Goal: Task Accomplishment & Management: Use online tool/utility

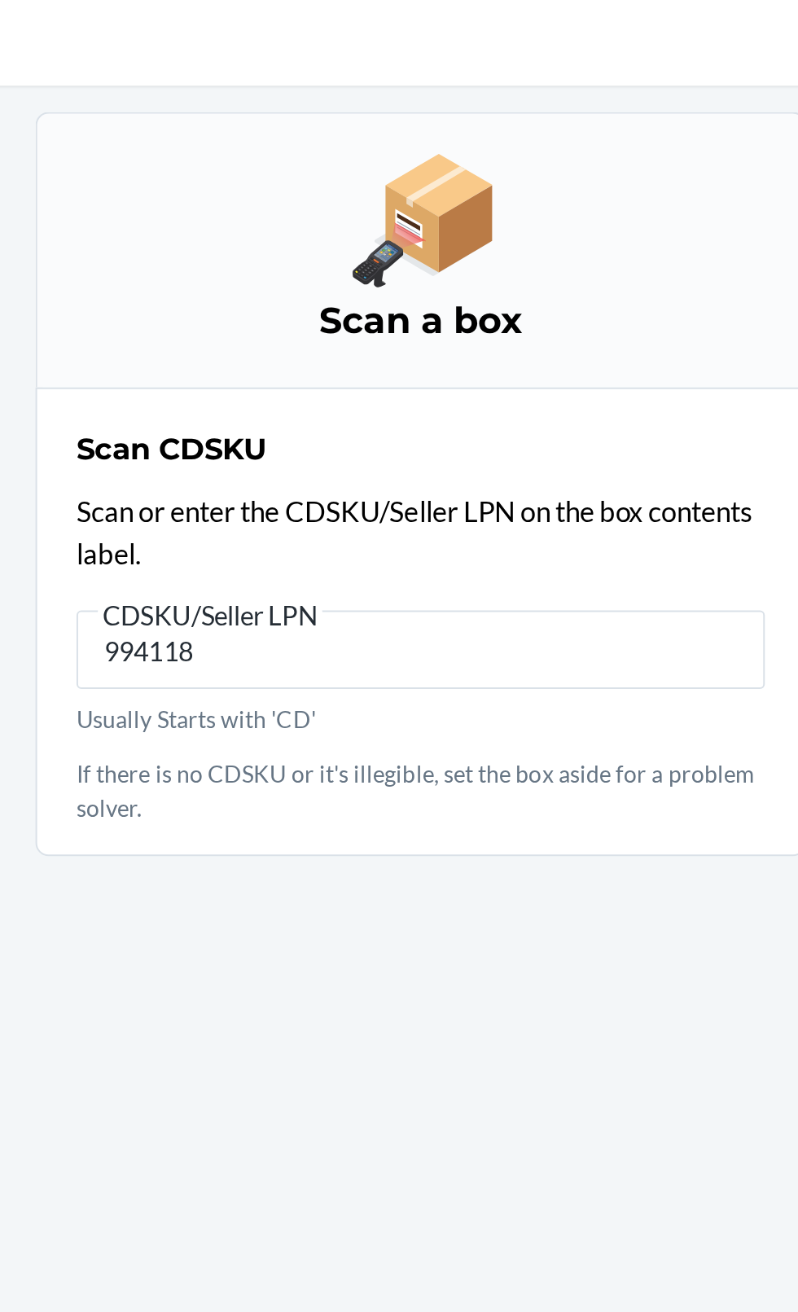
type input "9941182"
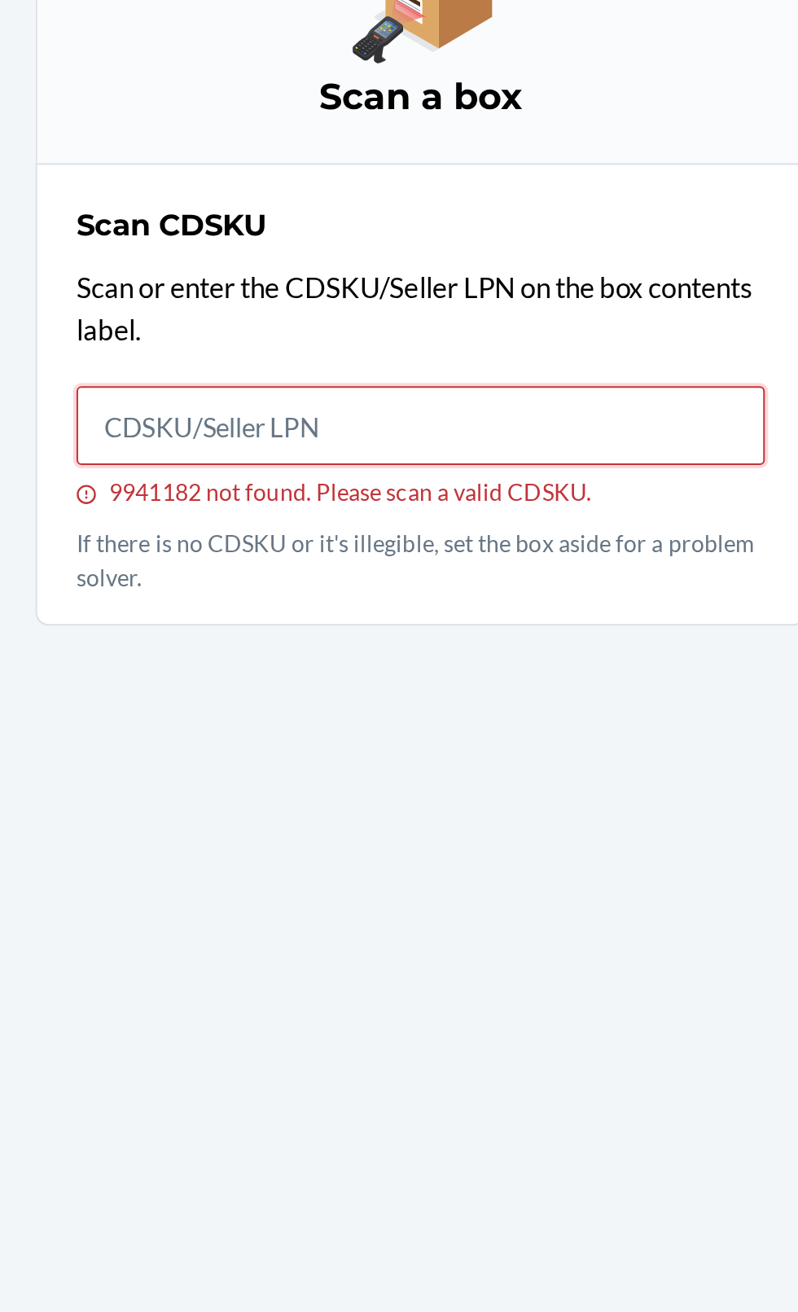
click at [449, 372] on input "9941182 not found. Please scan a valid CDSKU." at bounding box center [399, 364] width 342 height 39
type input "9941182"
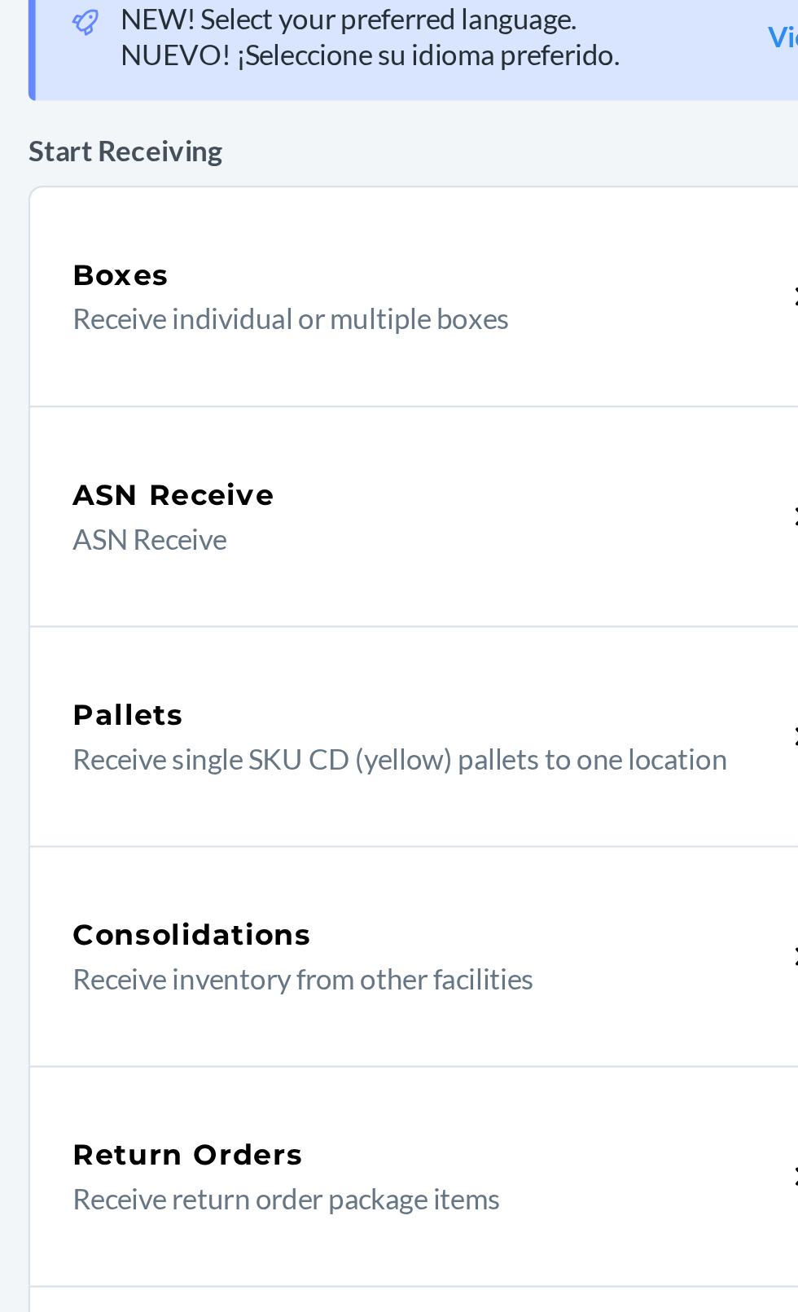
click at [378, 239] on div "Boxes" at bounding box center [390, 237] width 325 height 20
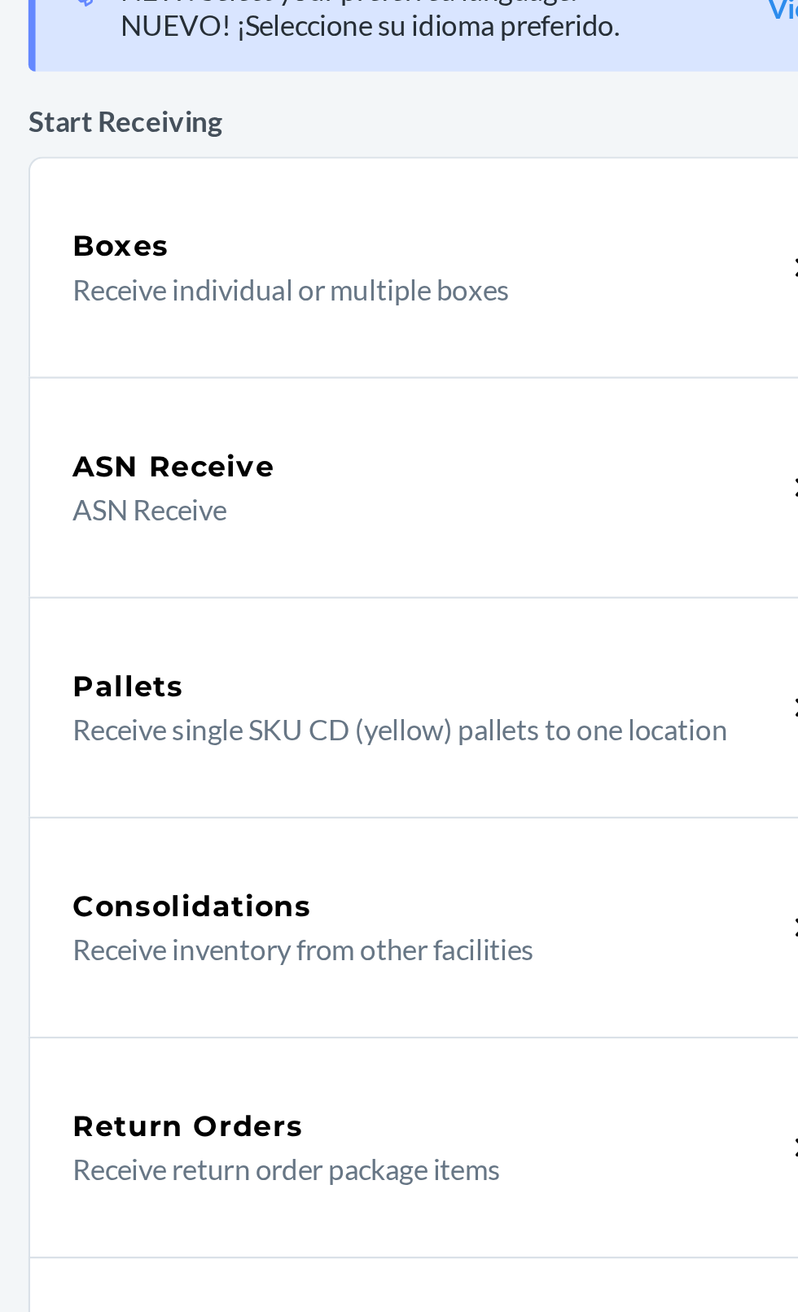
click at [450, 352] on p "ASN Receive" at bounding box center [384, 358] width 312 height 20
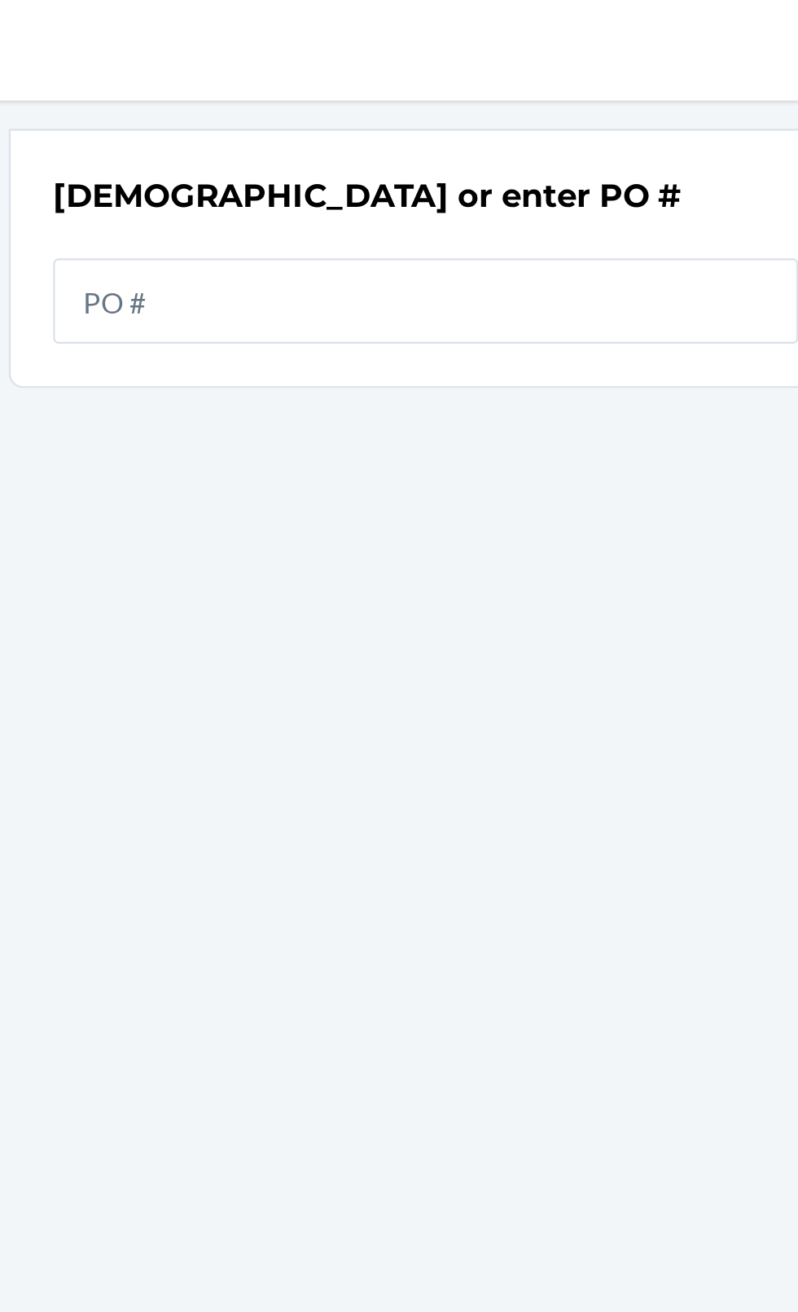
click at [413, 174] on input "text" at bounding box center [399, 176] width 342 height 39
type input "9941182"
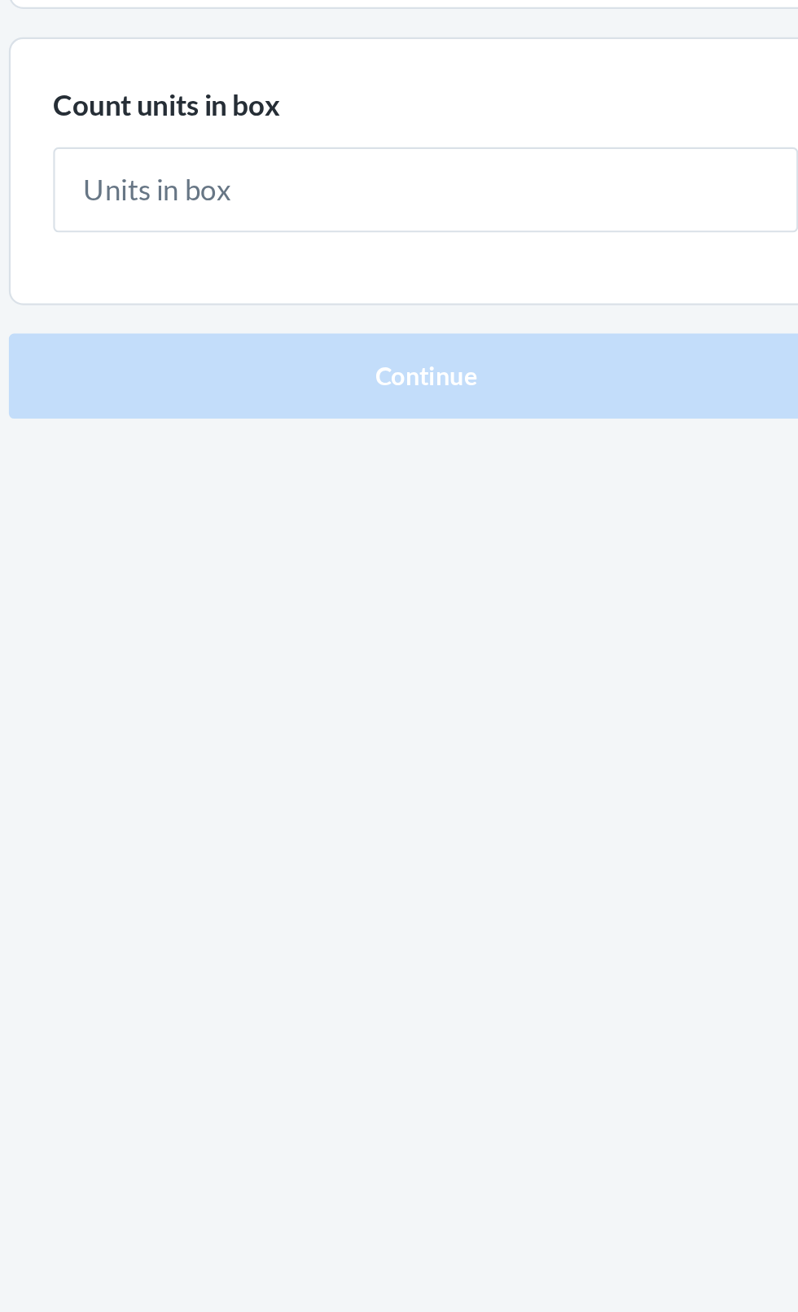
type input "6"
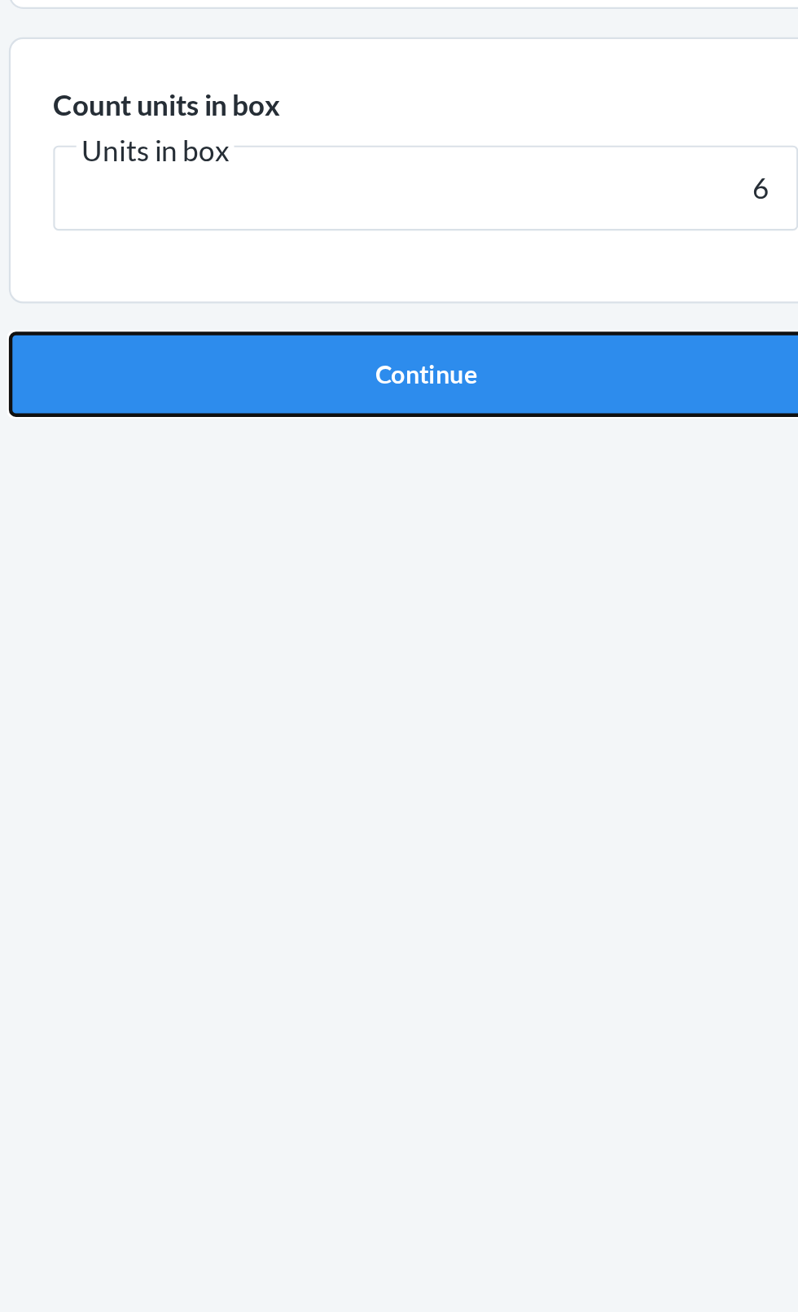
click at [416, 349] on button "Continue" at bounding box center [399, 345] width 383 height 39
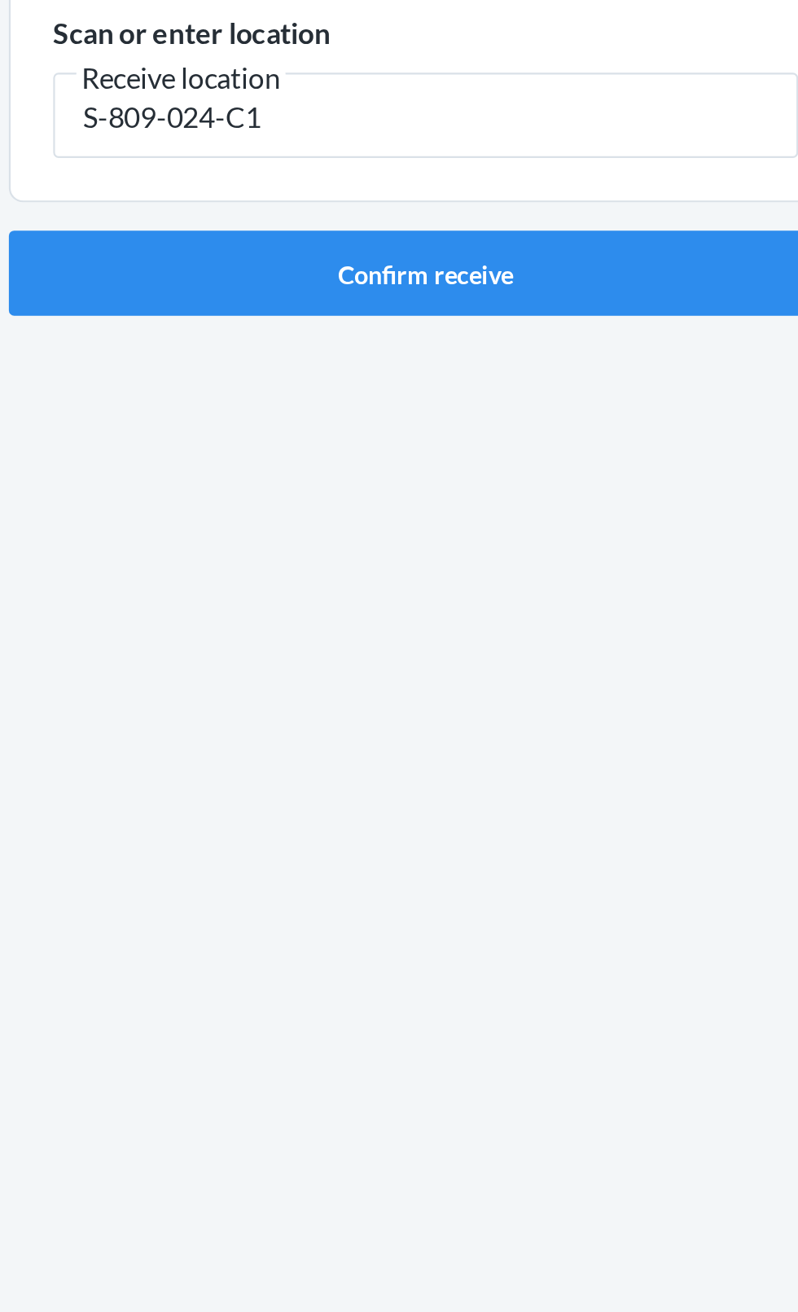
type input "S-809-024-C1"
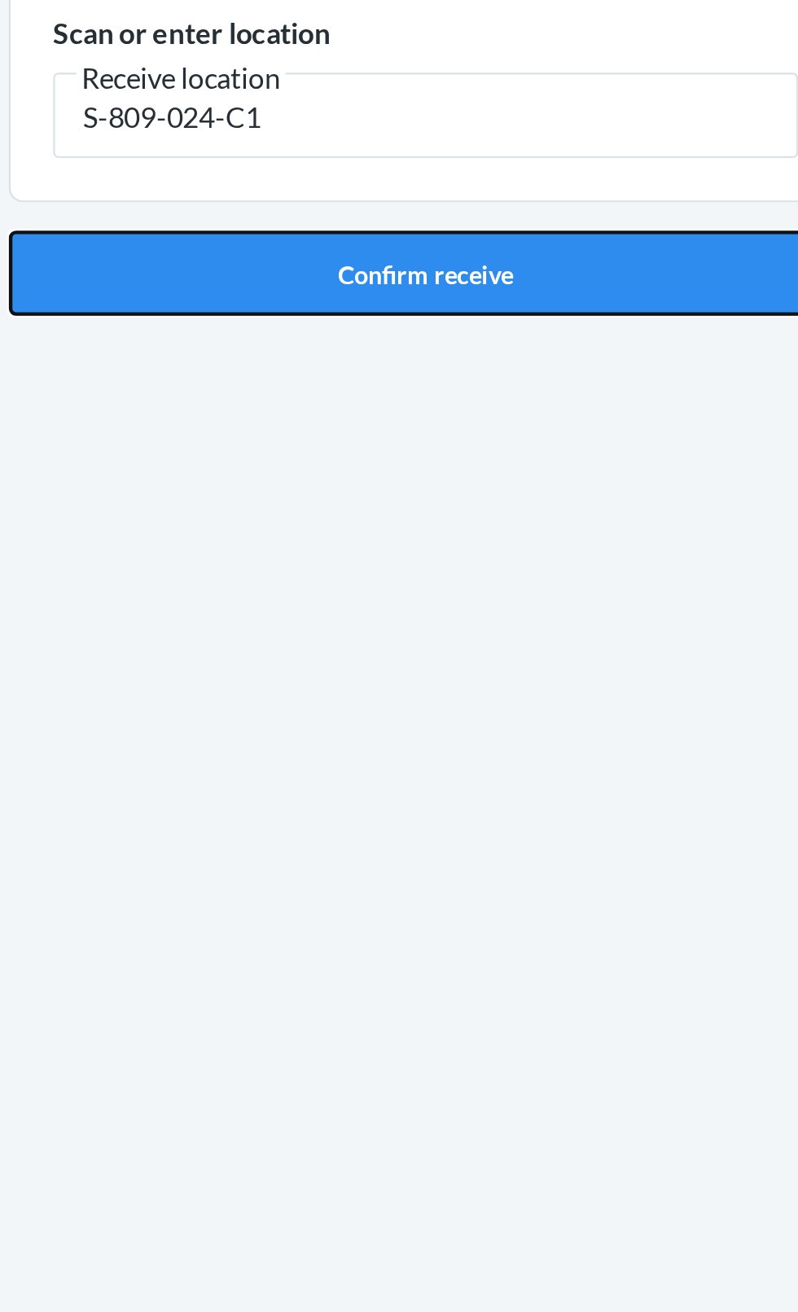
click at [445, 301] on button "Confirm receive" at bounding box center [399, 298] width 383 height 39
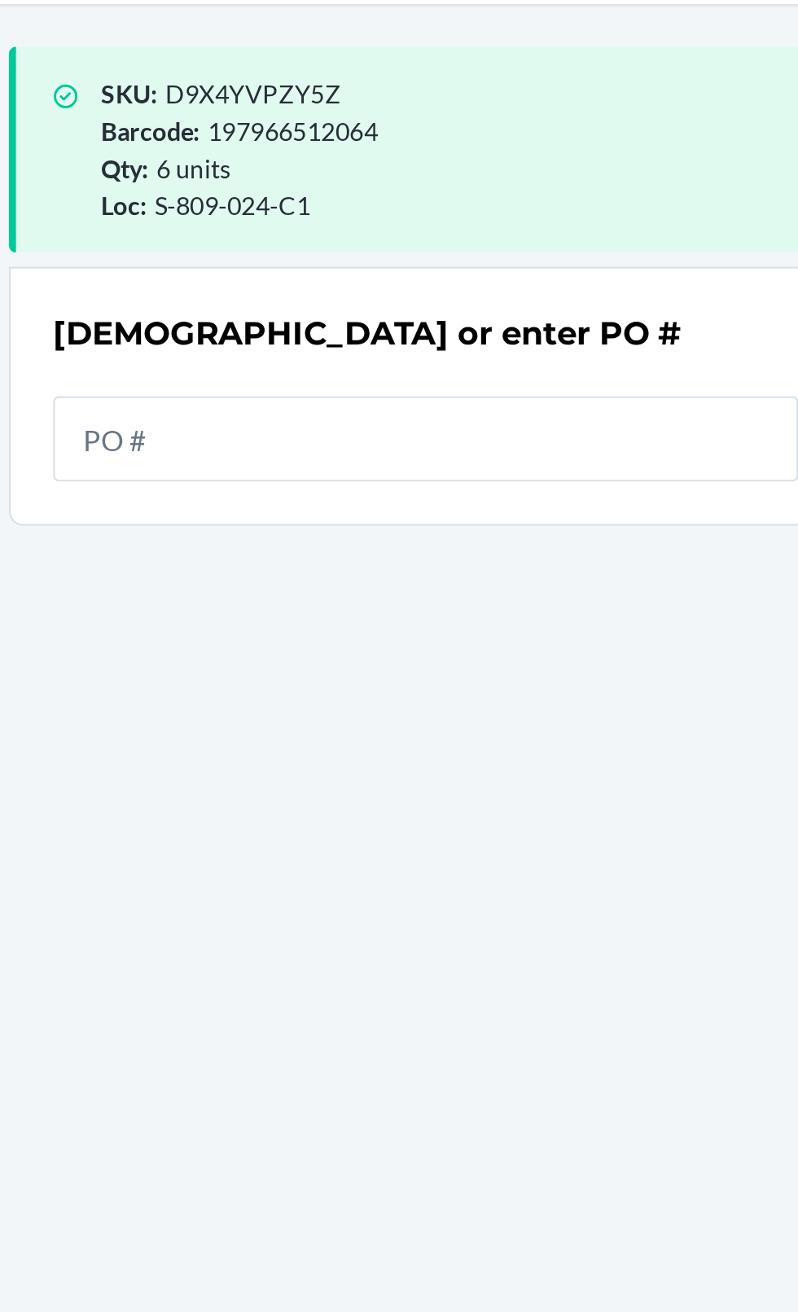
scroll to position [108, 0]
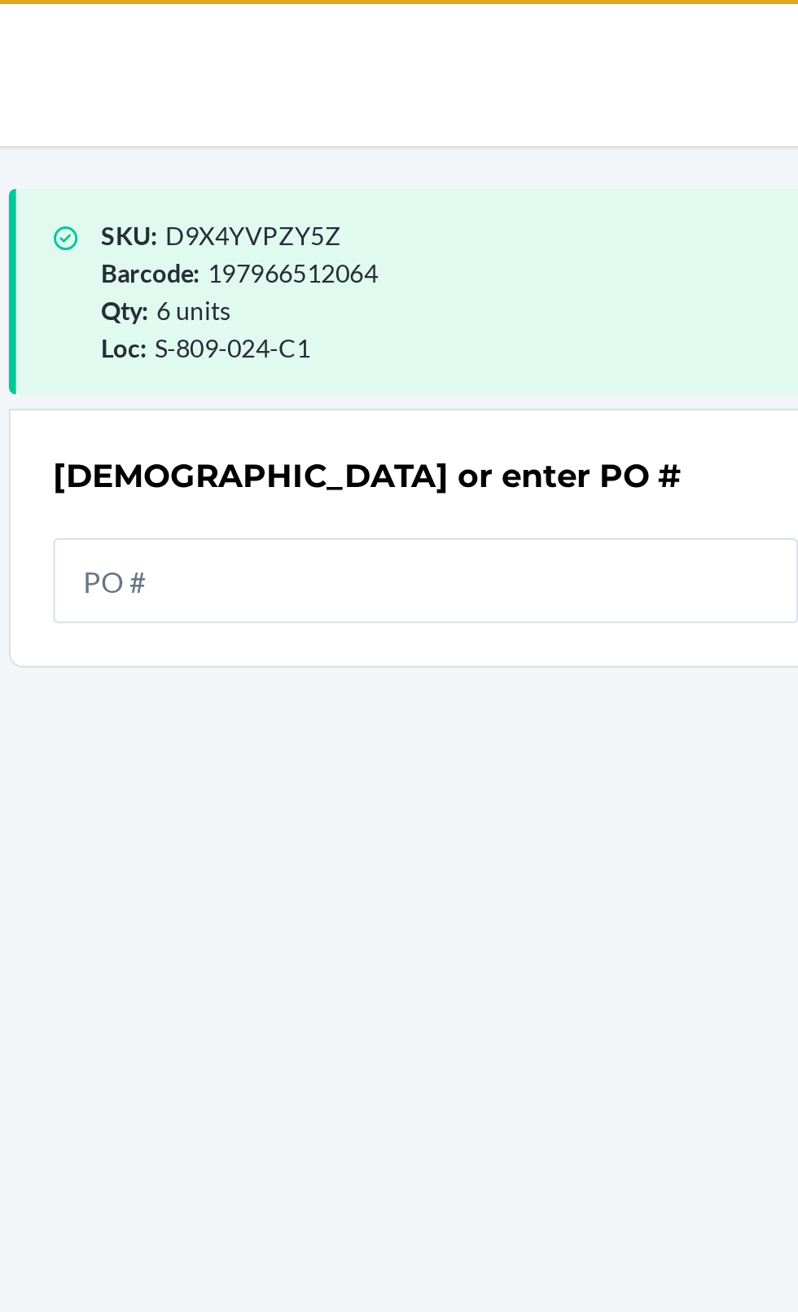
click at [387, 281] on div "SKU : D9X4YVPZY5Z Barcode : 197966512064 Qty : 6 units Loc : S-809-024-C1 Scan …" at bounding box center [399, 674] width 383 height 1153
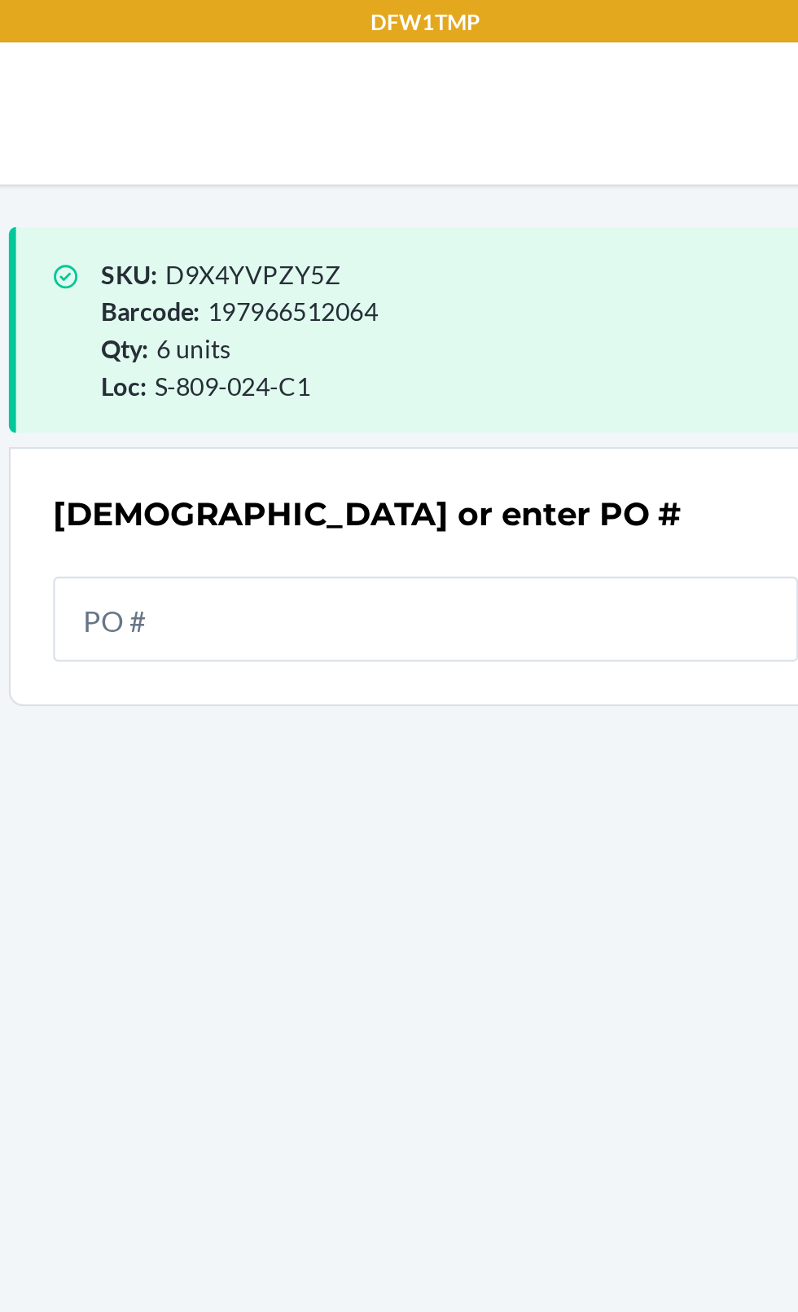
scroll to position [24, 0]
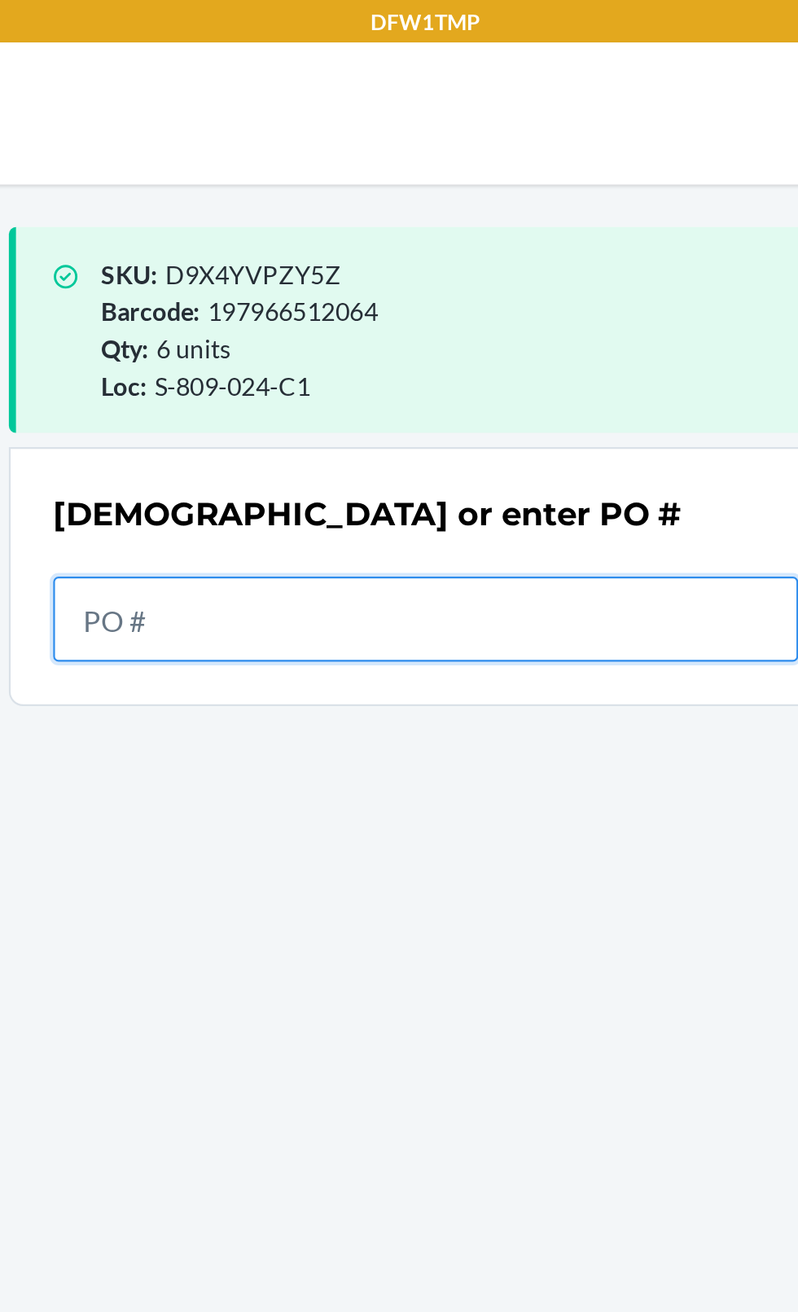
click at [393, 265] on input "text" at bounding box center [399, 284] width 342 height 39
type input "9941182"
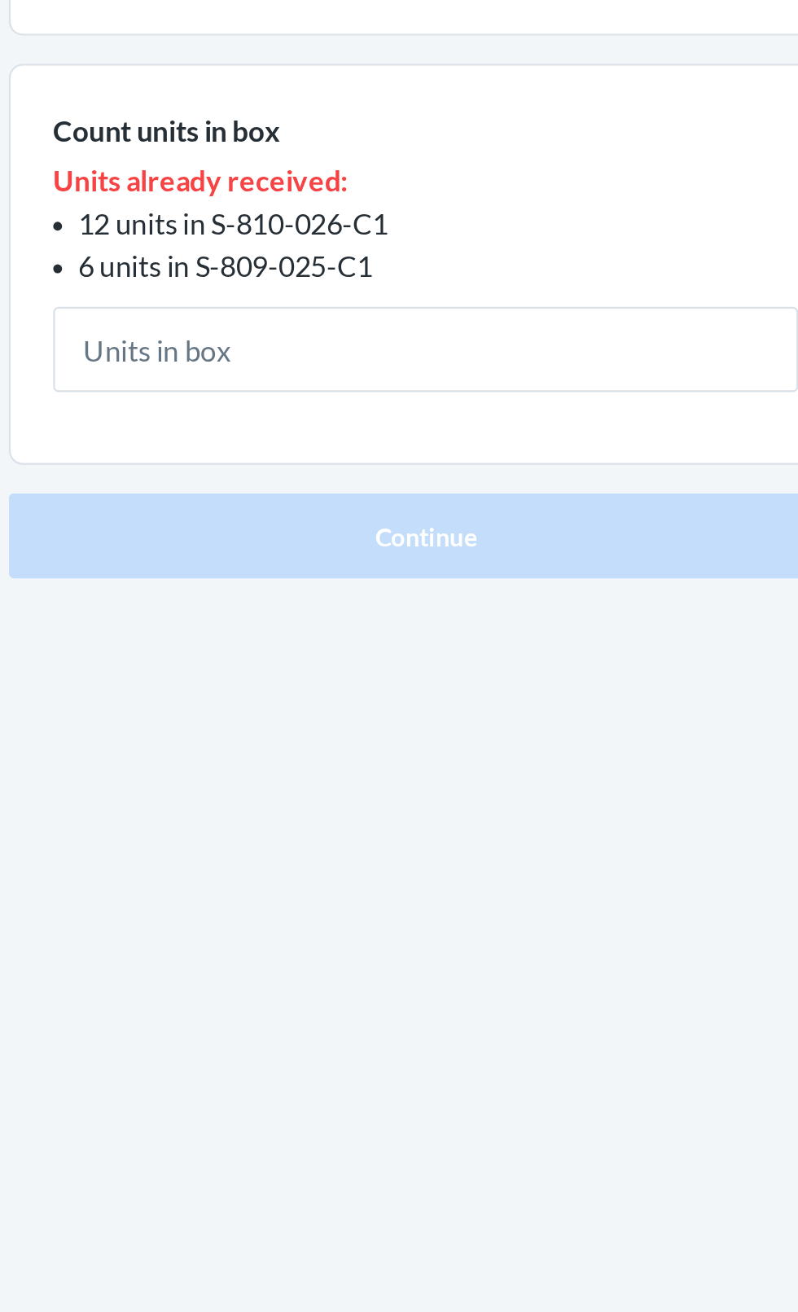
type input "6"
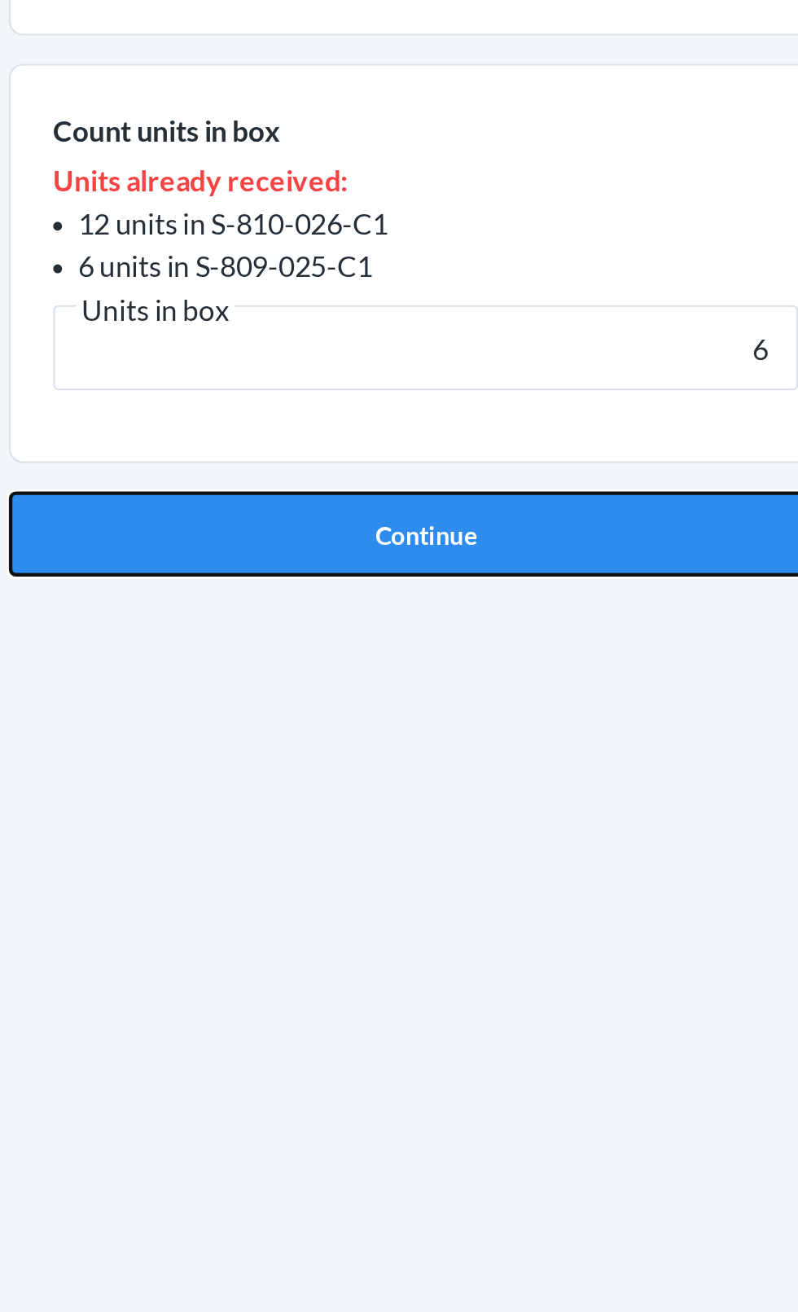
click at [415, 464] on button "Continue" at bounding box center [399, 460] width 383 height 39
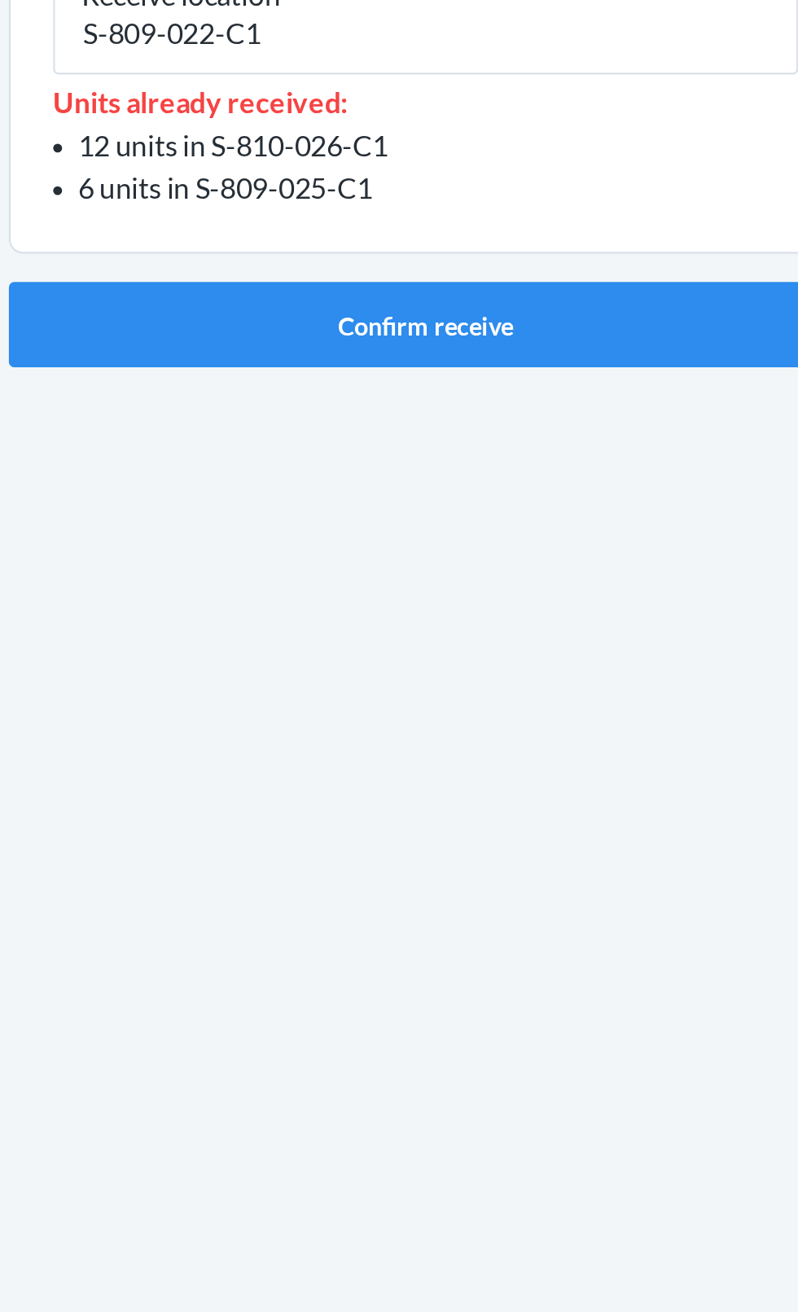
type input "S-809-022-C1"
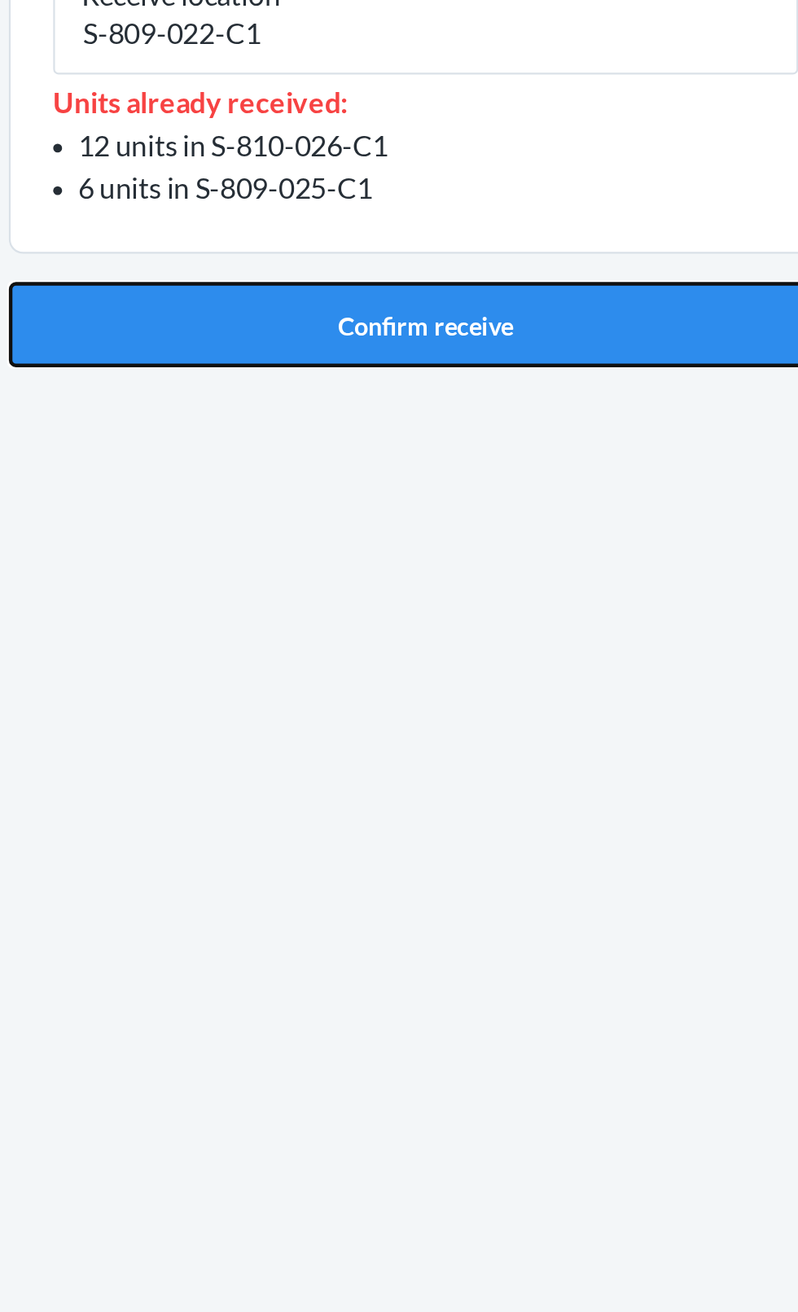
click at [402, 369] on button "Confirm receive" at bounding box center [399, 360] width 383 height 39
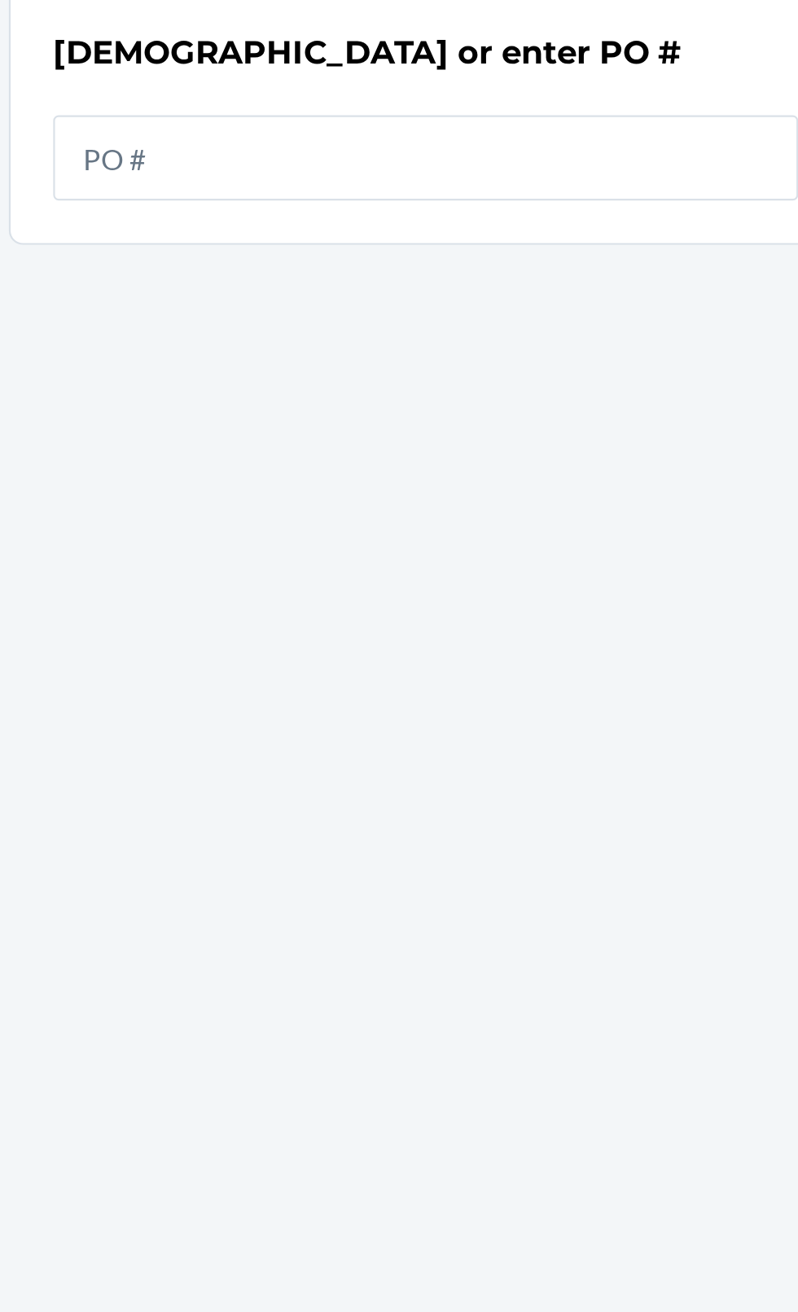
click at [350, 278] on input "text" at bounding box center [399, 284] width 342 height 39
click at [340, 287] on input "text" at bounding box center [399, 284] width 342 height 39
click at [323, 278] on input "text" at bounding box center [399, 284] width 342 height 39
click at [336, 288] on input "text" at bounding box center [399, 284] width 342 height 39
click at [336, 289] on input "text" at bounding box center [399, 284] width 342 height 39
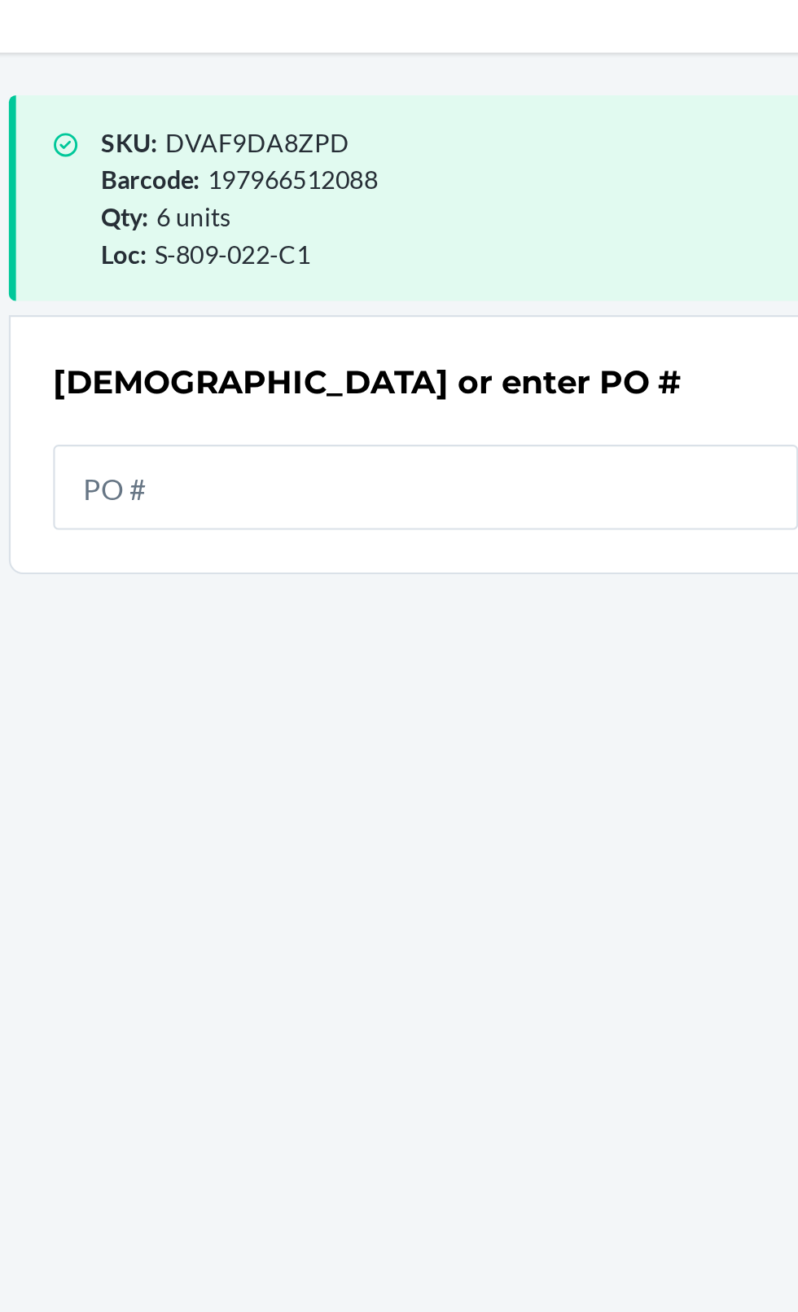
click at [371, 287] on input "text" at bounding box center [399, 284] width 342 height 39
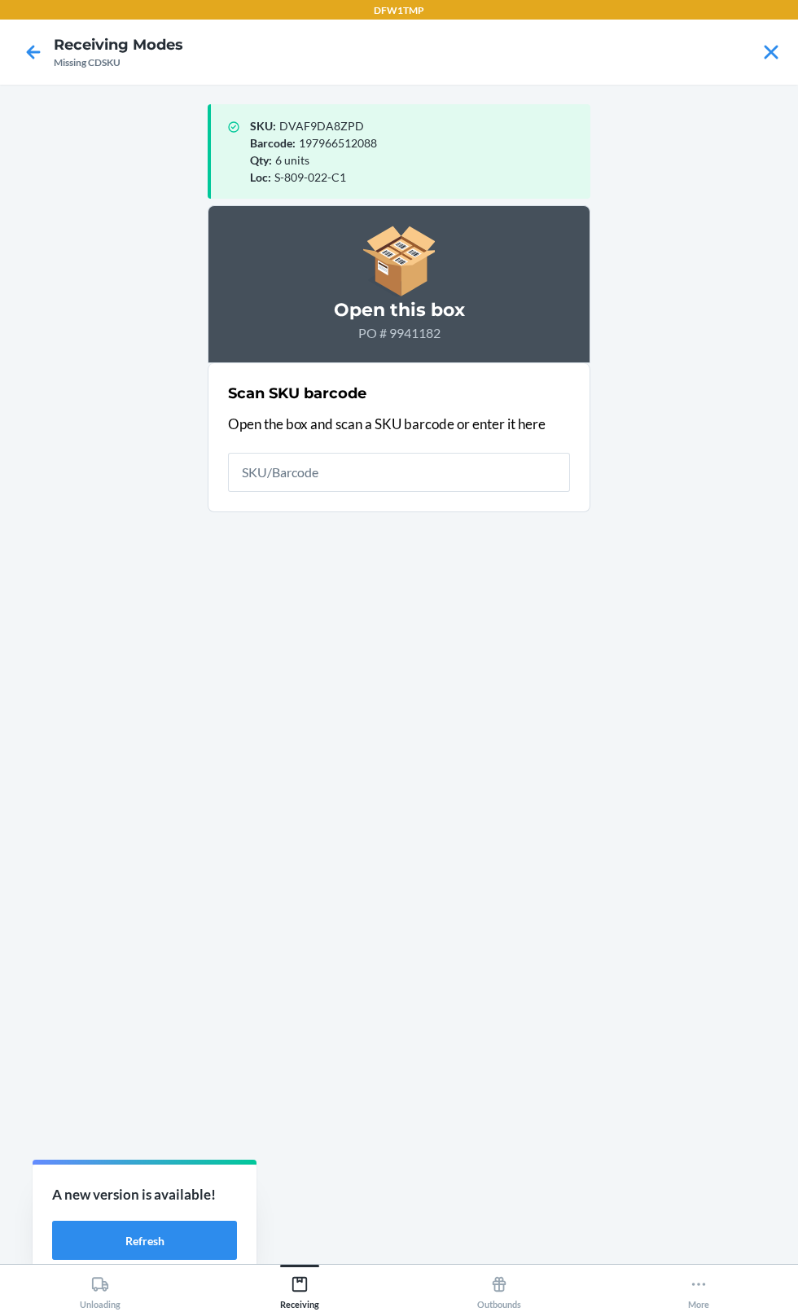
scroll to position [80, 0]
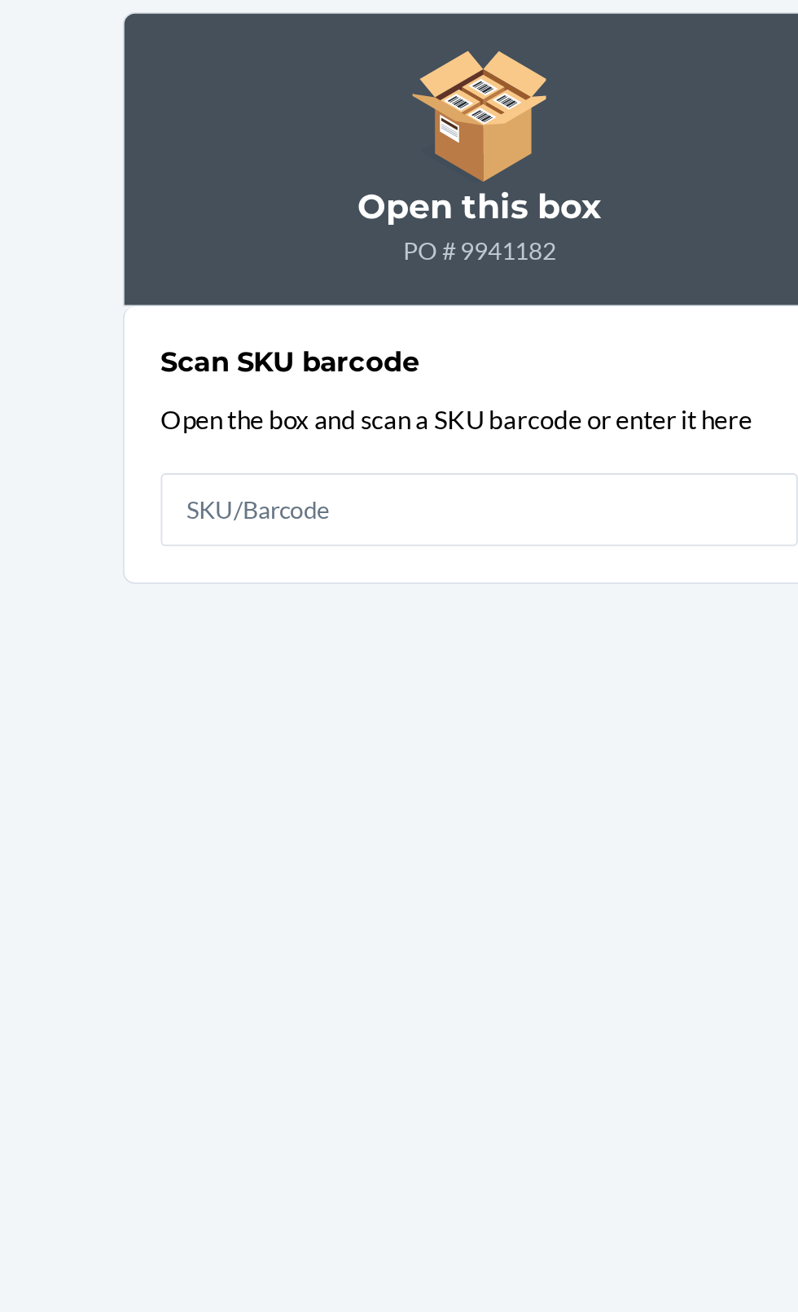
click at [145, 413] on main "SKU : DVAF9DA8ZPD Barcode : 197966512088 Qty : 6 units Loc : S-809-022-C1 Open …" at bounding box center [399, 674] width 798 height 1179
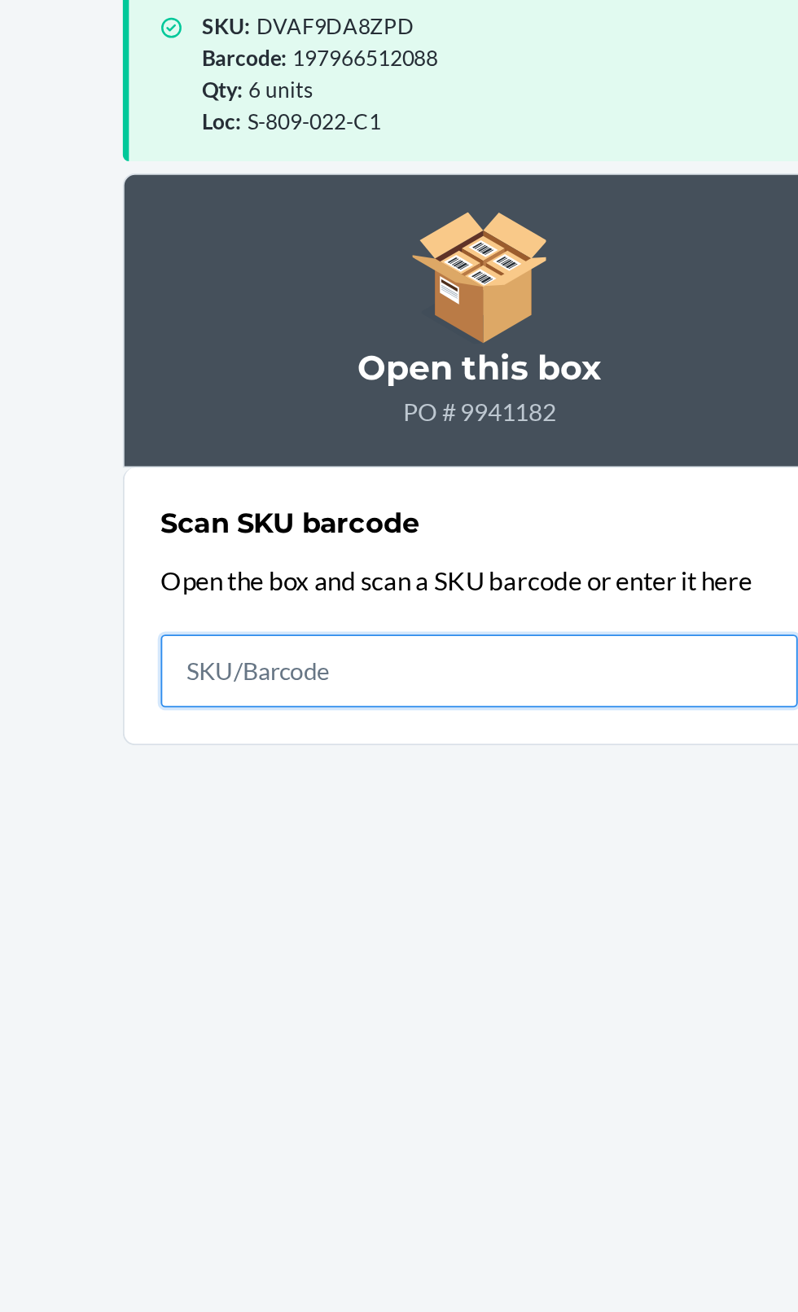
click at [411, 453] on input "text" at bounding box center [399, 472] width 342 height 39
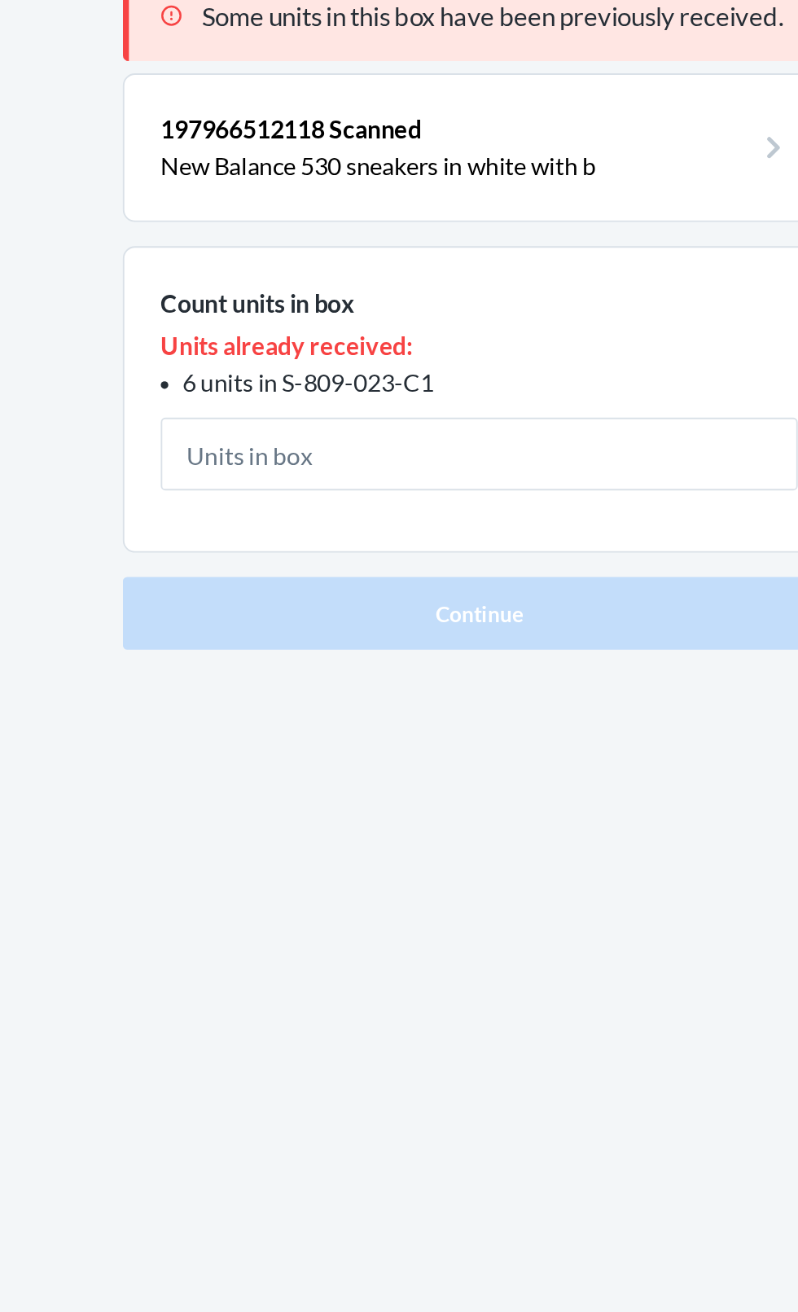
click at [551, 336] on input "text" at bounding box center [399, 355] width 342 height 39
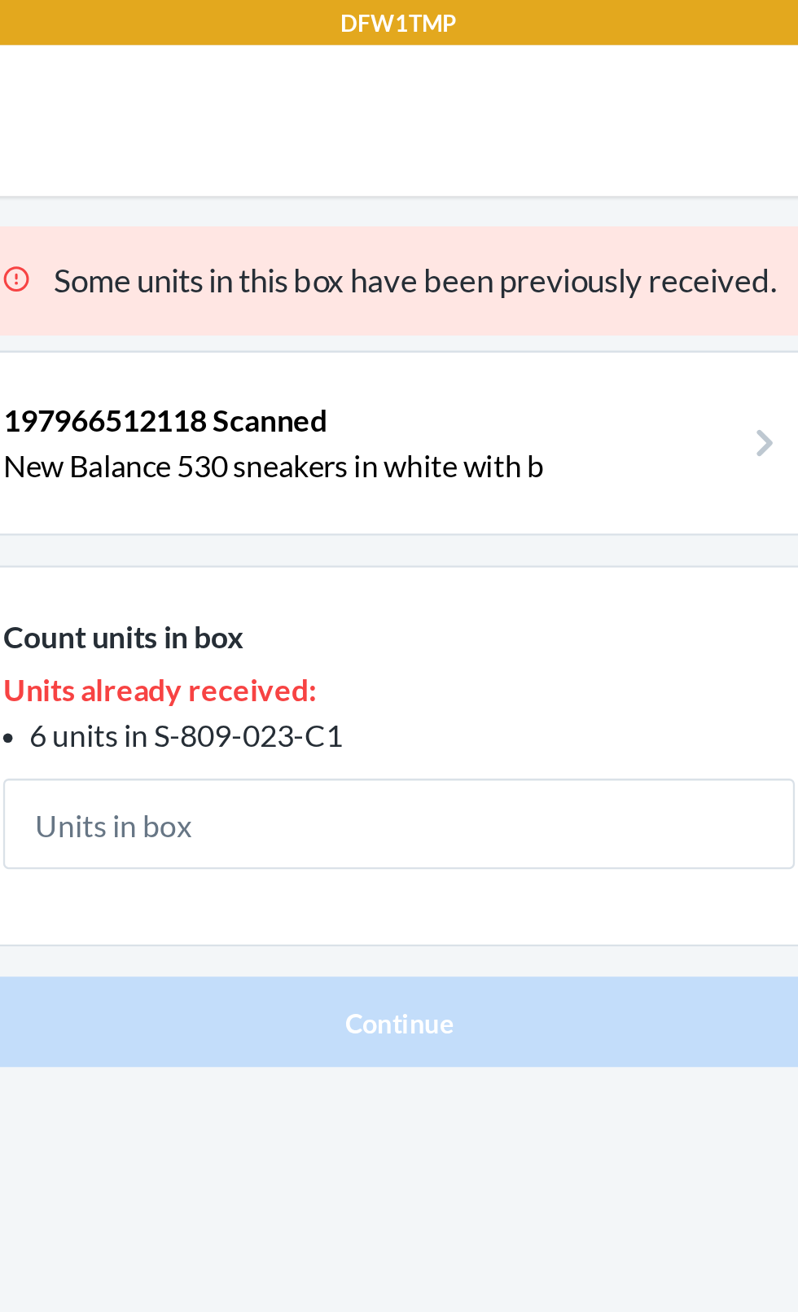
click at [563, 172] on div "197966512118 Scanned New Balance 530 sneakers in white with b" at bounding box center [399, 191] width 342 height 39
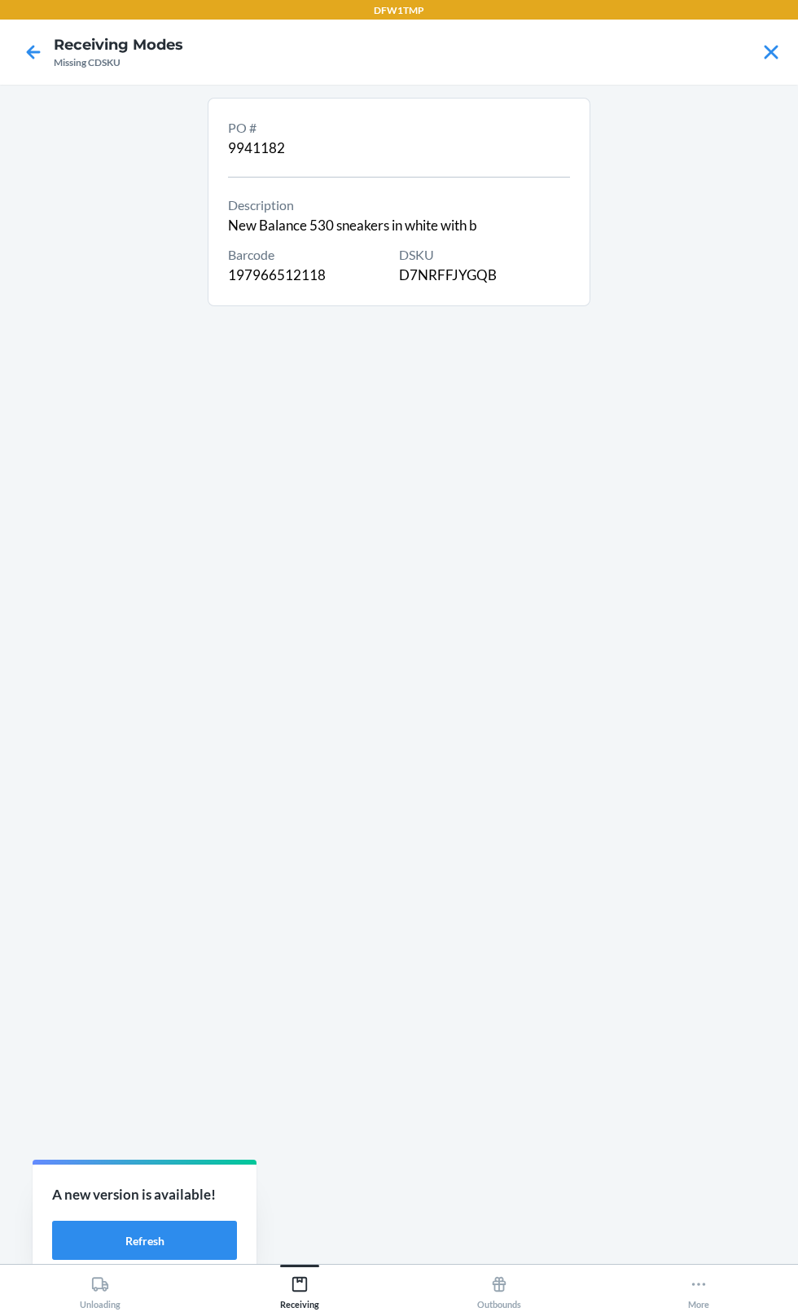
click at [789, 362] on main "PO # 9941182 Description New Balance 530 sneakers in white with b Barcode 19796…" at bounding box center [399, 674] width 798 height 1179
click at [177, 1238] on button "Refresh" at bounding box center [144, 1240] width 185 height 39
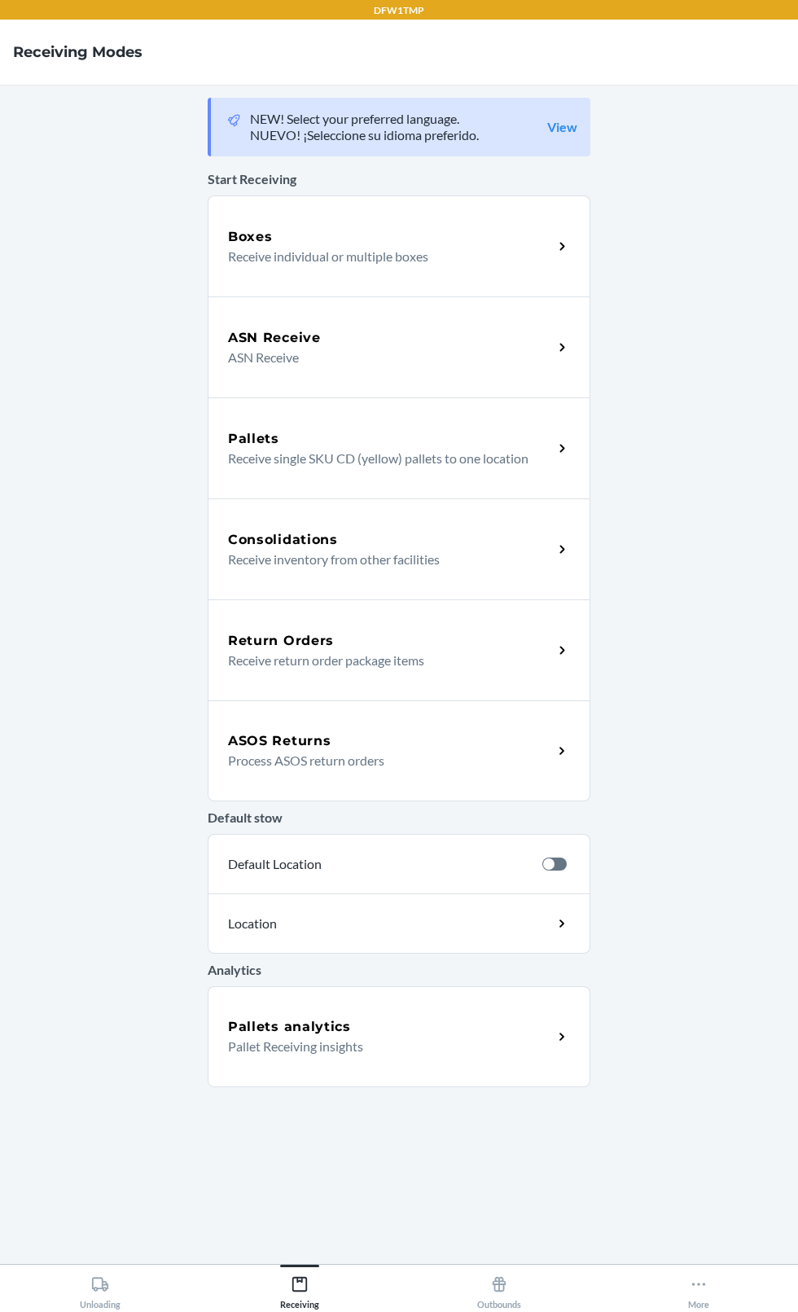
click at [450, 349] on p "ASN Receive" at bounding box center [384, 358] width 312 height 20
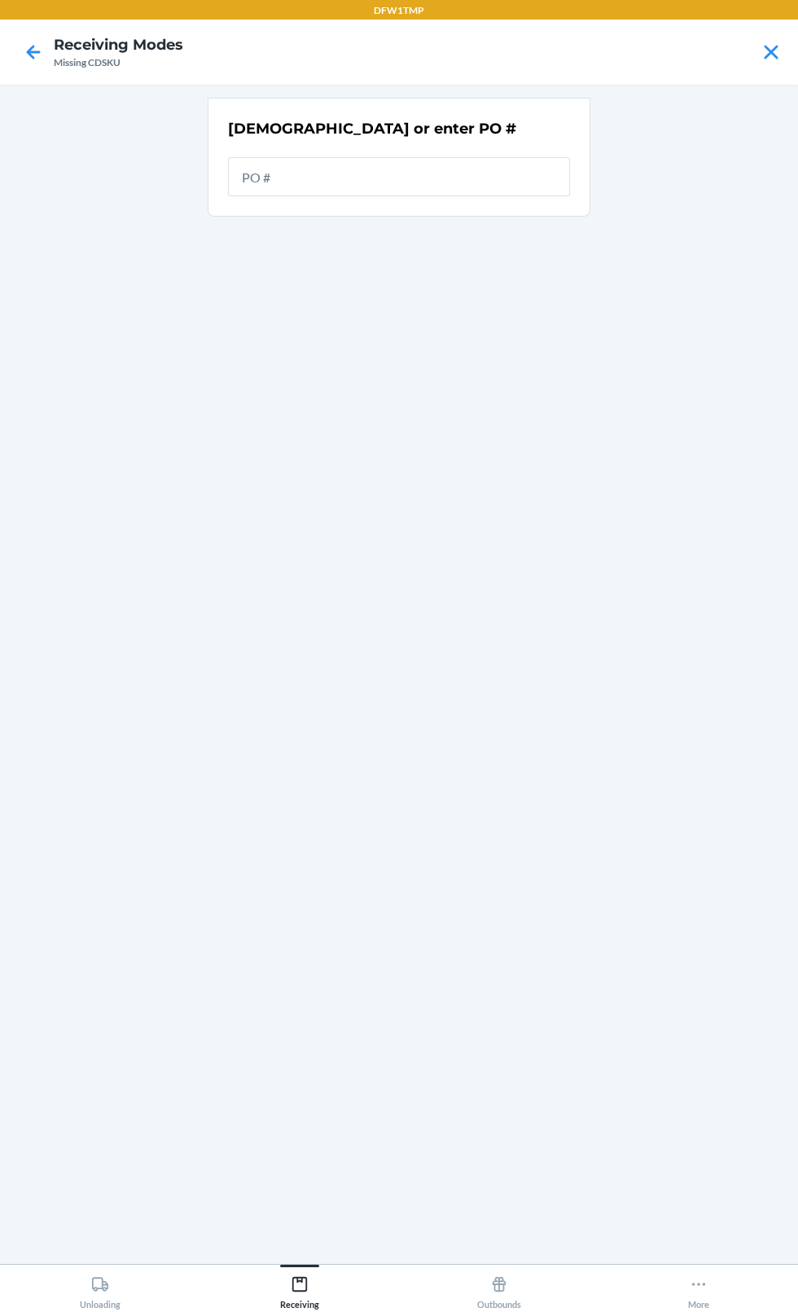
click at [445, 178] on input "text" at bounding box center [399, 176] width 342 height 39
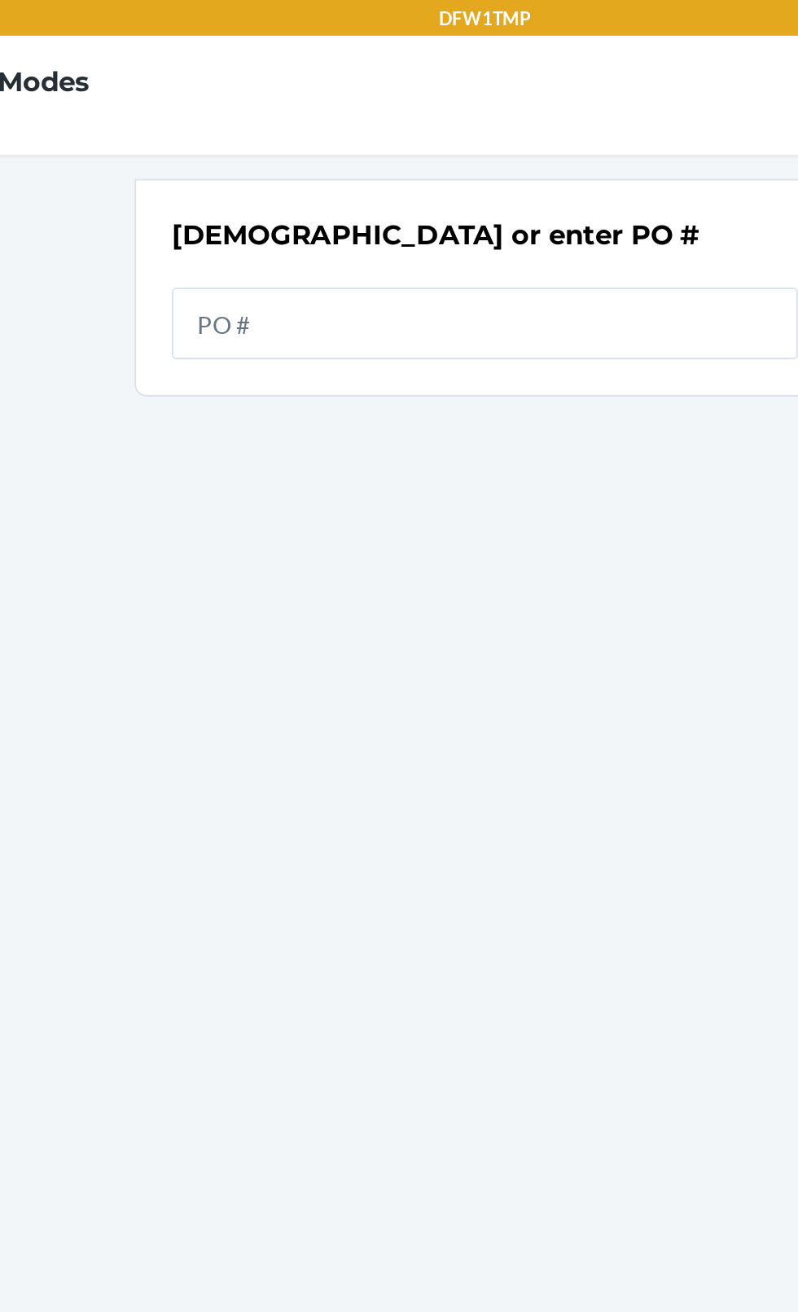
click at [331, 179] on input "text" at bounding box center [399, 176] width 342 height 39
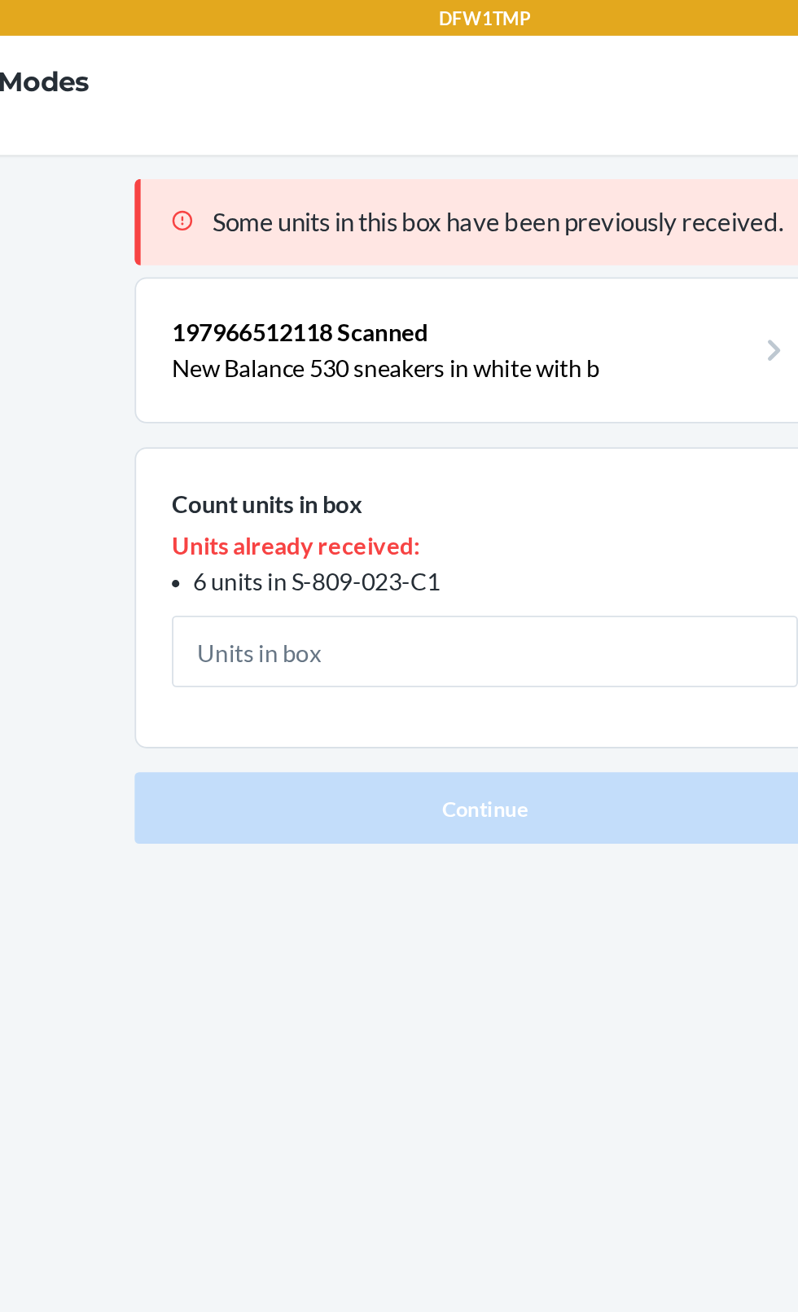
type input "6"
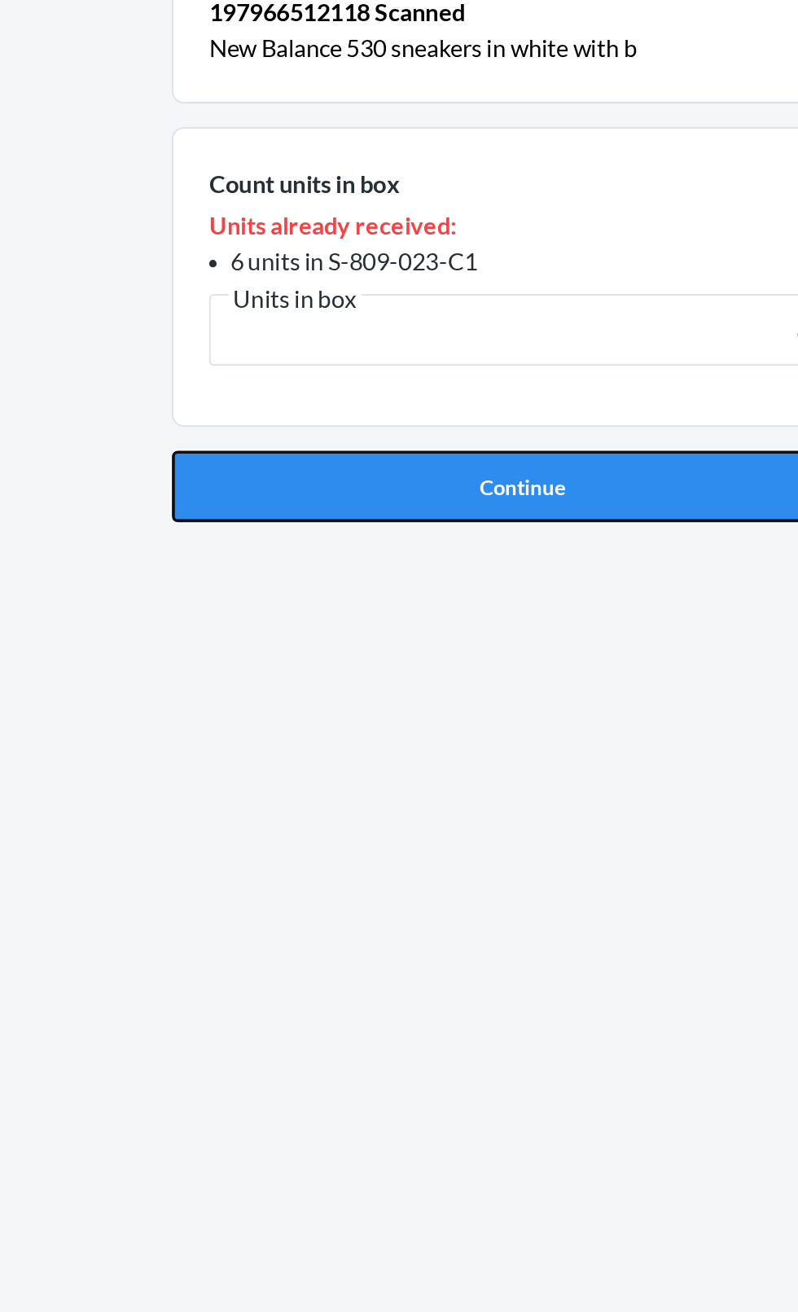
click at [427, 446] on button "Continue" at bounding box center [399, 440] width 383 height 39
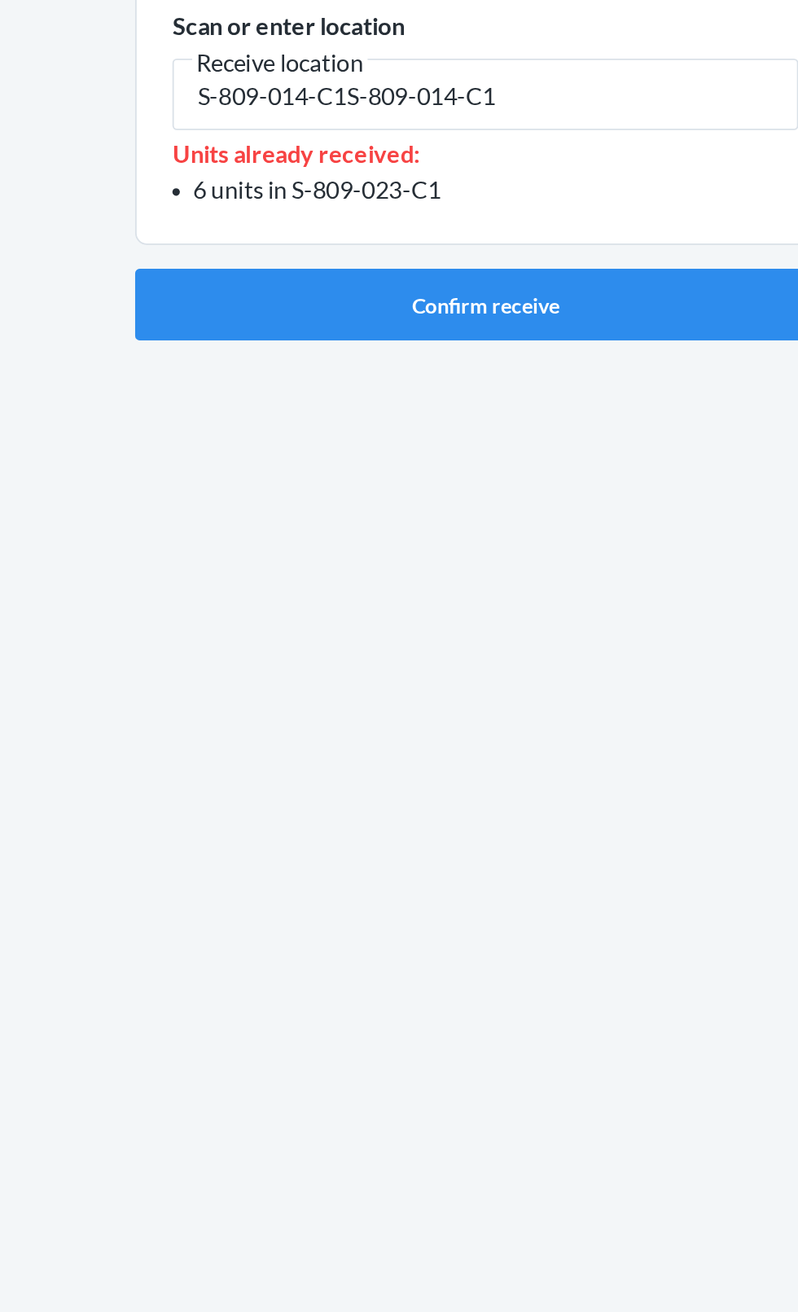
type input "S-809-014-C1S-809-014-C1"
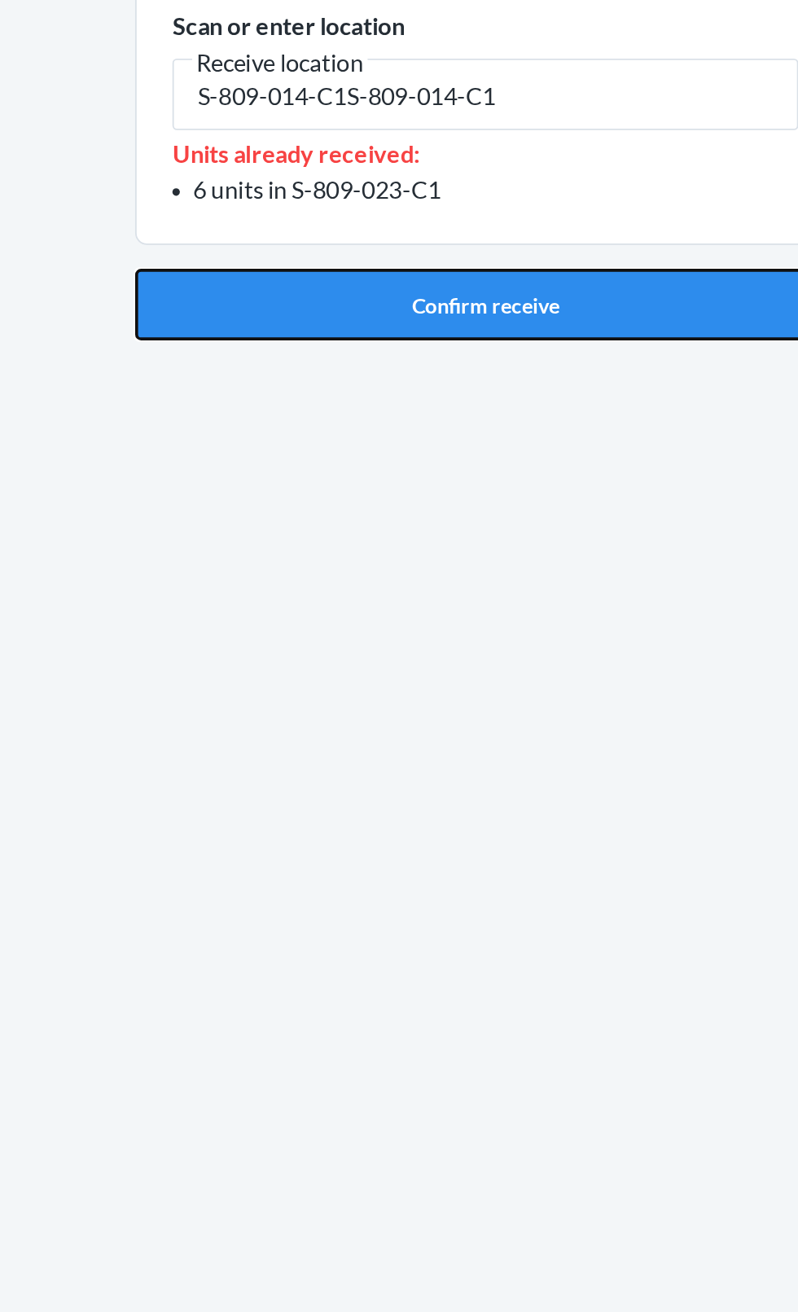
click at [425, 349] on button "Confirm receive" at bounding box center [399, 341] width 383 height 39
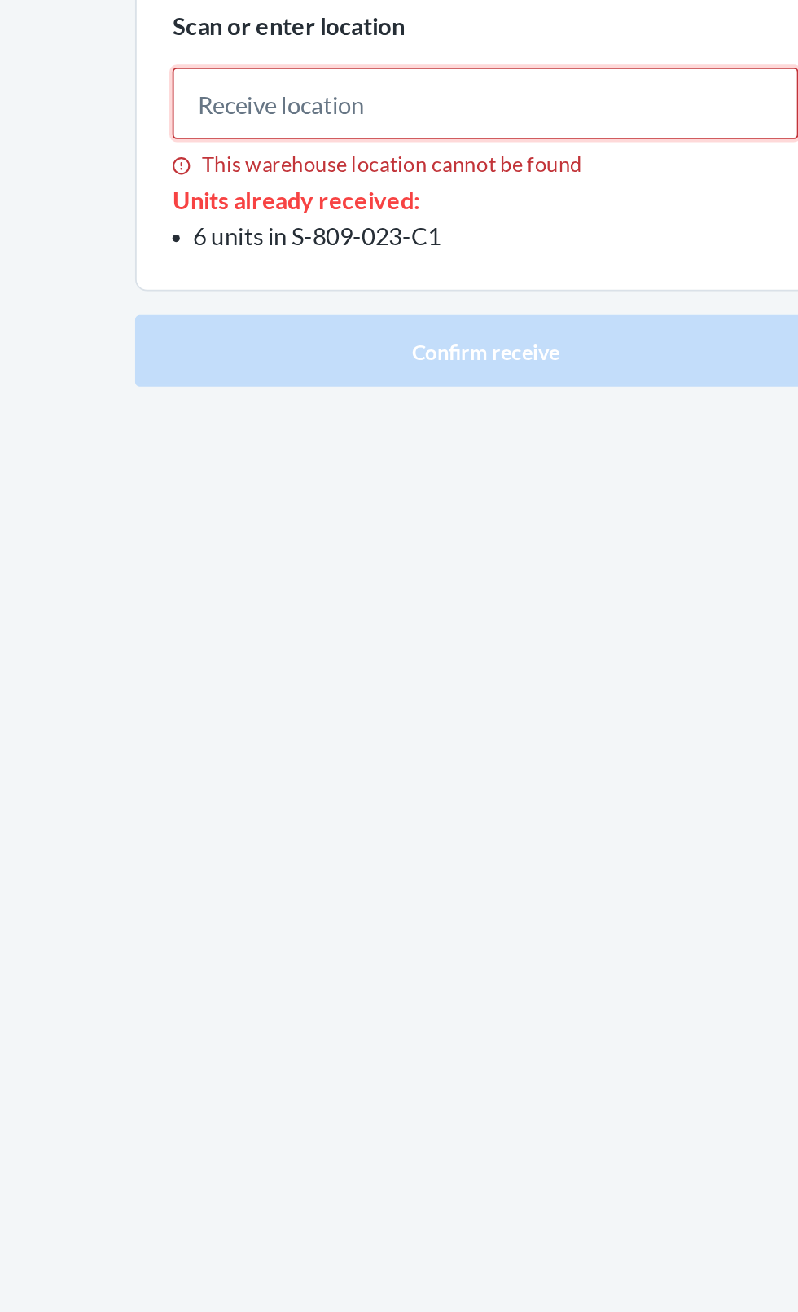
click at [259, 229] on input "This warehouse location cannot be found" at bounding box center [399, 231] width 342 height 39
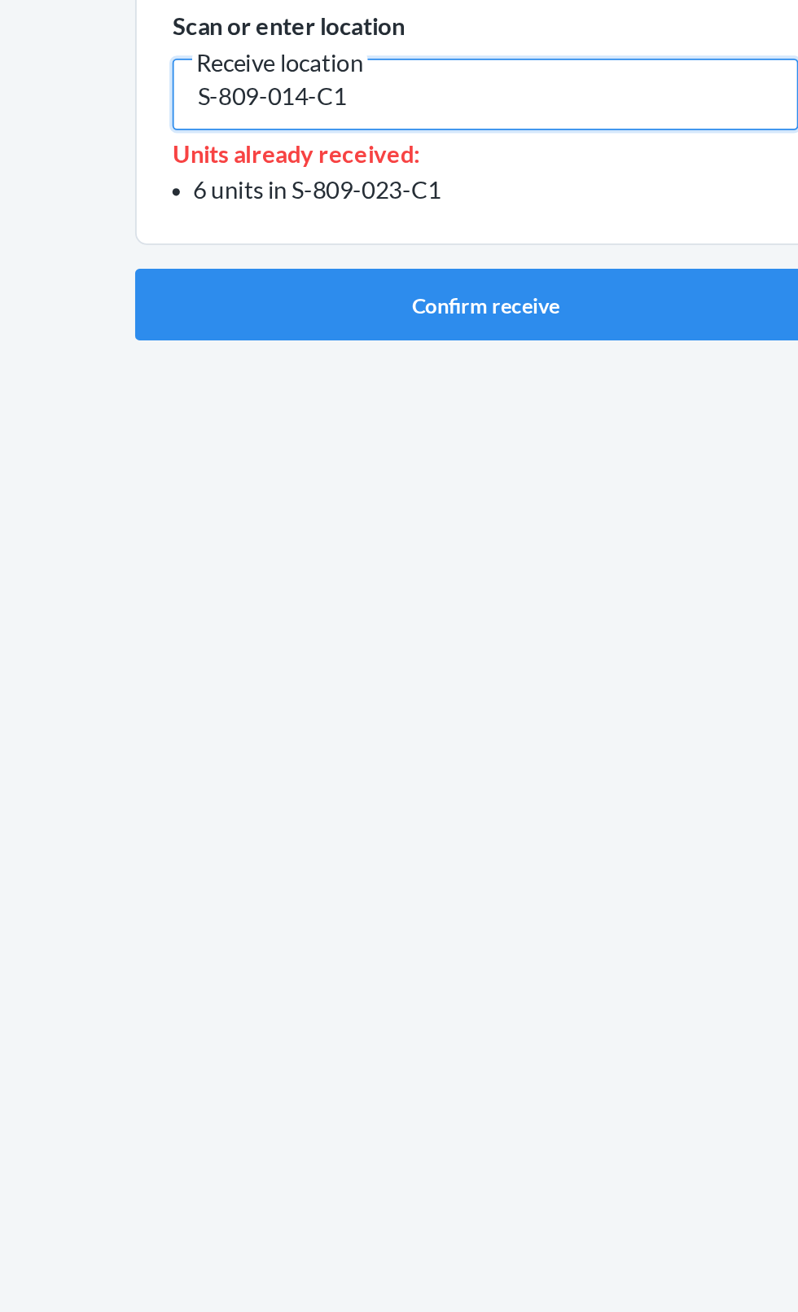
type input "S-809-014-C1"
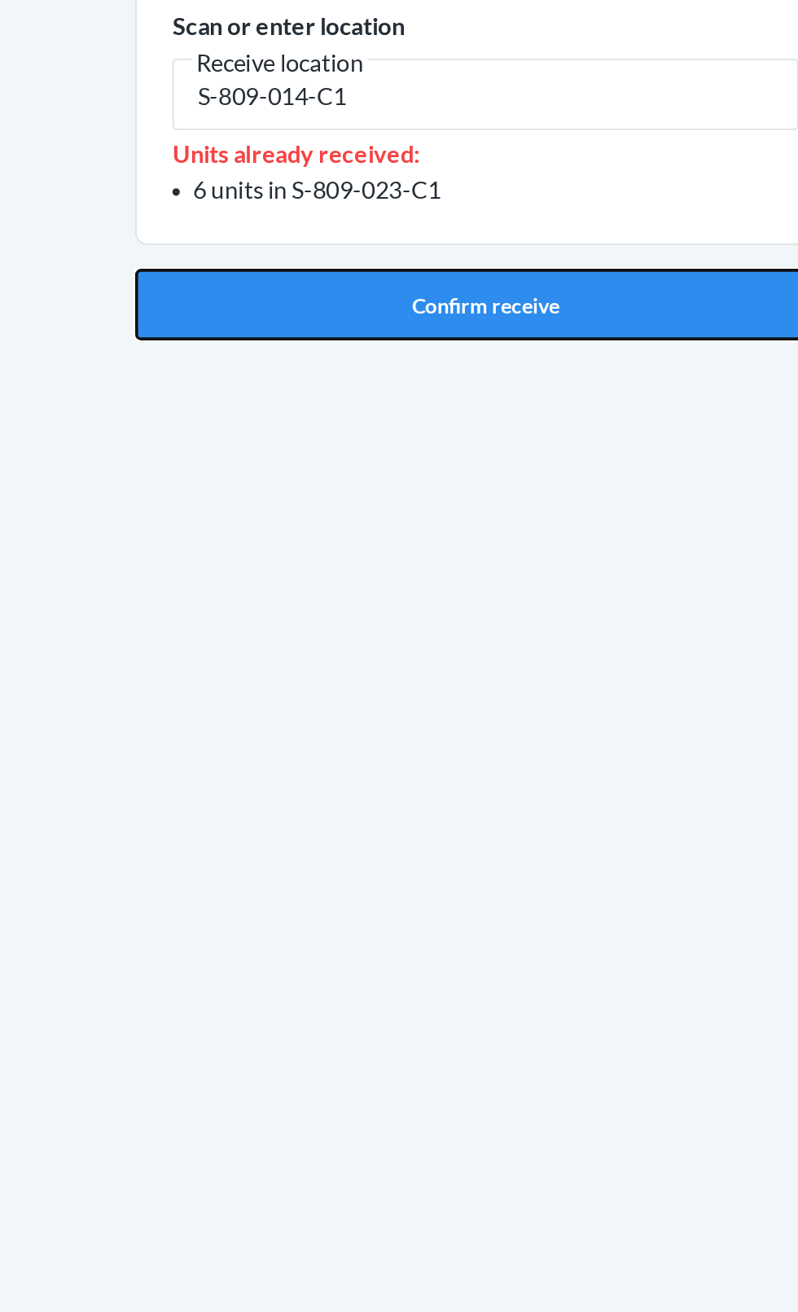
click at [398, 348] on button "Confirm receive" at bounding box center [399, 341] width 383 height 39
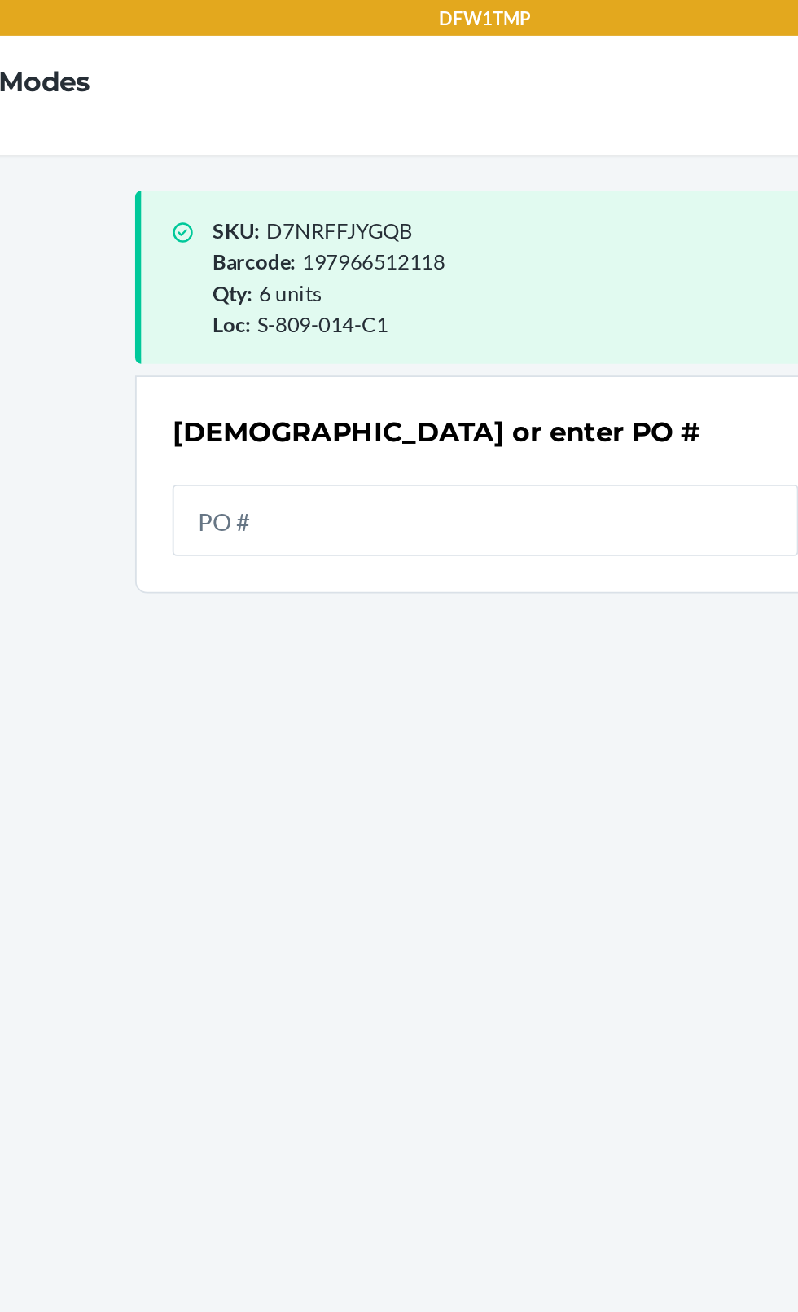
scroll to position [94, 0]
click at [350, 265] on input "text" at bounding box center [399, 284] width 342 height 39
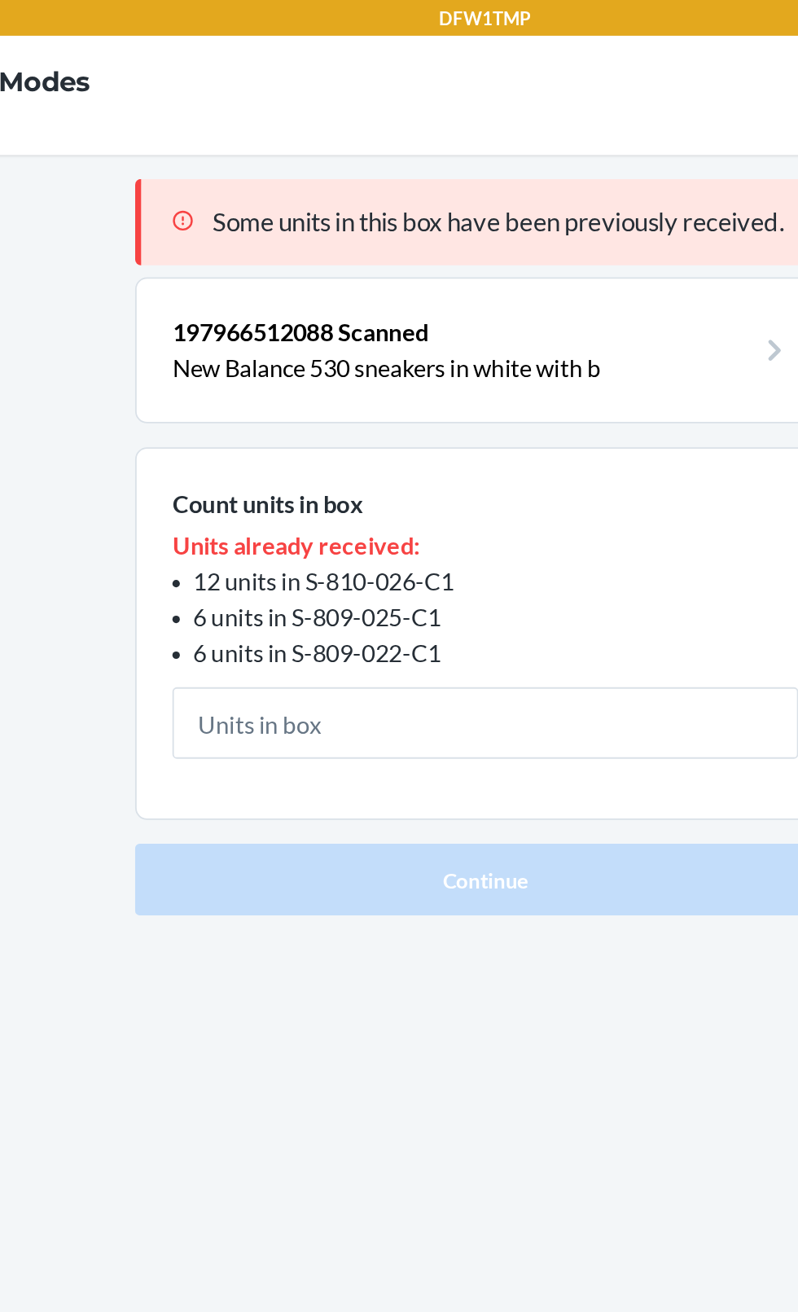
type input "6"
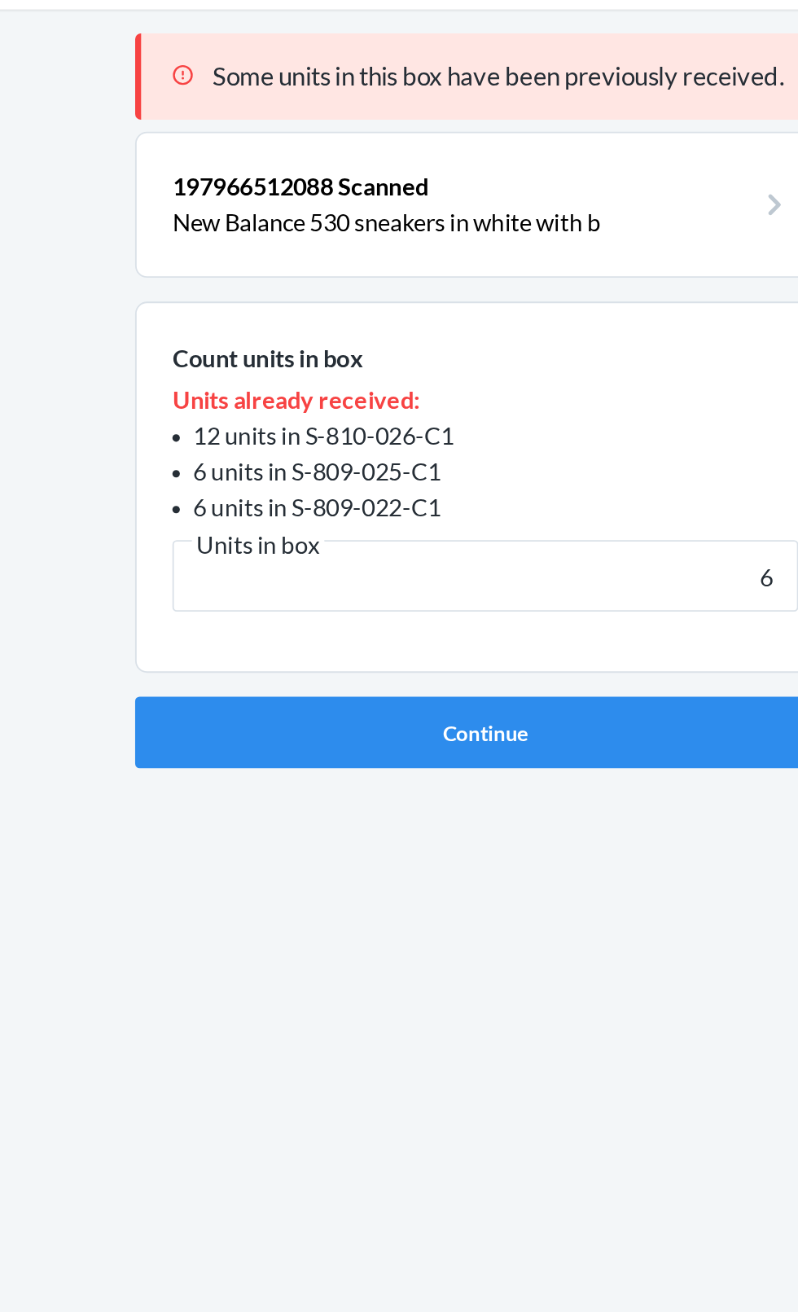
scroll to position [94, 0]
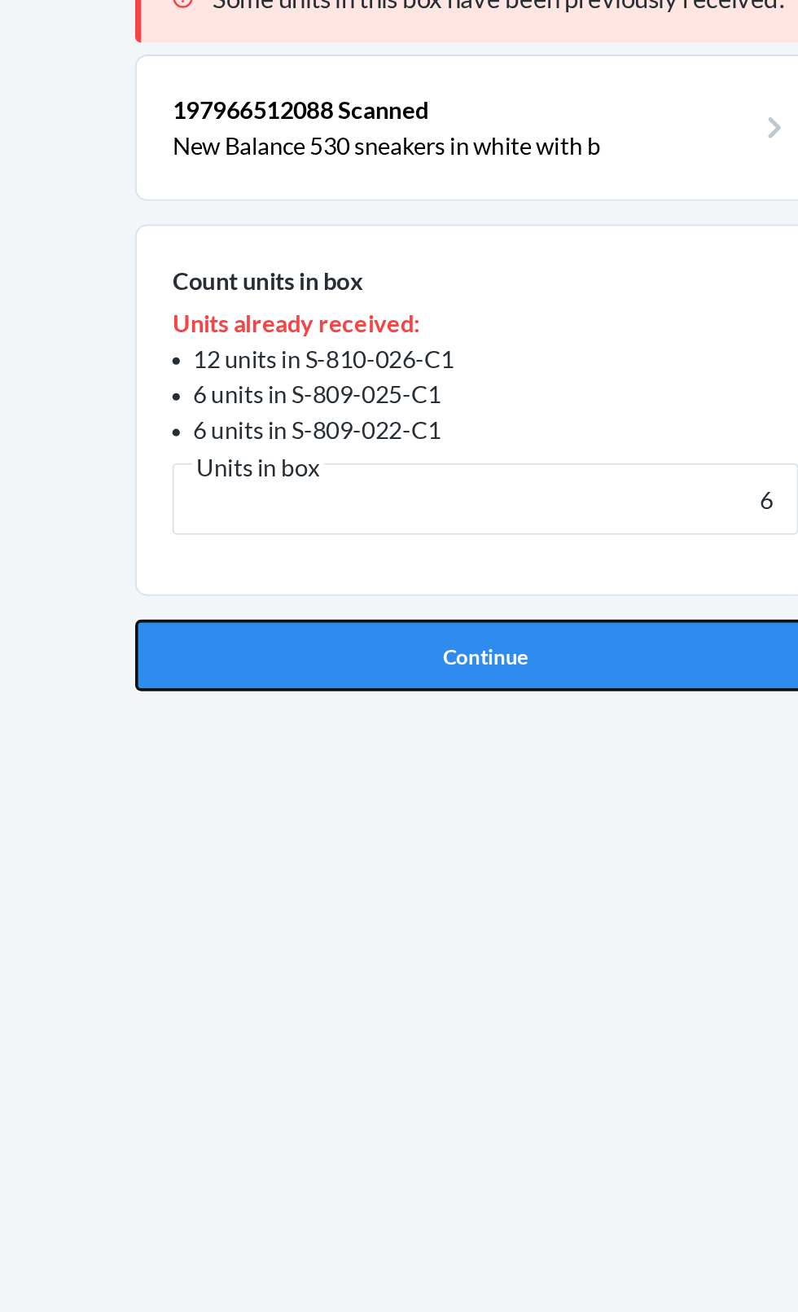
click at [417, 460] on button "Continue" at bounding box center [399, 479] width 383 height 39
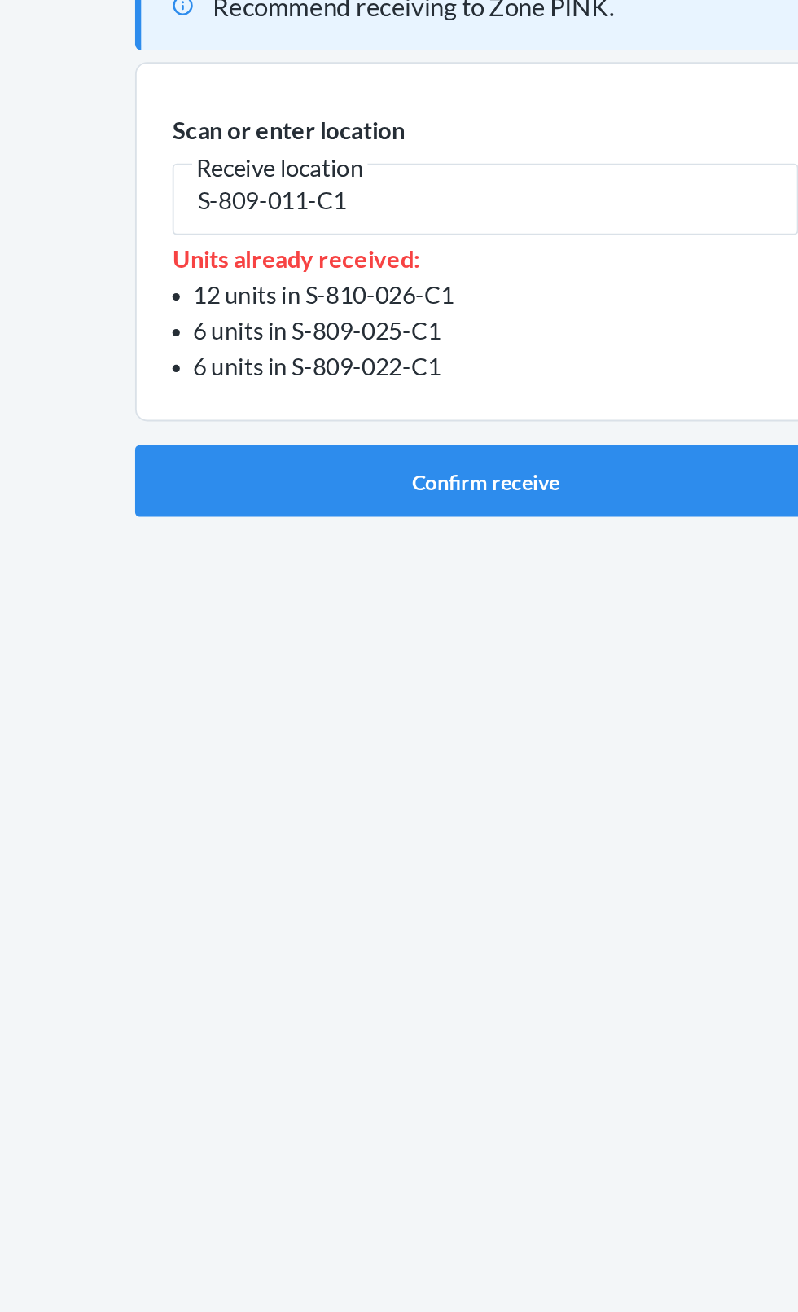
type input "S-809-011-C1"
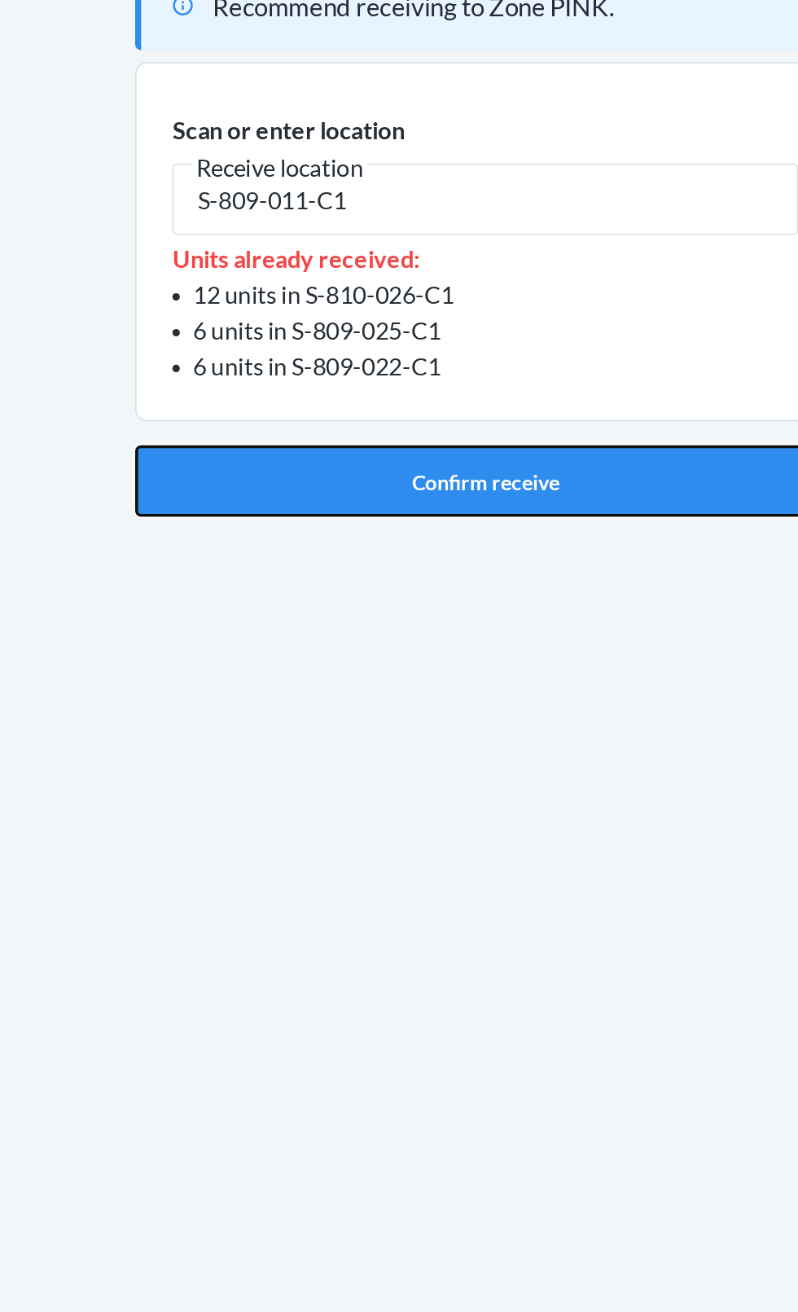
click at [420, 361] on button "Confirm receive" at bounding box center [399, 380] width 383 height 39
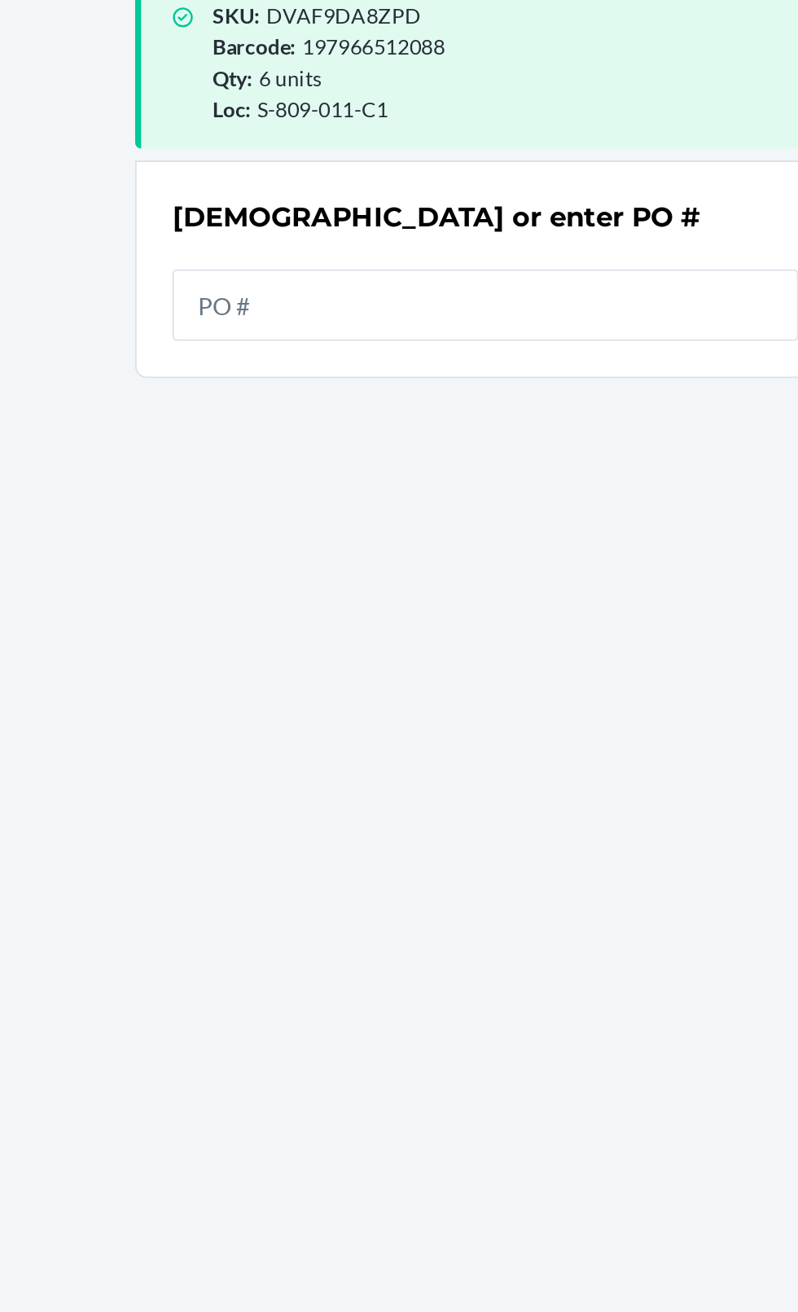
click at [346, 265] on input "text" at bounding box center [399, 284] width 342 height 39
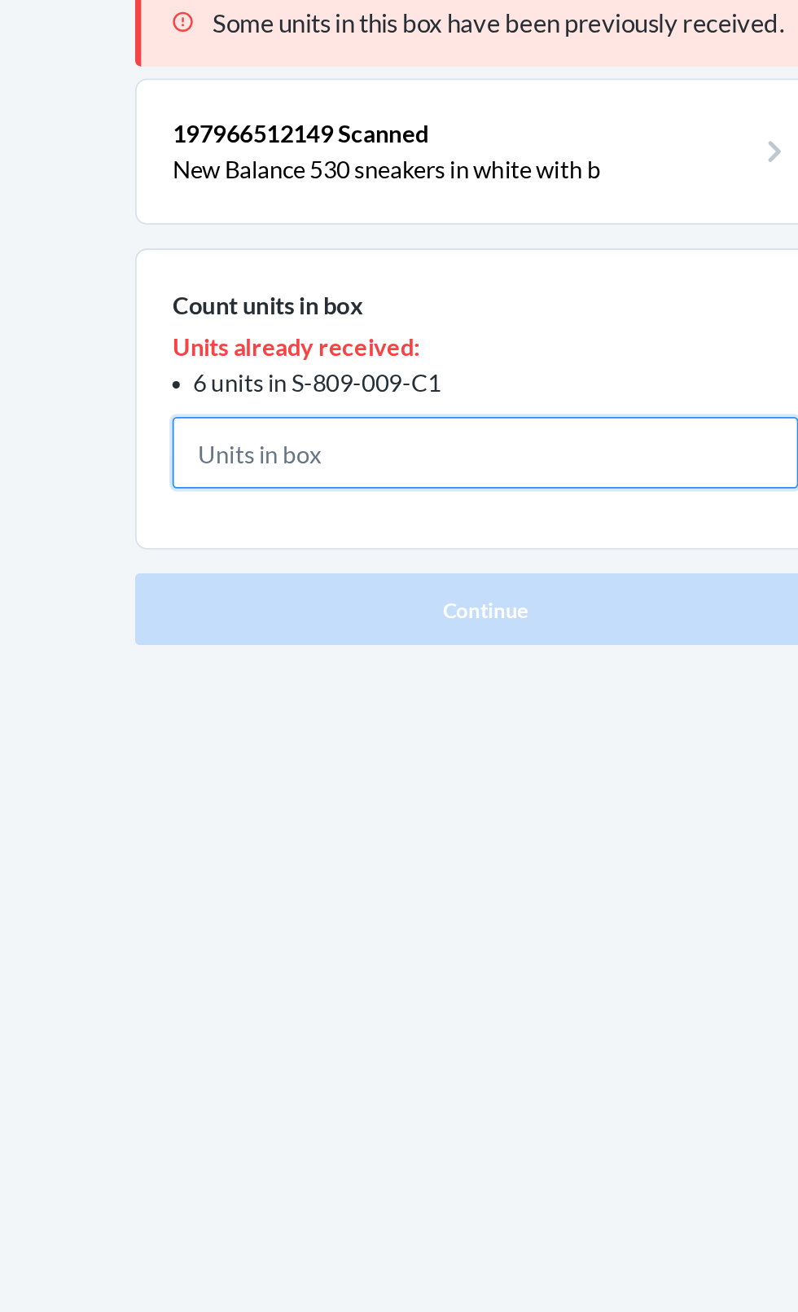
click at [310, 336] on input "text" at bounding box center [399, 355] width 342 height 39
type input "6"
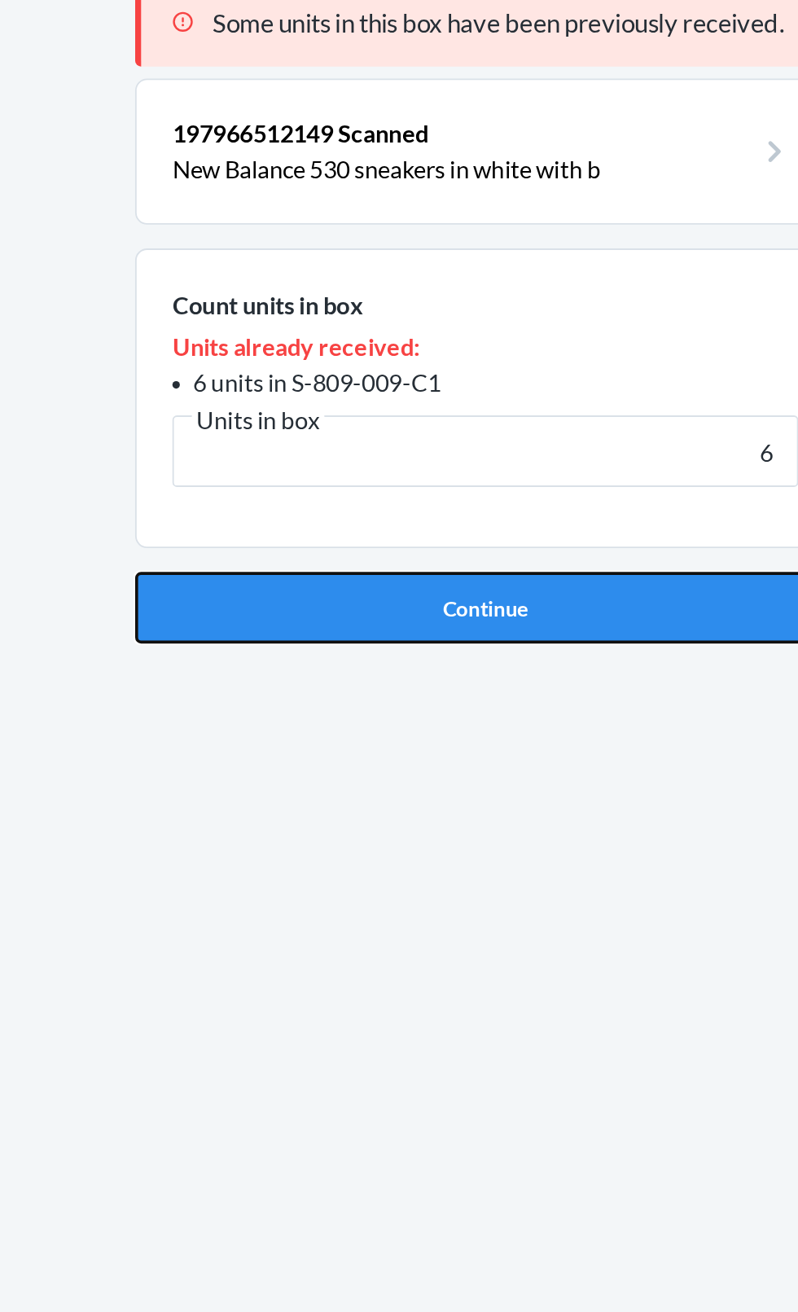
click at [461, 421] on button "Continue" at bounding box center [399, 440] width 383 height 39
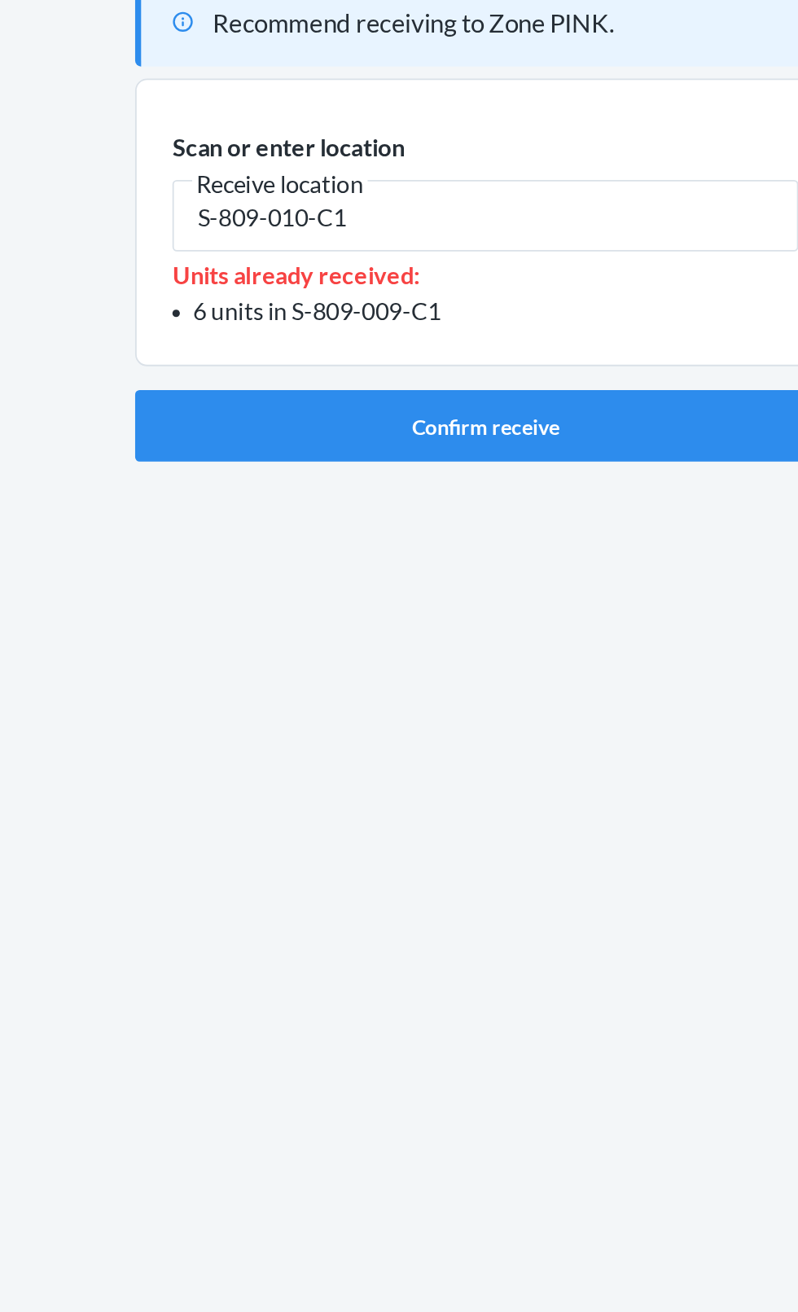
type input "S-809-010-C1"
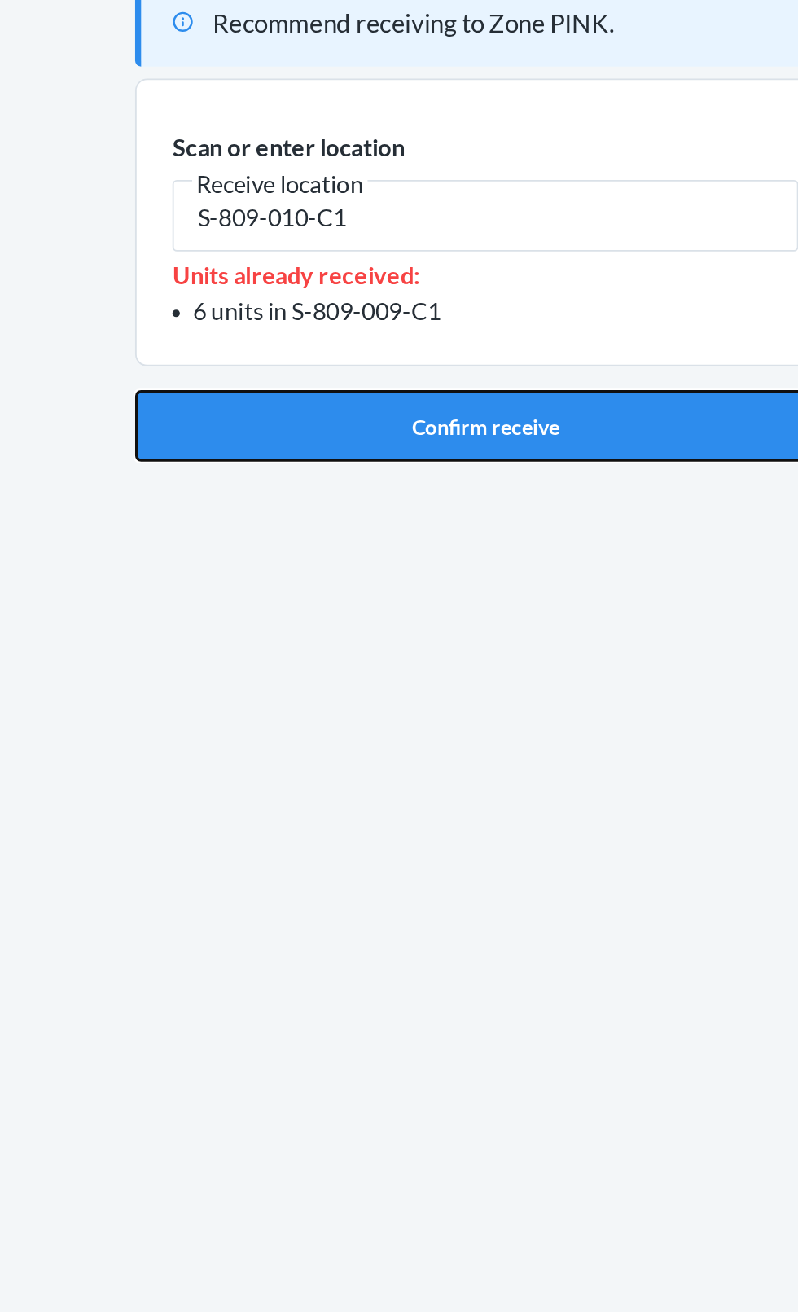
click at [390, 322] on button "Confirm receive" at bounding box center [399, 341] width 383 height 39
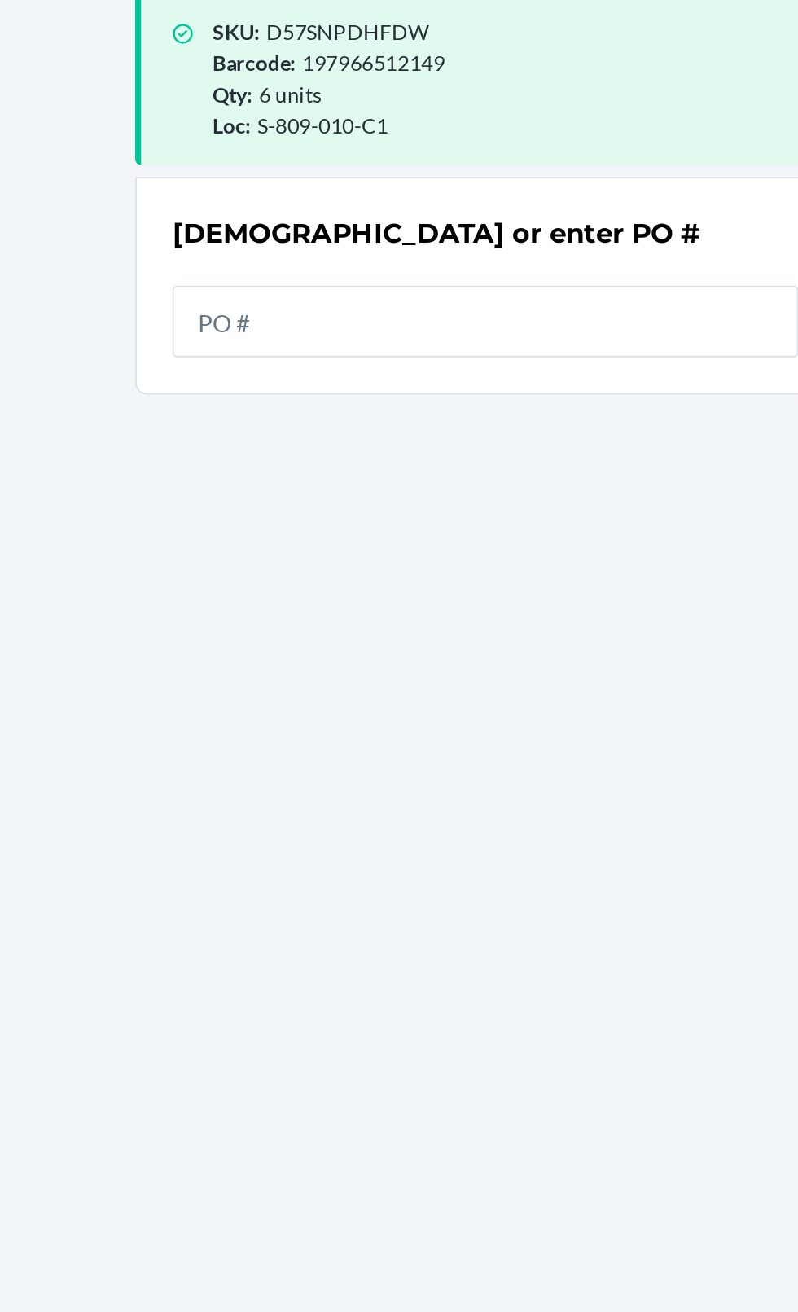
click at [383, 265] on input "text" at bounding box center [399, 284] width 342 height 39
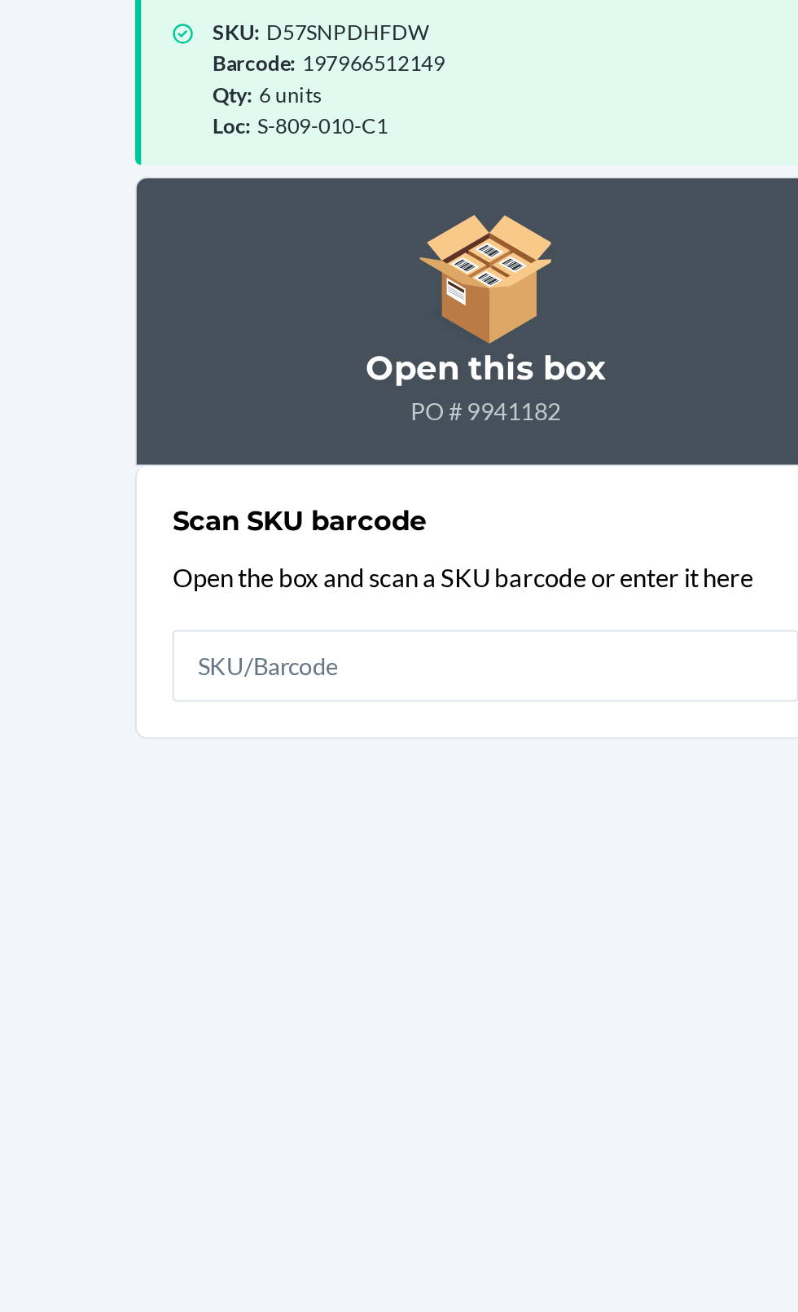
click at [148, 770] on main "SKU : D57SNPDHFDW Barcode : 197966512149 Qty : 6 units Loc : S-809-010-C1 Open …" at bounding box center [399, 674] width 798 height 1179
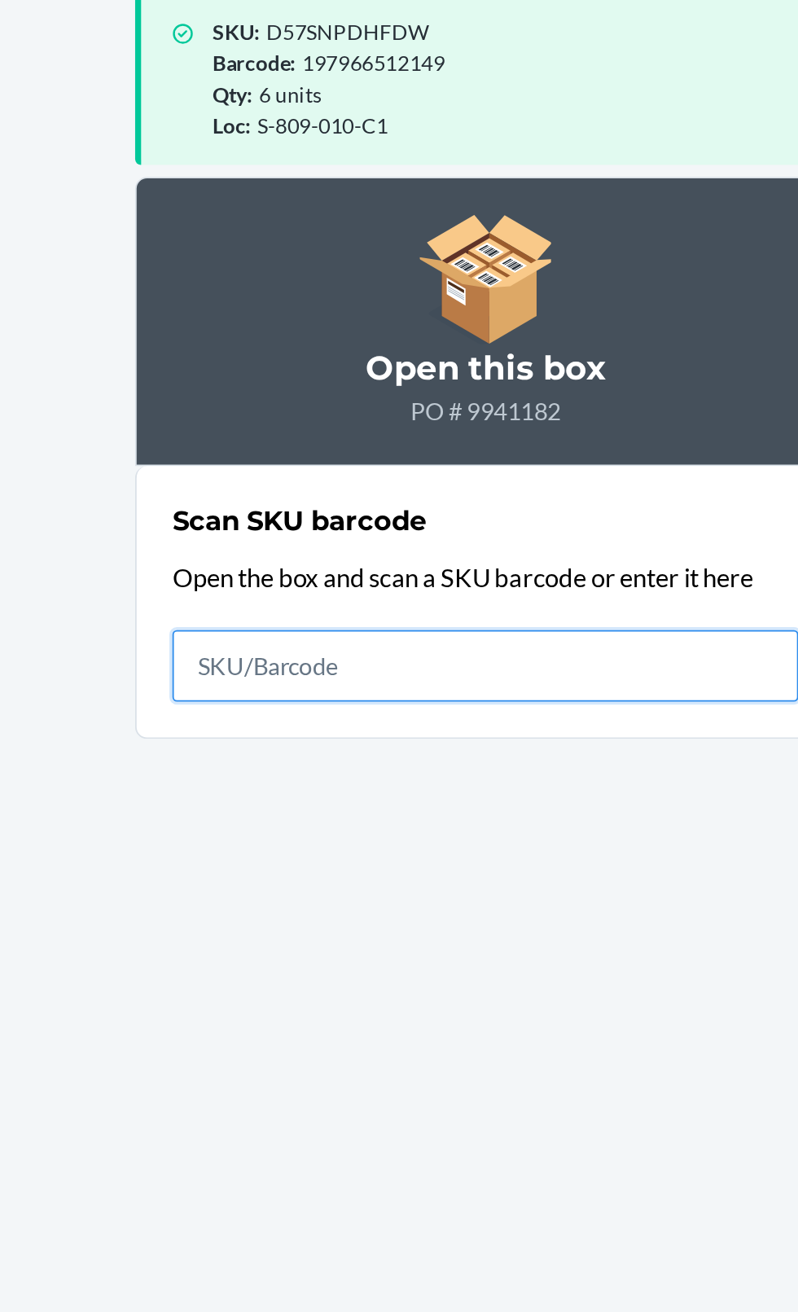
click at [377, 453] on input "text" at bounding box center [399, 472] width 342 height 39
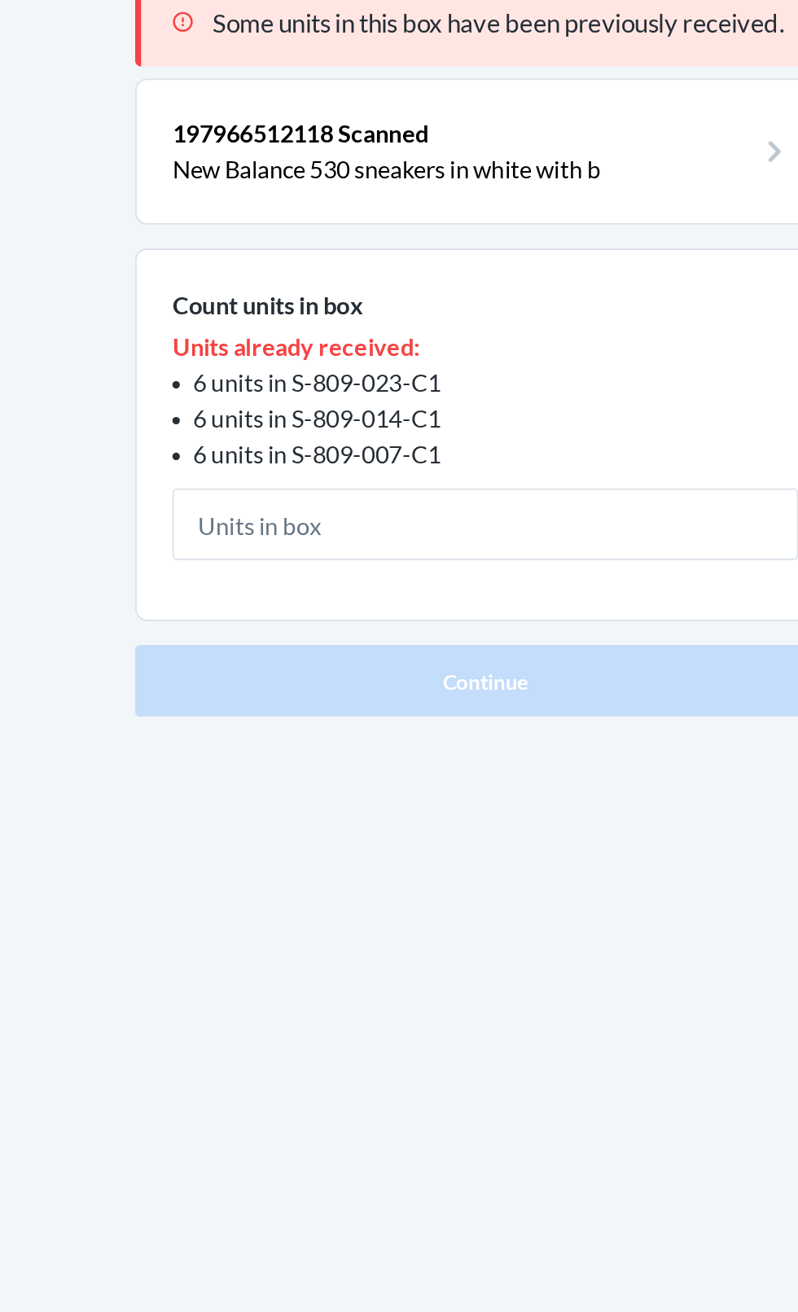
type input "6"
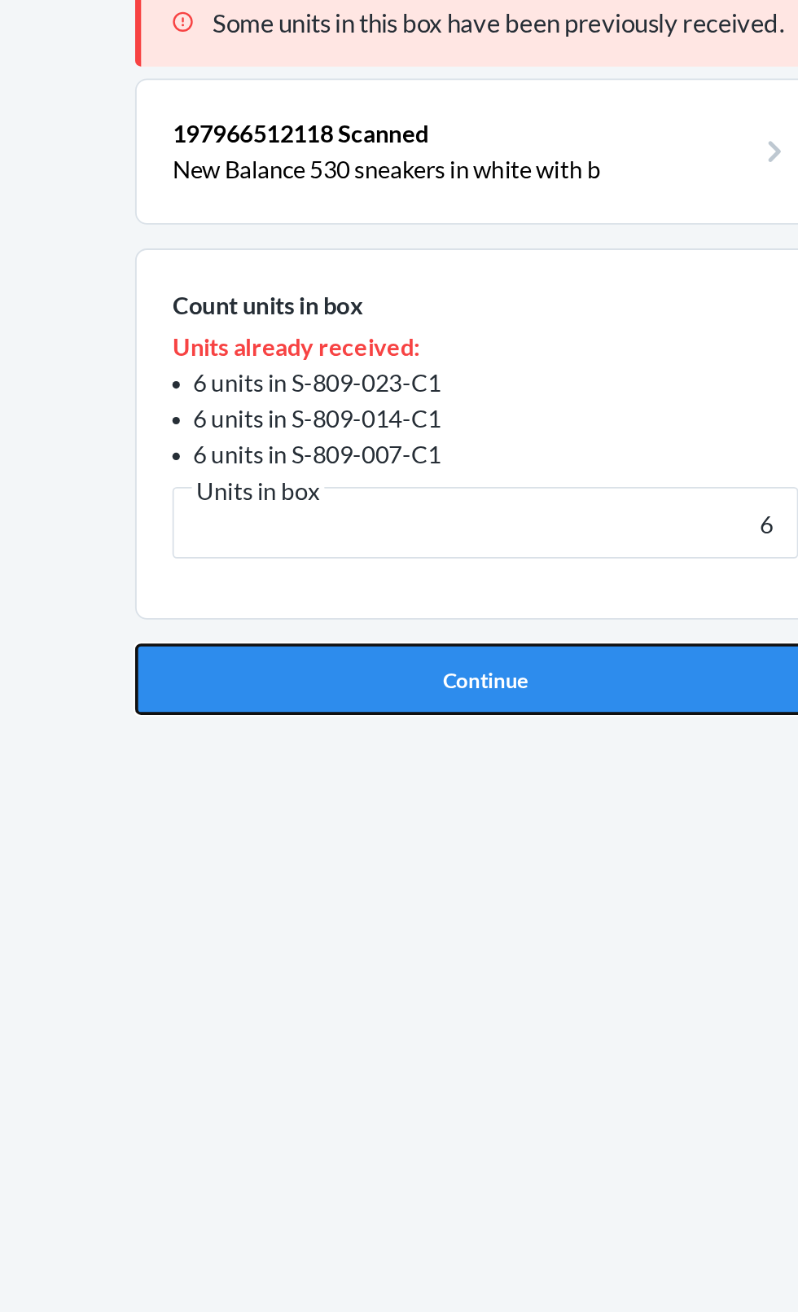
click at [423, 460] on button "Continue" at bounding box center [399, 479] width 383 height 39
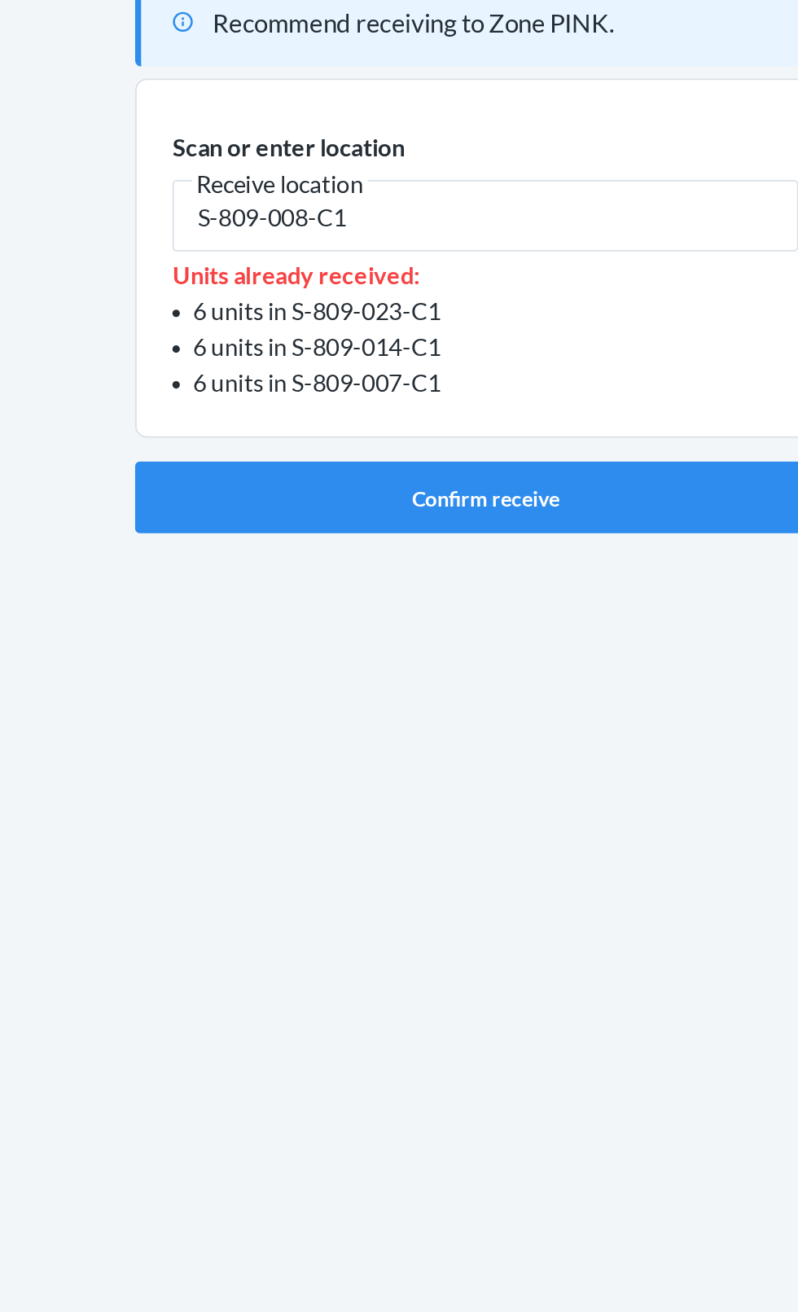
type input "S-809-008-C1"
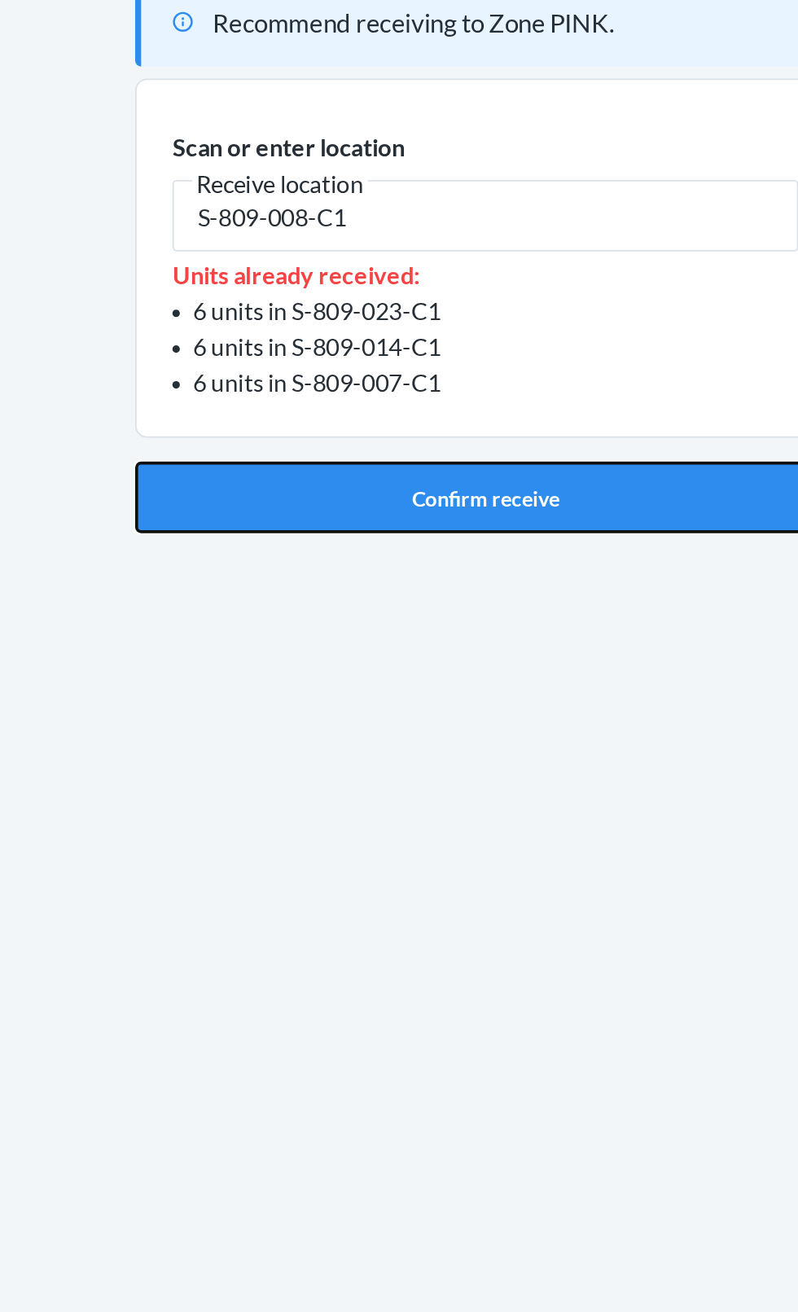
click at [384, 361] on button "Confirm receive" at bounding box center [399, 380] width 383 height 39
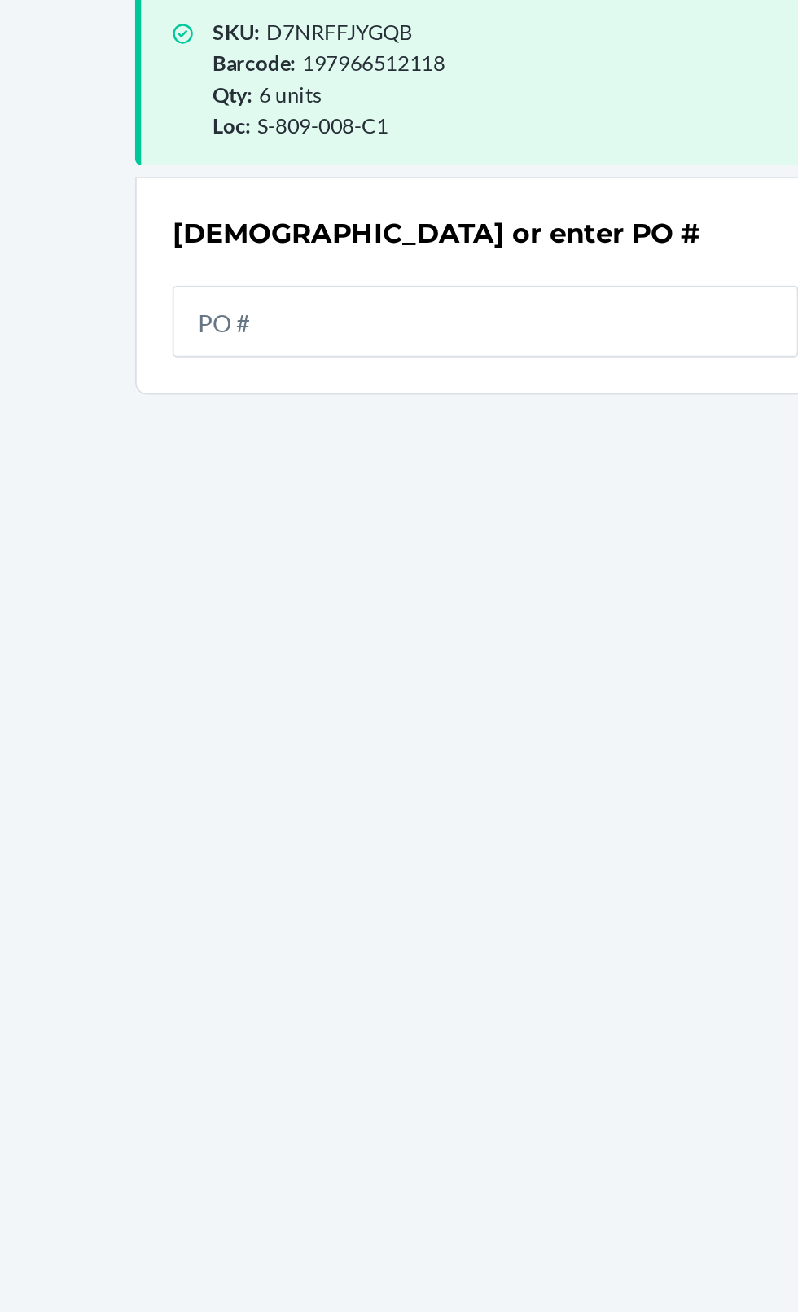
click at [351, 265] on input "text" at bounding box center [399, 284] width 342 height 39
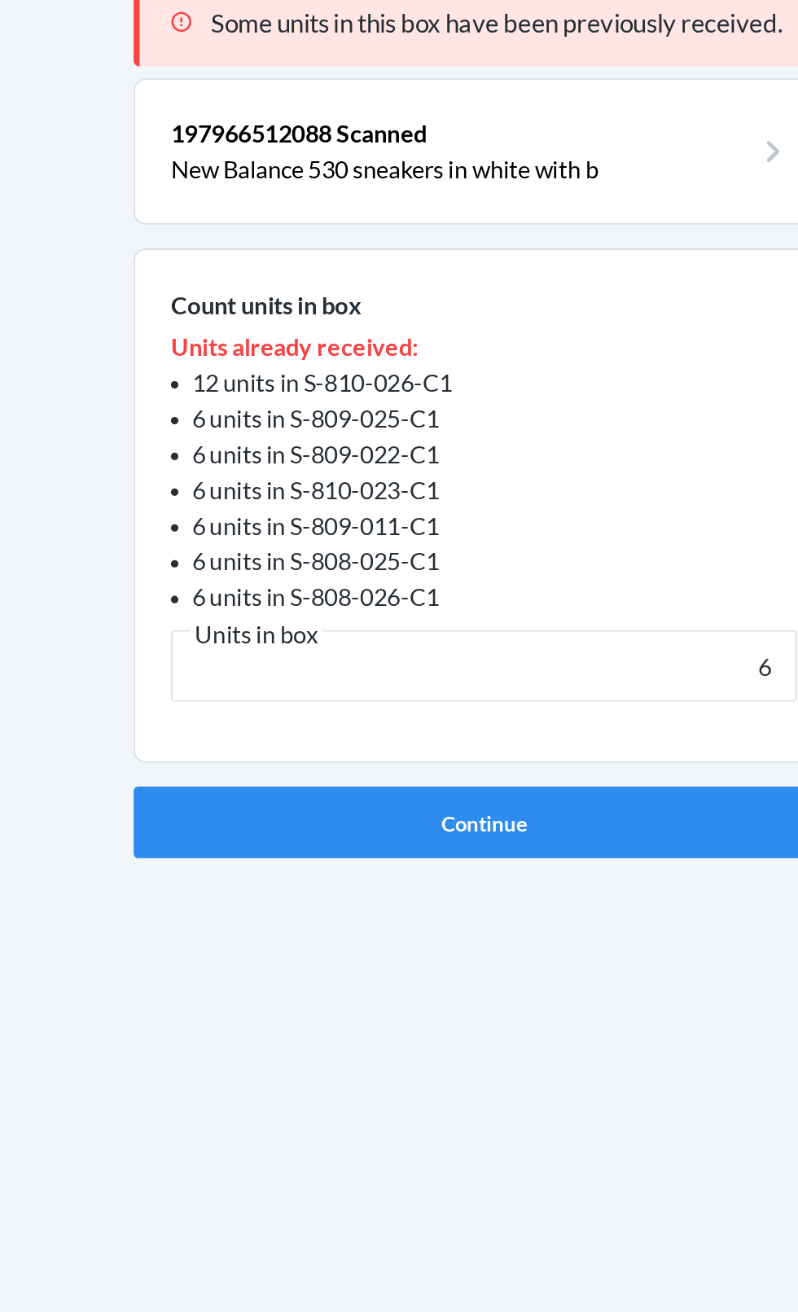
type input "6"
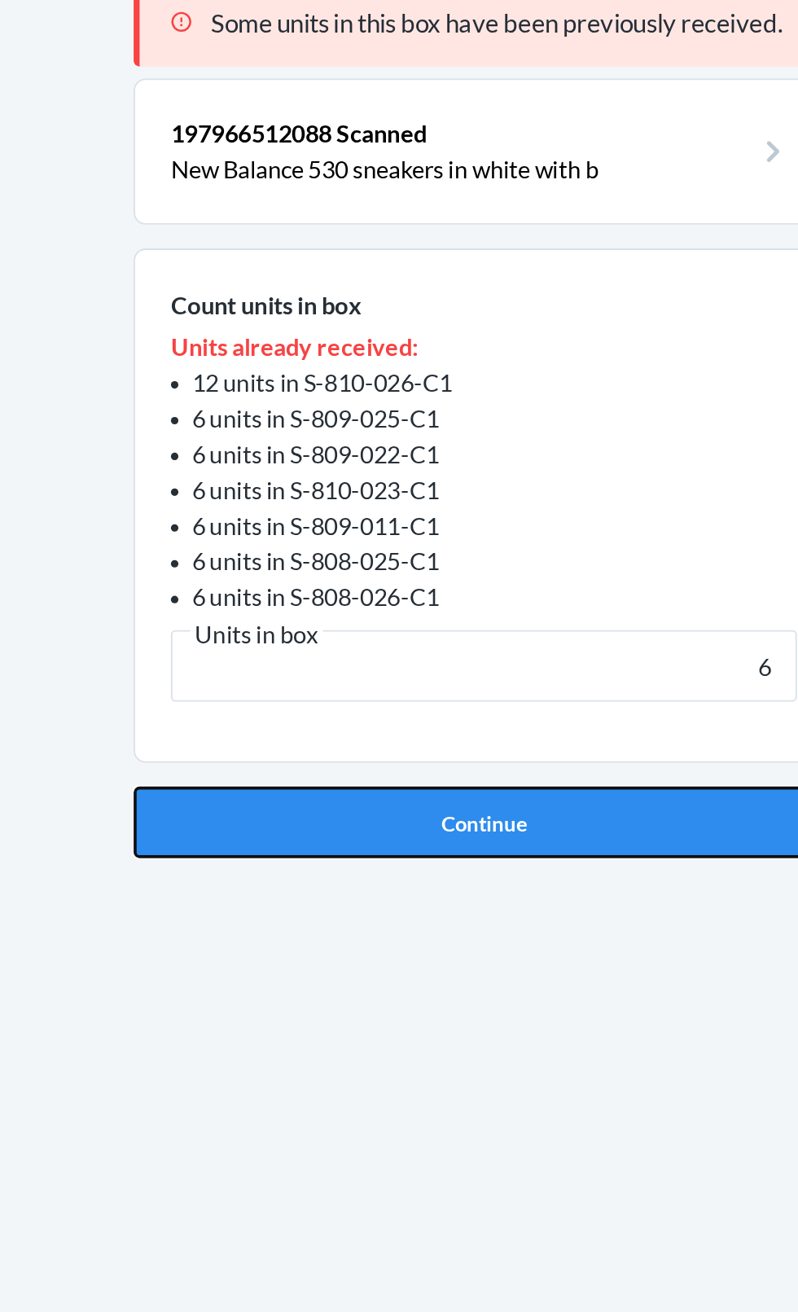
click at [419, 538] on button "Continue" at bounding box center [399, 557] width 383 height 39
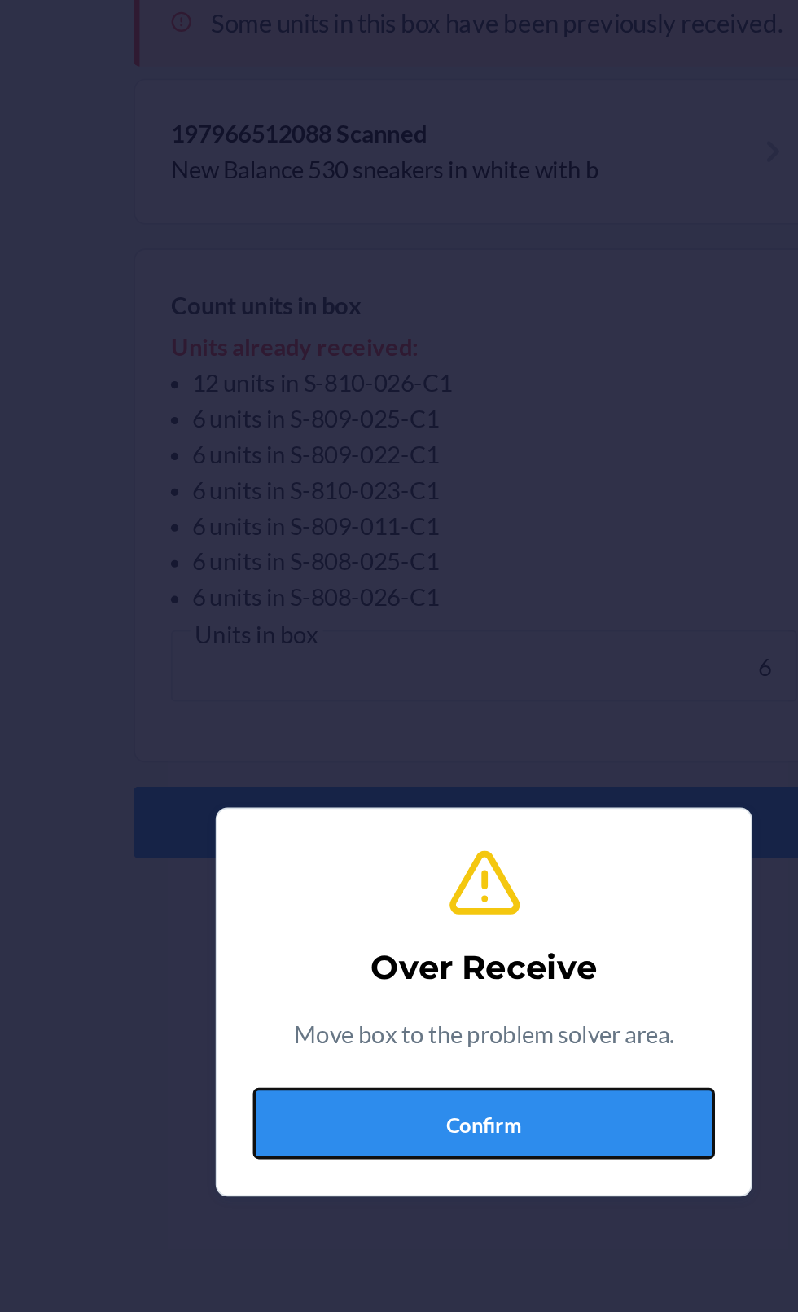
click at [403, 731] on button "Confirm" at bounding box center [399, 722] width 252 height 39
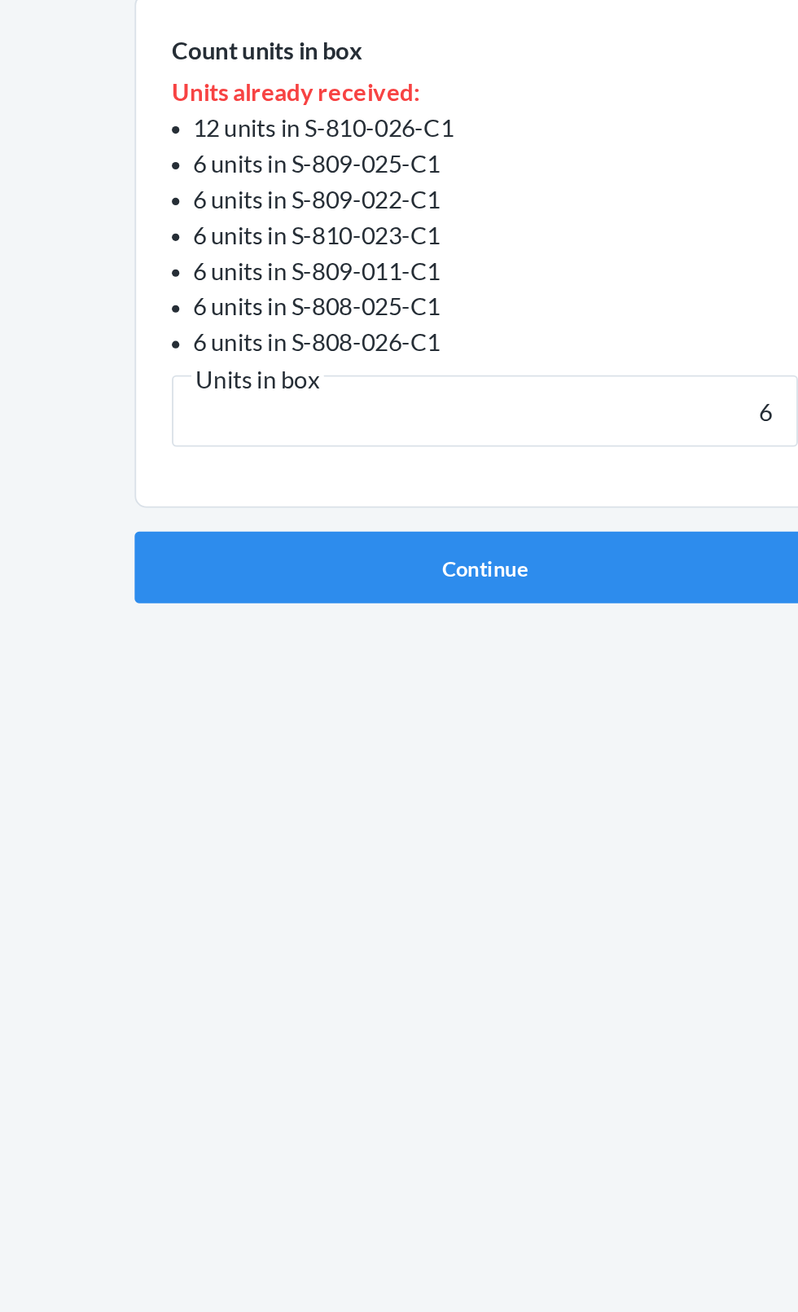
type input "6"
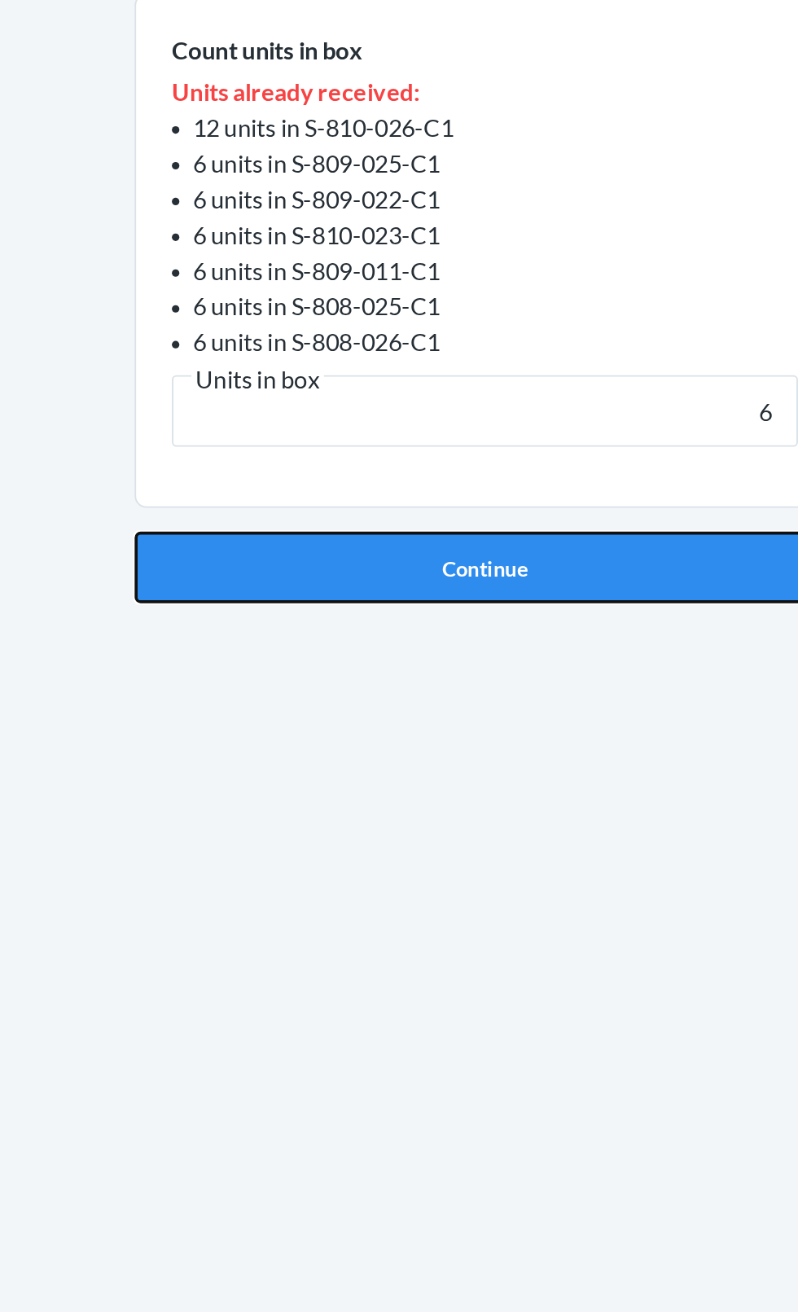
click at [445, 561] on button "Continue" at bounding box center [399, 557] width 383 height 39
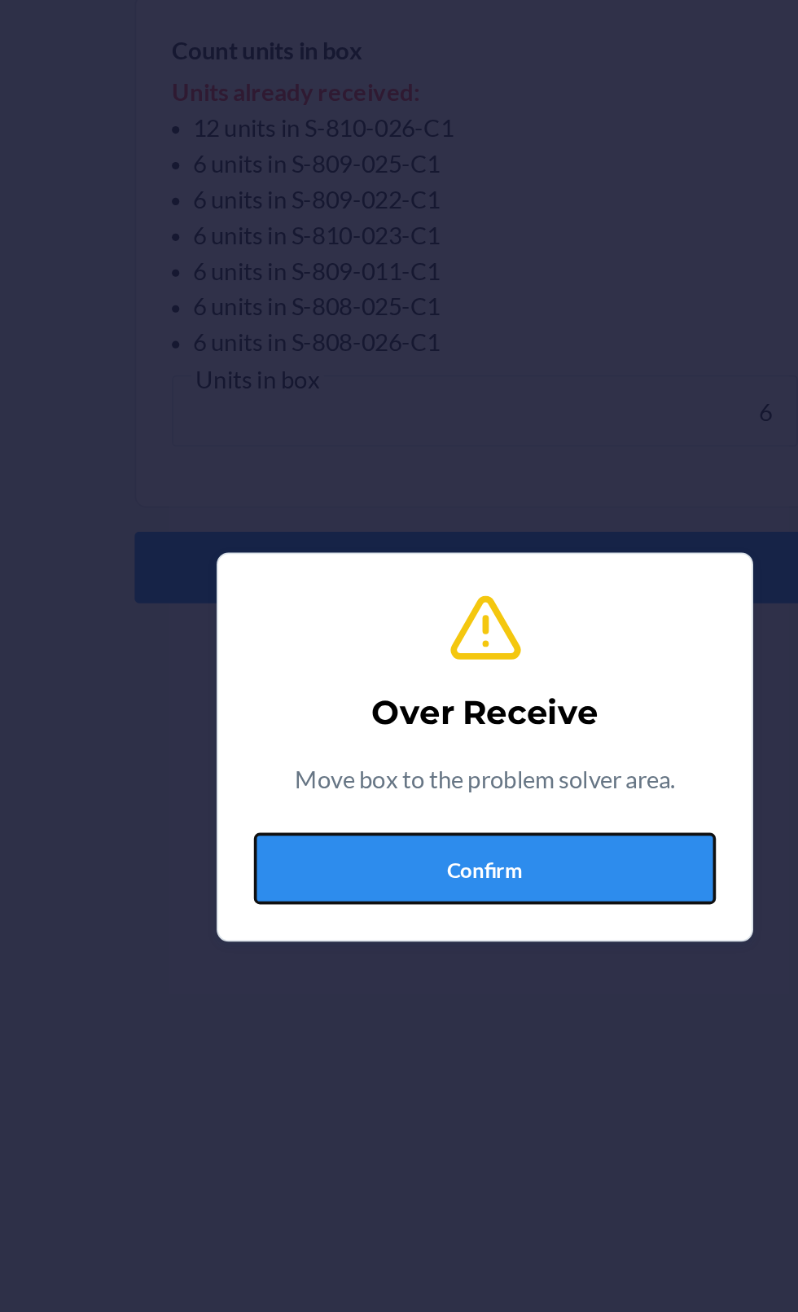
click at [412, 719] on button "Confirm" at bounding box center [399, 722] width 252 height 39
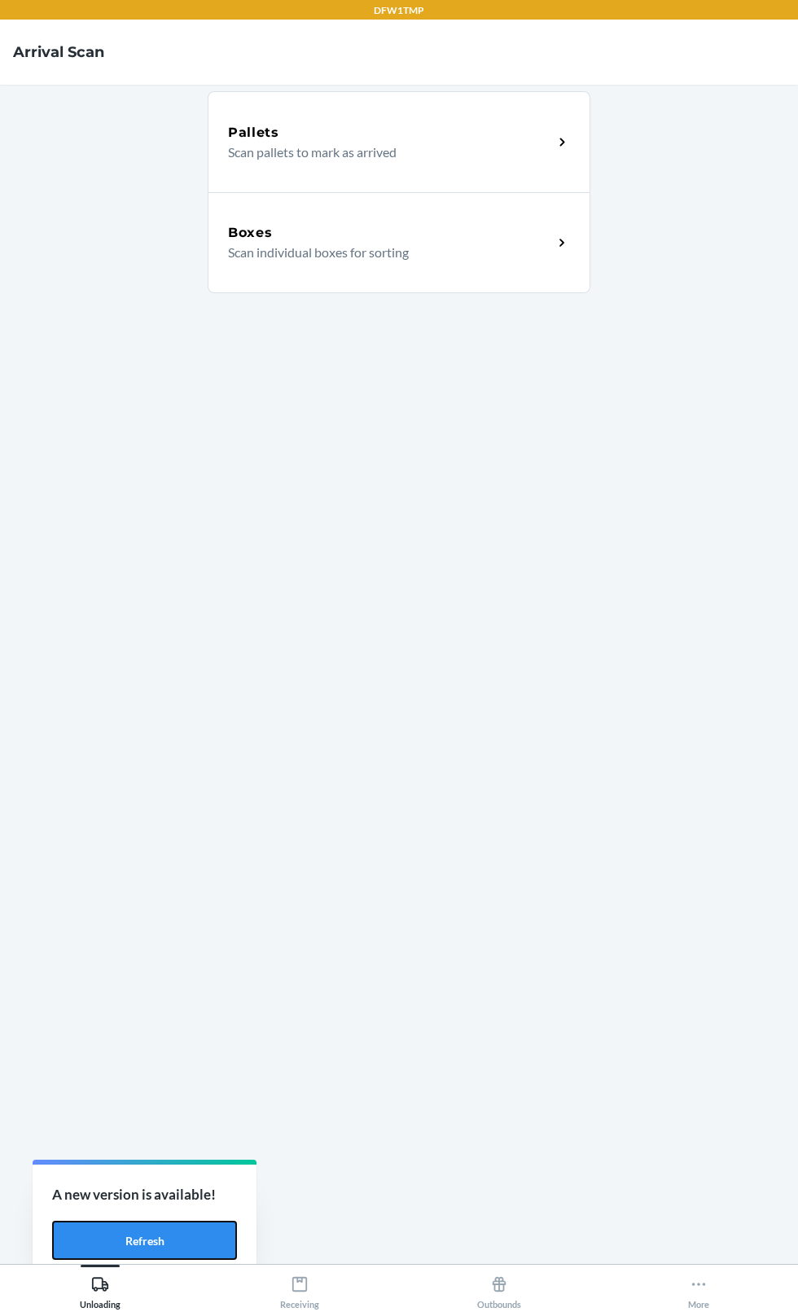
click at [138, 1238] on button "Refresh" at bounding box center [144, 1240] width 185 height 39
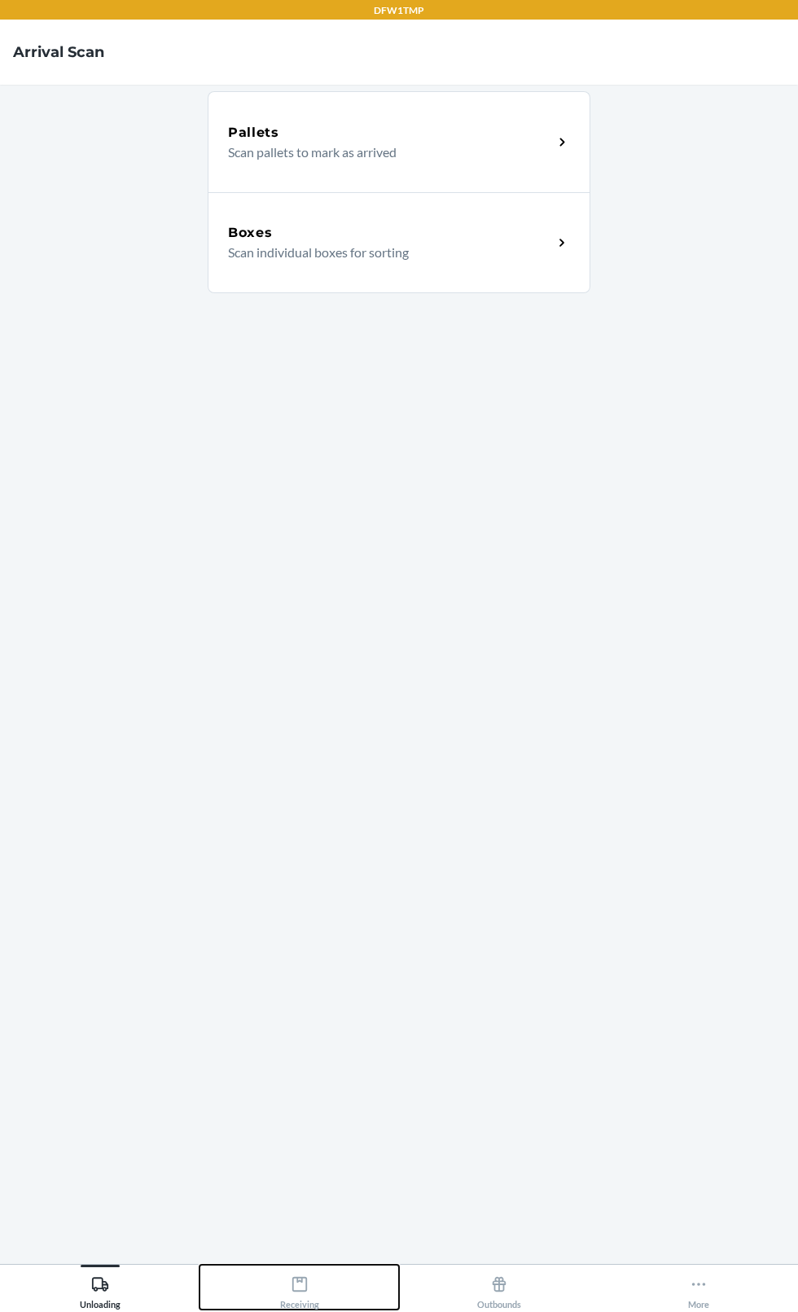
click at [342, 1310] on button "Receiving" at bounding box center [300, 1287] width 200 height 45
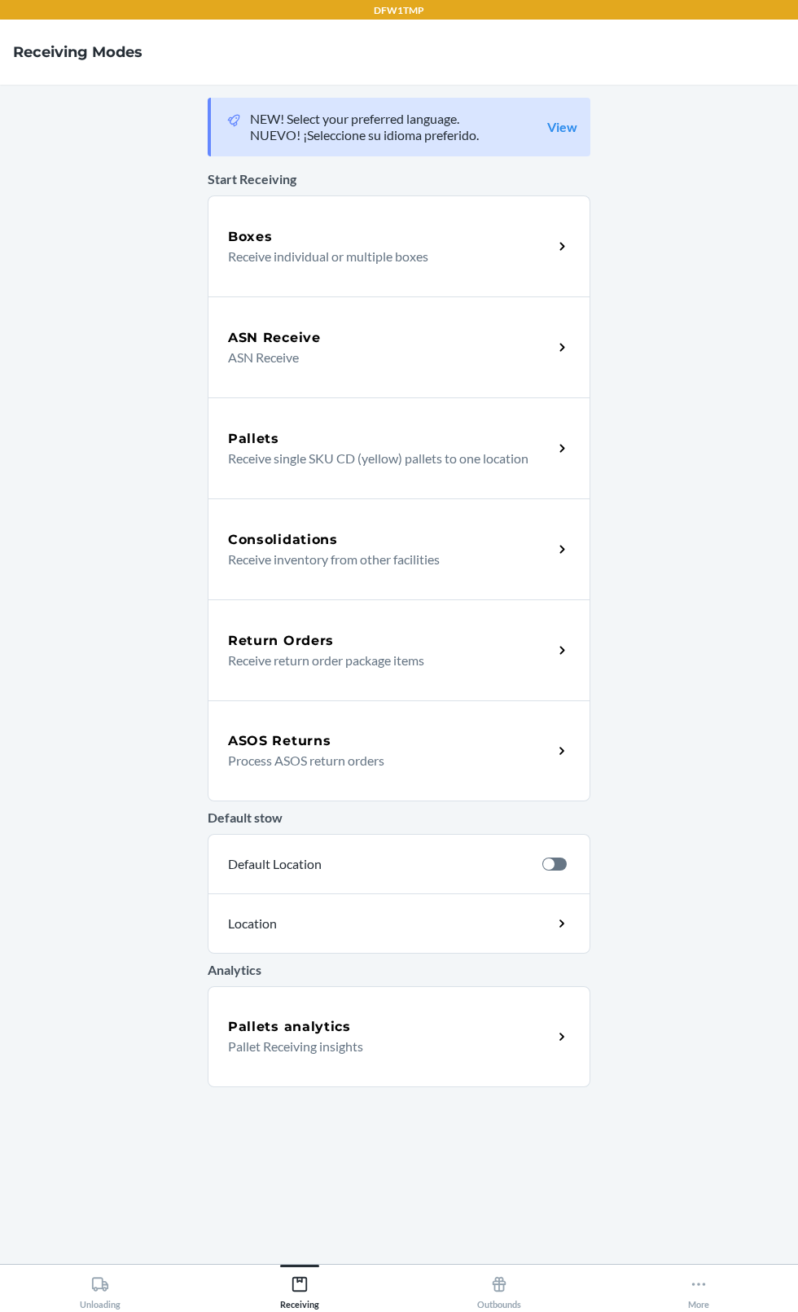
click at [464, 355] on p "ASN Receive" at bounding box center [384, 358] width 312 height 20
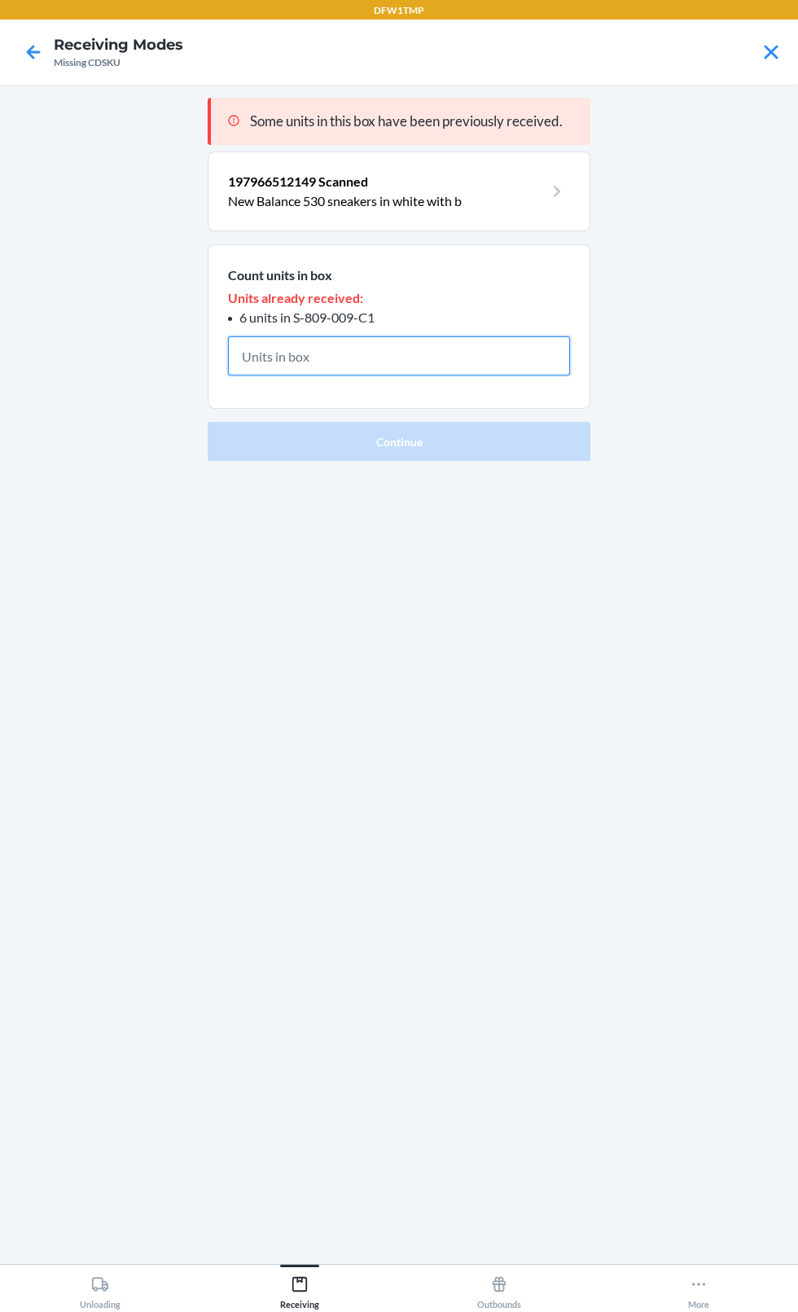
click at [448, 356] on input "text" at bounding box center [399, 355] width 342 height 39
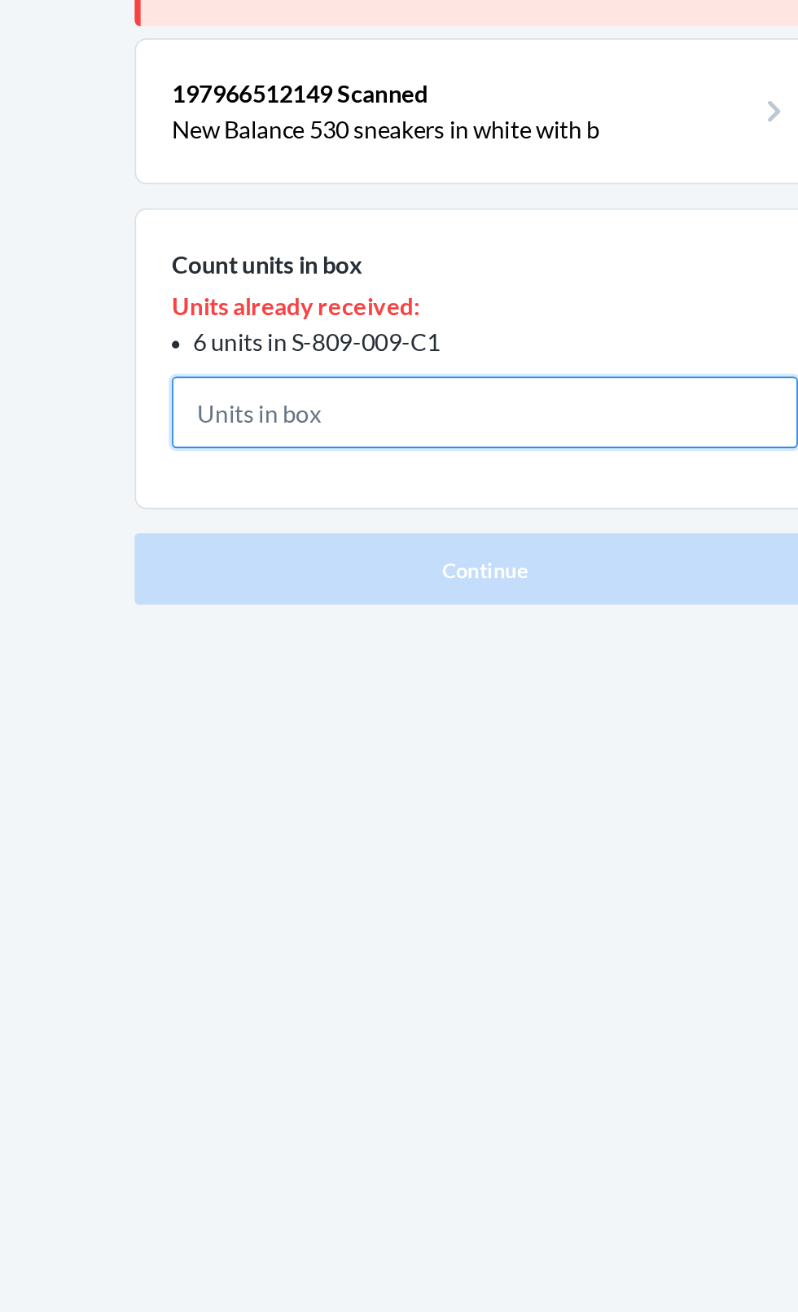
type input "6"
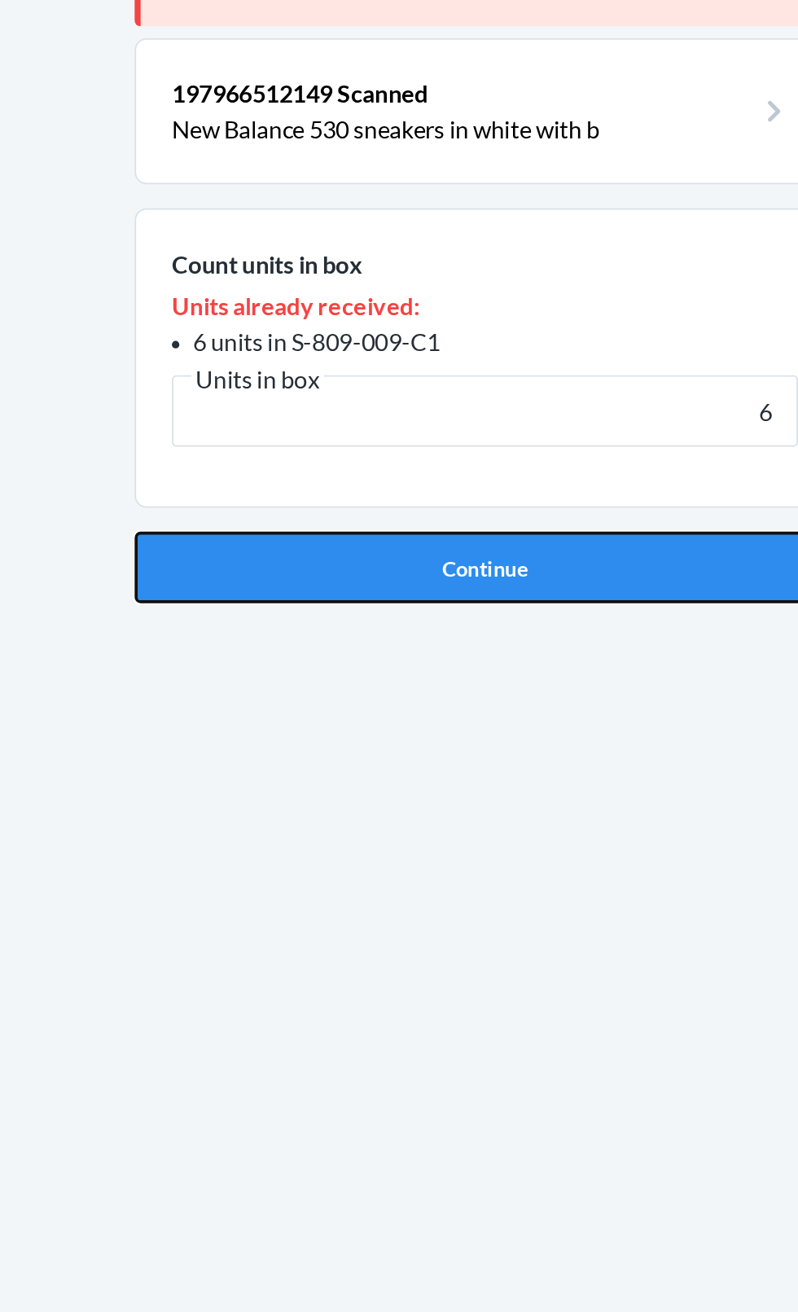
click at [432, 450] on button "Continue" at bounding box center [399, 440] width 383 height 39
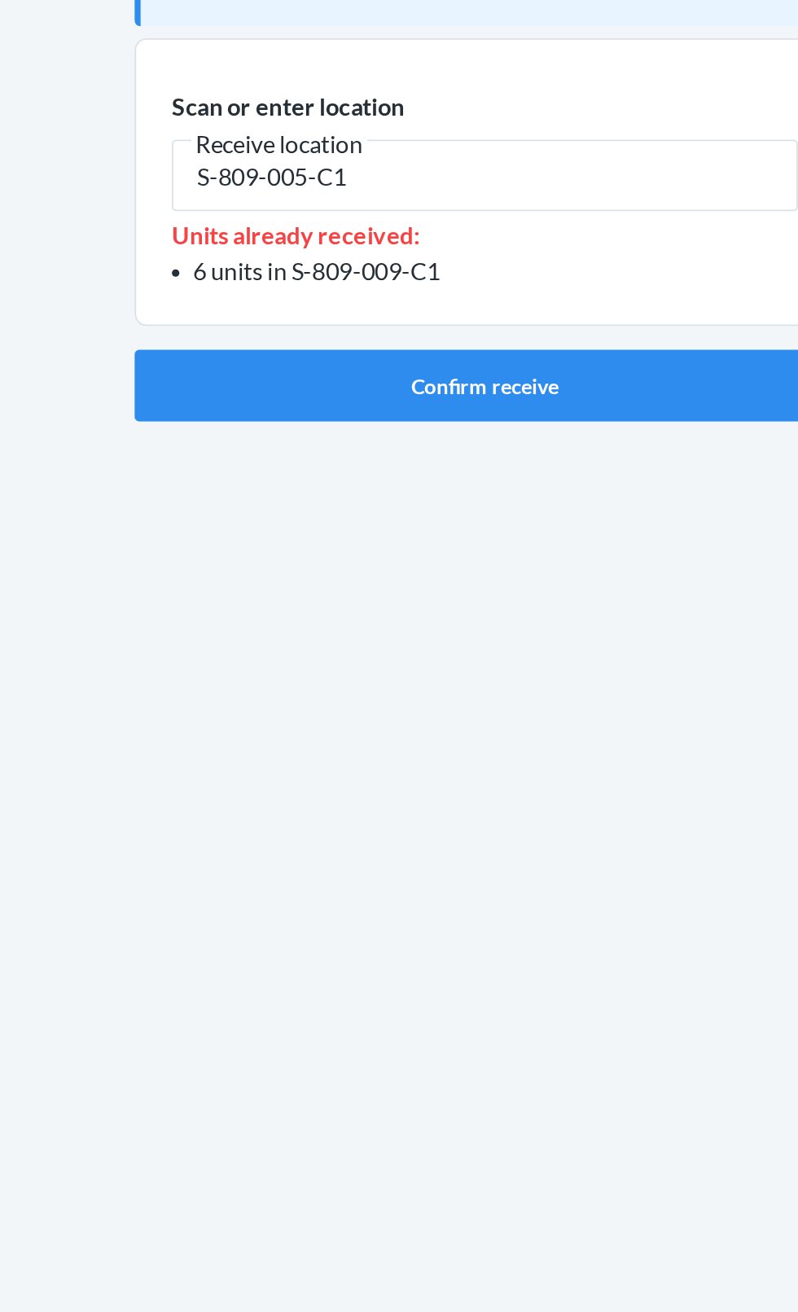
type input "S-809-005-C1"
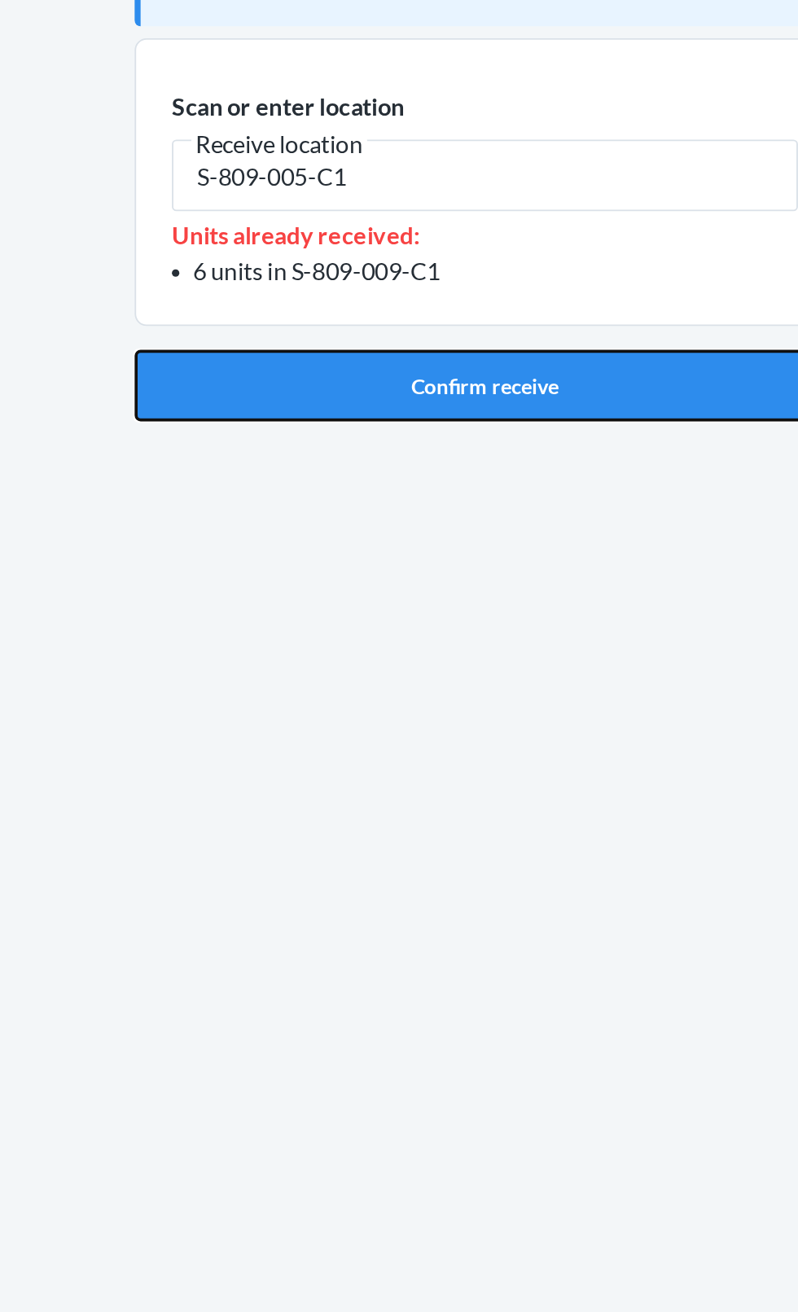
click at [436, 345] on button "Confirm receive" at bounding box center [399, 341] width 383 height 39
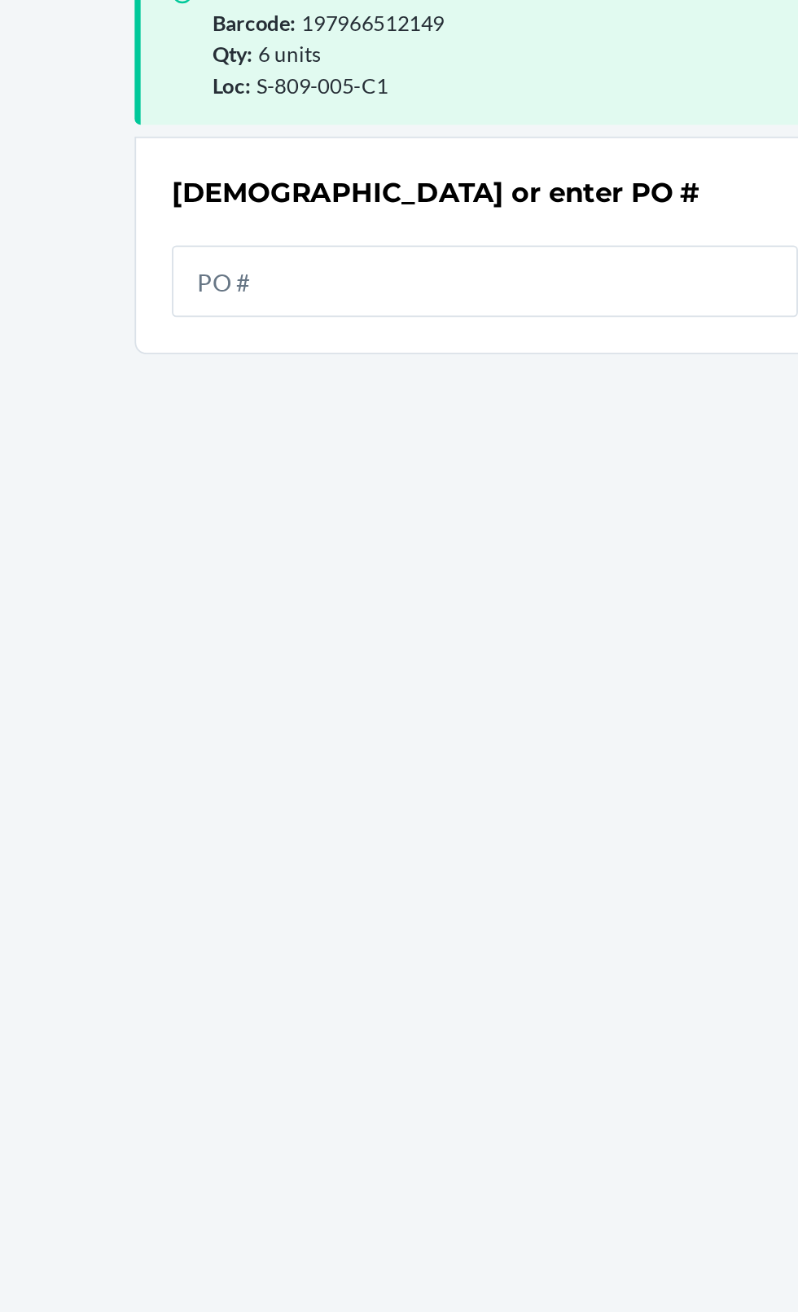
scroll to position [108, 0]
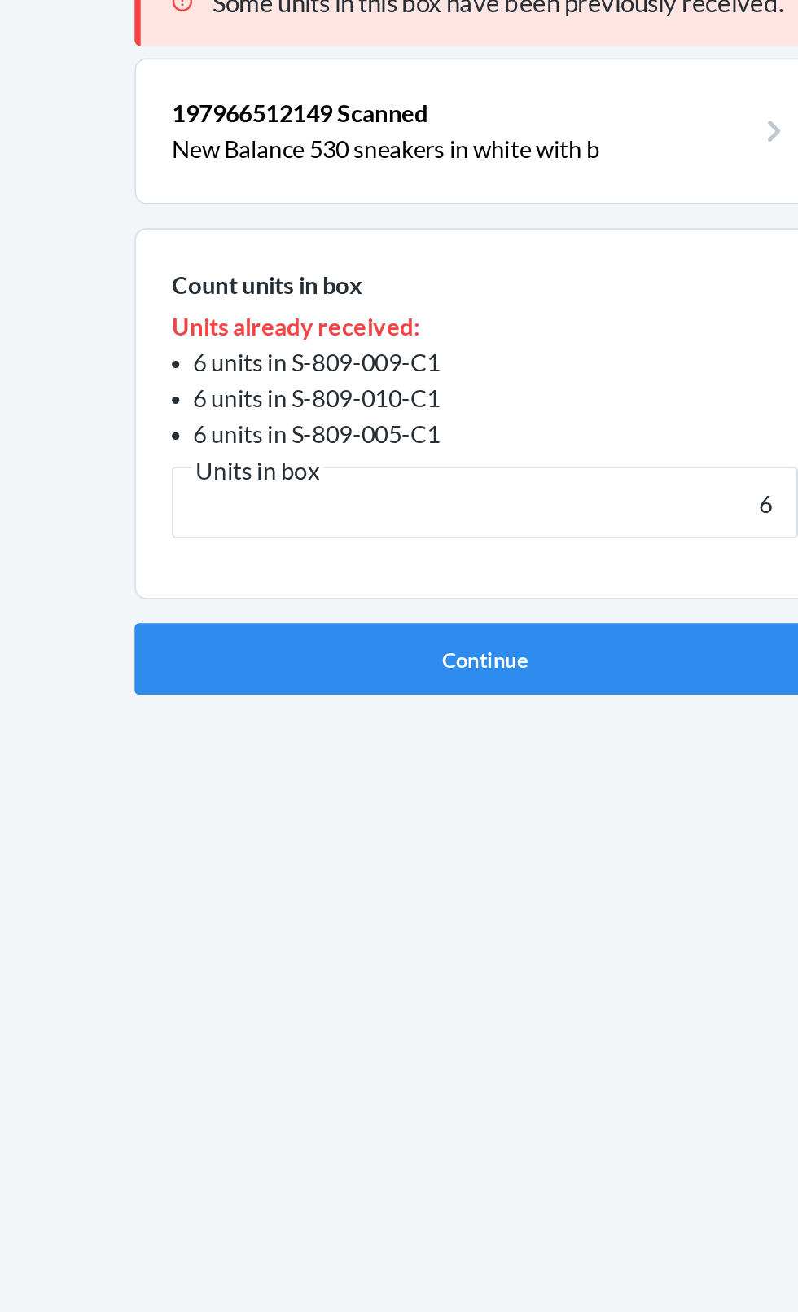
type input "6"
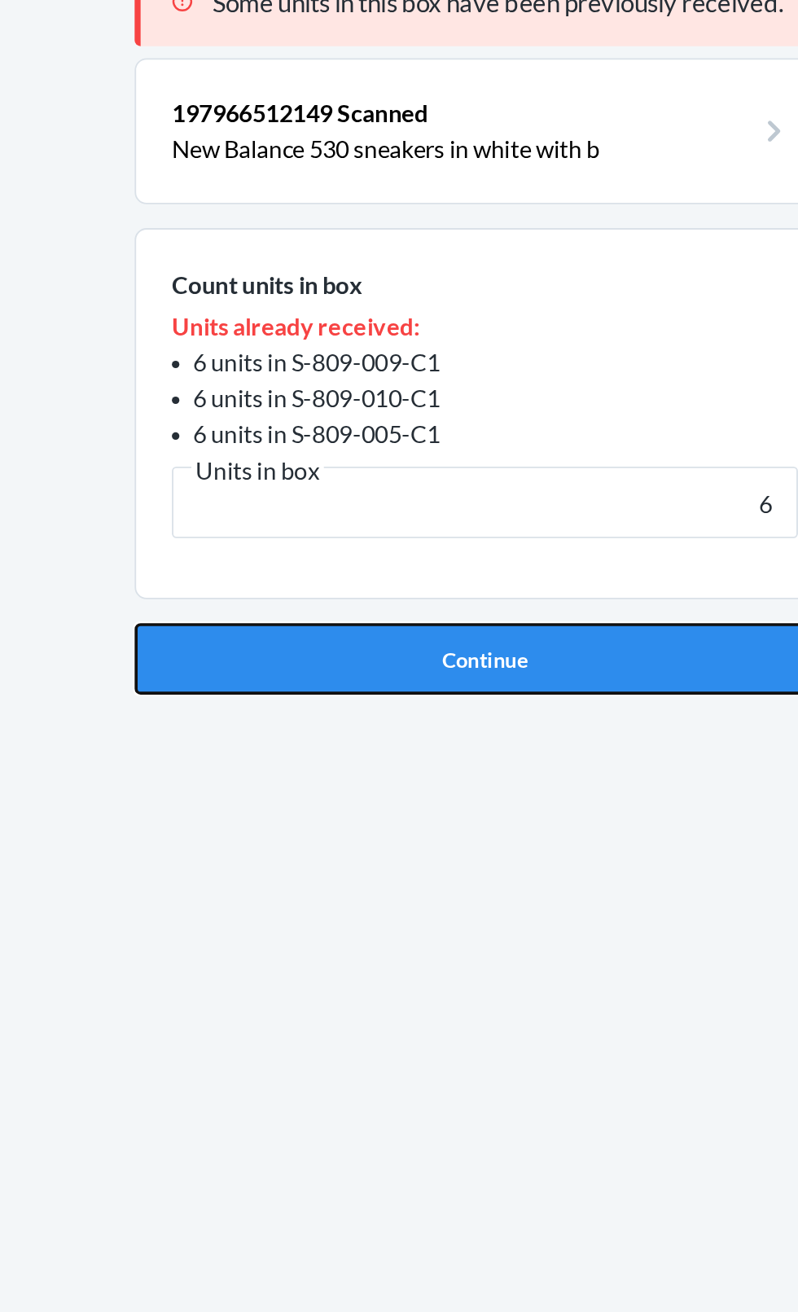
click at [409, 485] on button "Continue" at bounding box center [399, 479] width 383 height 39
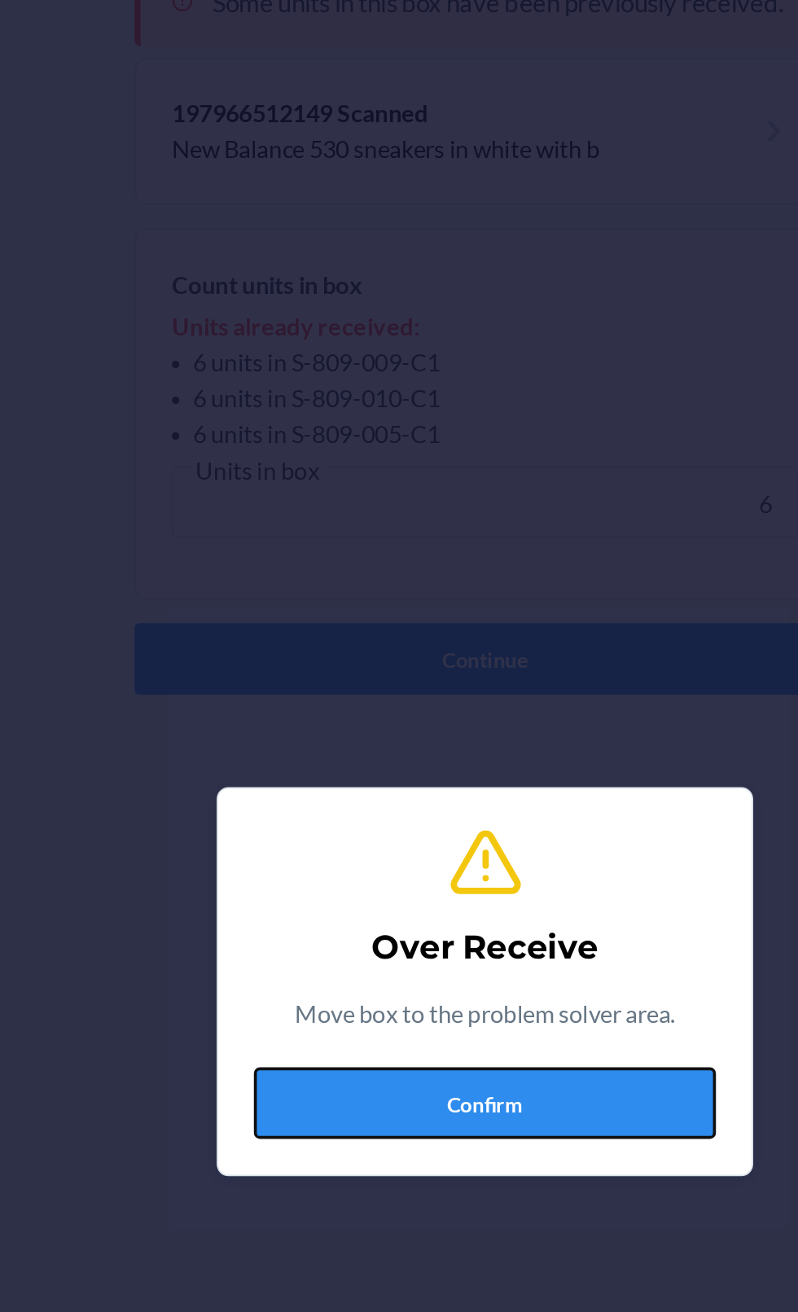
click at [398, 734] on button "Confirm" at bounding box center [399, 722] width 252 height 39
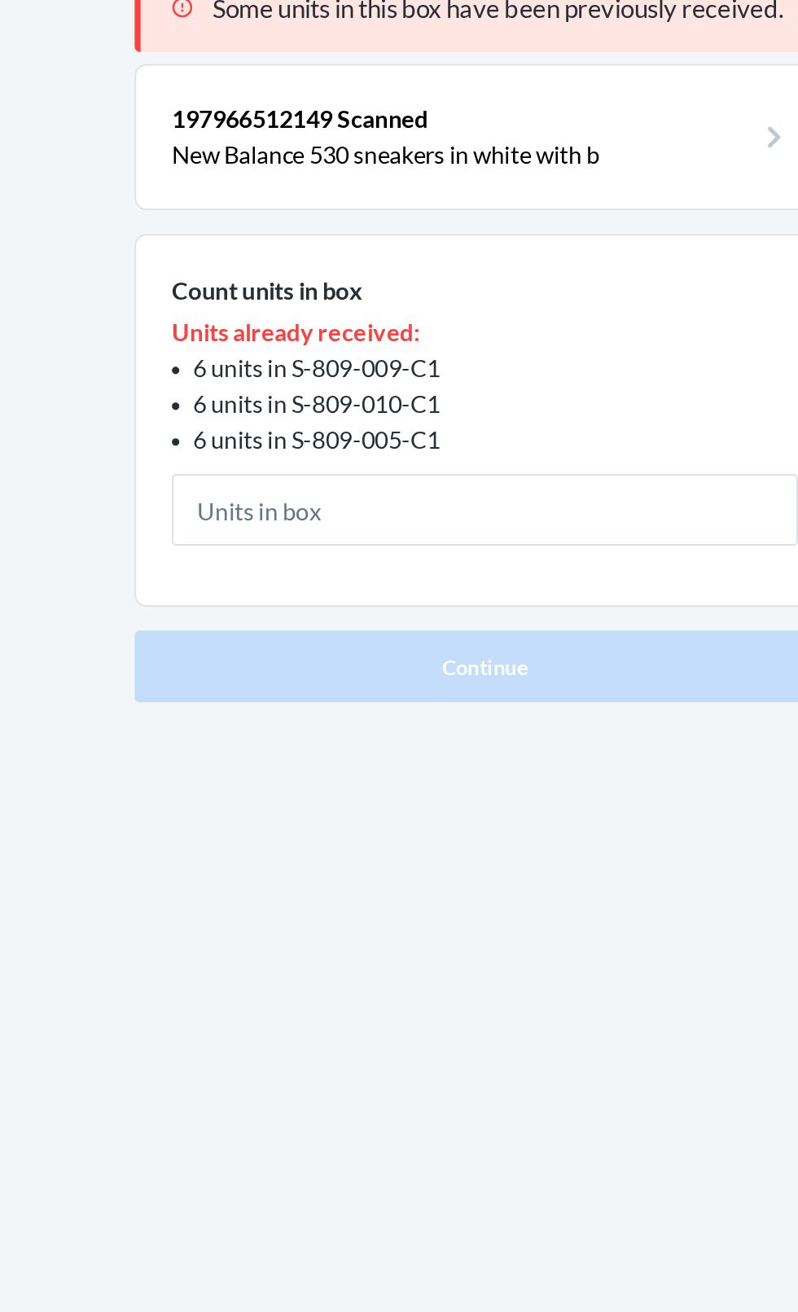
click at [386, 398] on input "text" at bounding box center [399, 394] width 342 height 39
click at [395, 400] on input "text" at bounding box center [399, 394] width 342 height 39
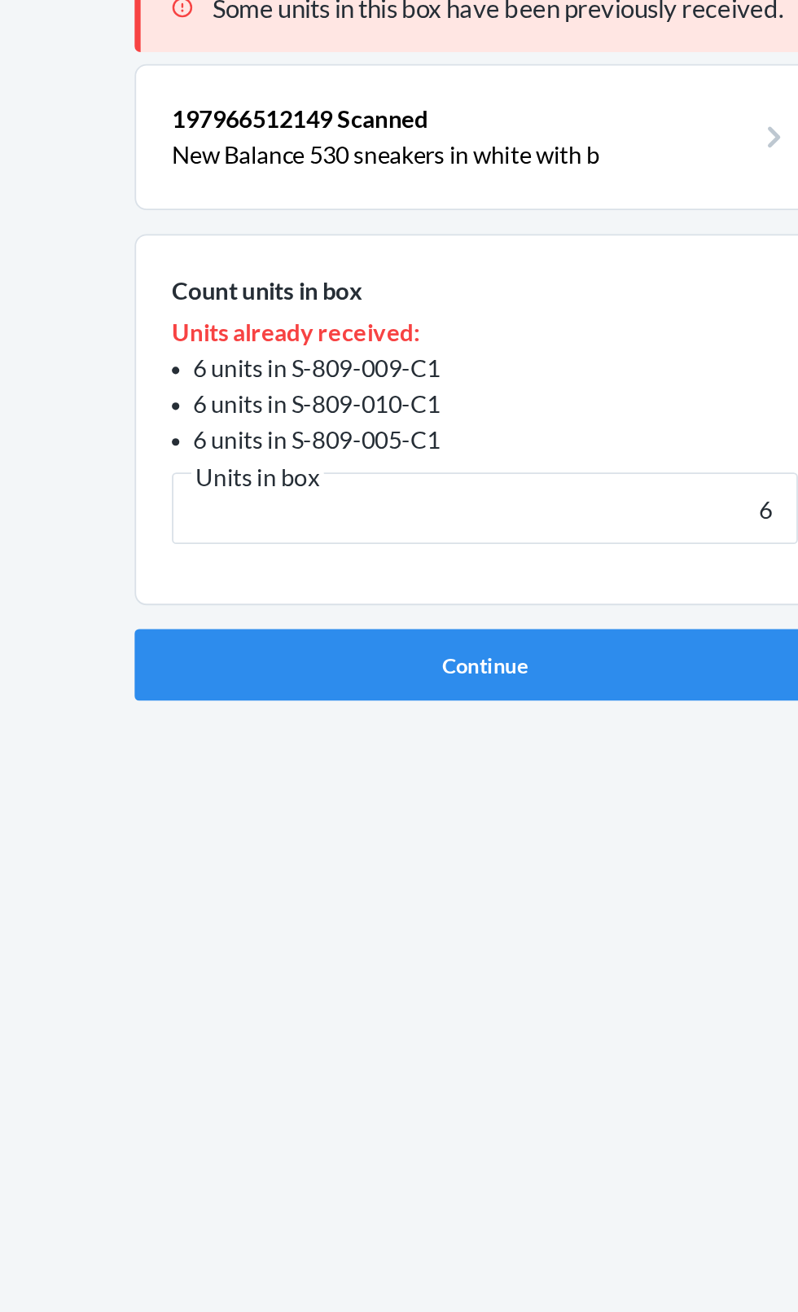
type input "6"
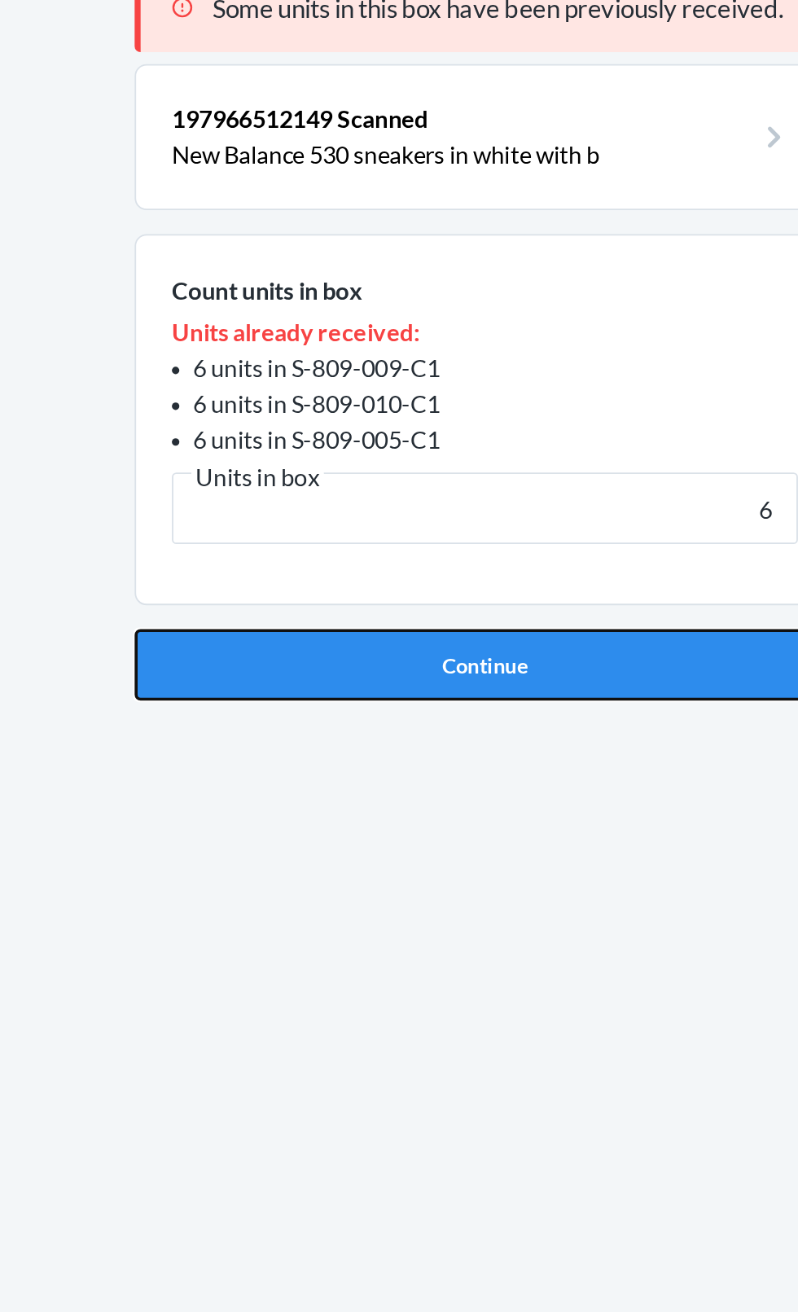
click at [404, 485] on button "Continue" at bounding box center [399, 479] width 383 height 39
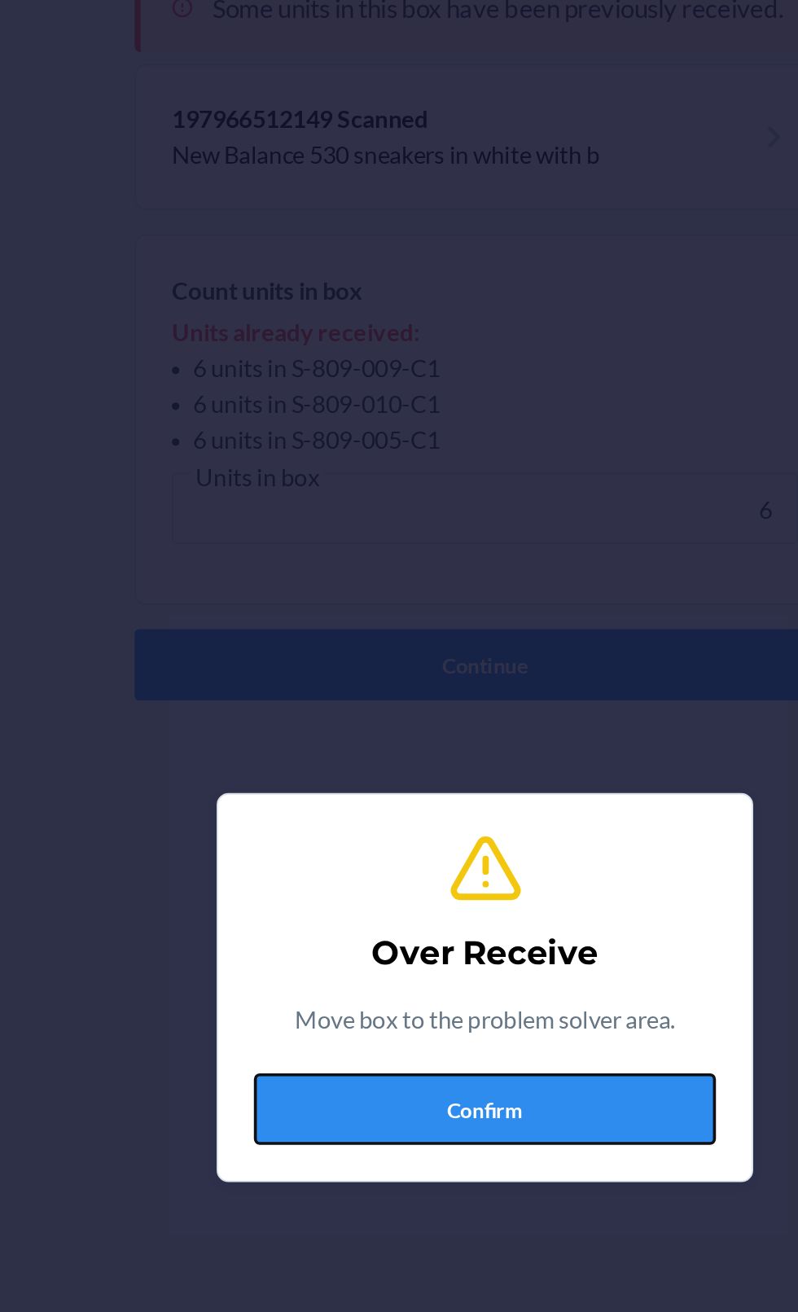
click at [411, 739] on button "Confirm" at bounding box center [399, 722] width 252 height 39
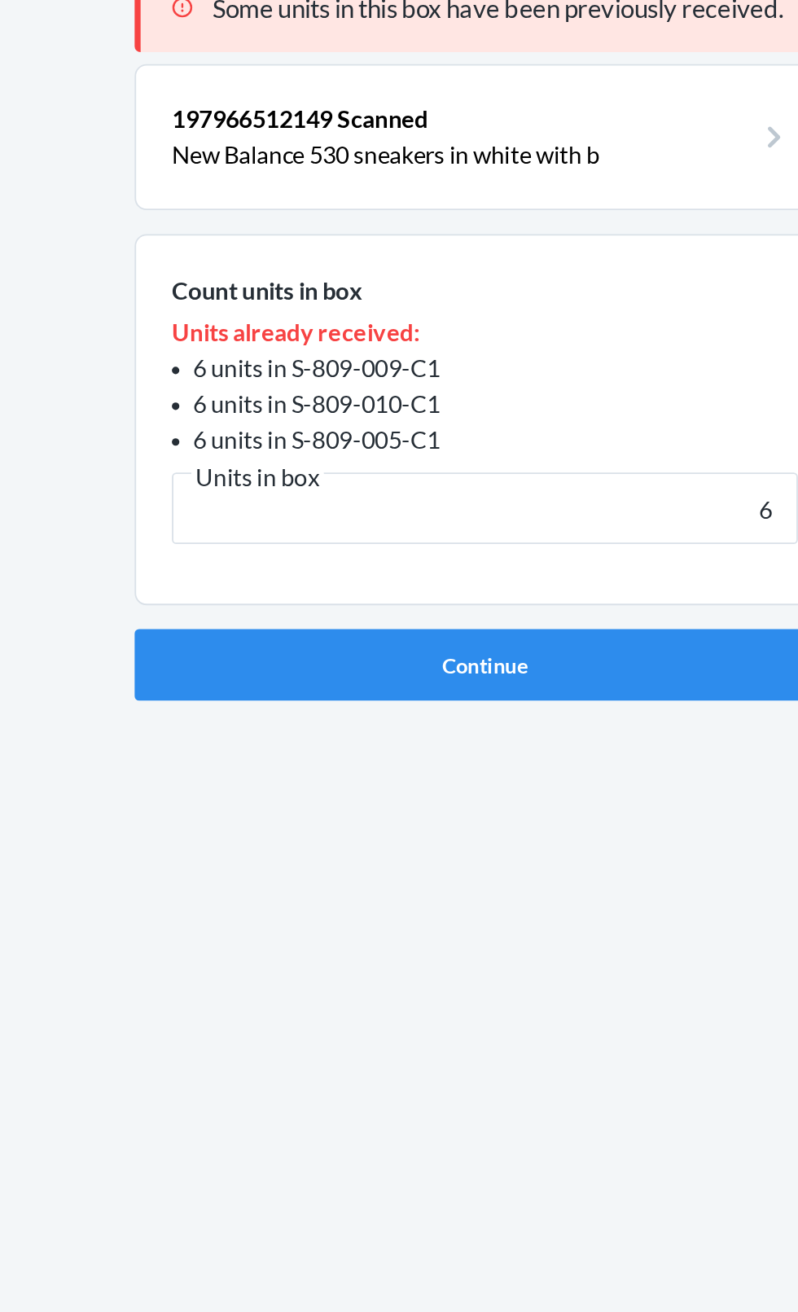
type input "6"
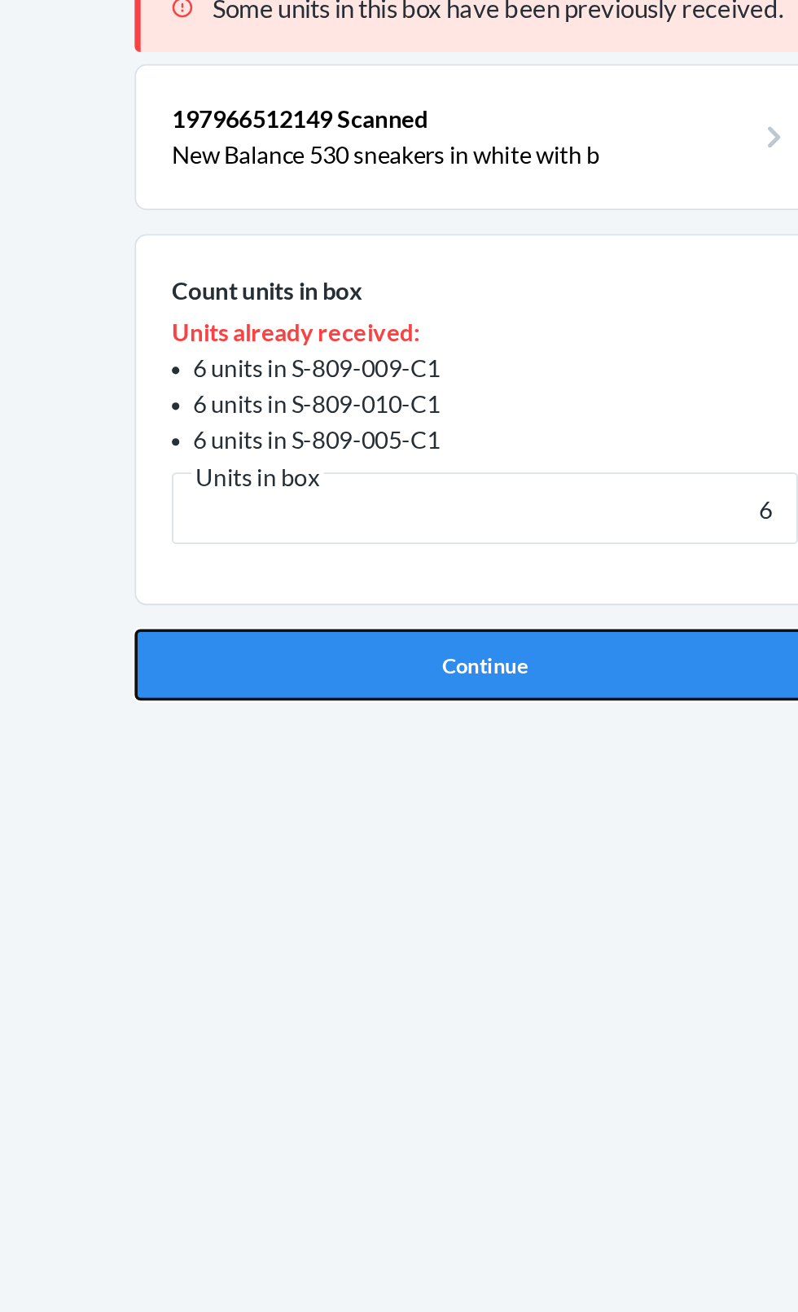
click at [405, 470] on button "Continue" at bounding box center [399, 479] width 383 height 39
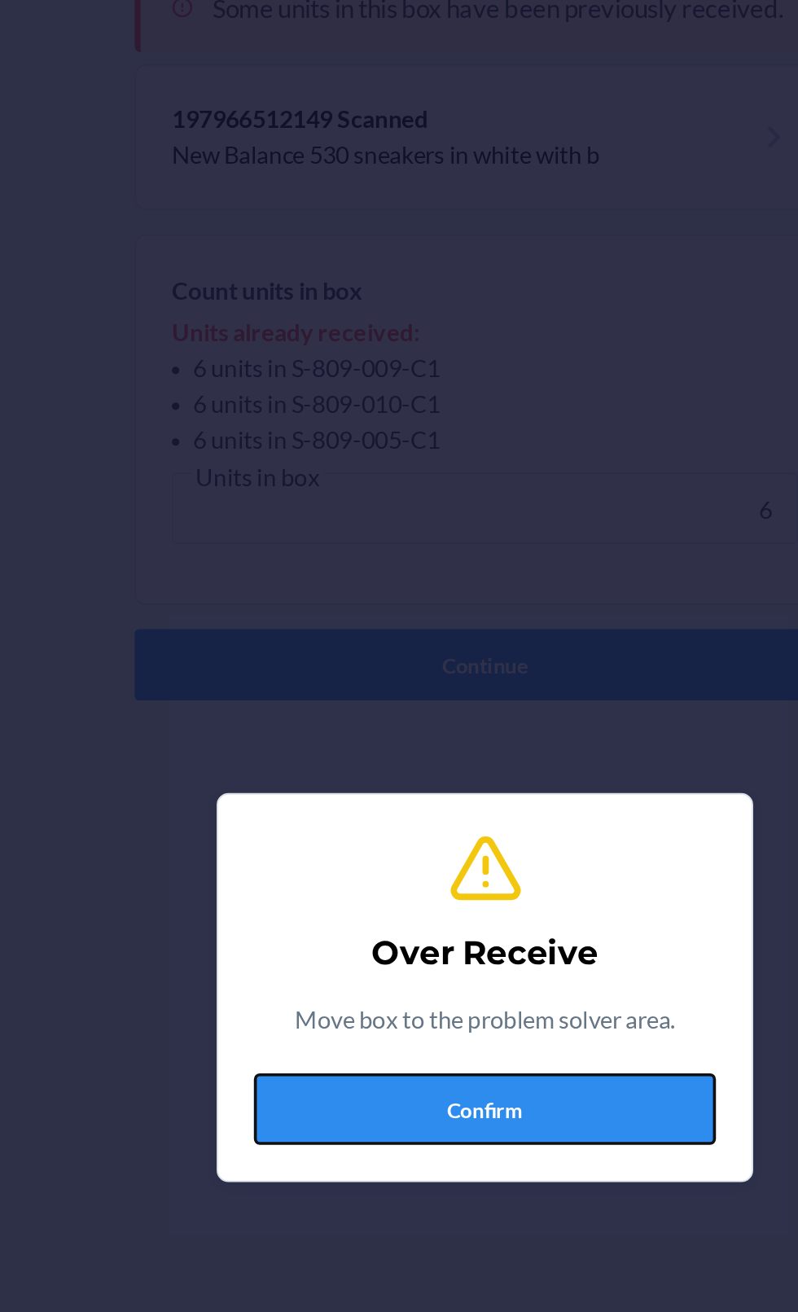
click at [406, 731] on button "Confirm" at bounding box center [399, 722] width 252 height 39
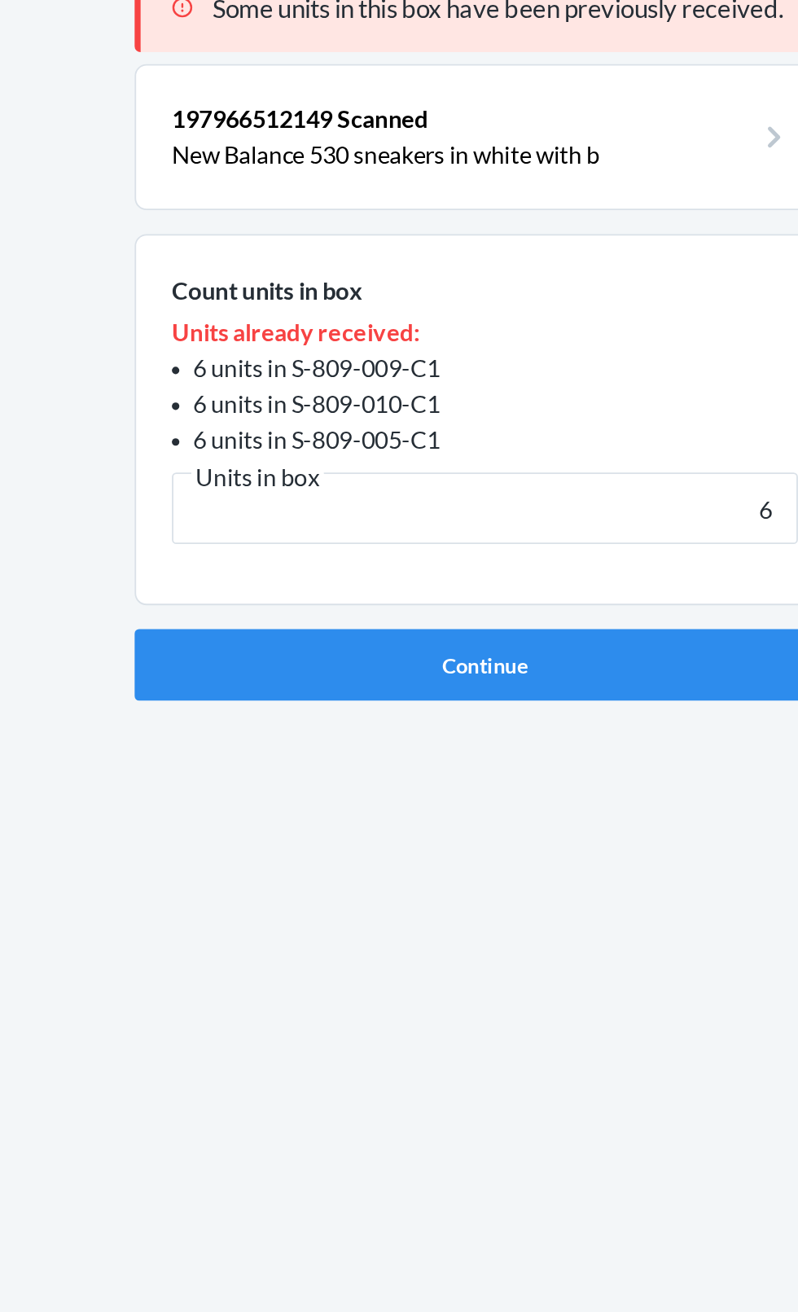
type input "6"
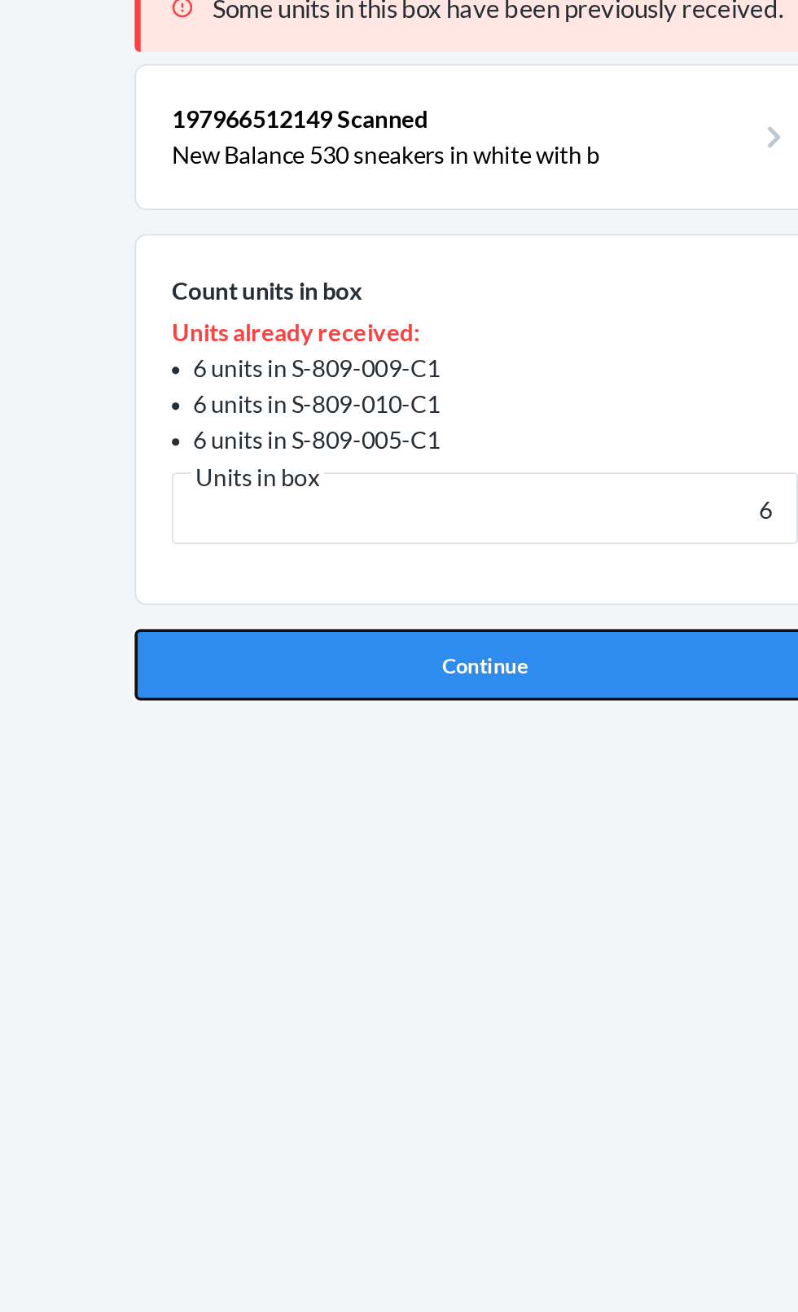
click at [437, 481] on button "Continue" at bounding box center [399, 479] width 383 height 39
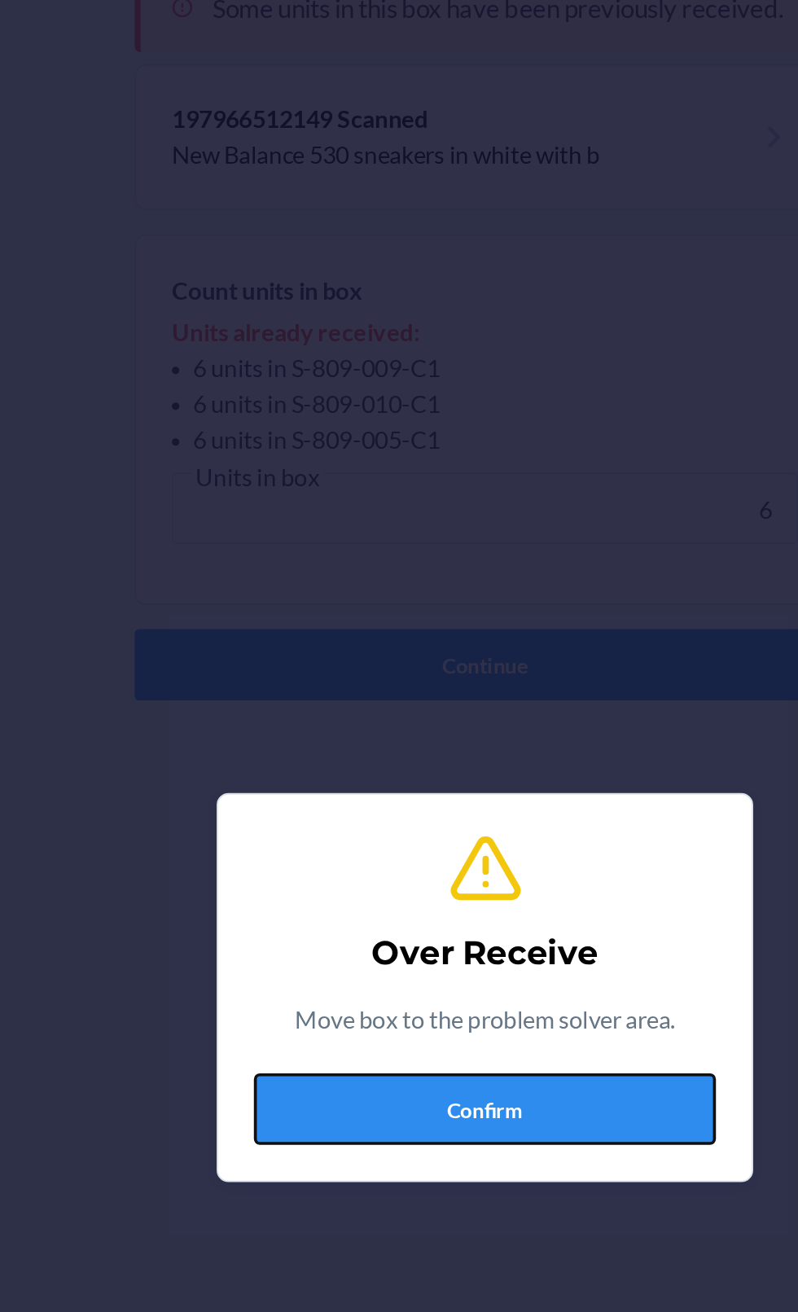
click at [409, 730] on button "Confirm" at bounding box center [399, 722] width 252 height 39
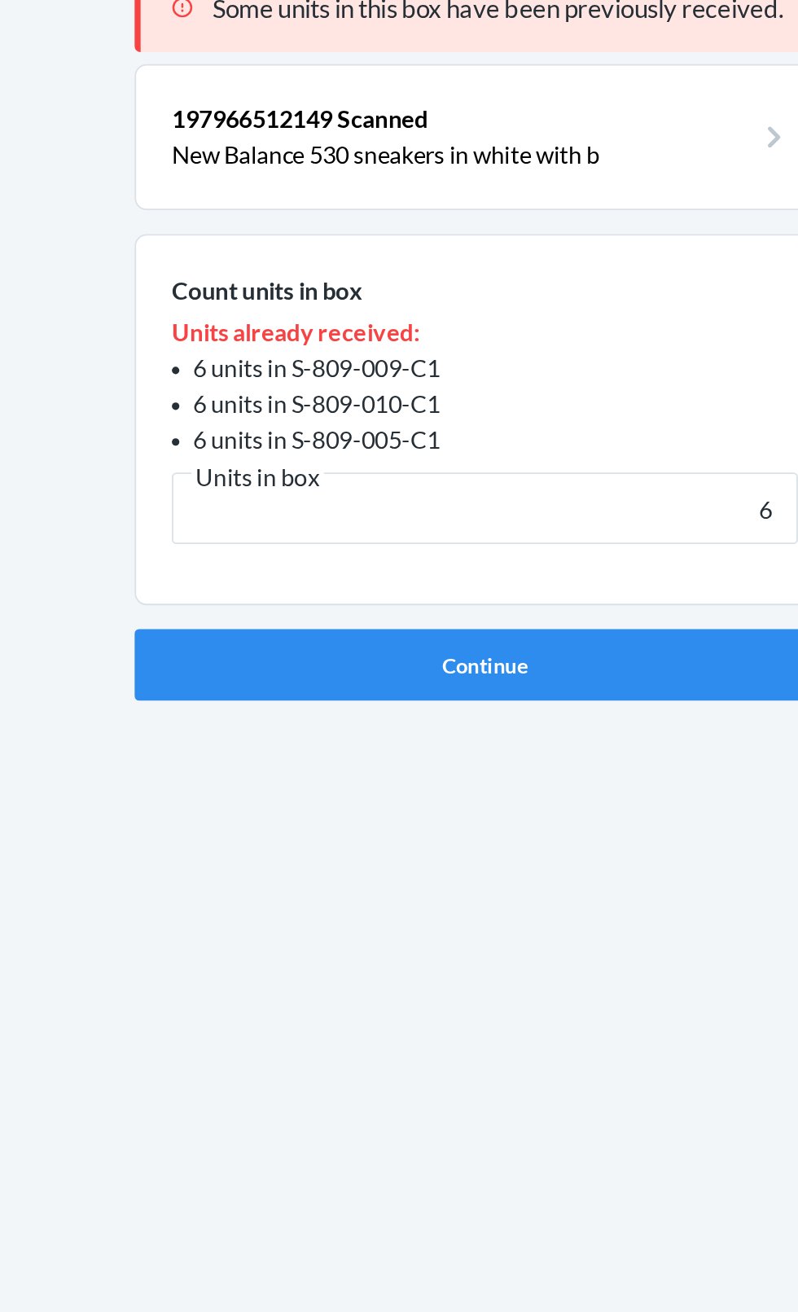
type input "6"
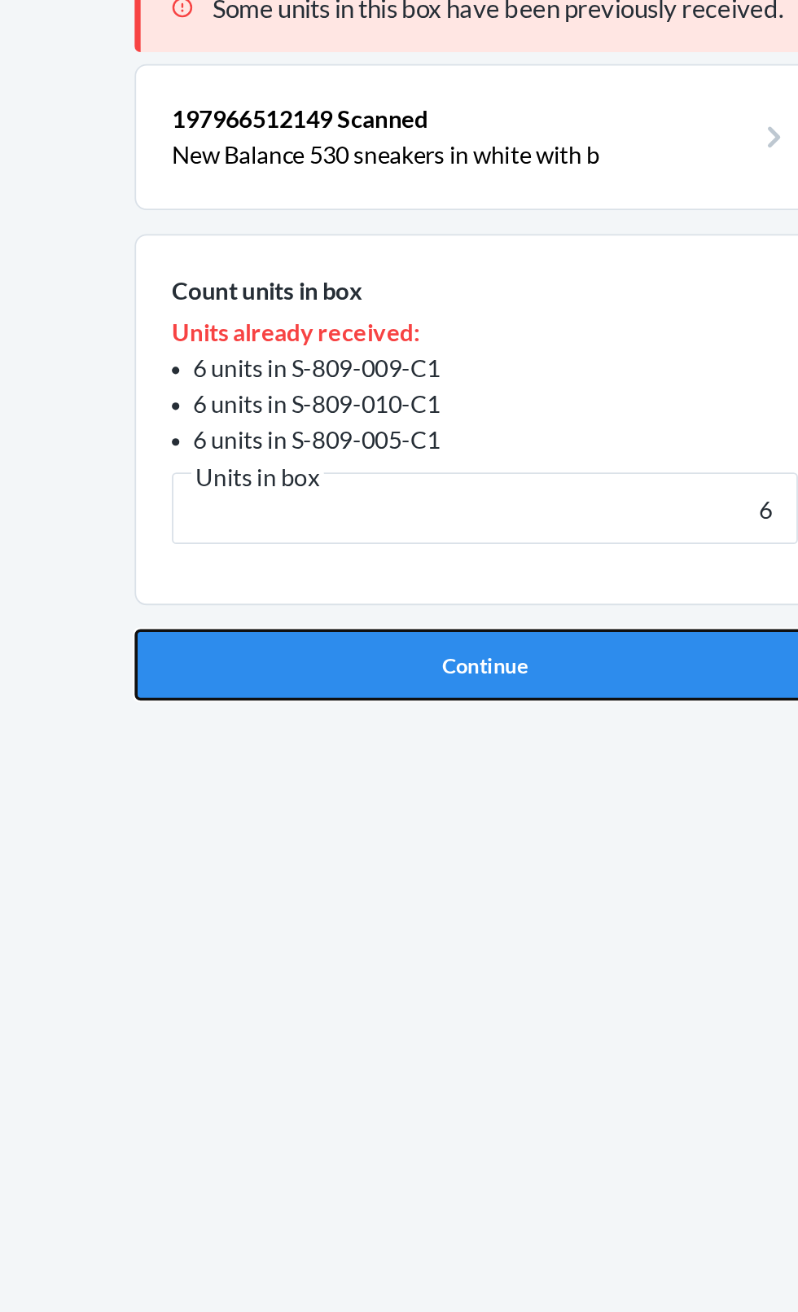
click at [424, 484] on button "Continue" at bounding box center [399, 479] width 383 height 39
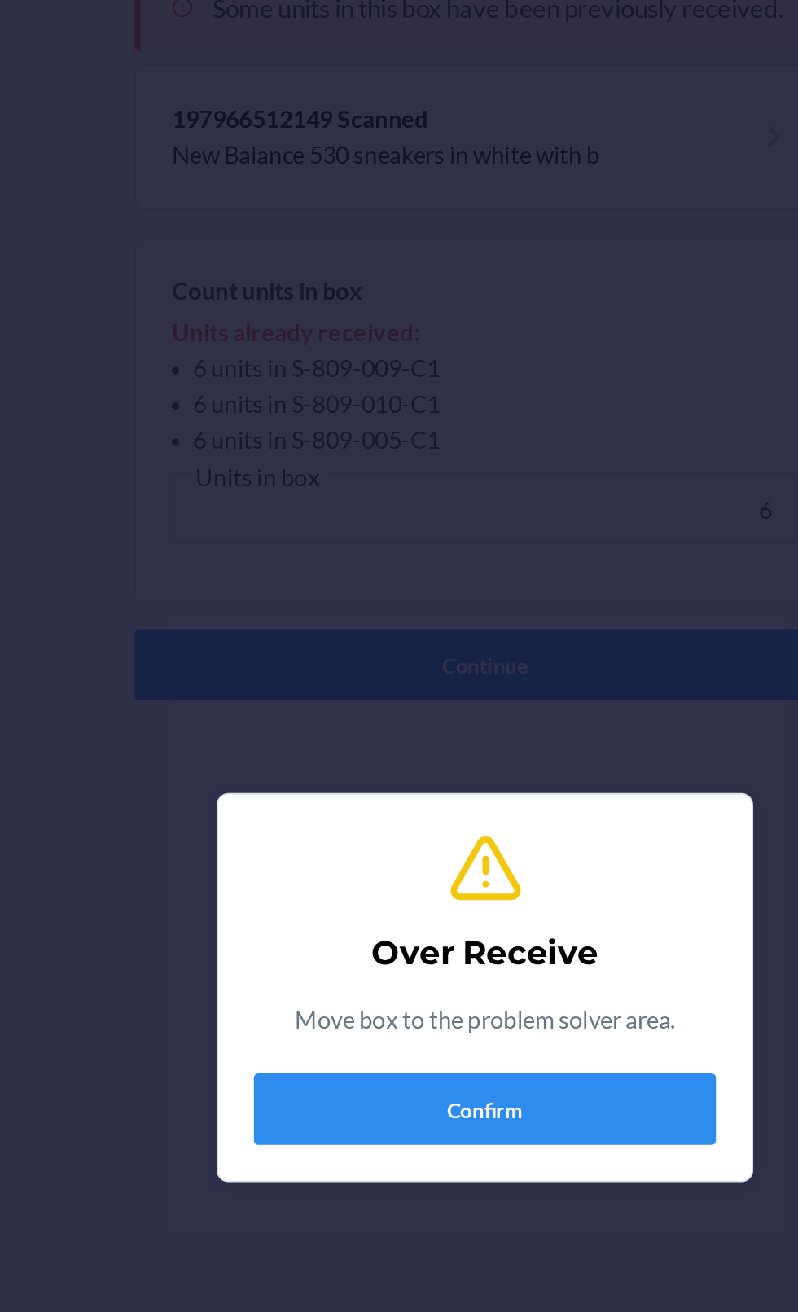
click at [154, 764] on div "Over Receive Move box to the problem solver area. Confirm" at bounding box center [399, 656] width 798 height 1312
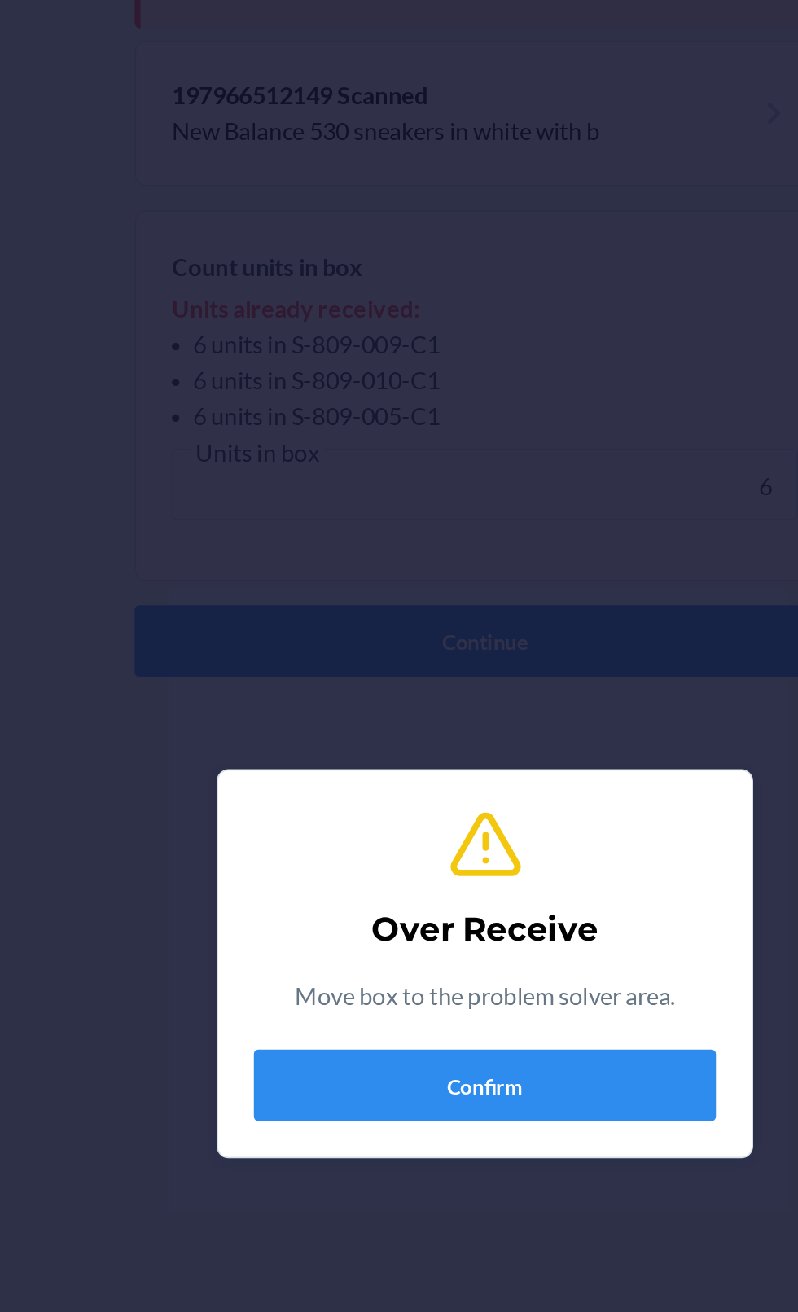
click at [553, 506] on div "Over Receive Move box to the problem solver area. Confirm" at bounding box center [399, 656] width 798 height 1312
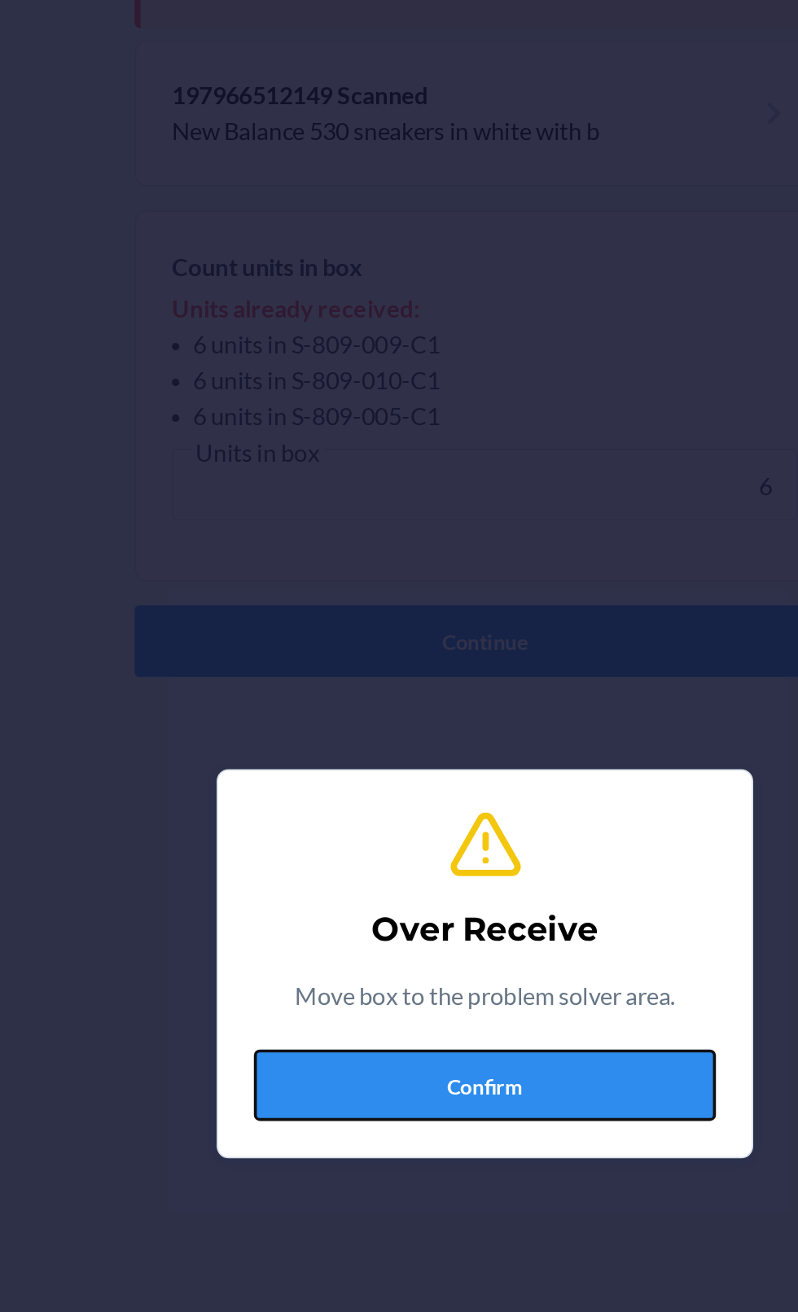
click at [393, 732] on button "Confirm" at bounding box center [399, 722] width 252 height 39
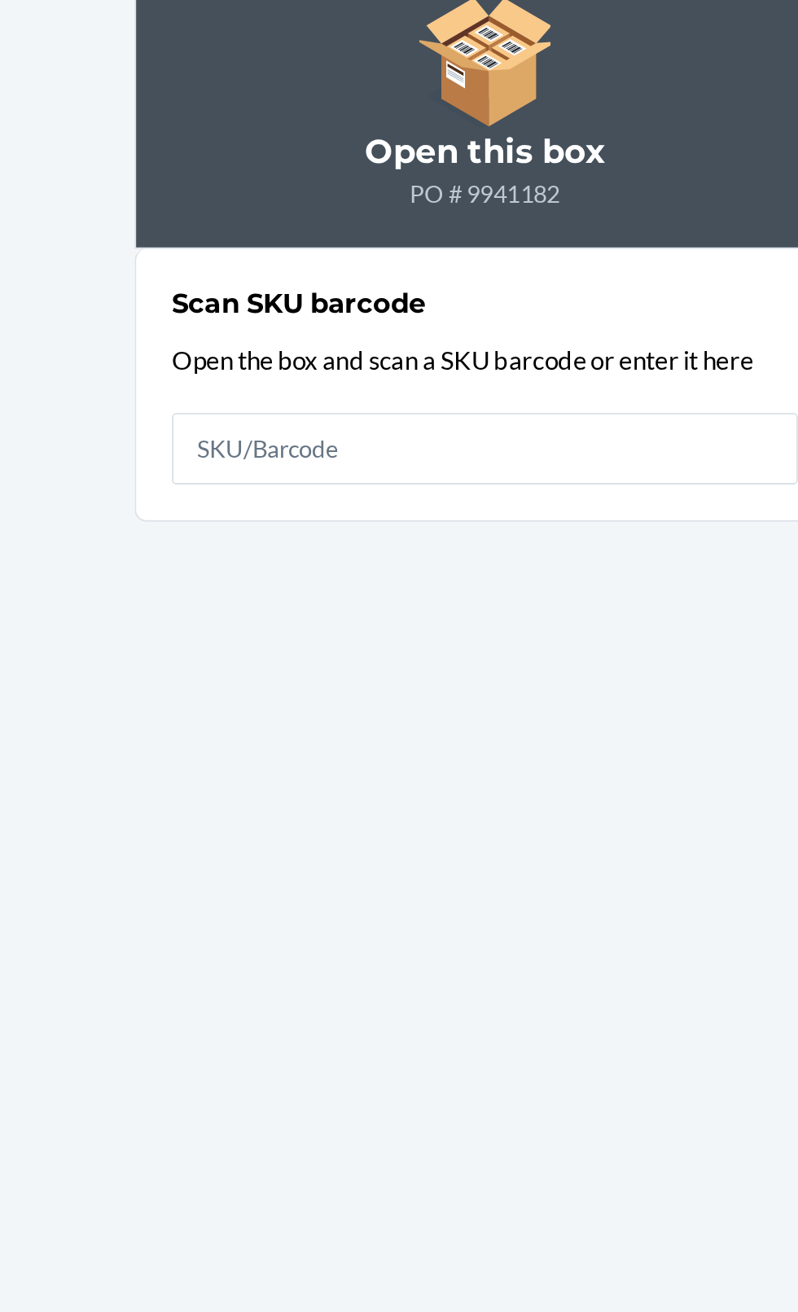
click at [174, 608] on main "Open this box PO # 9941182 Scan SKU barcode Open the box and scan a SKU barcode…" at bounding box center [399, 674] width 798 height 1179
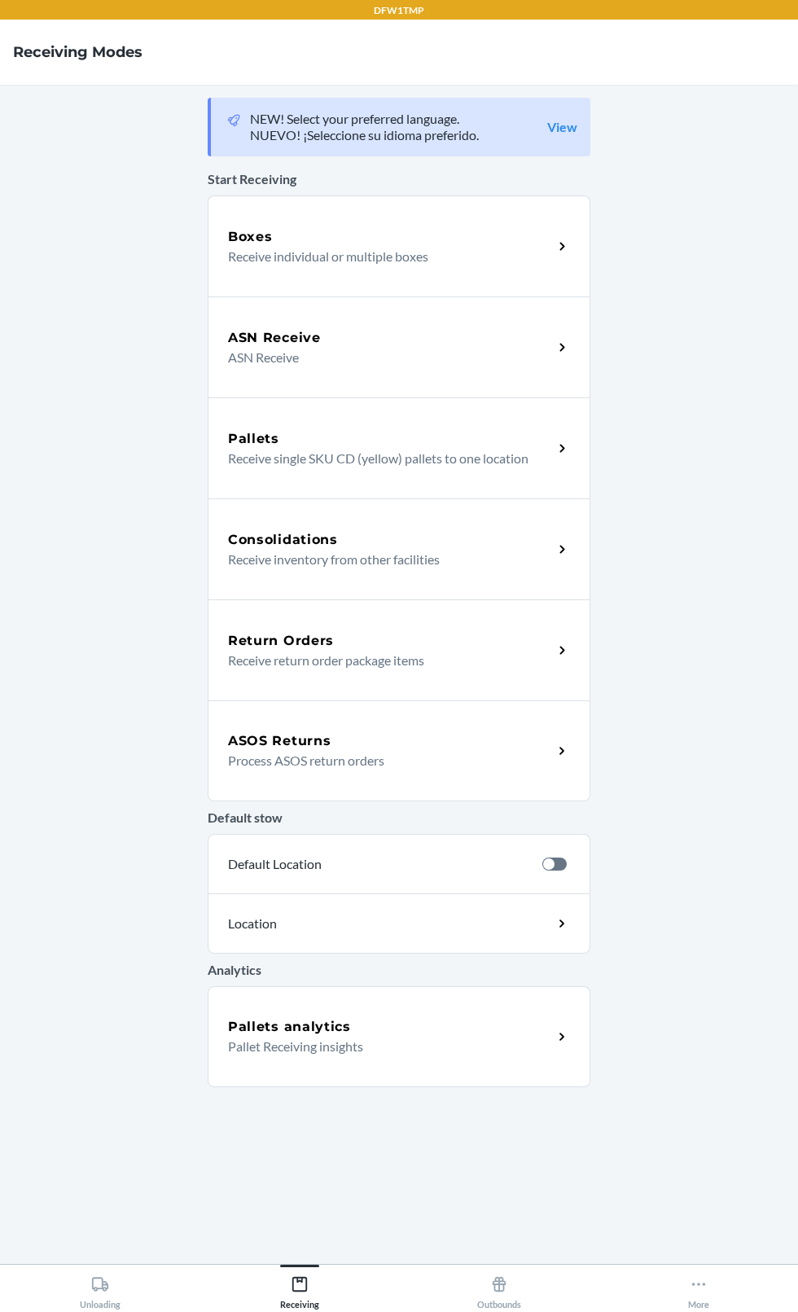
click at [485, 353] on p "ASN Receive" at bounding box center [384, 358] width 312 height 20
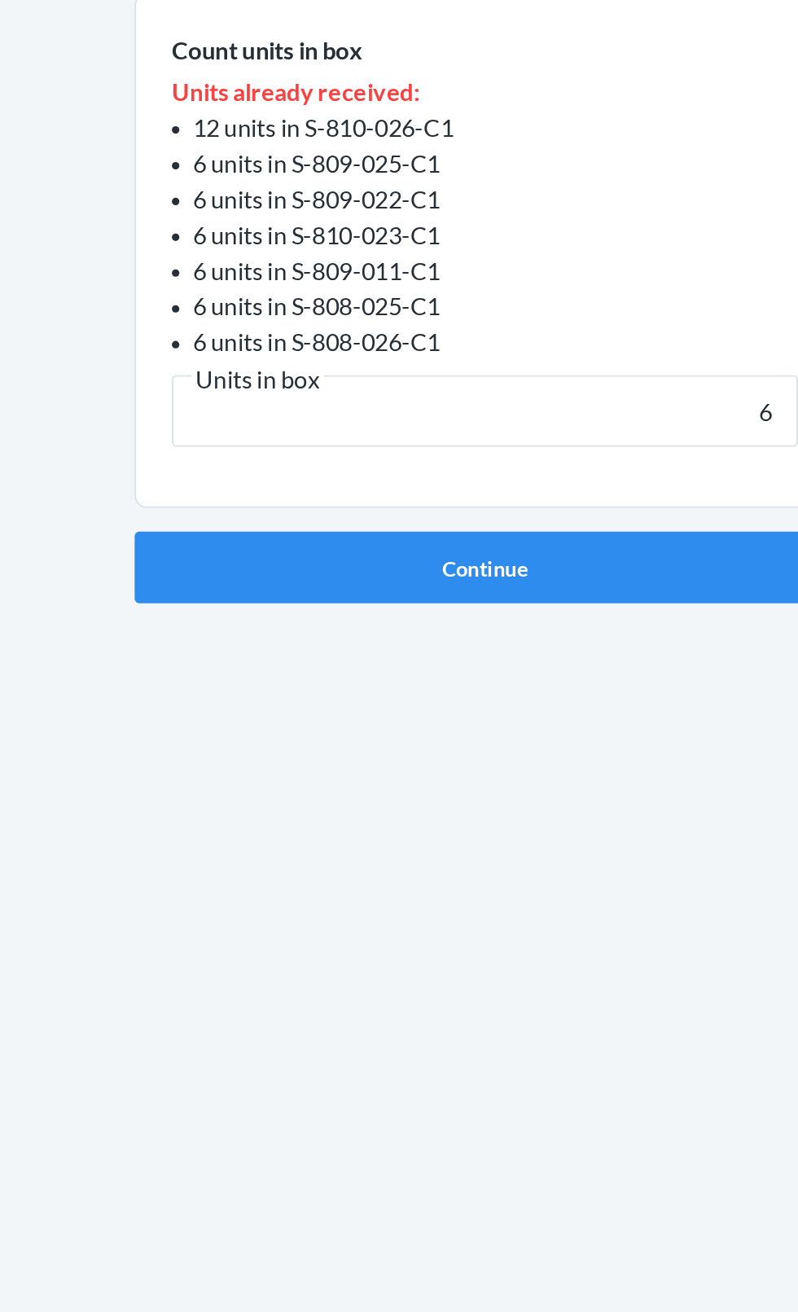
type input "6"
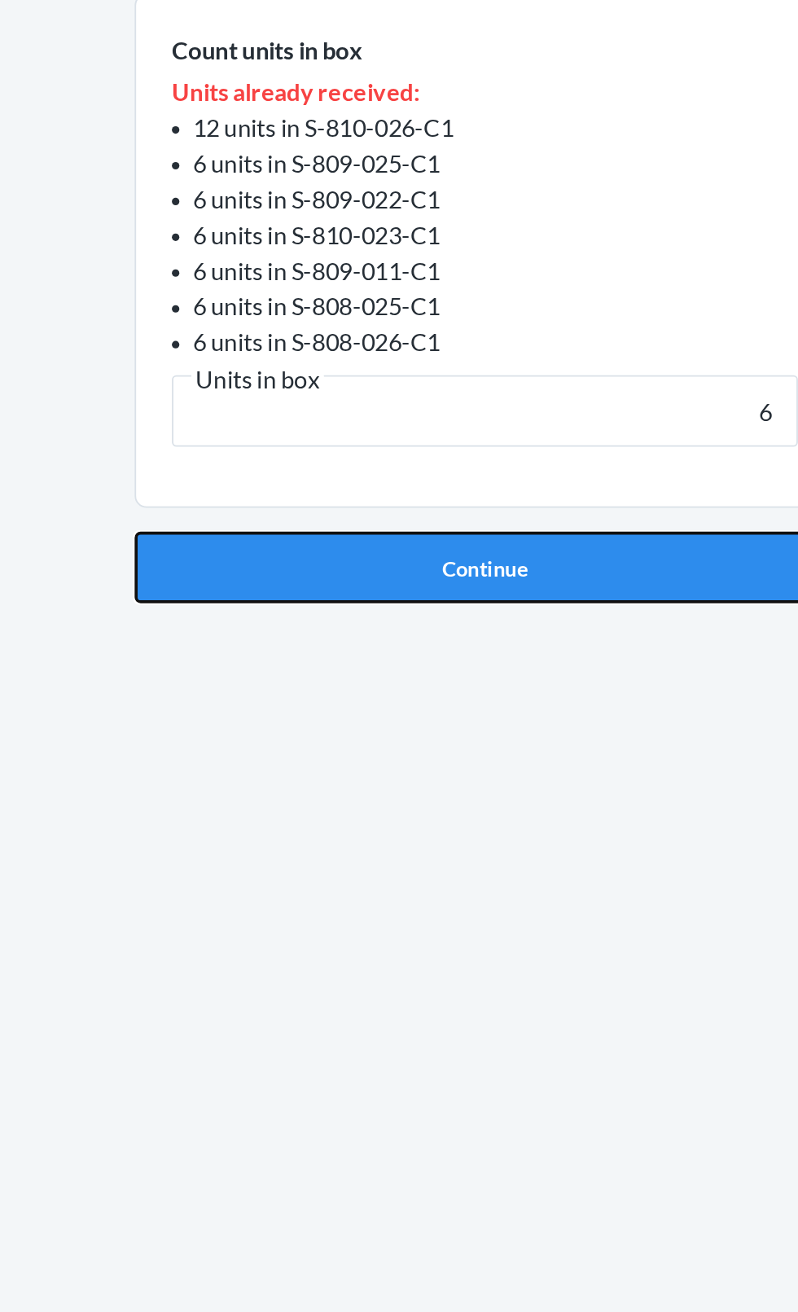
click at [427, 571] on button "Continue" at bounding box center [399, 557] width 383 height 39
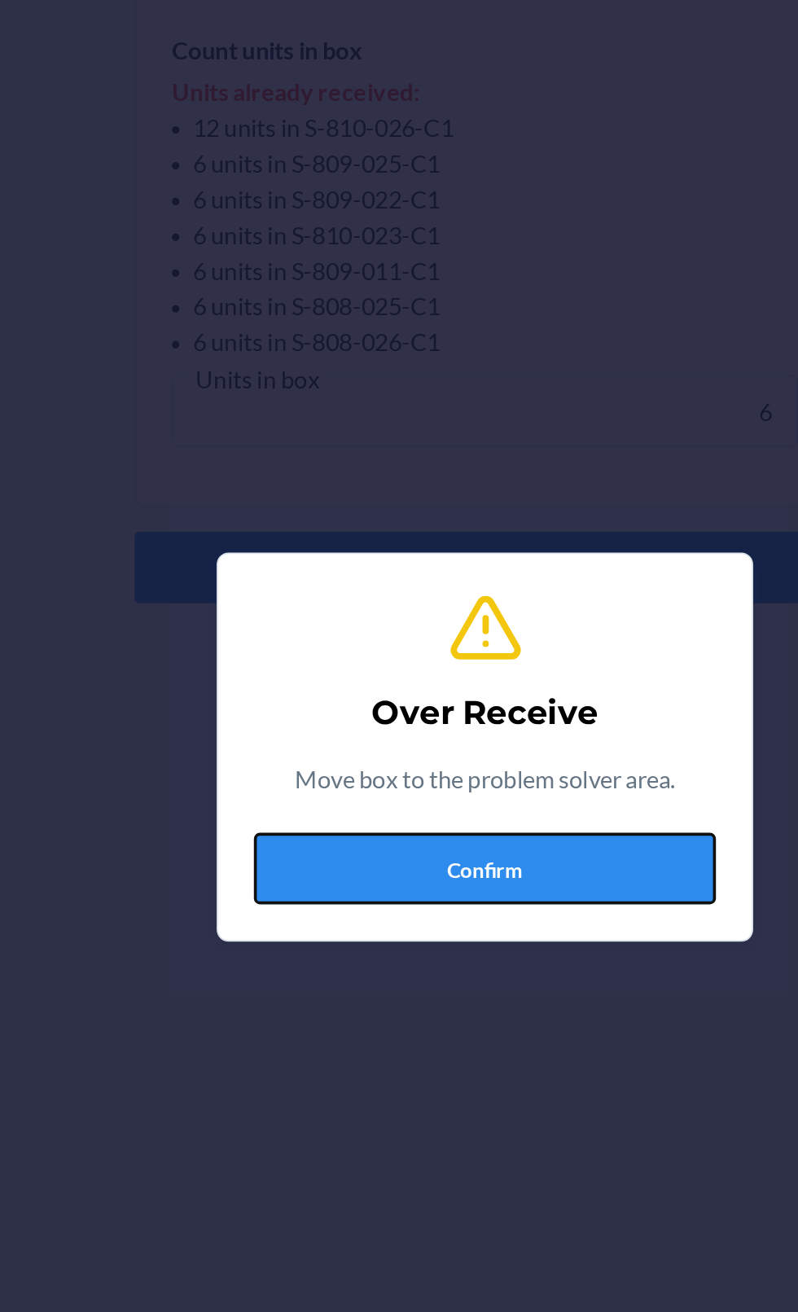
click at [415, 731] on button "Confirm" at bounding box center [399, 722] width 252 height 39
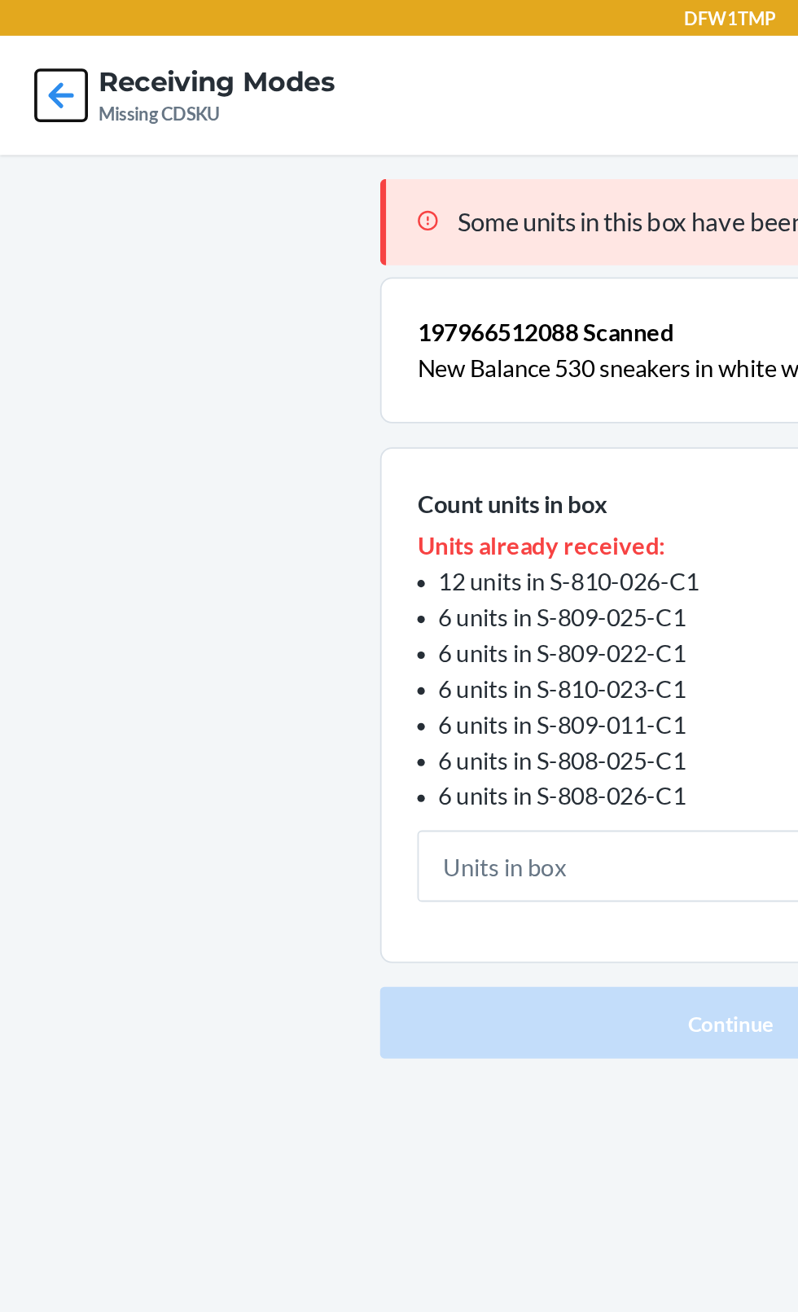
click at [35, 59] on icon at bounding box center [34, 52] width 28 height 28
click at [36, 60] on icon at bounding box center [34, 52] width 28 height 28
click at [33, 59] on icon at bounding box center [34, 52] width 28 height 28
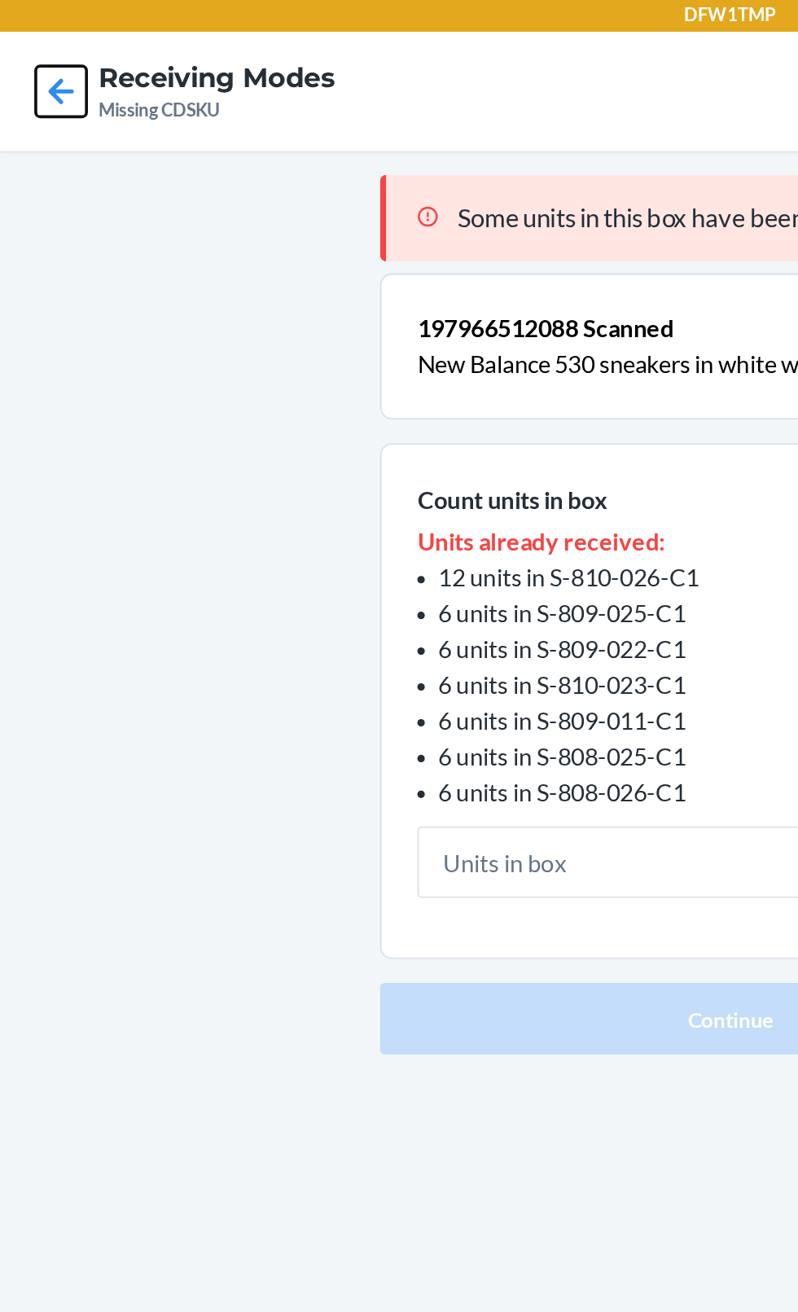
click at [33, 63] on icon at bounding box center [34, 52] width 28 height 28
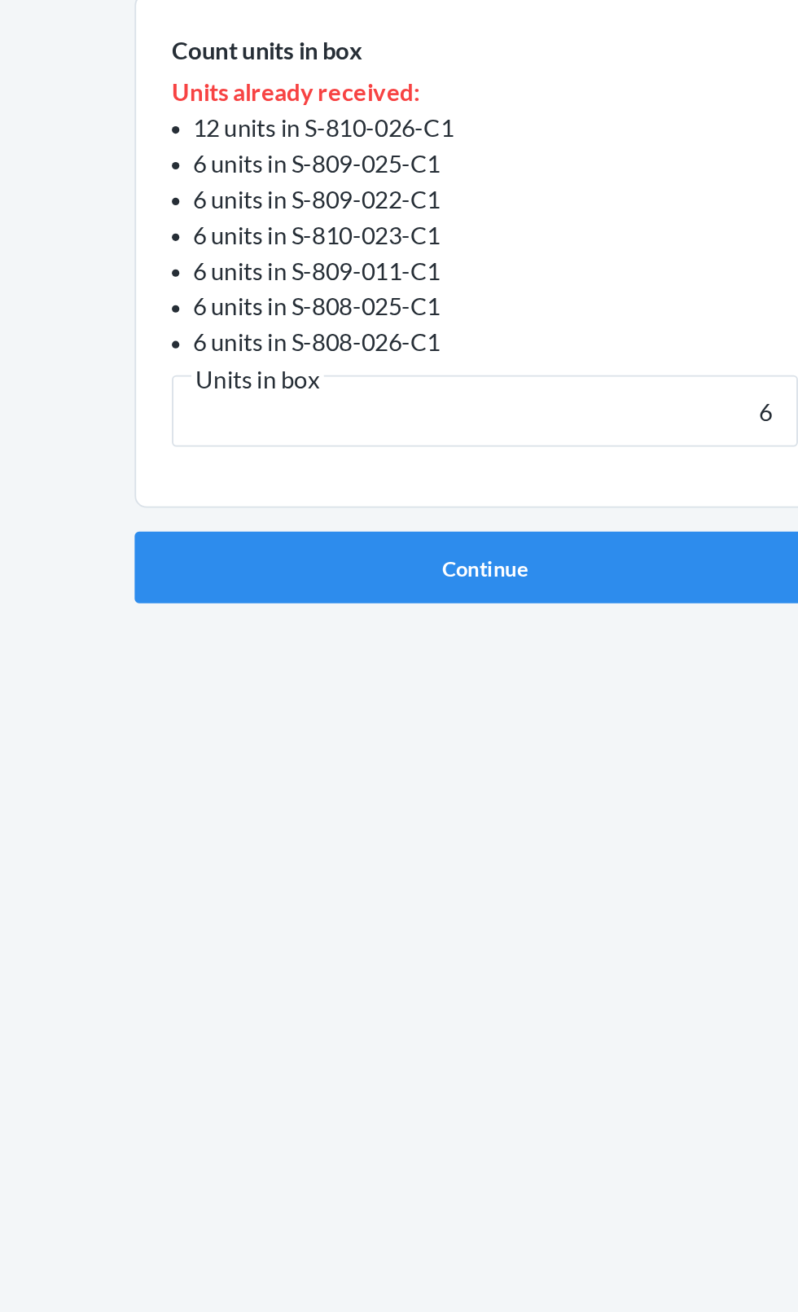
type input "6"
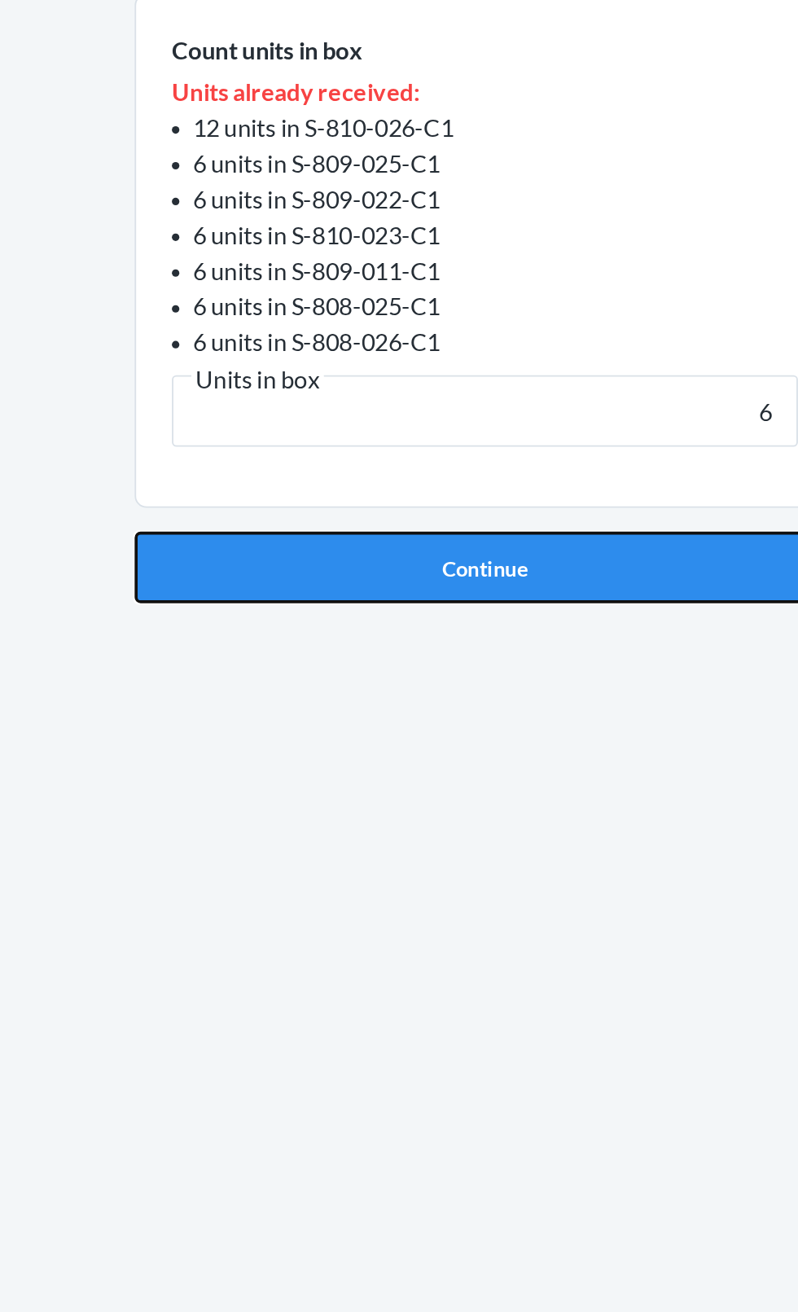
click at [447, 562] on button "Continue" at bounding box center [399, 557] width 383 height 39
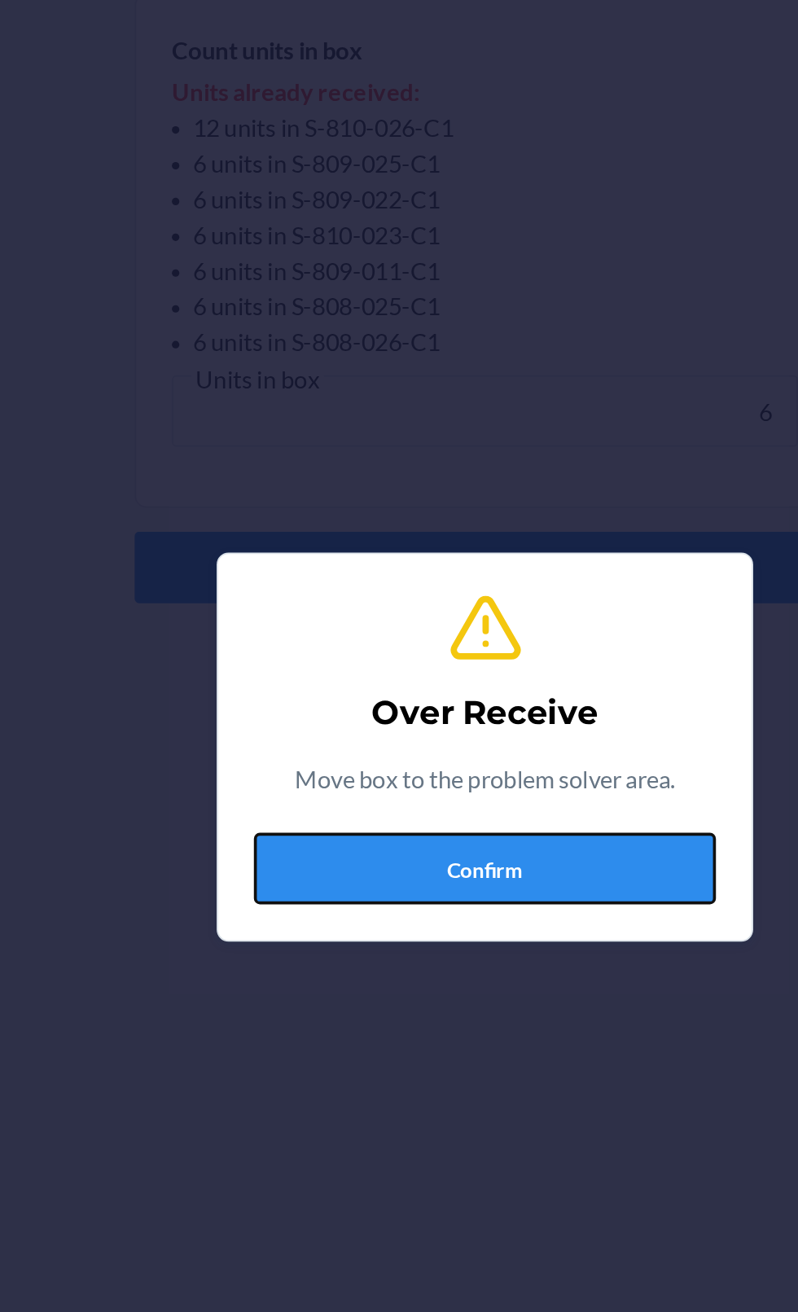
click at [404, 728] on button "Confirm" at bounding box center [399, 722] width 252 height 39
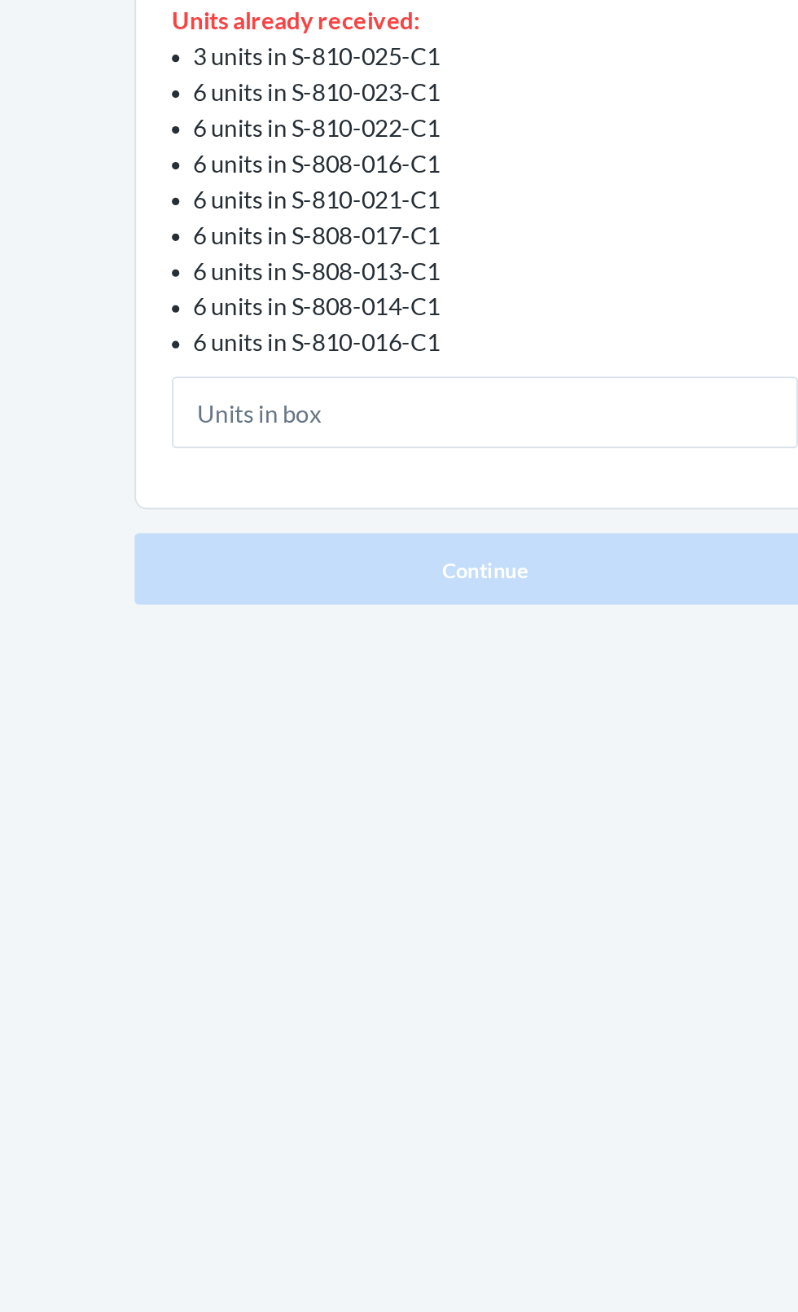
type input "6"
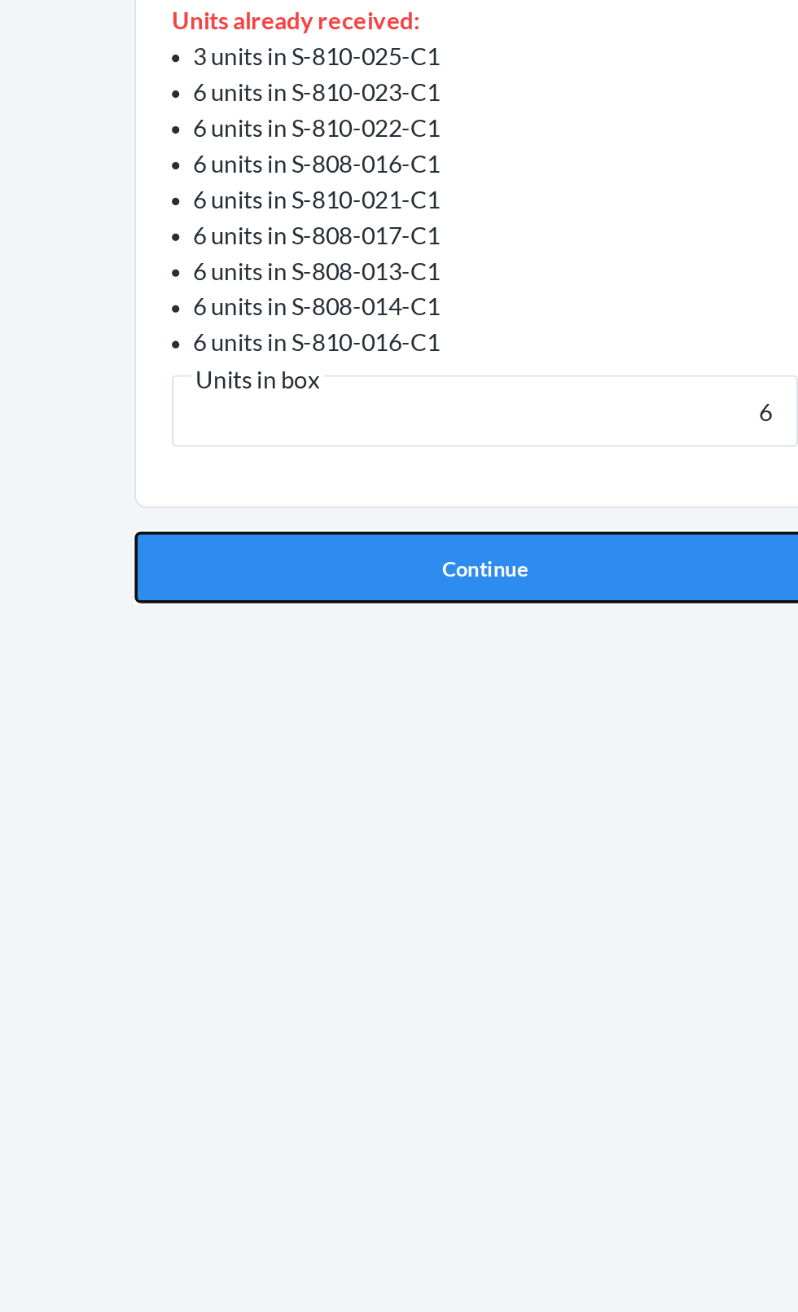
click at [424, 607] on button "Continue" at bounding box center [399, 596] width 383 height 39
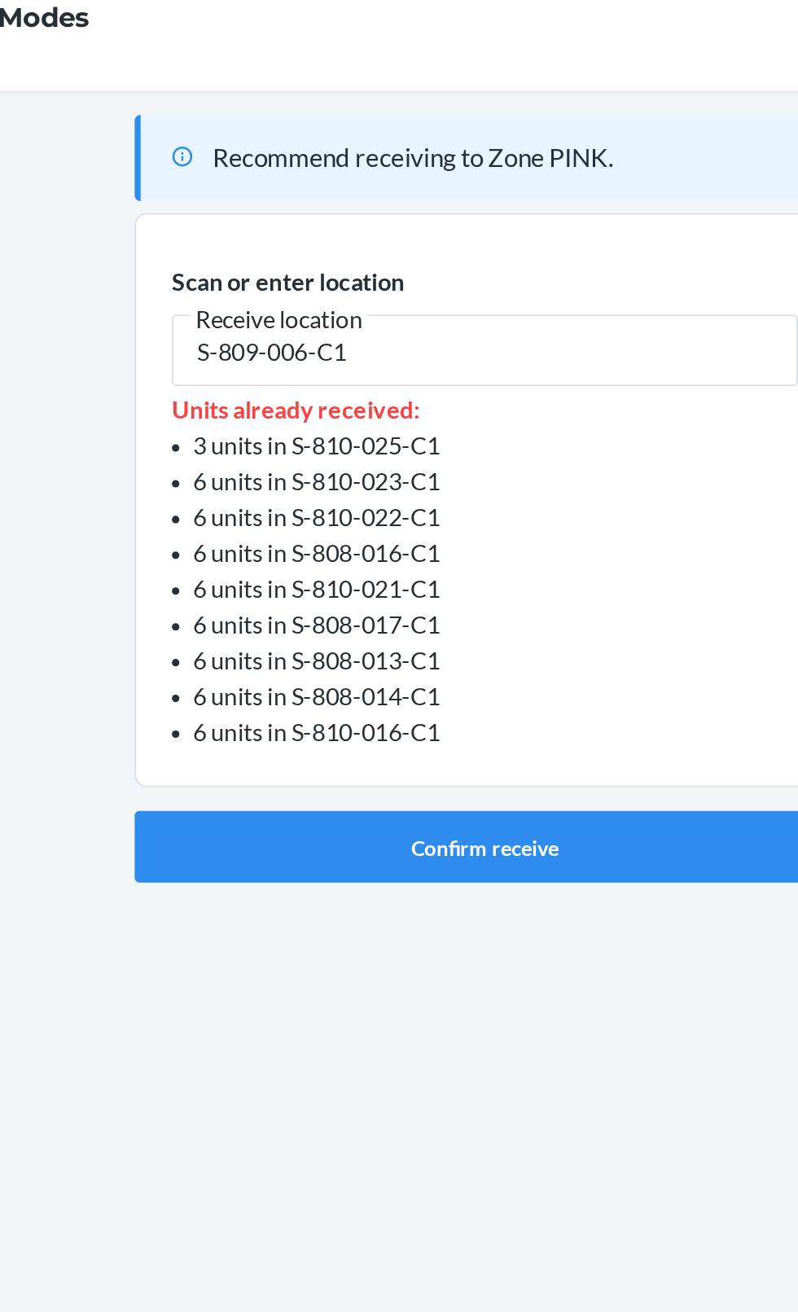
type input "S-809-006-C1"
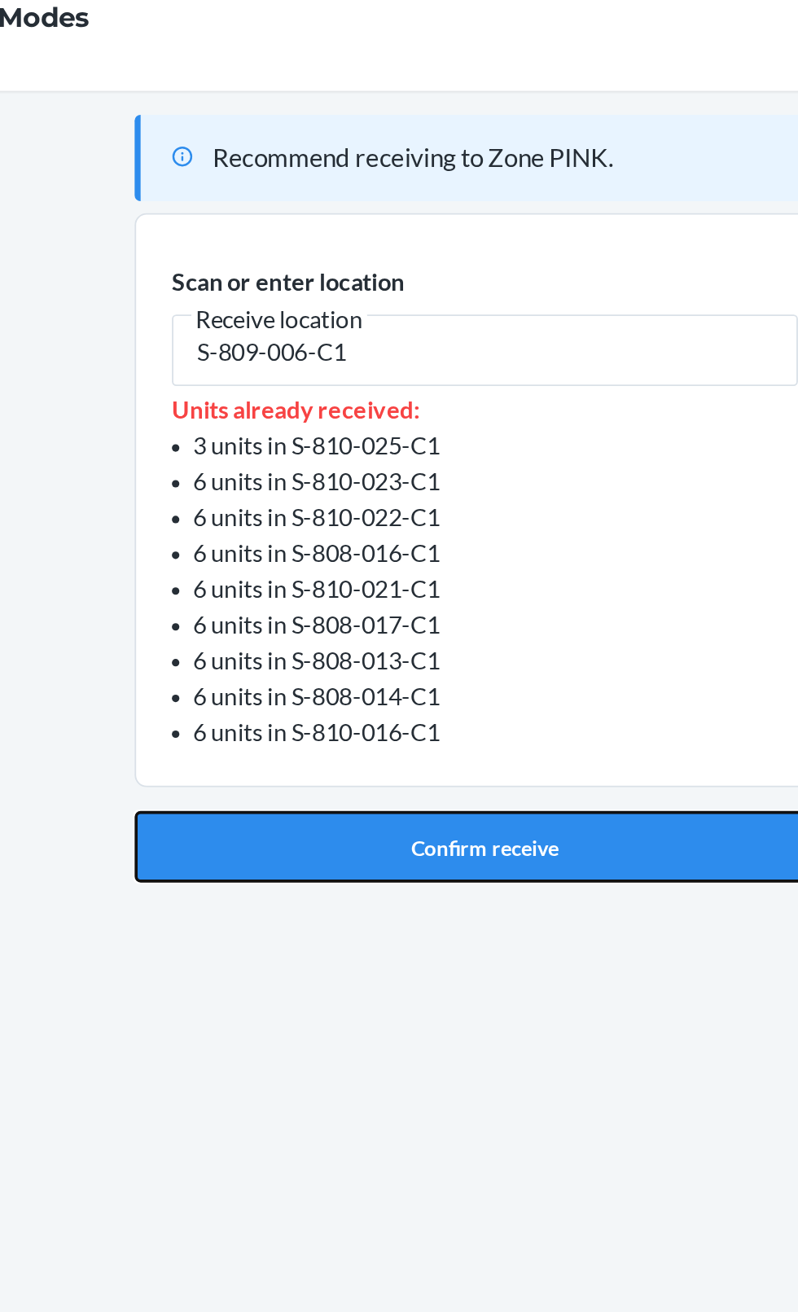
click at [406, 501] on button "Confirm receive" at bounding box center [399, 497] width 383 height 39
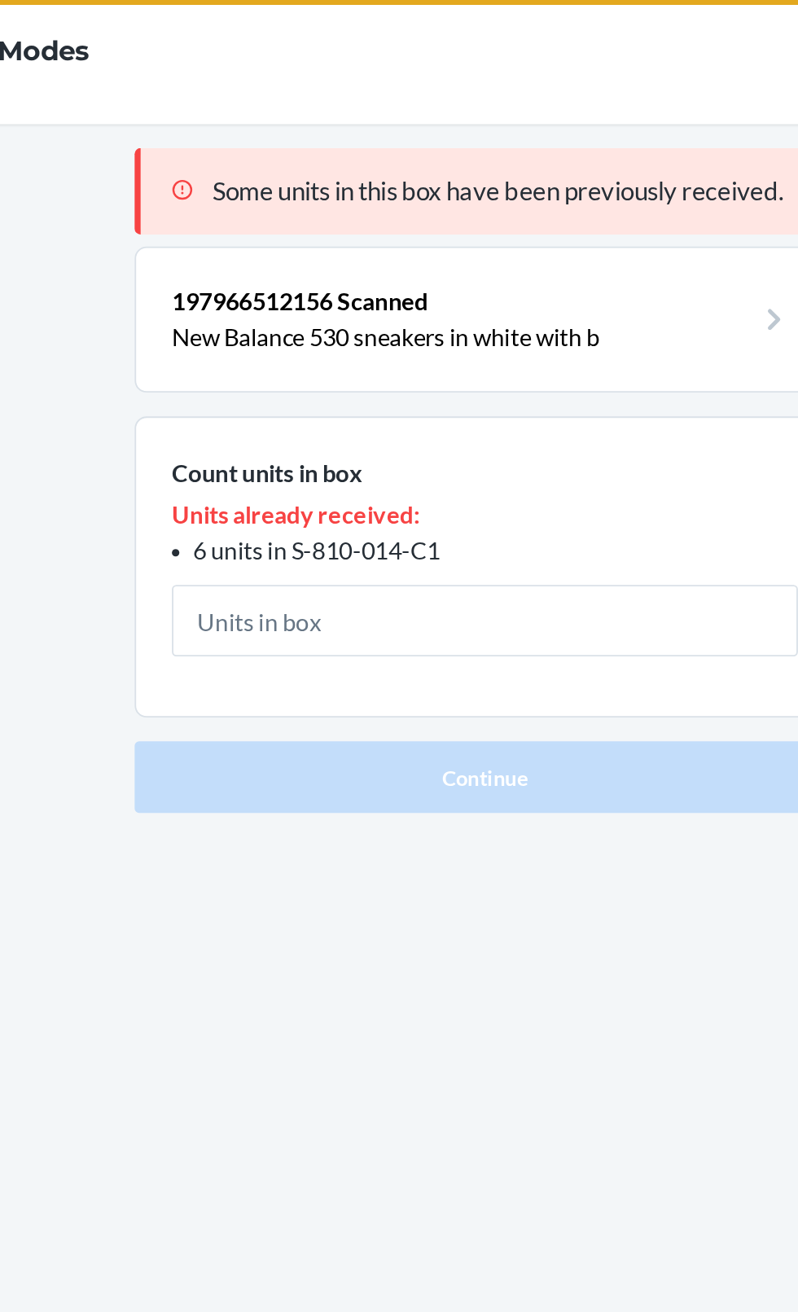
type input "3"
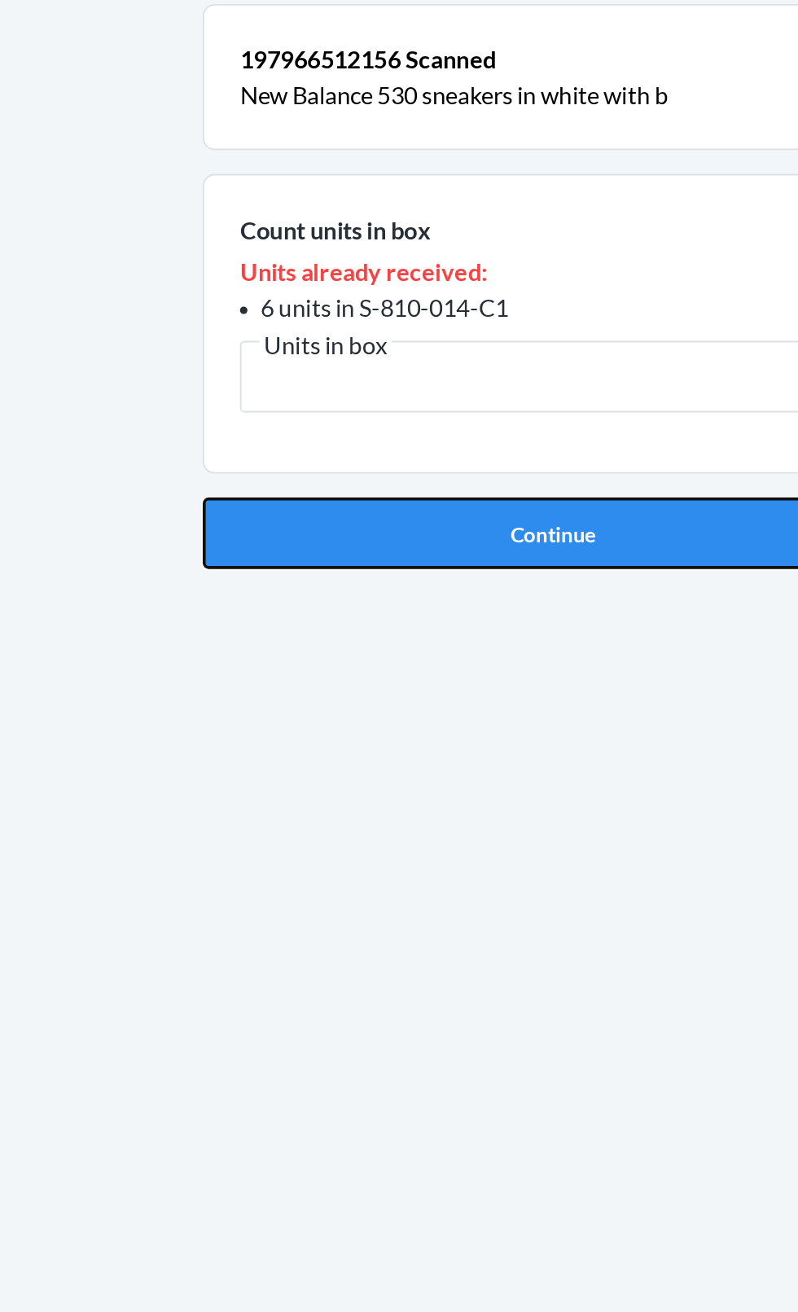
click at [393, 446] on button "Continue" at bounding box center [399, 440] width 383 height 39
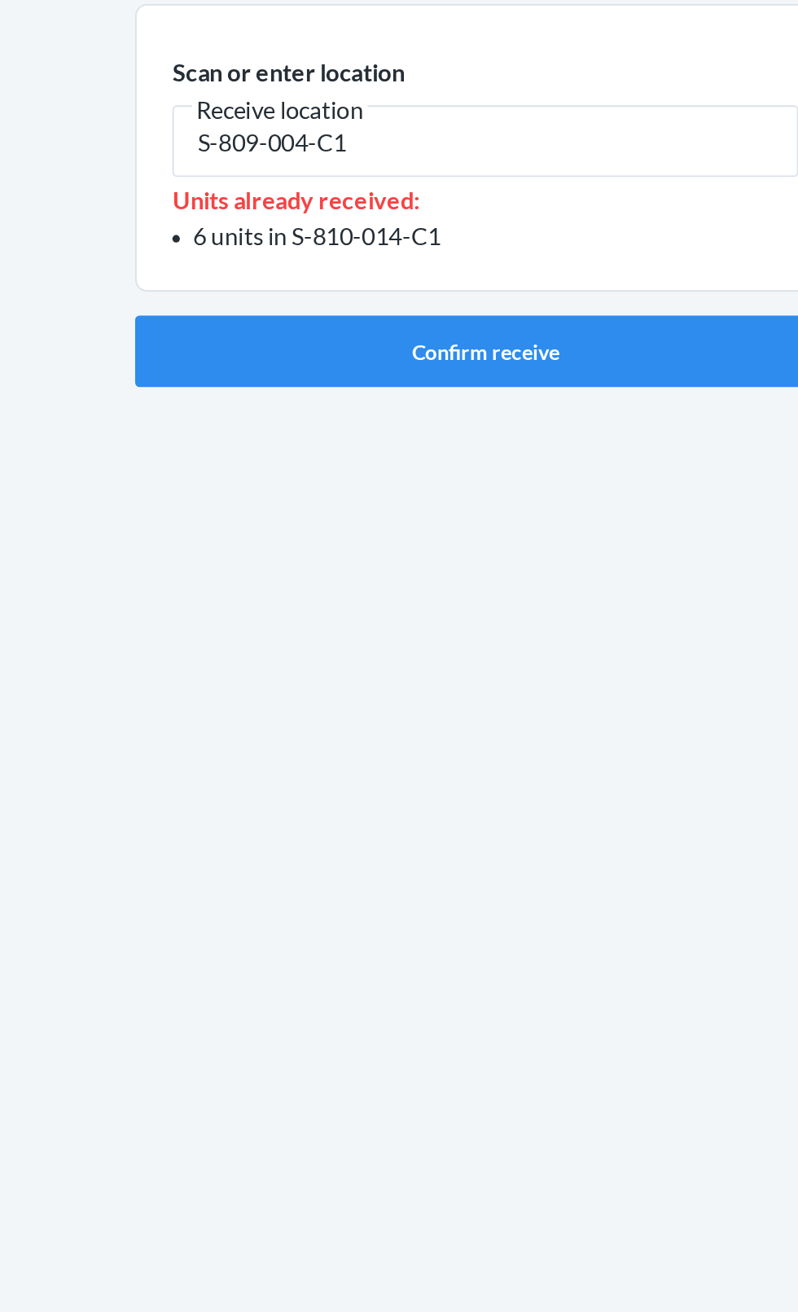
type input "S-809-004-C1"
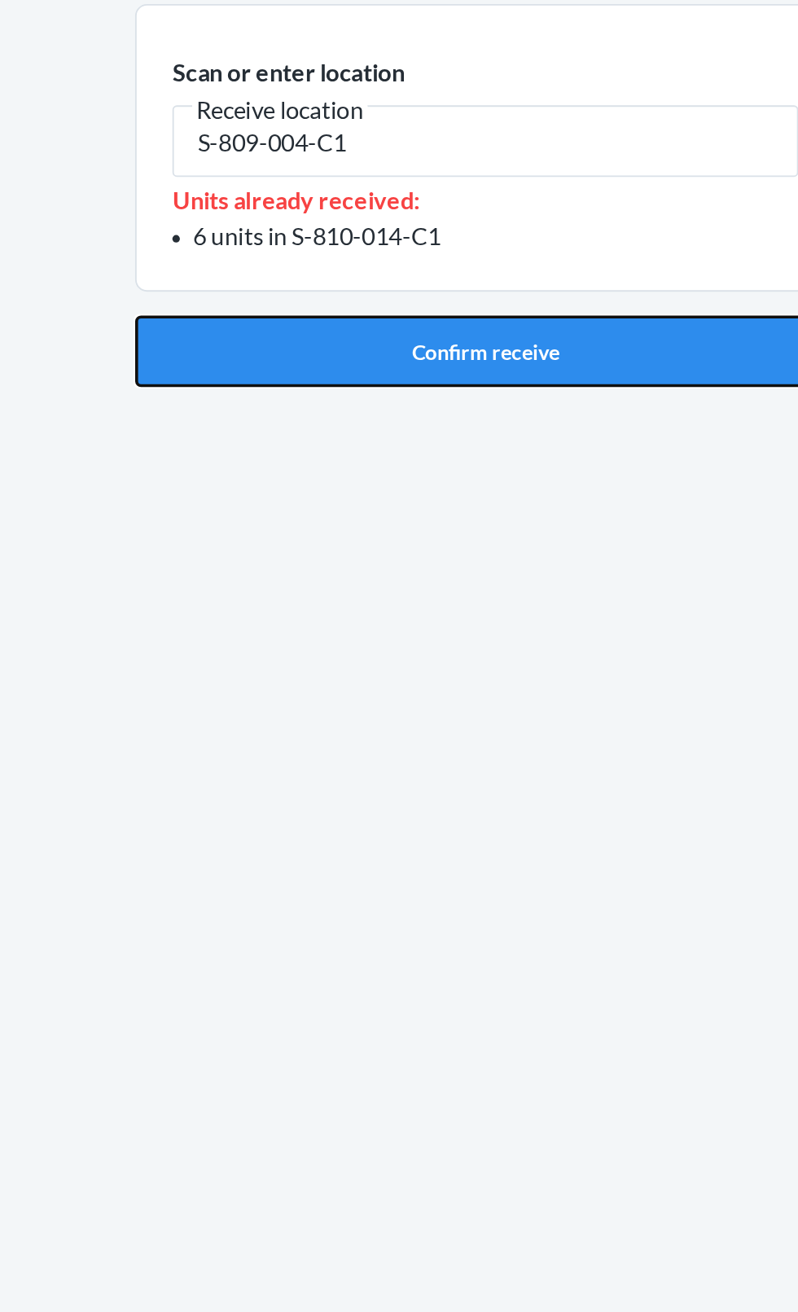
click at [457, 340] on button "Confirm receive" at bounding box center [399, 341] width 383 height 39
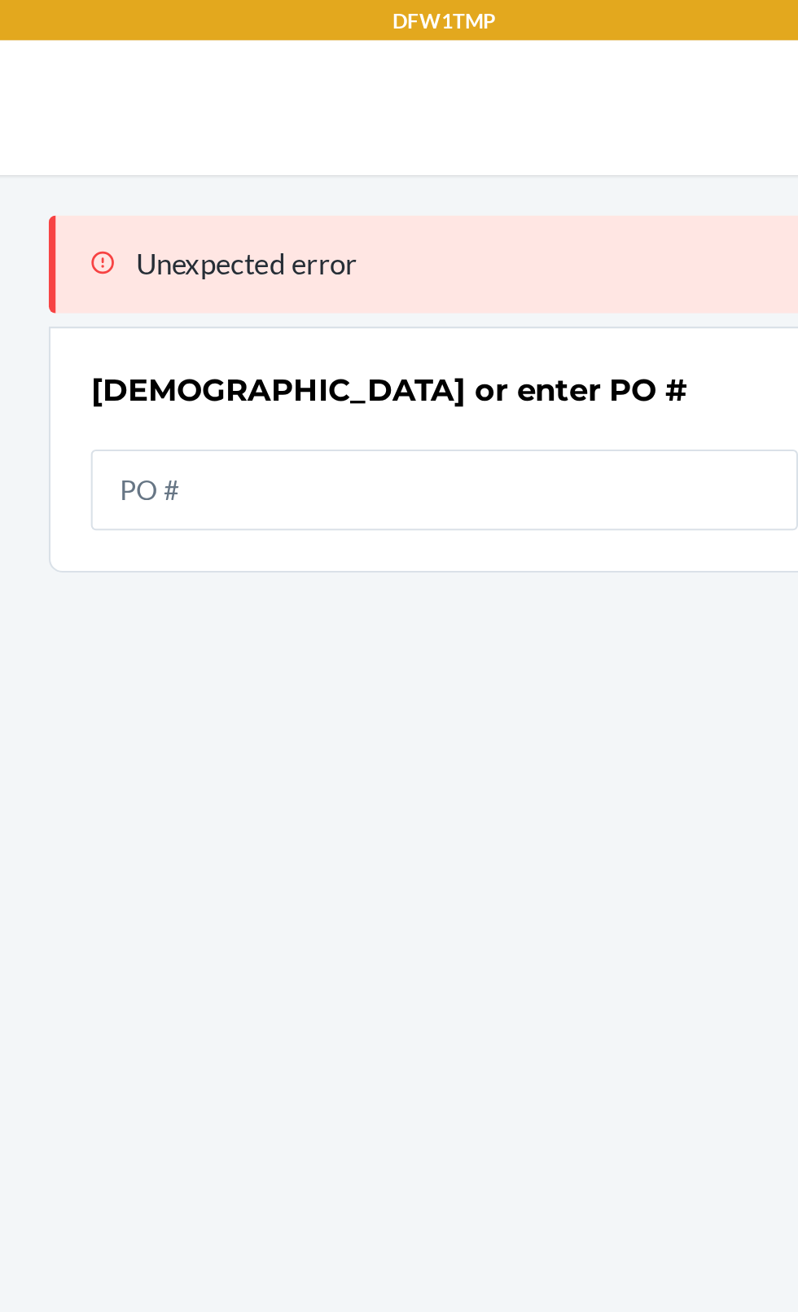
scroll to position [106, 0]
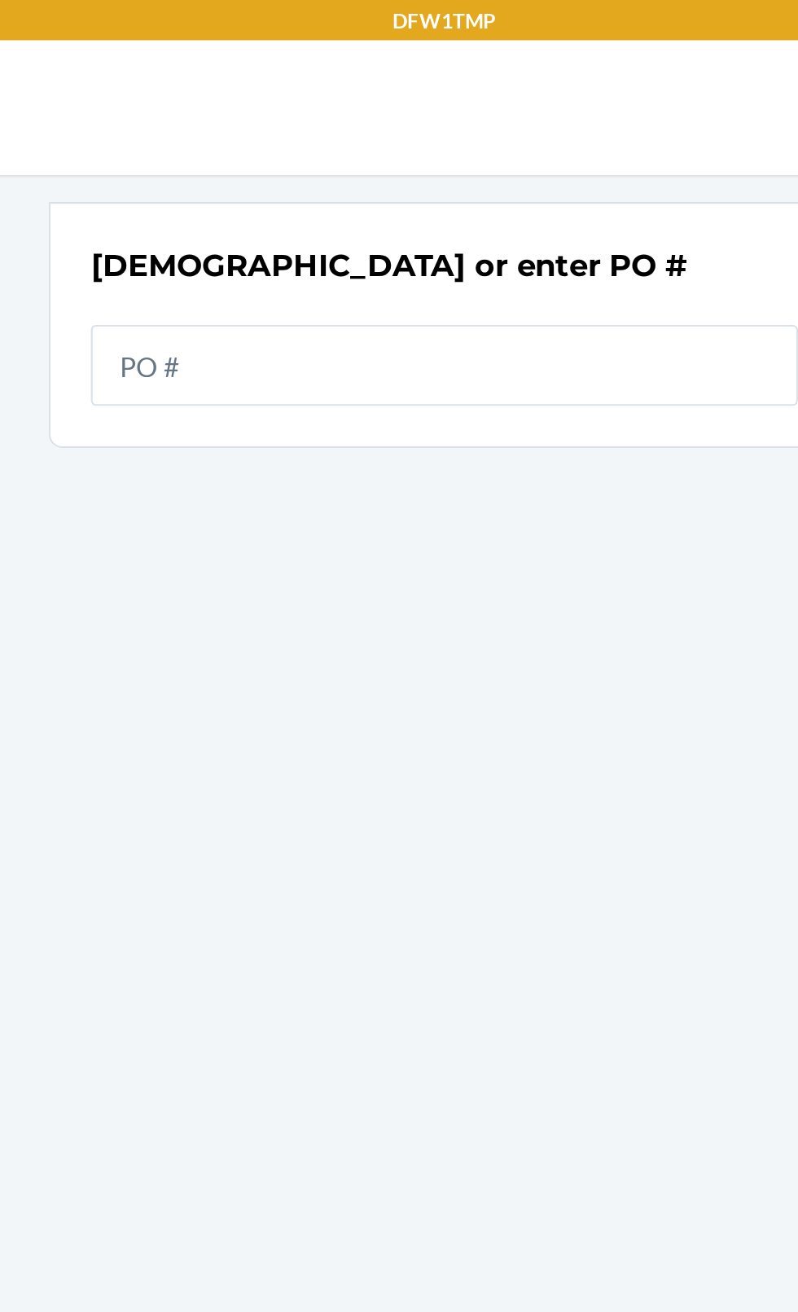
type input "9941182"
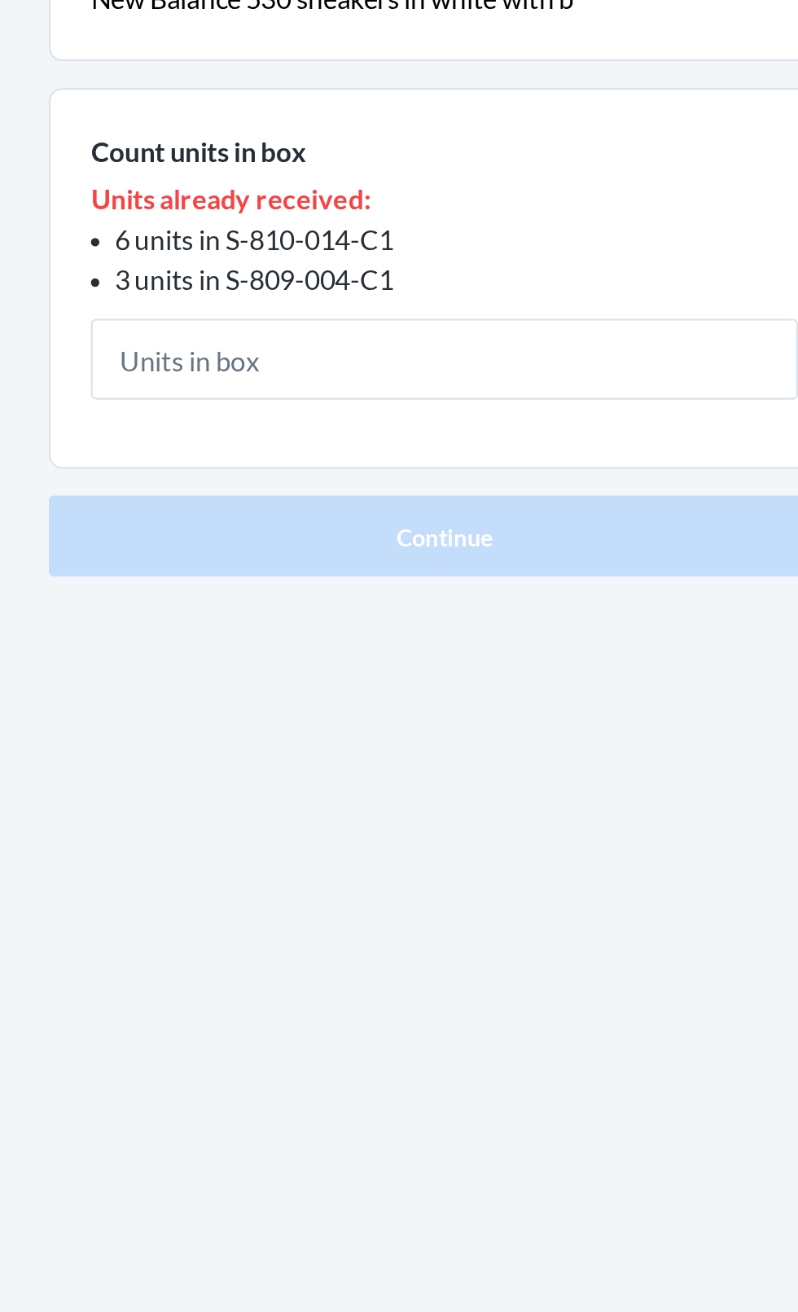
type input "1"
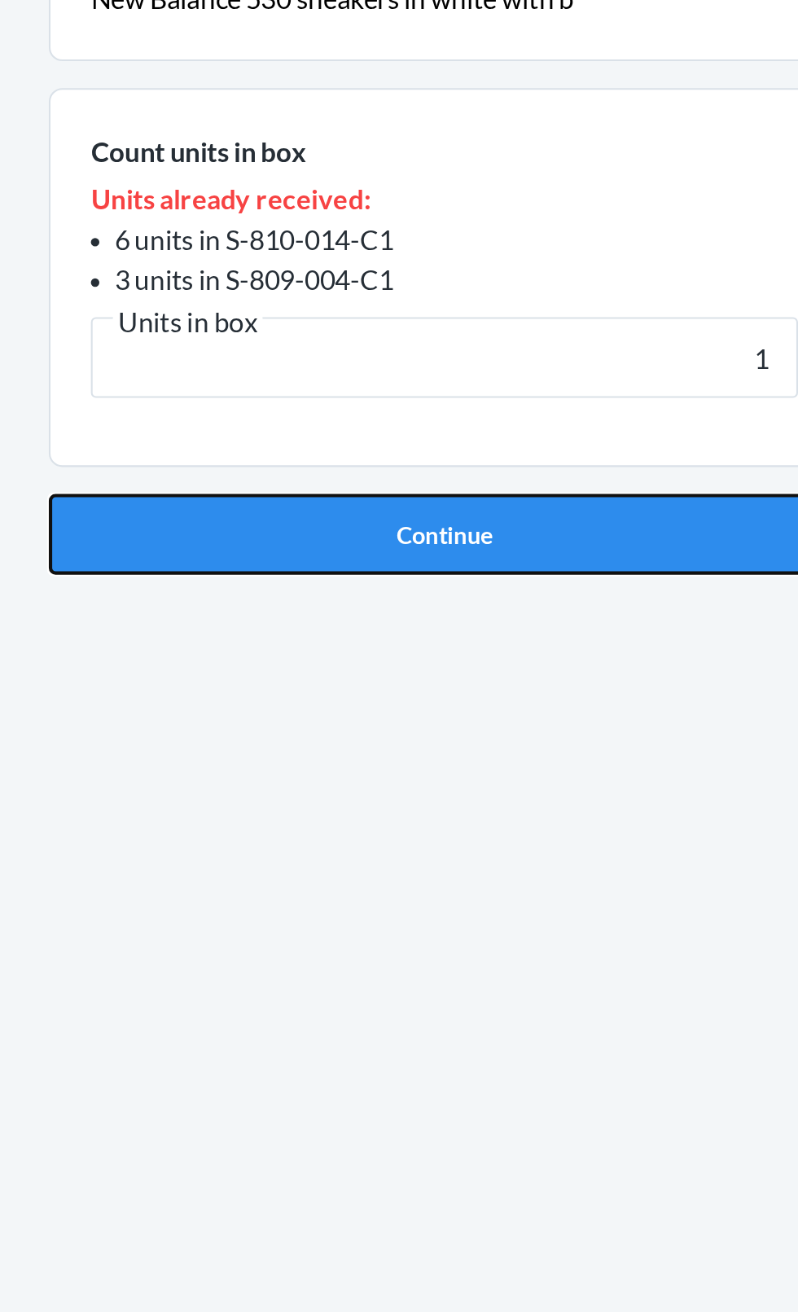
click at [418, 467] on button "Continue" at bounding box center [399, 460] width 383 height 39
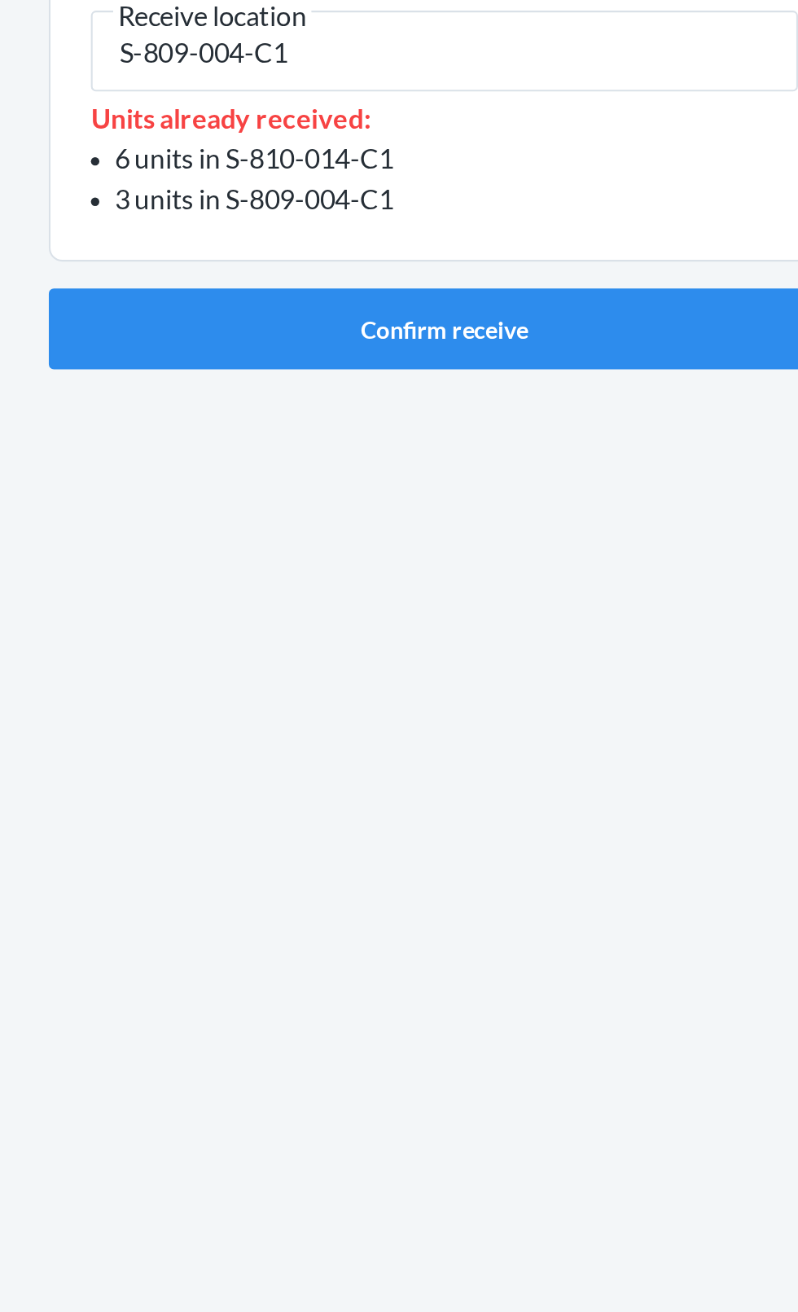
type input "S-809-004-C1"
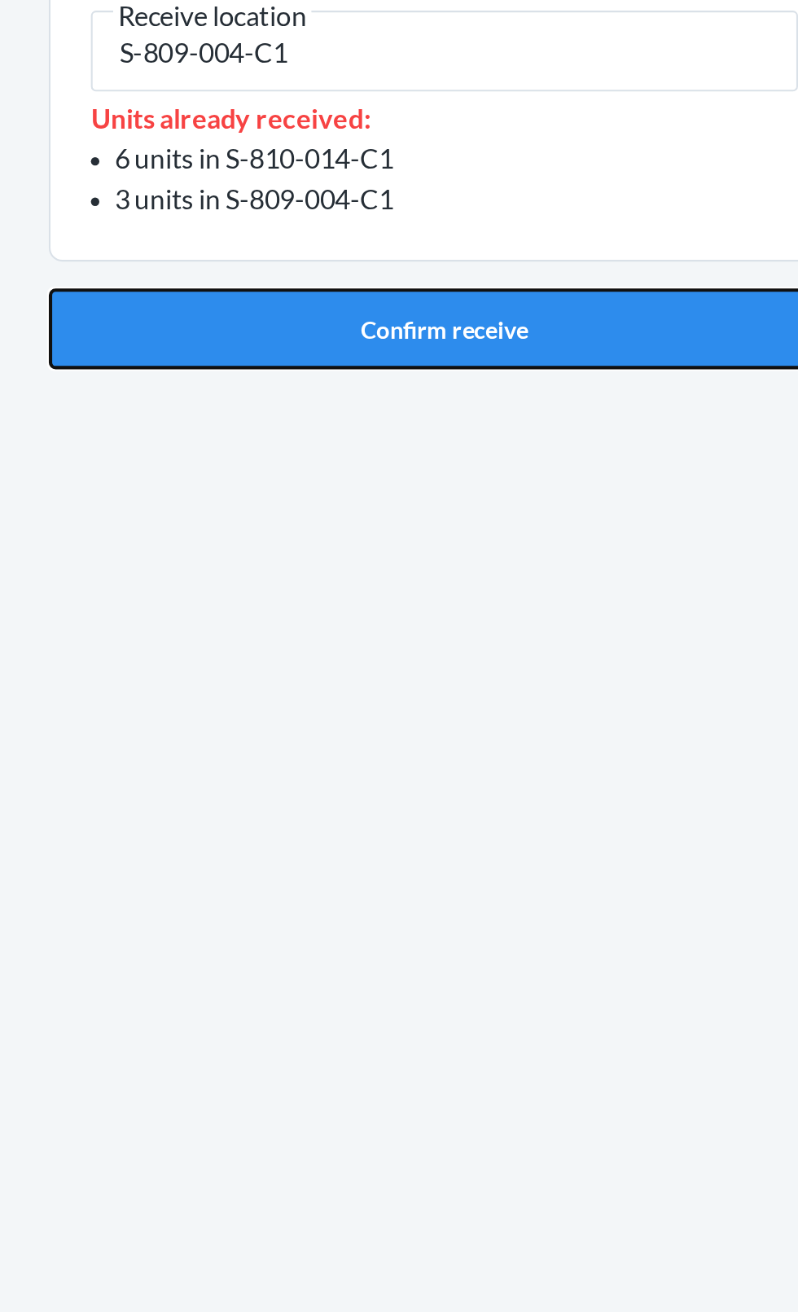
click at [376, 362] on button "Confirm receive" at bounding box center [399, 360] width 383 height 39
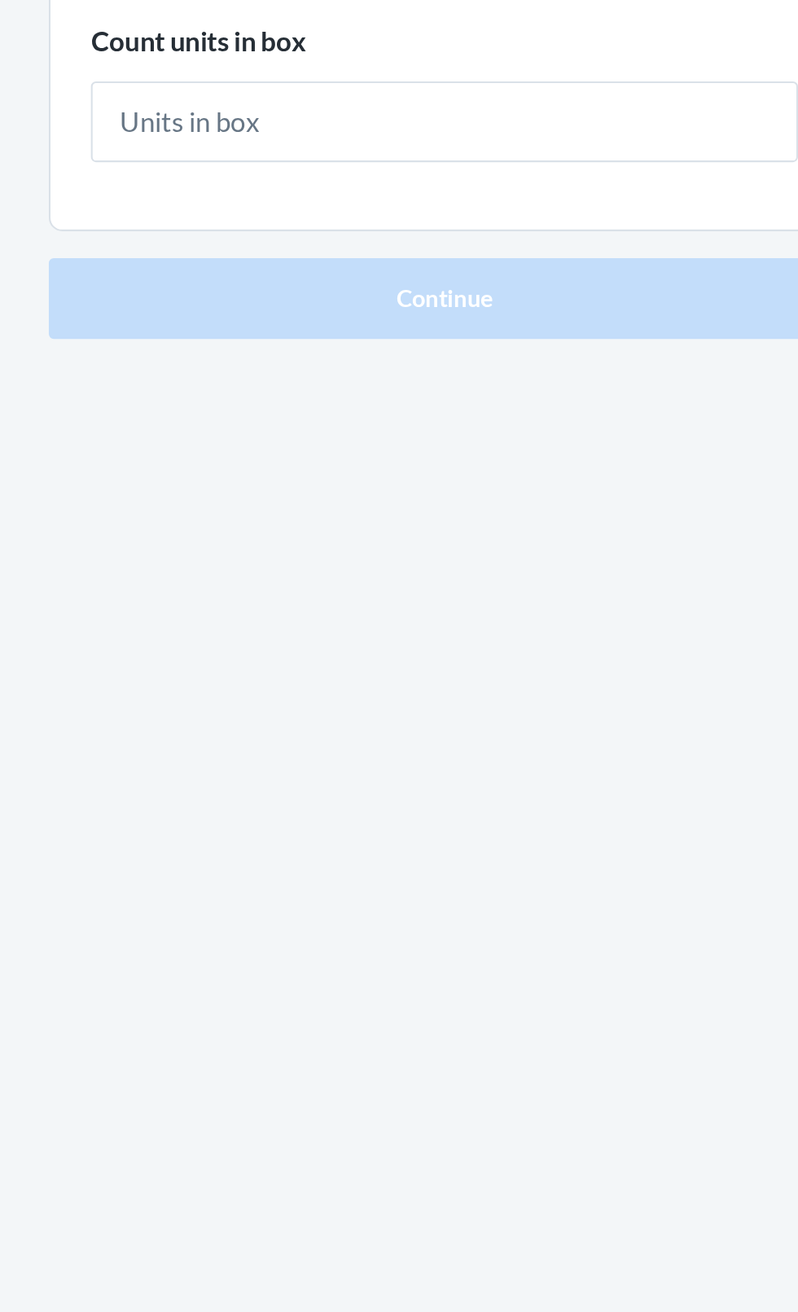
type input "5"
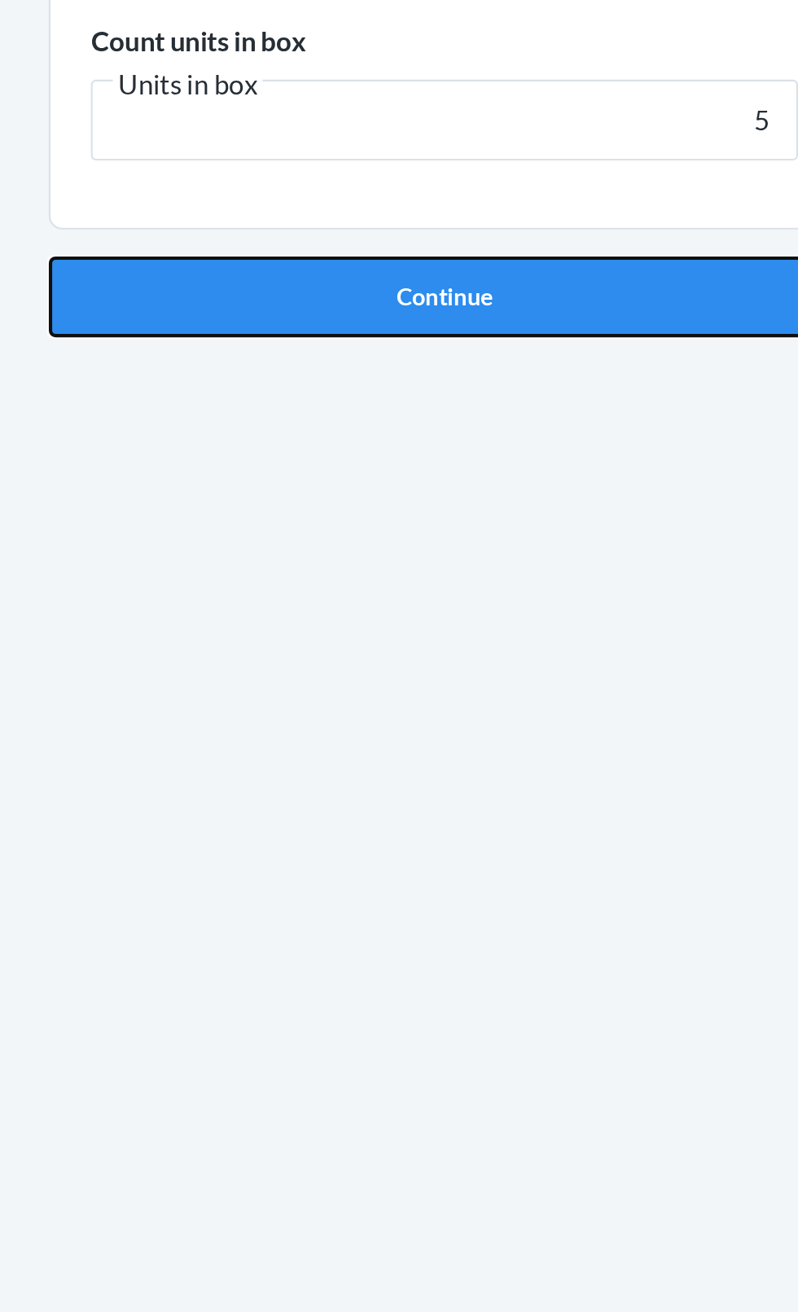
click at [434, 354] on button "Continue" at bounding box center [399, 345] width 383 height 39
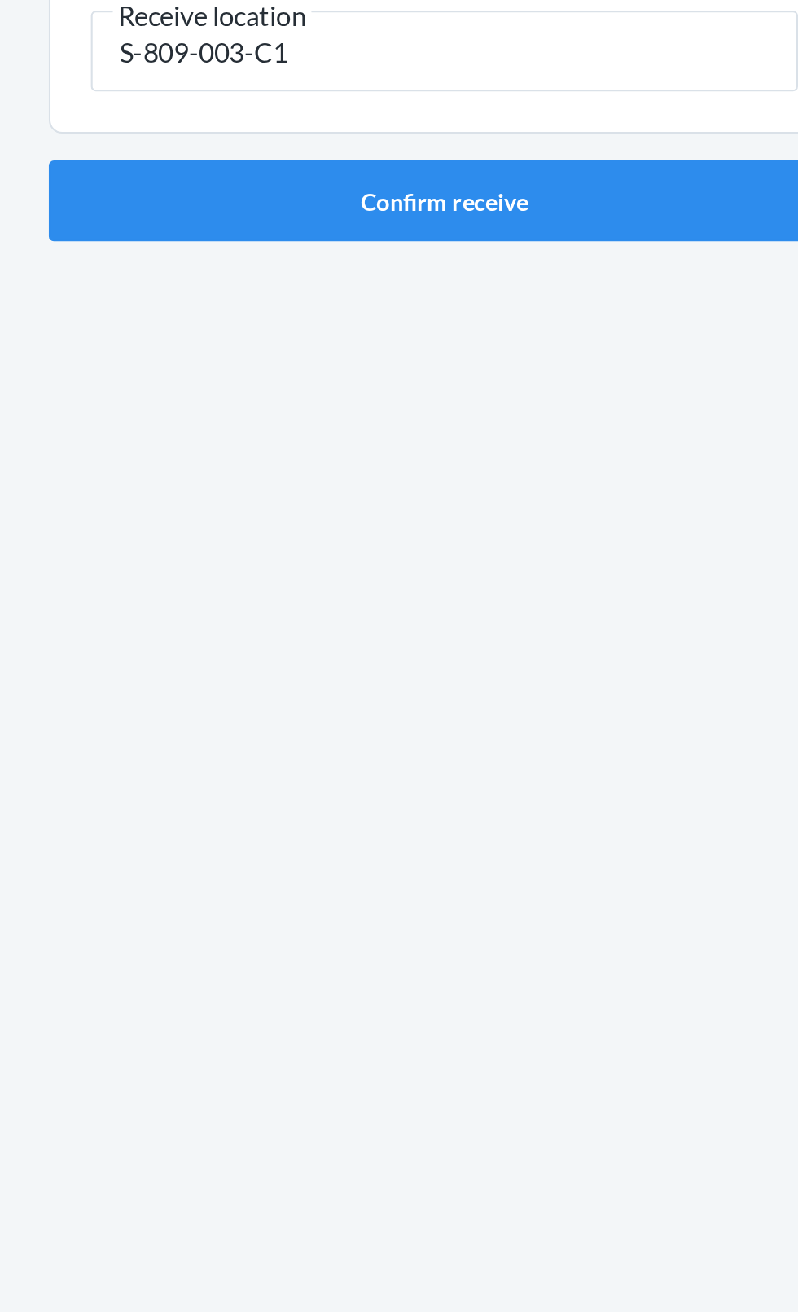
type input "S-809-003-C1"
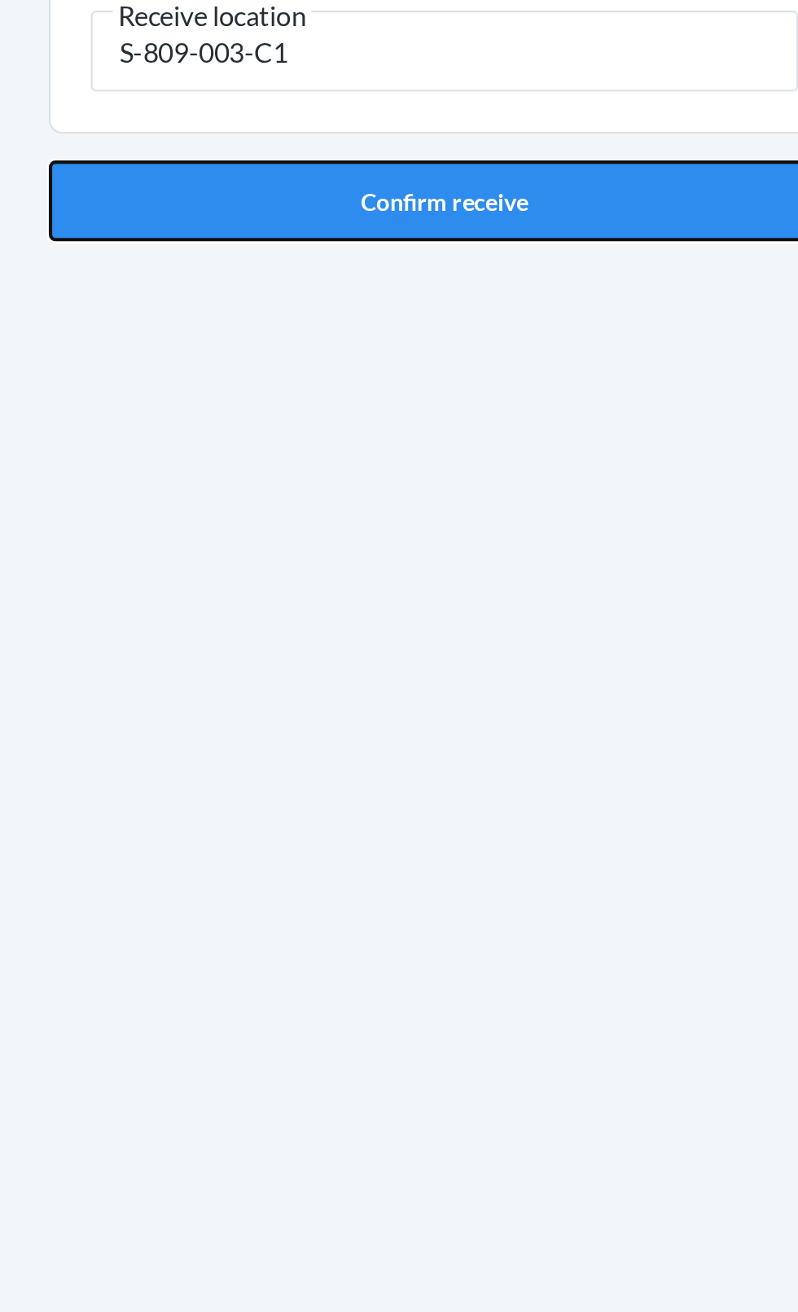
click at [388, 298] on button "Confirm receive" at bounding box center [399, 298] width 383 height 39
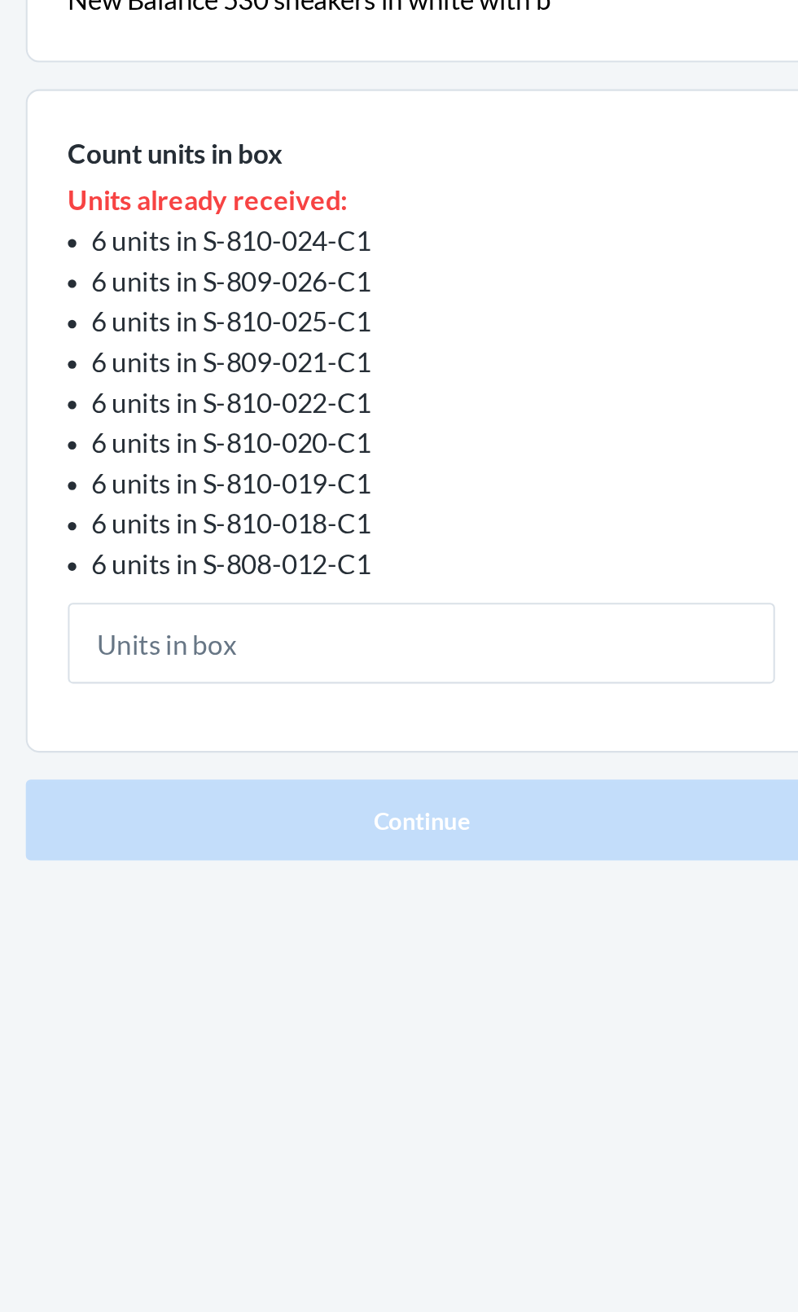
type input "6"
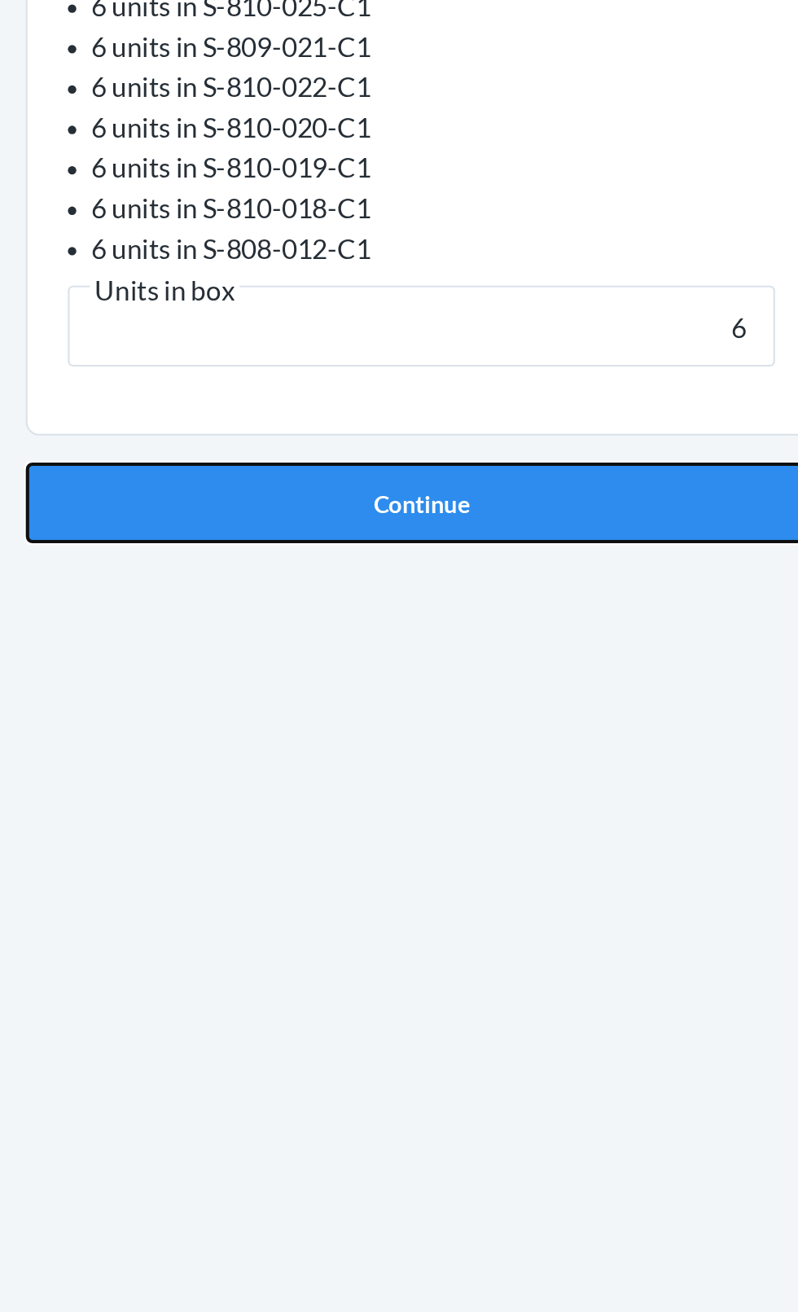
click at [440, 610] on button "Continue" at bounding box center [399, 596] width 383 height 39
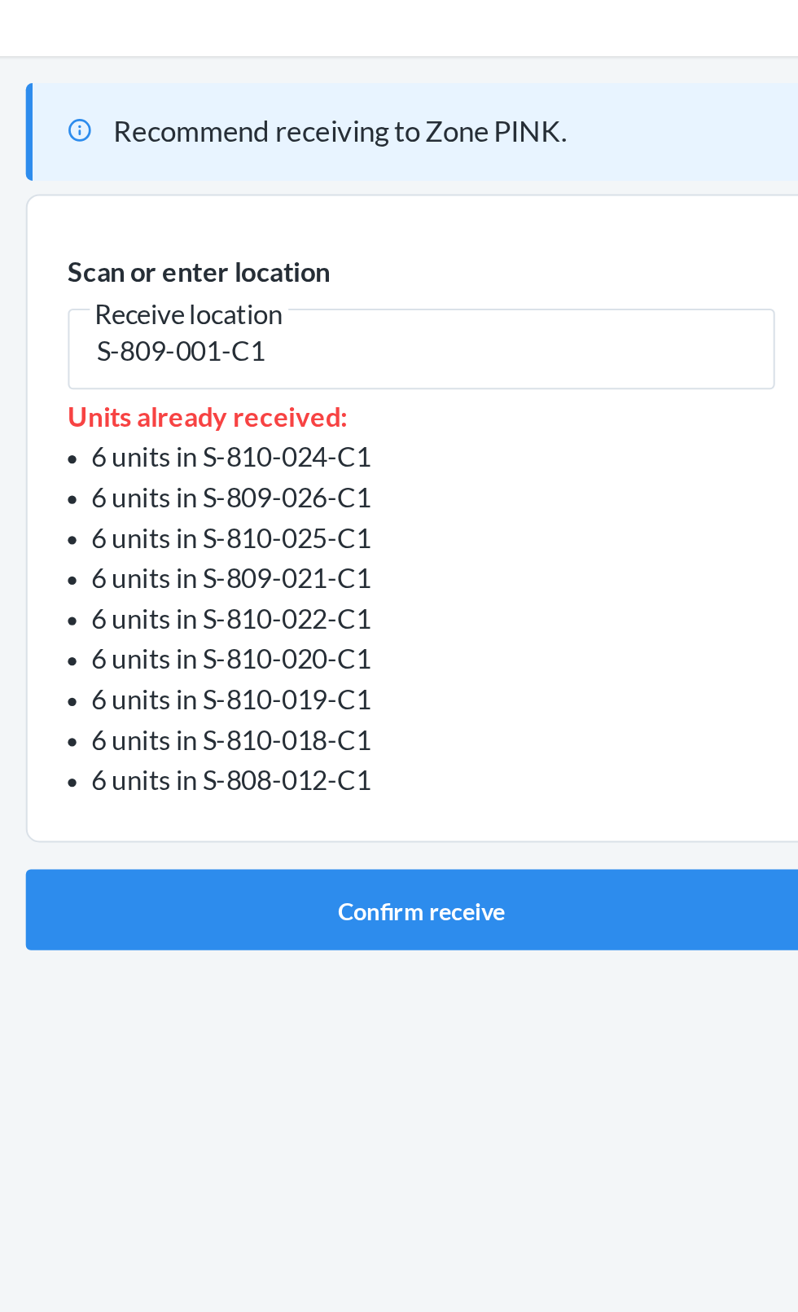
type input "S-809-001-C1"
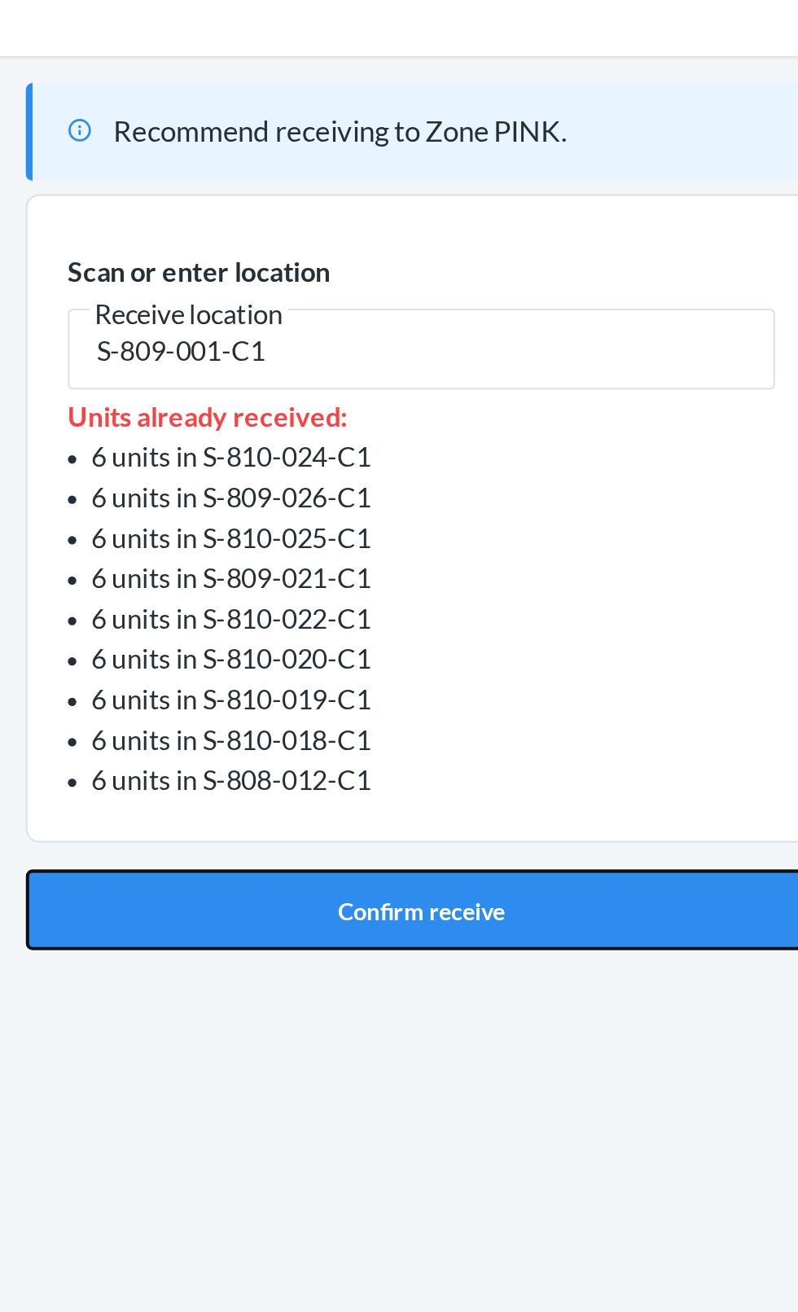
click at [420, 503] on button "Confirm receive" at bounding box center [399, 497] width 383 height 39
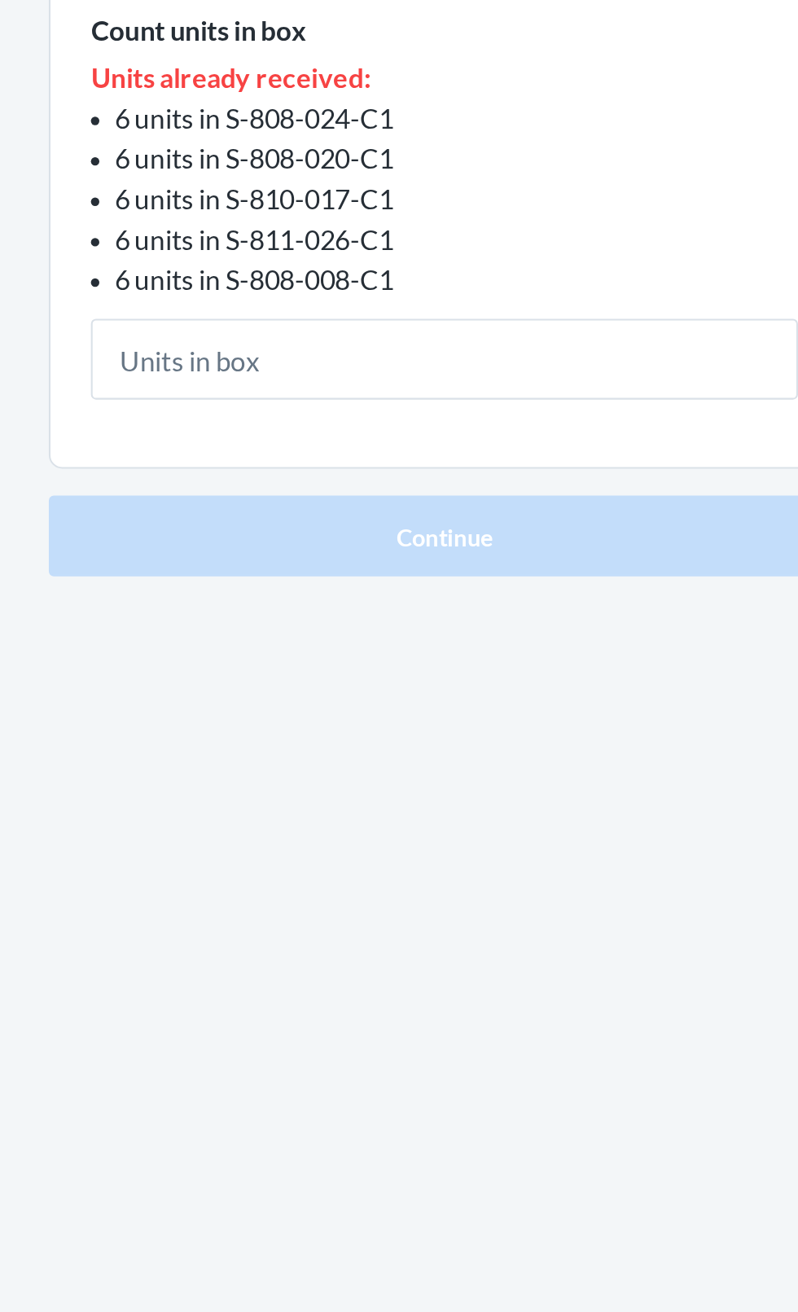
type input "6"
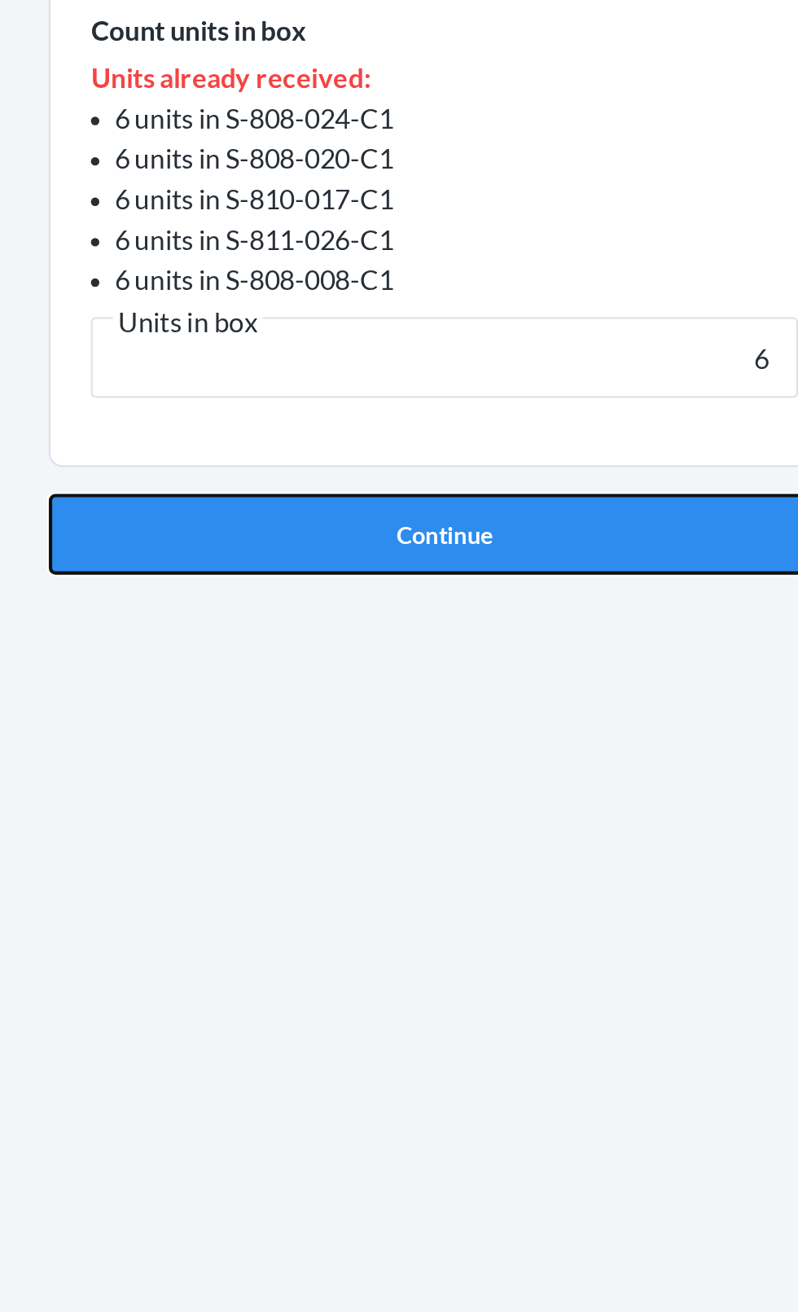
click at [444, 516] on button "Continue" at bounding box center [399, 518] width 383 height 39
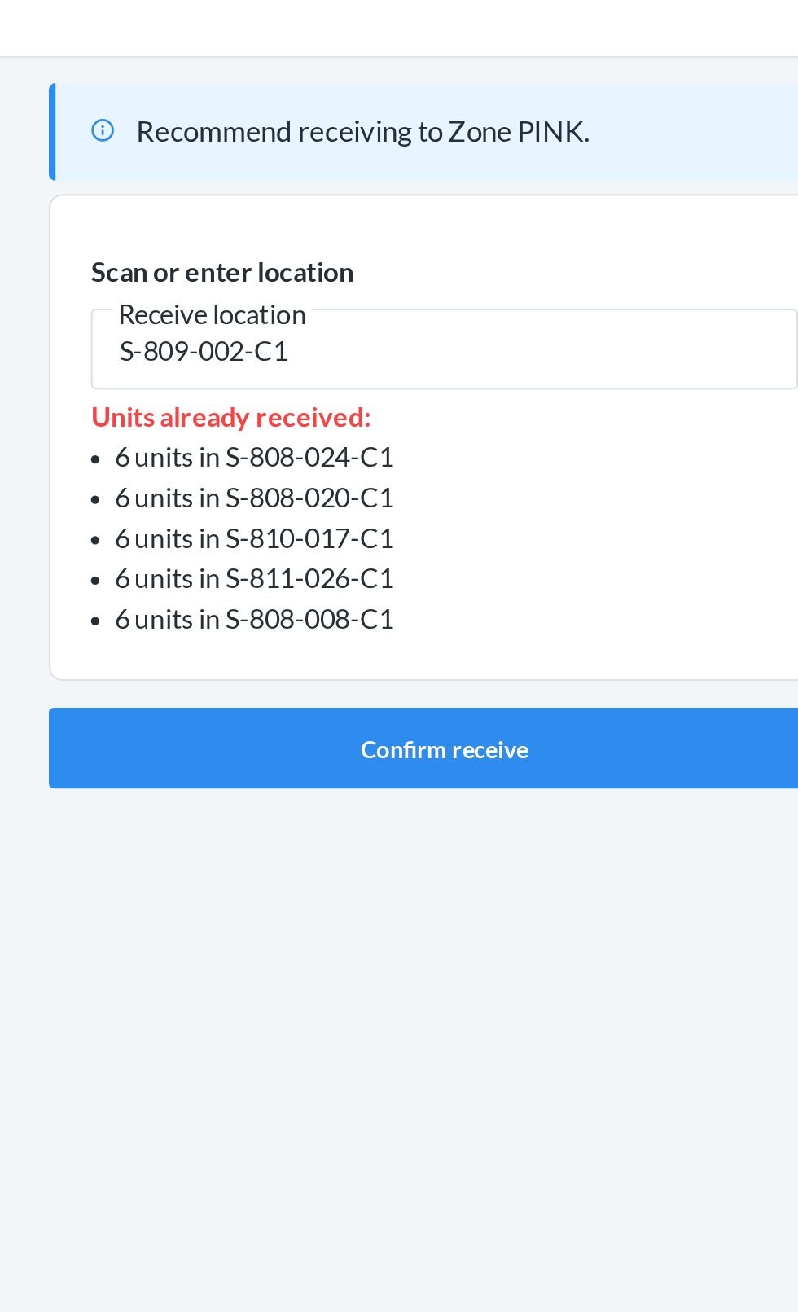
type input "S-809-002-C1"
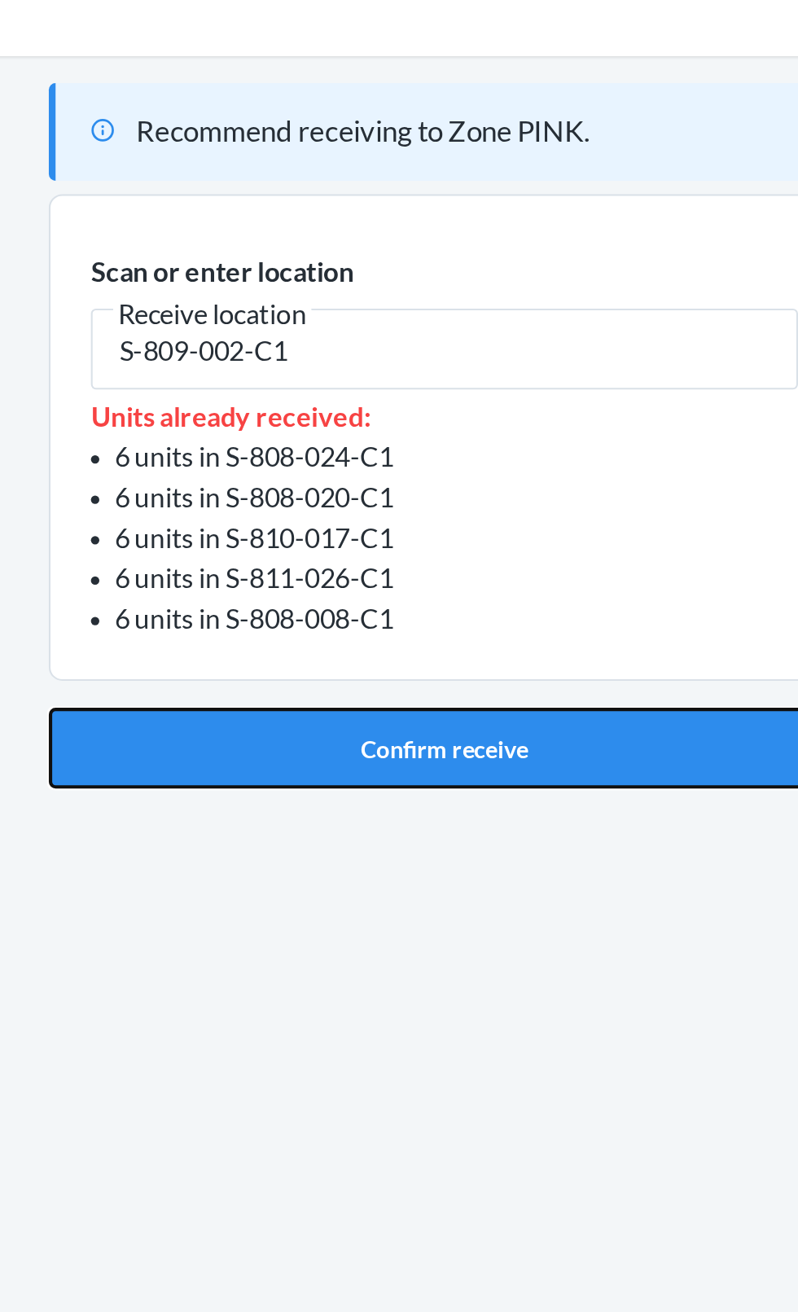
click at [388, 416] on button "Confirm receive" at bounding box center [399, 419] width 383 height 39
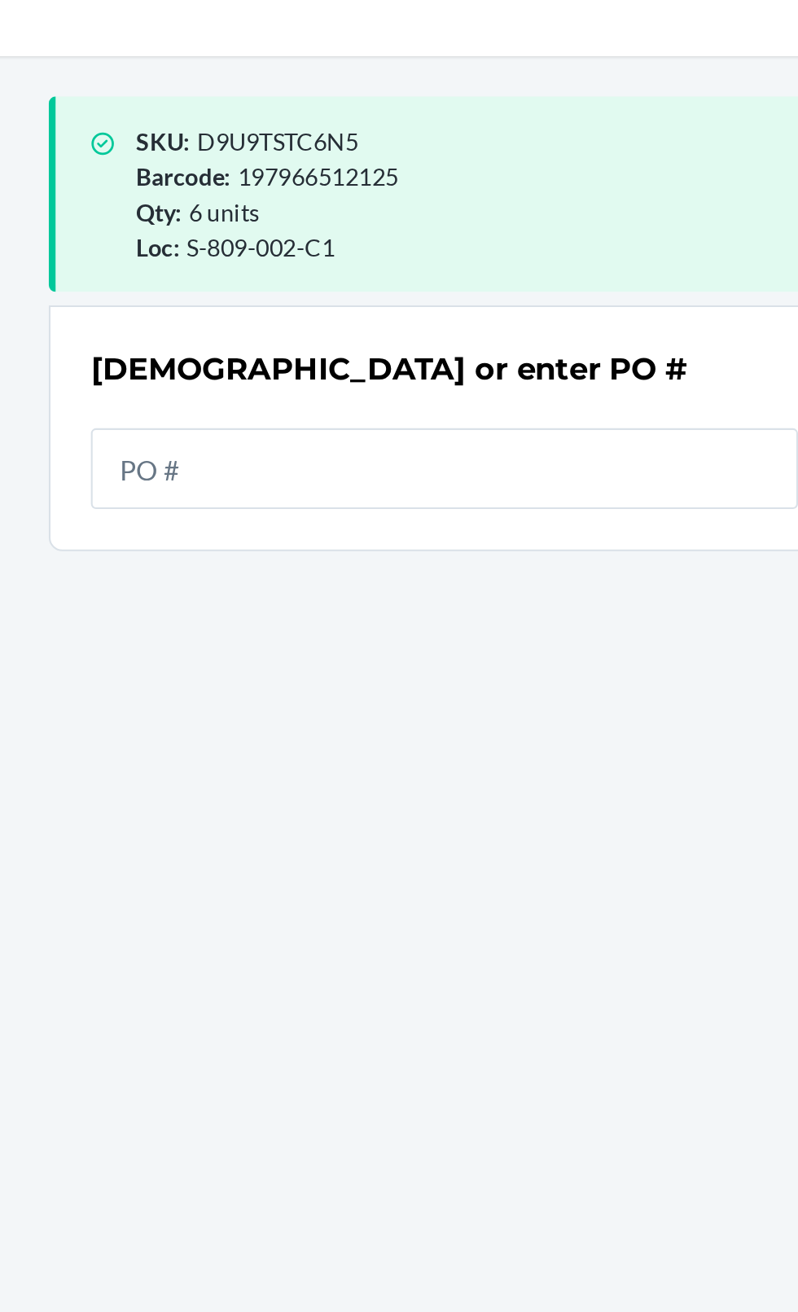
scroll to position [7, 0]
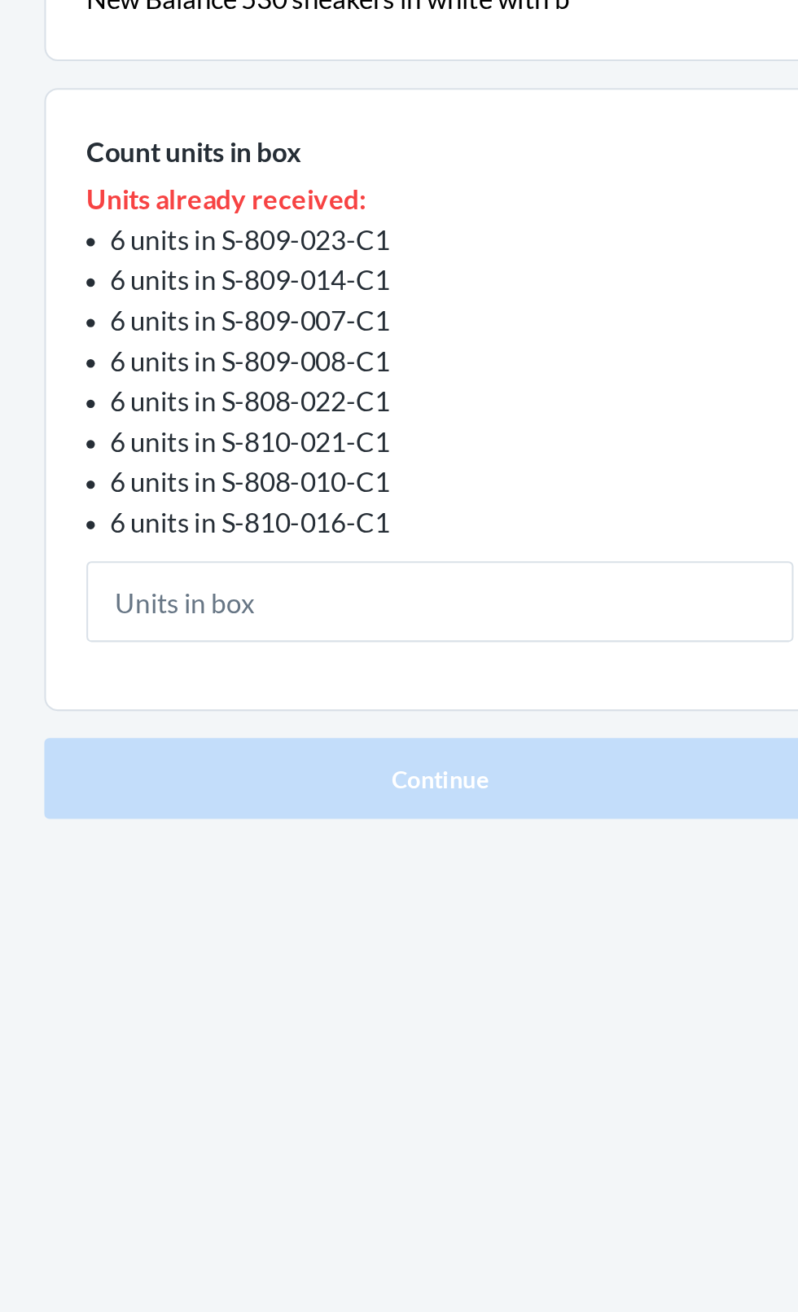
scroll to position [7, 0]
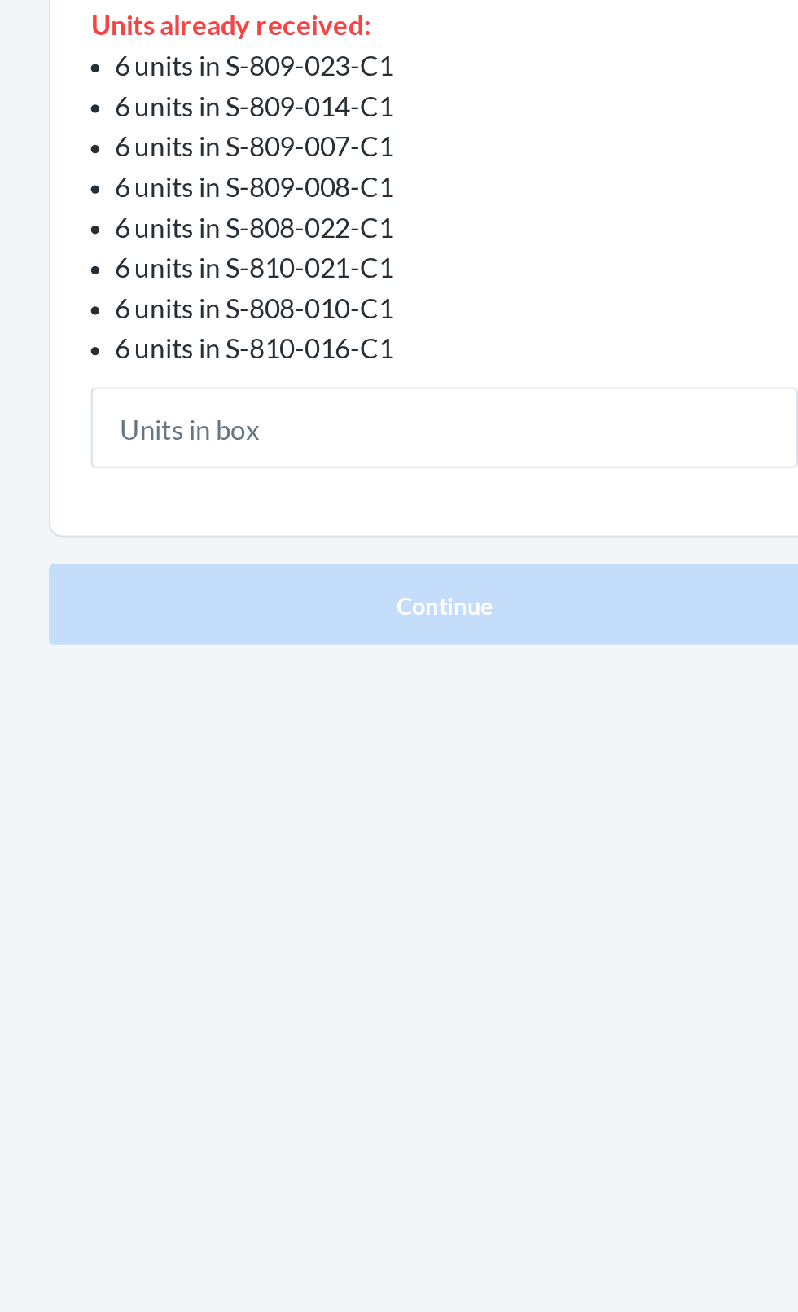
click at [388, 485] on input "text" at bounding box center [399, 492] width 342 height 39
type input "6"
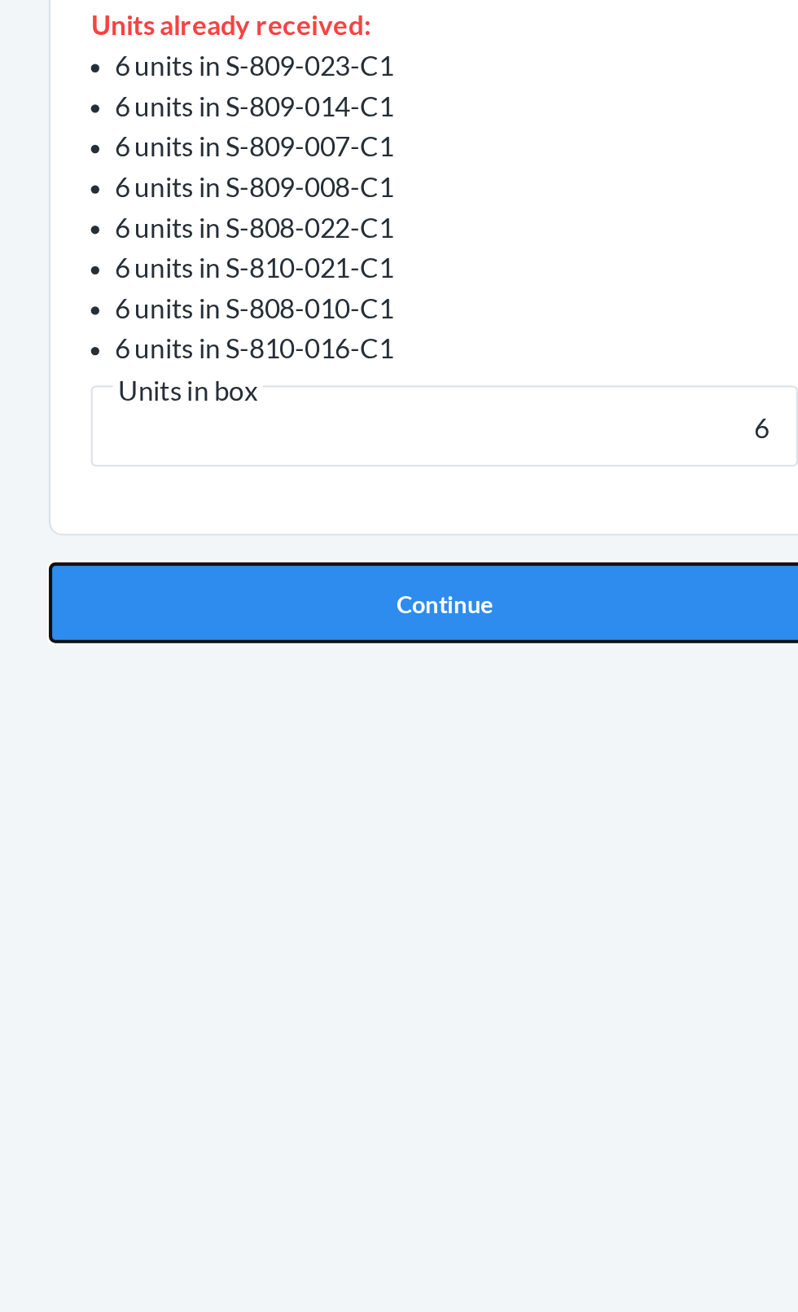
click at [425, 578] on button "Continue" at bounding box center [399, 577] width 383 height 39
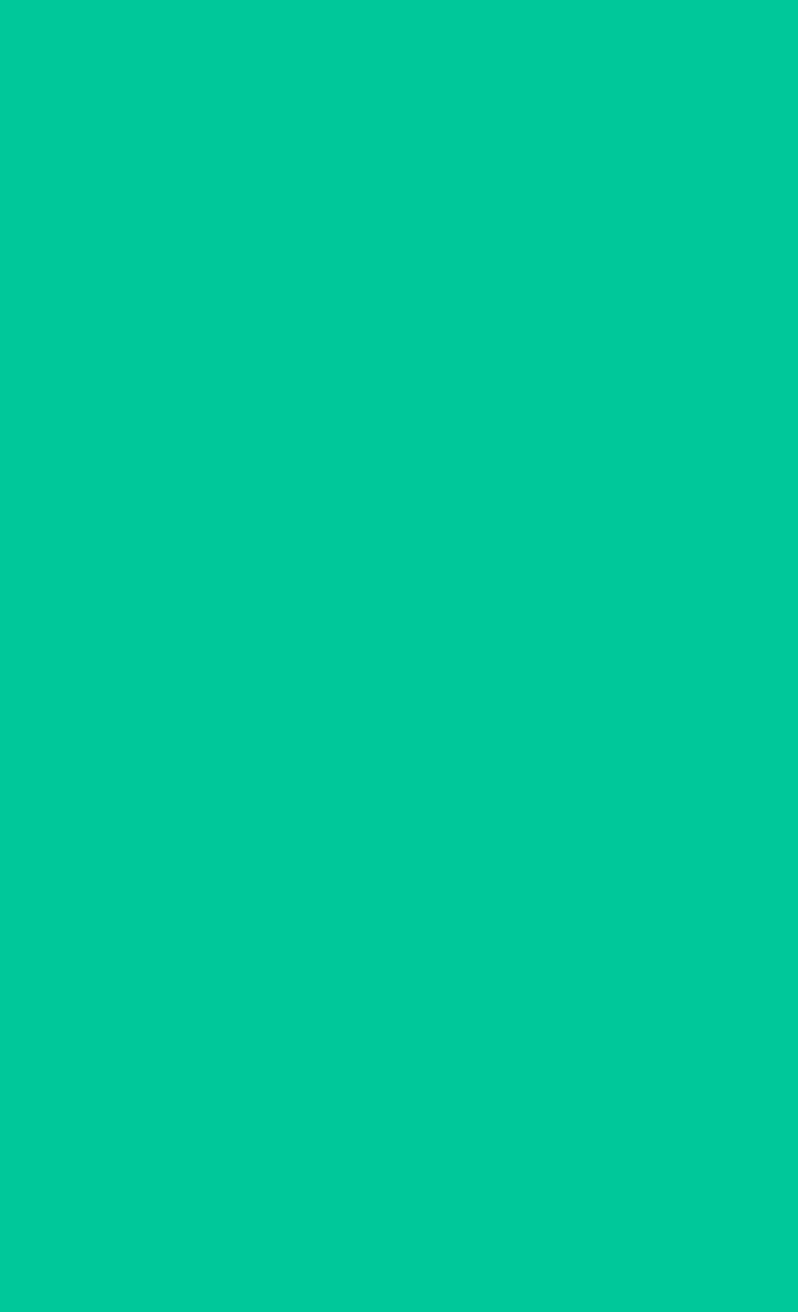
scroll to position [7, 0]
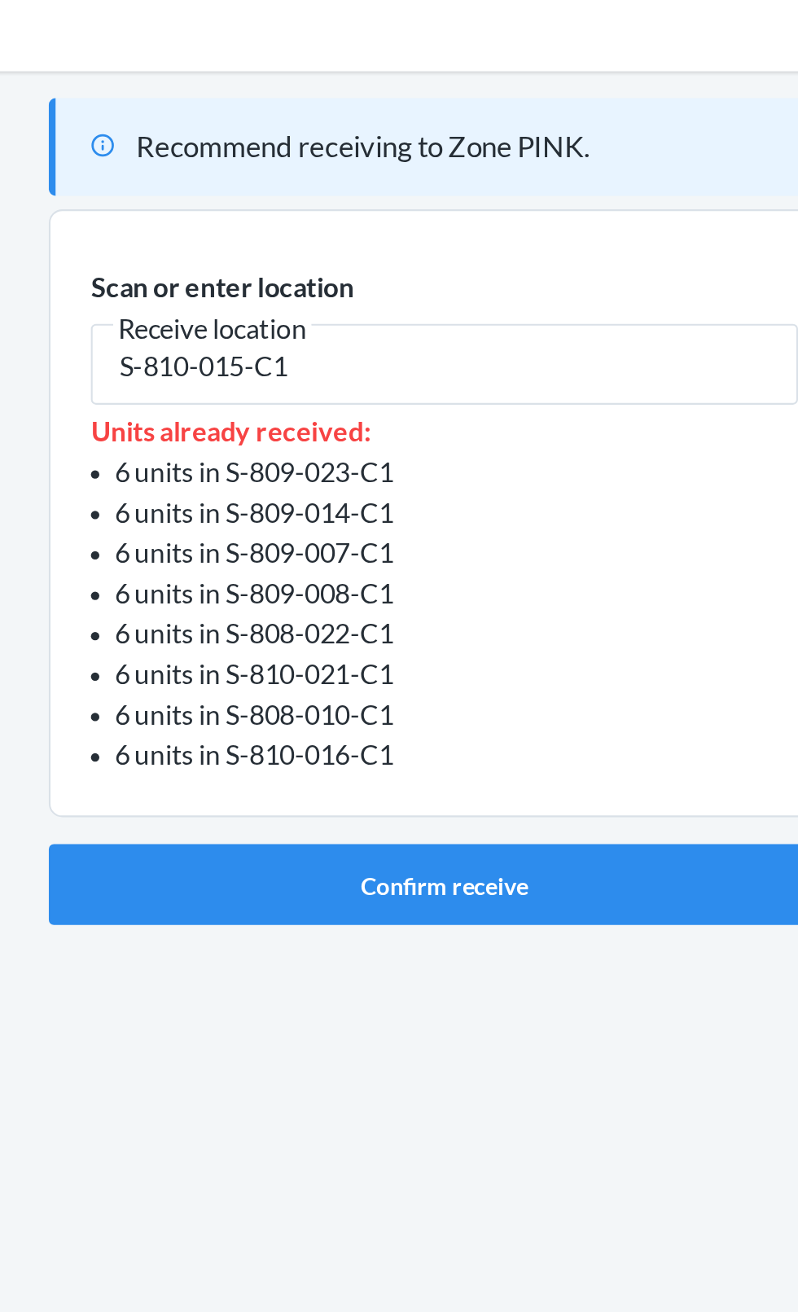
type input "S-810-015-C1"
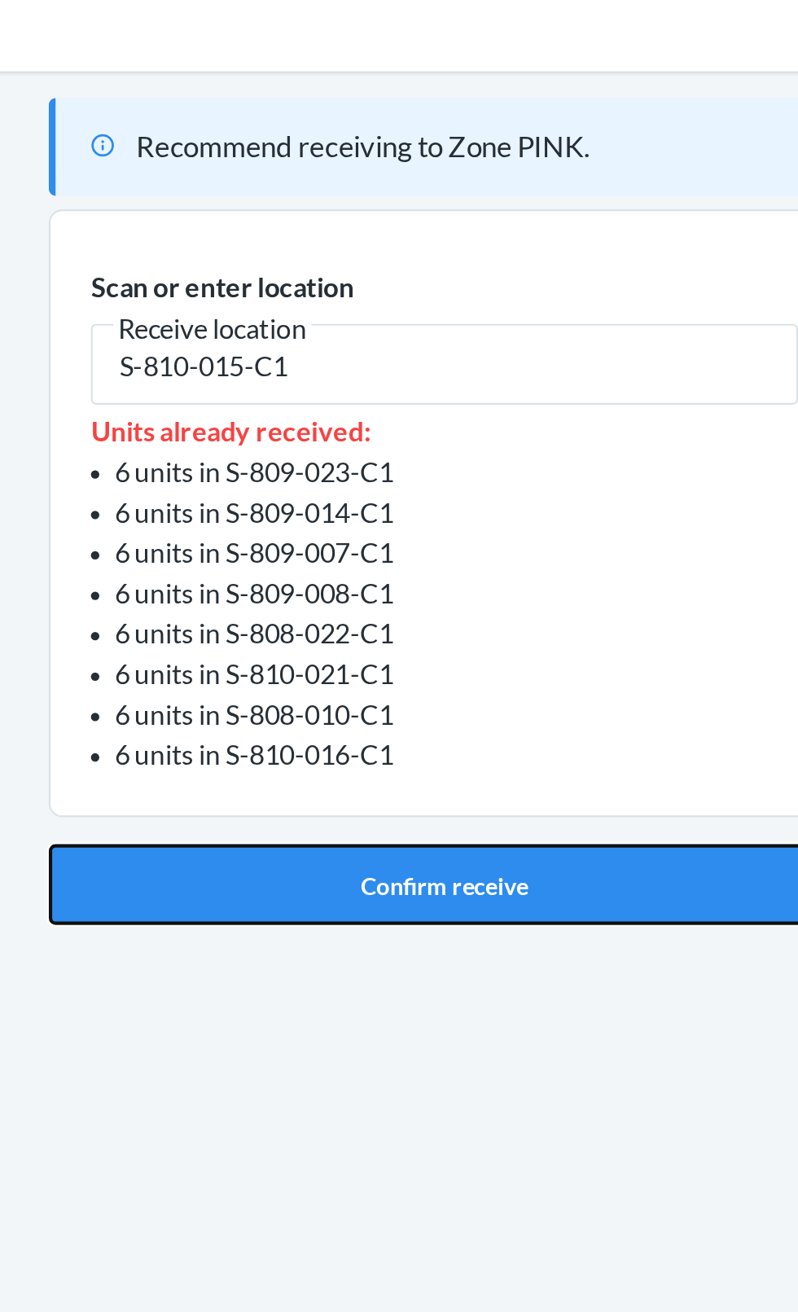
click at [392, 477] on button "Confirm receive" at bounding box center [399, 478] width 383 height 39
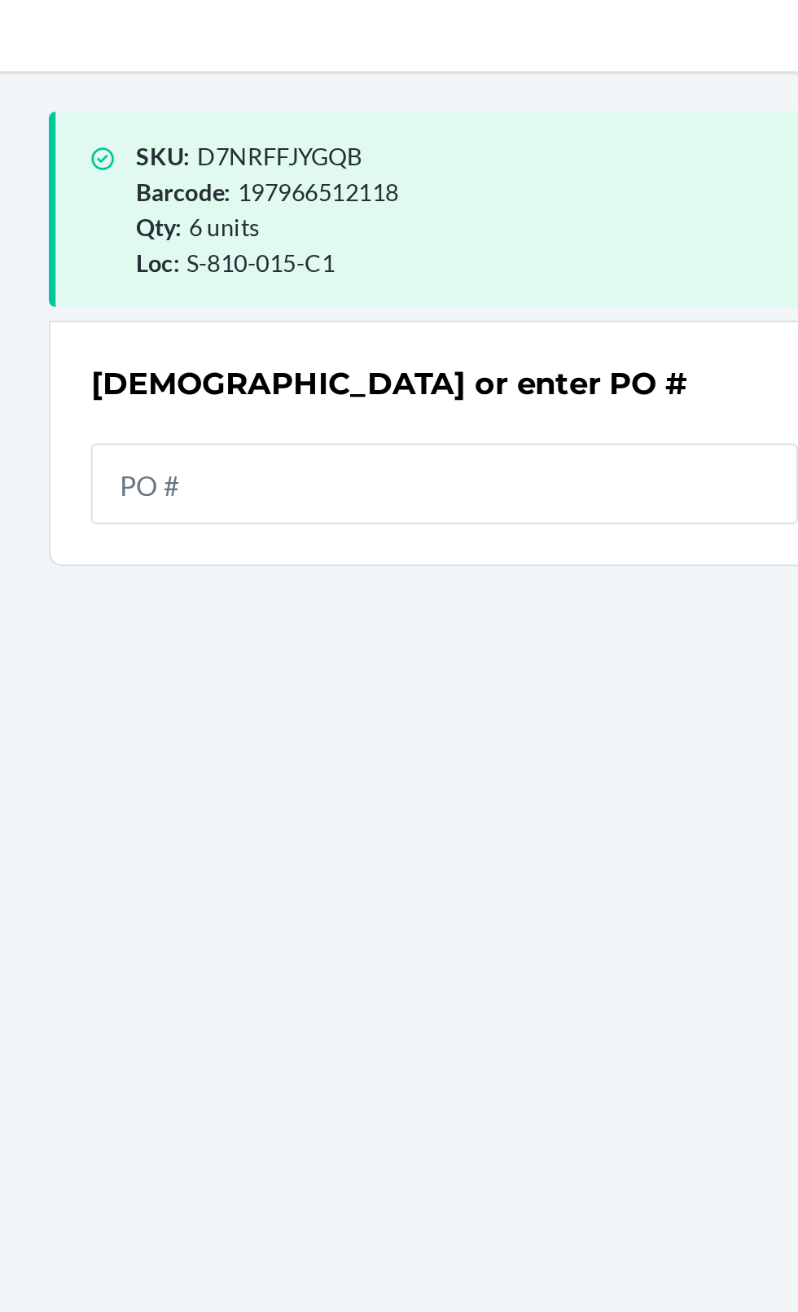
scroll to position [14, 0]
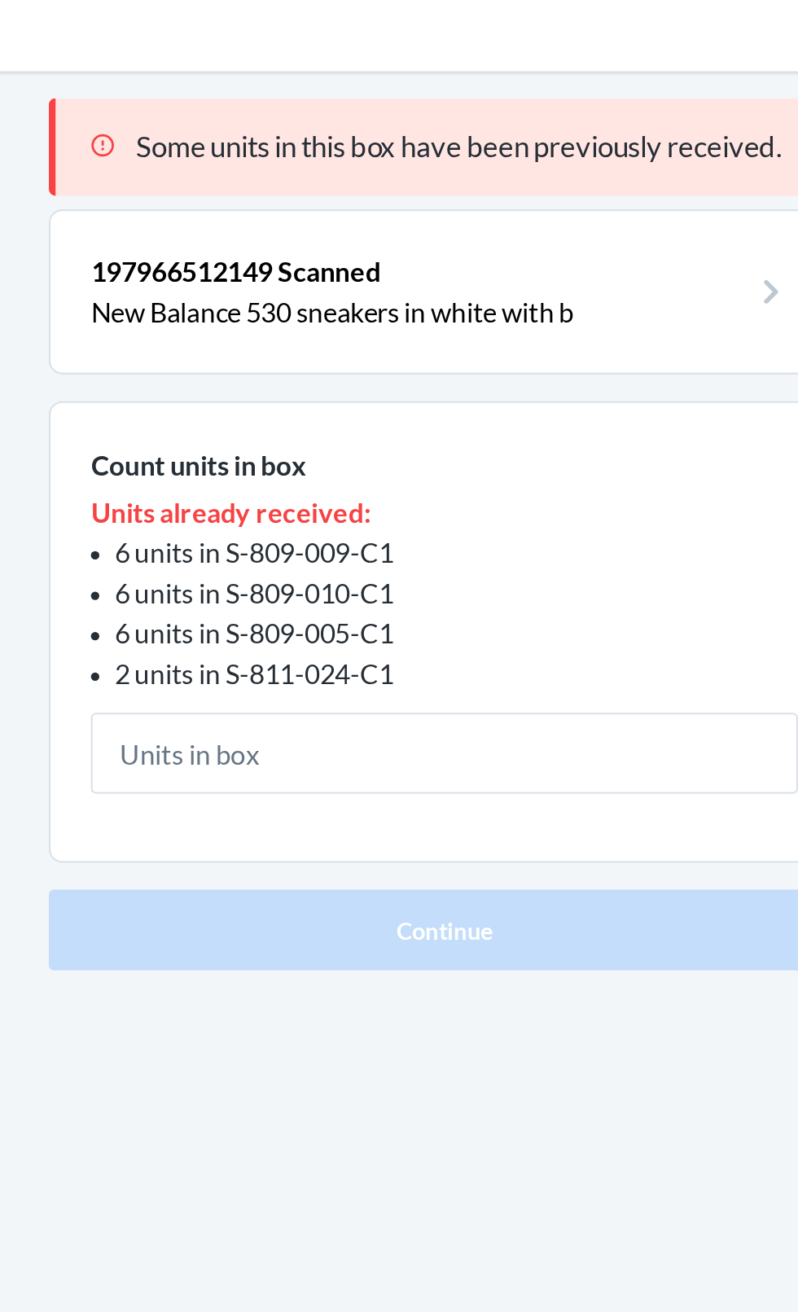
scroll to position [15, 0]
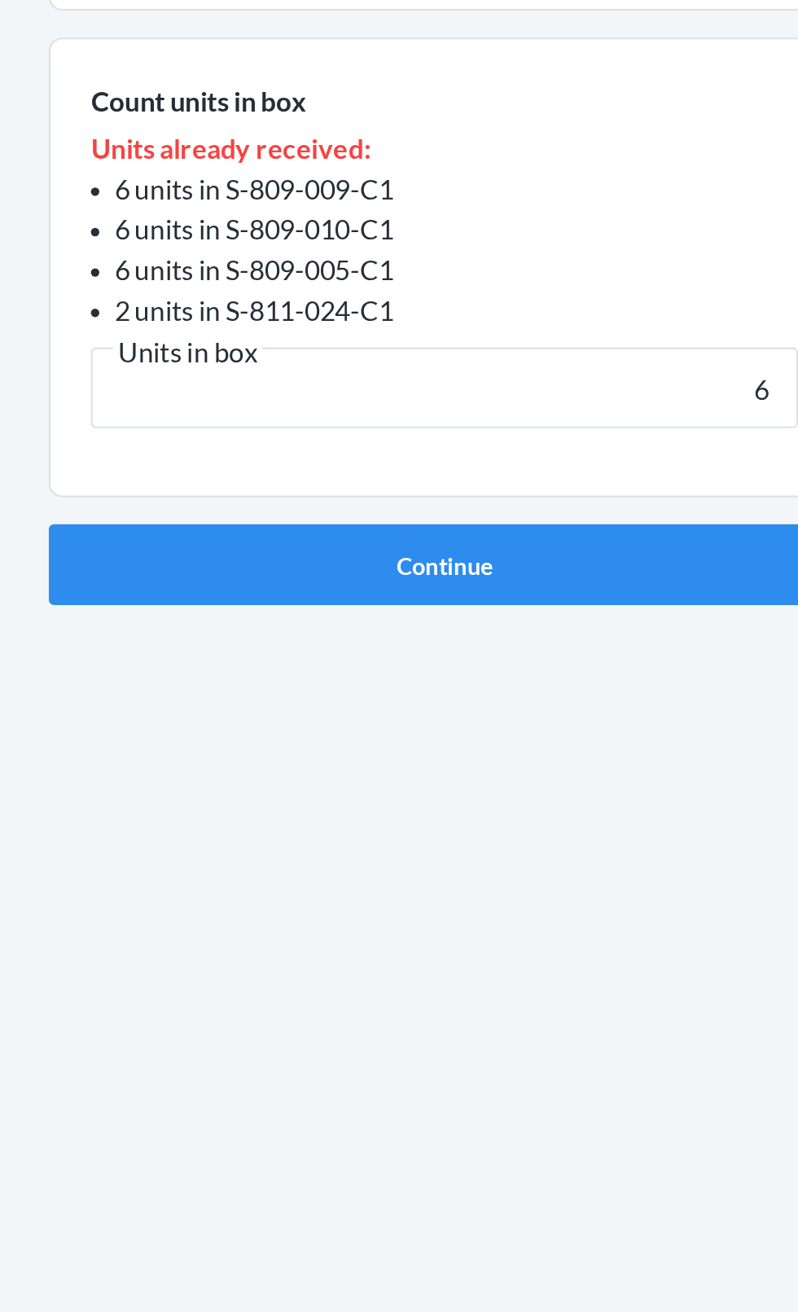
type input "6"
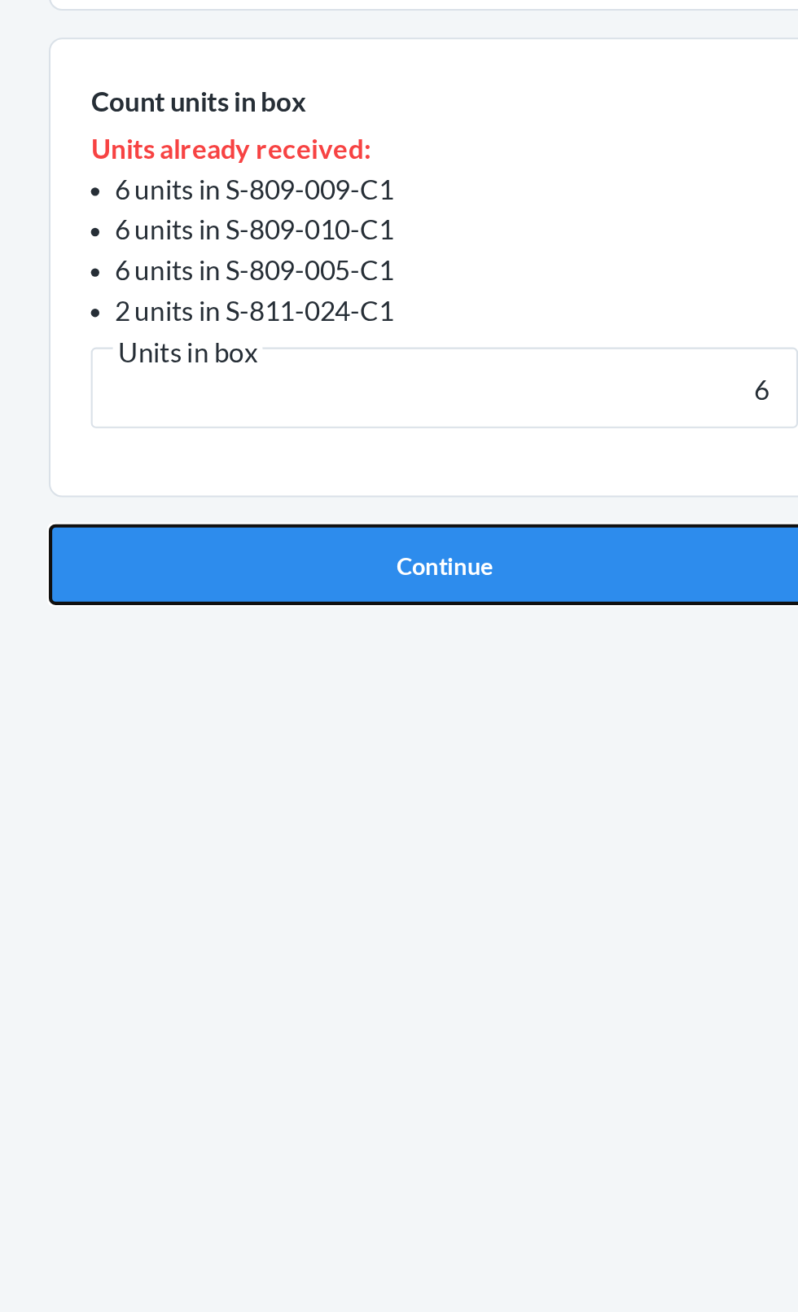
click at [435, 496] on button "Continue" at bounding box center [399, 499] width 383 height 39
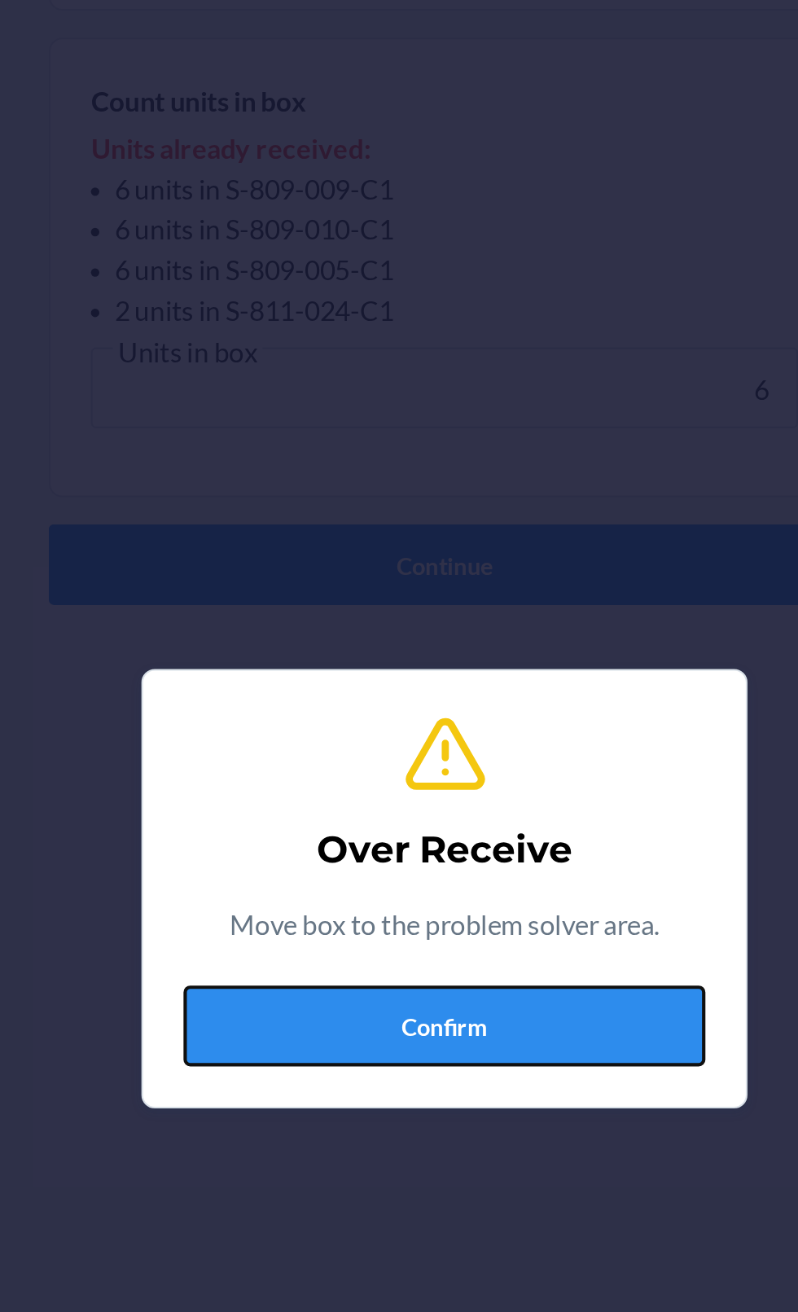
click at [413, 736] on button "Confirm" at bounding box center [399, 722] width 252 height 39
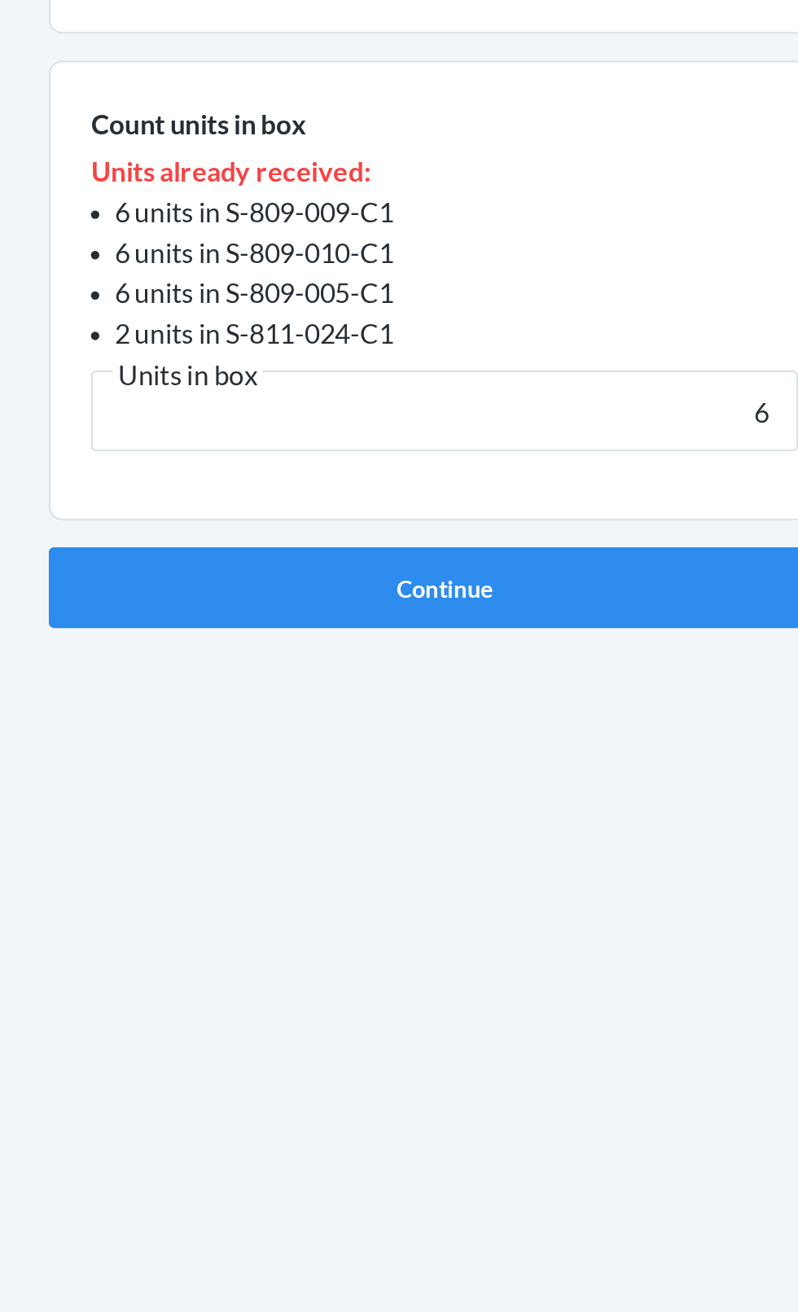
type input "6"
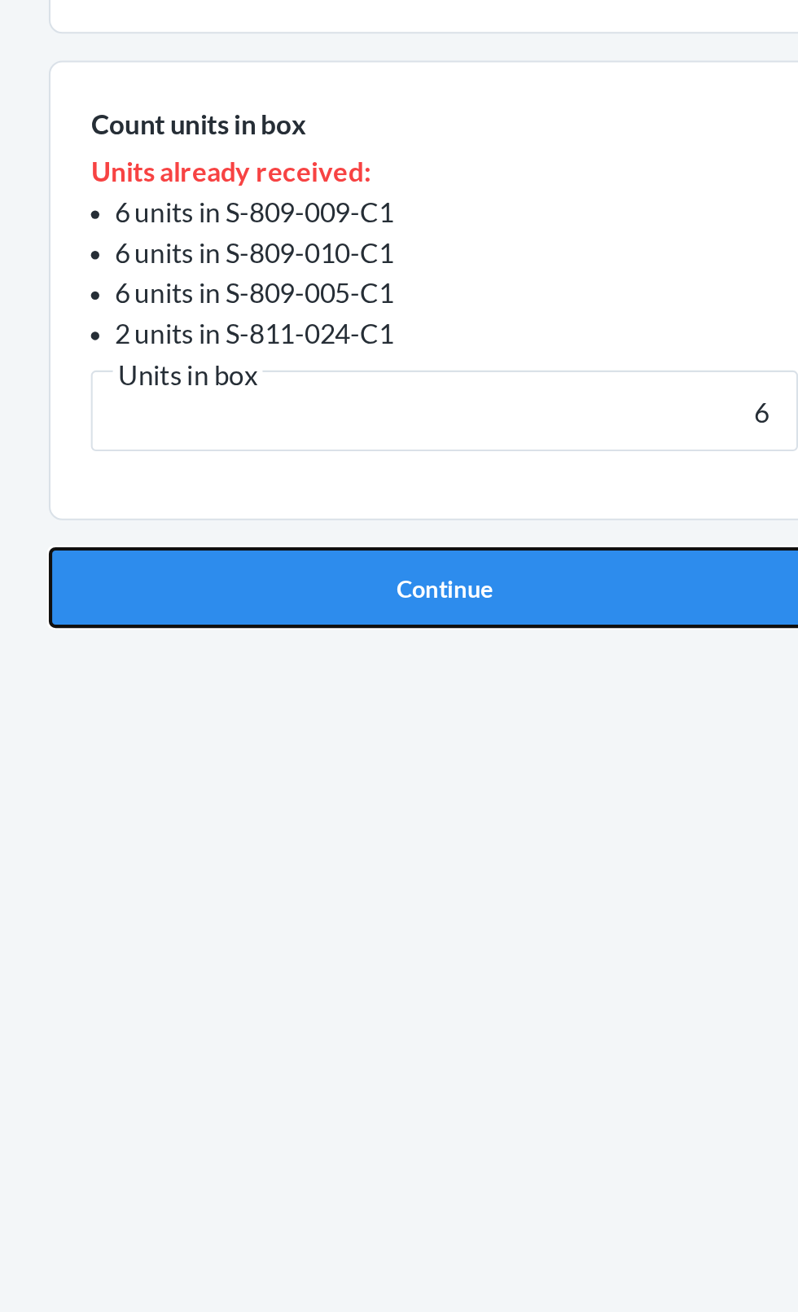
click at [445, 506] on button "Continue" at bounding box center [399, 499] width 383 height 39
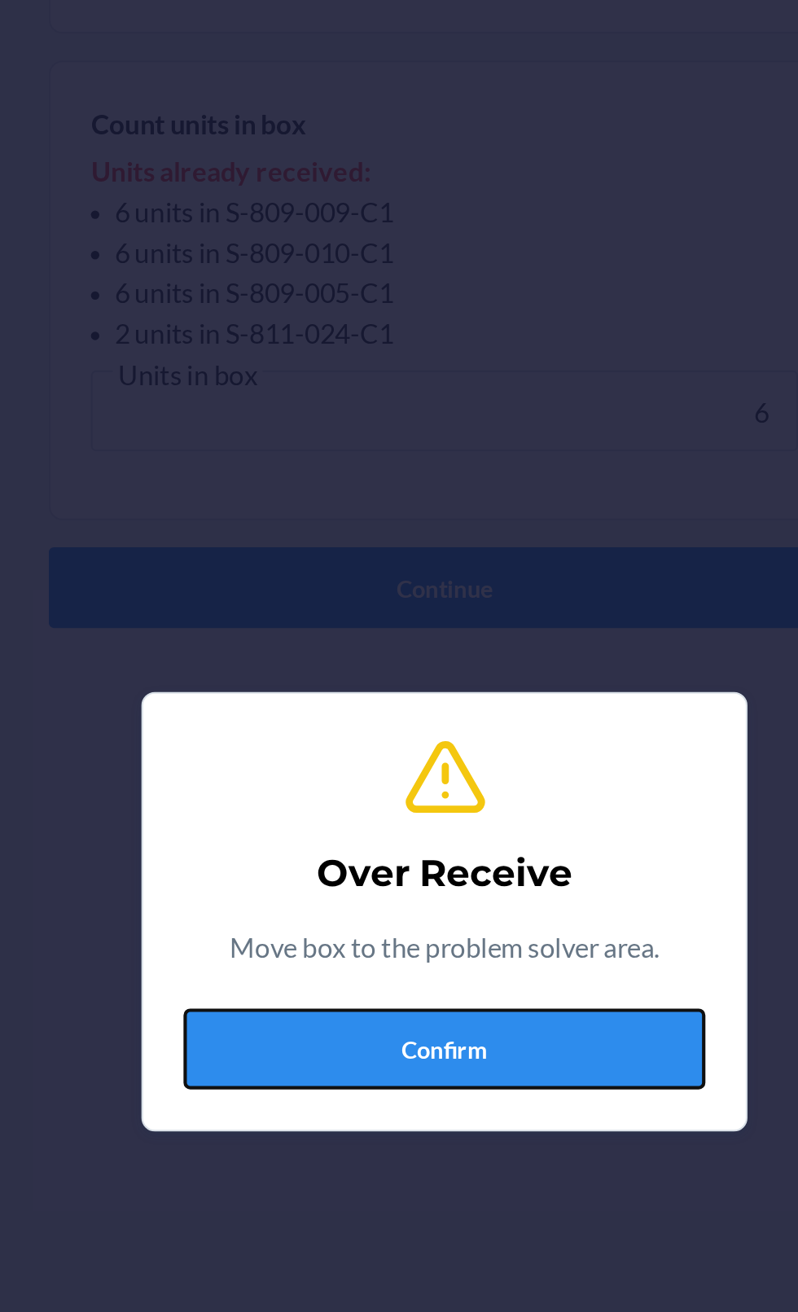
click at [408, 738] on button "Confirm" at bounding box center [399, 722] width 252 height 39
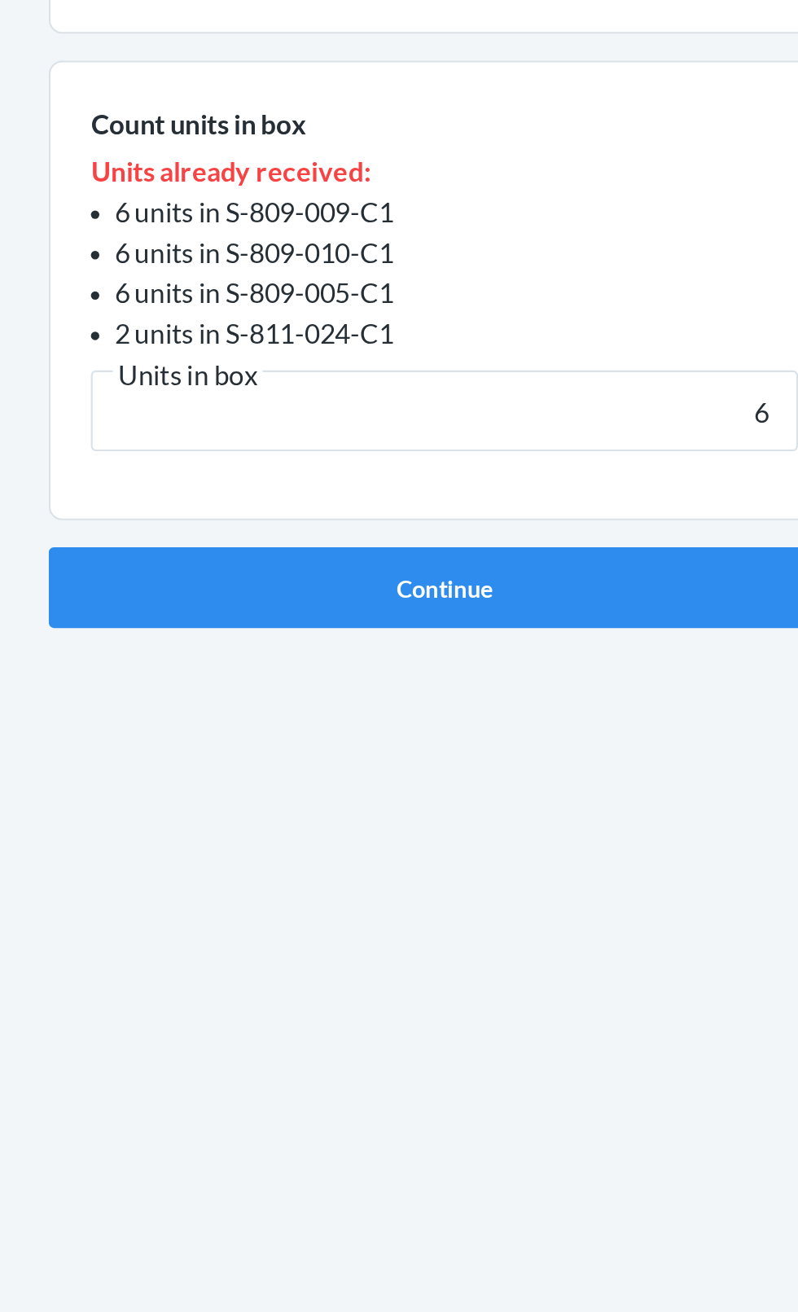
type input "6"
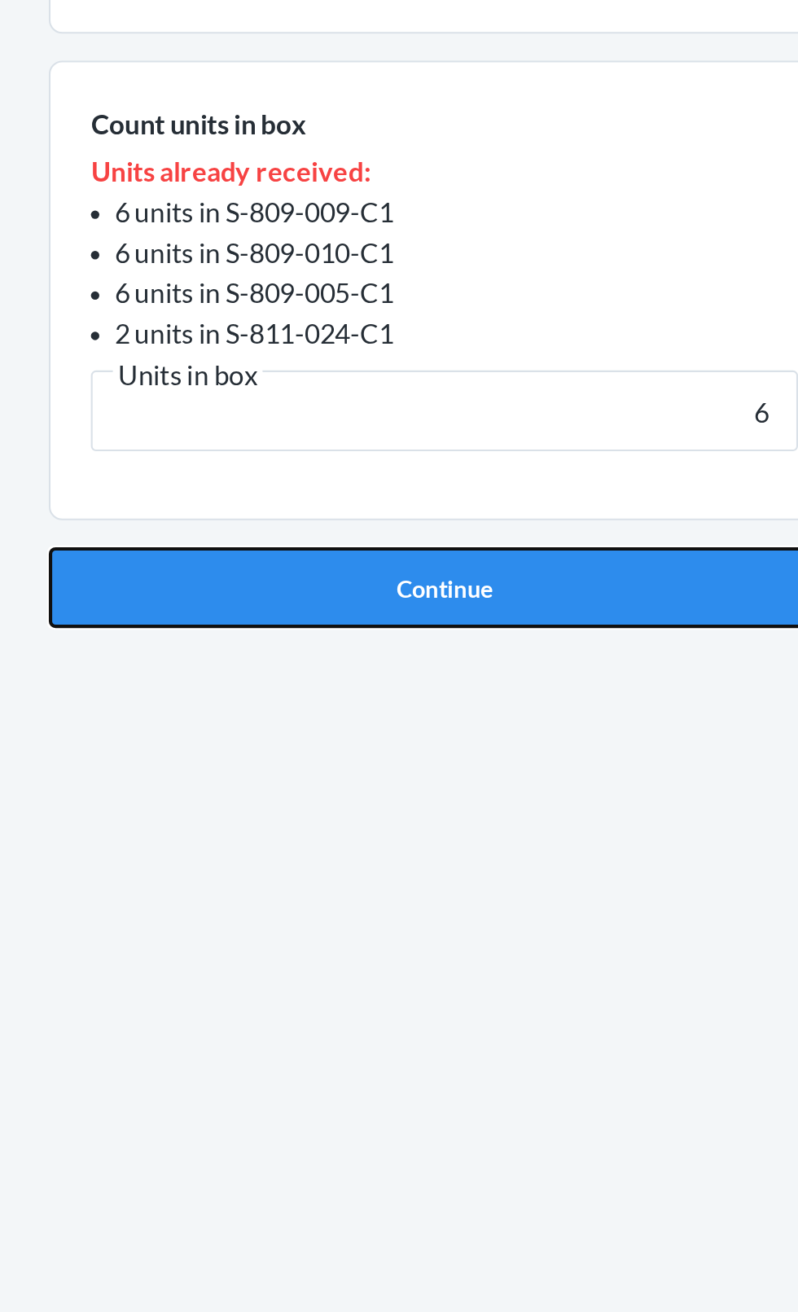
click at [419, 505] on button "Continue" at bounding box center [399, 499] width 383 height 39
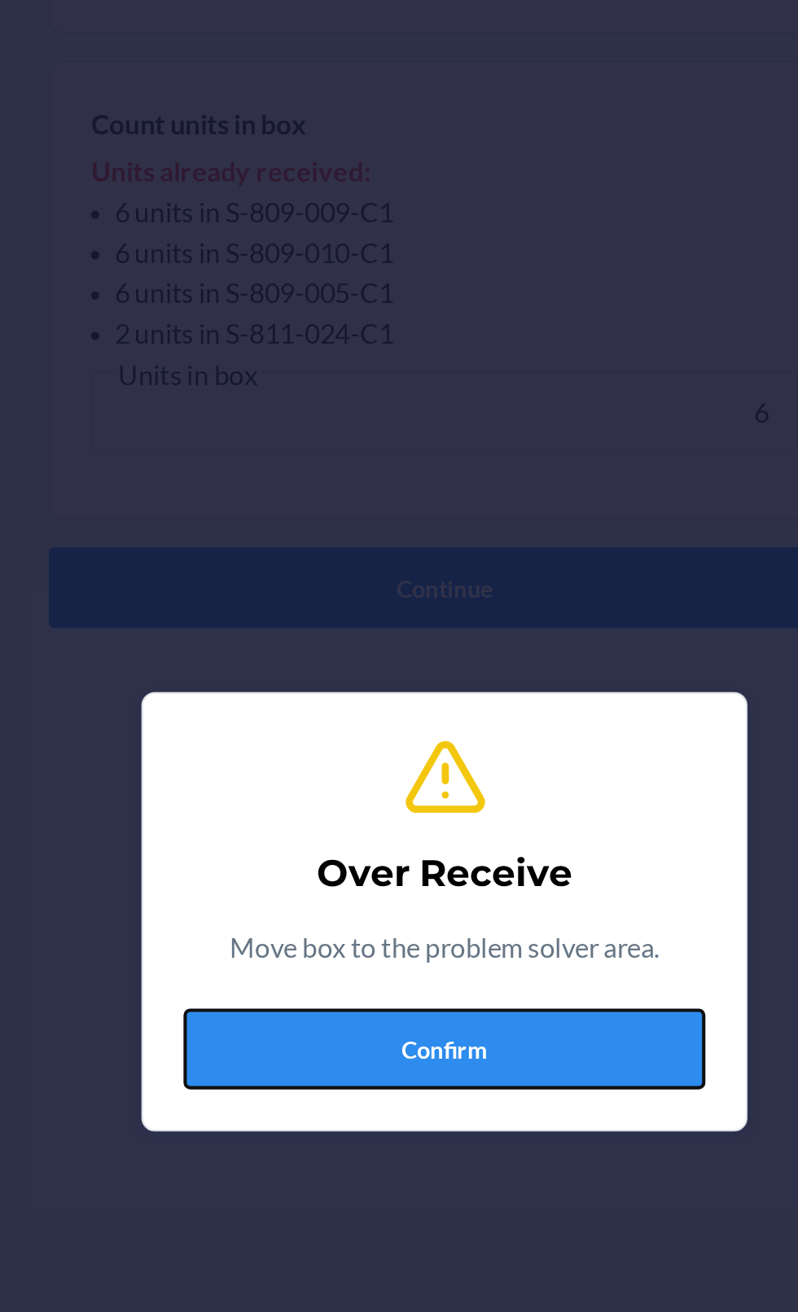
click at [407, 734] on button "Confirm" at bounding box center [399, 722] width 252 height 39
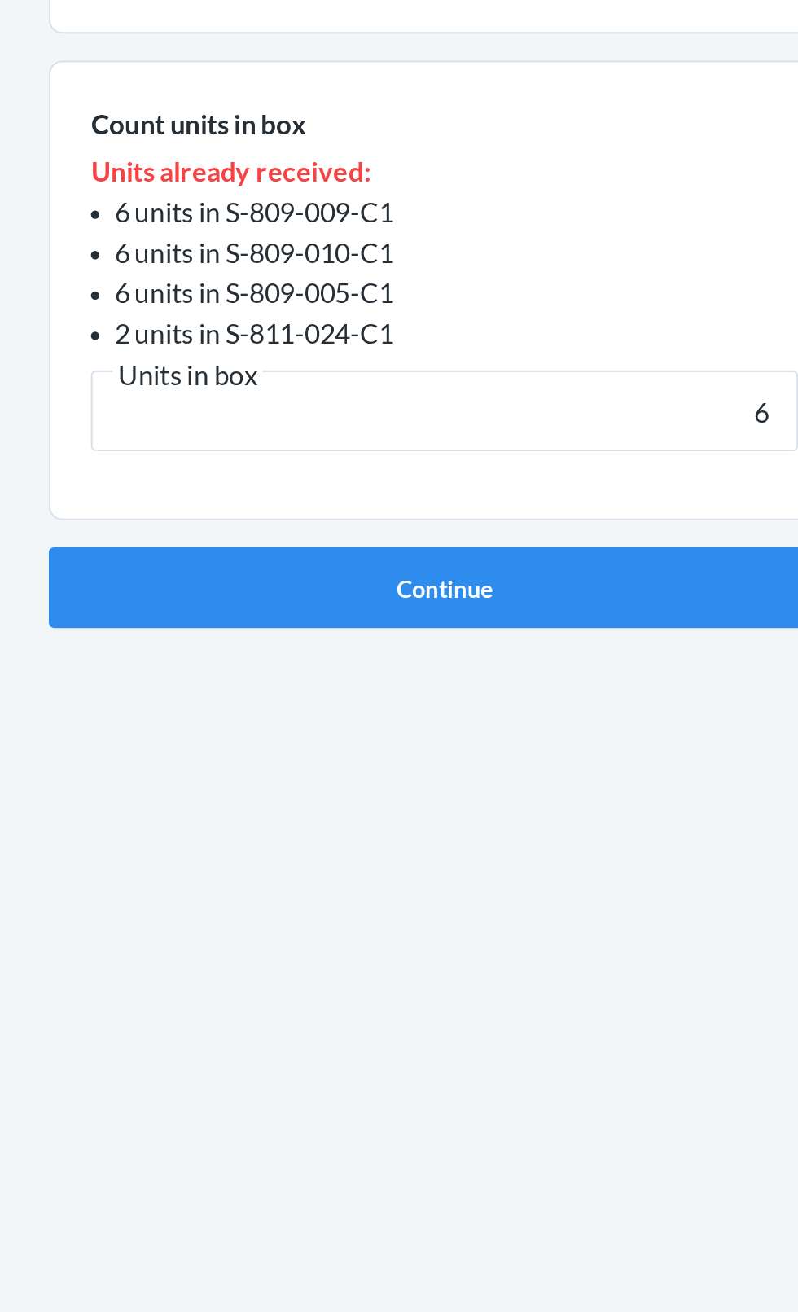
type input "6"
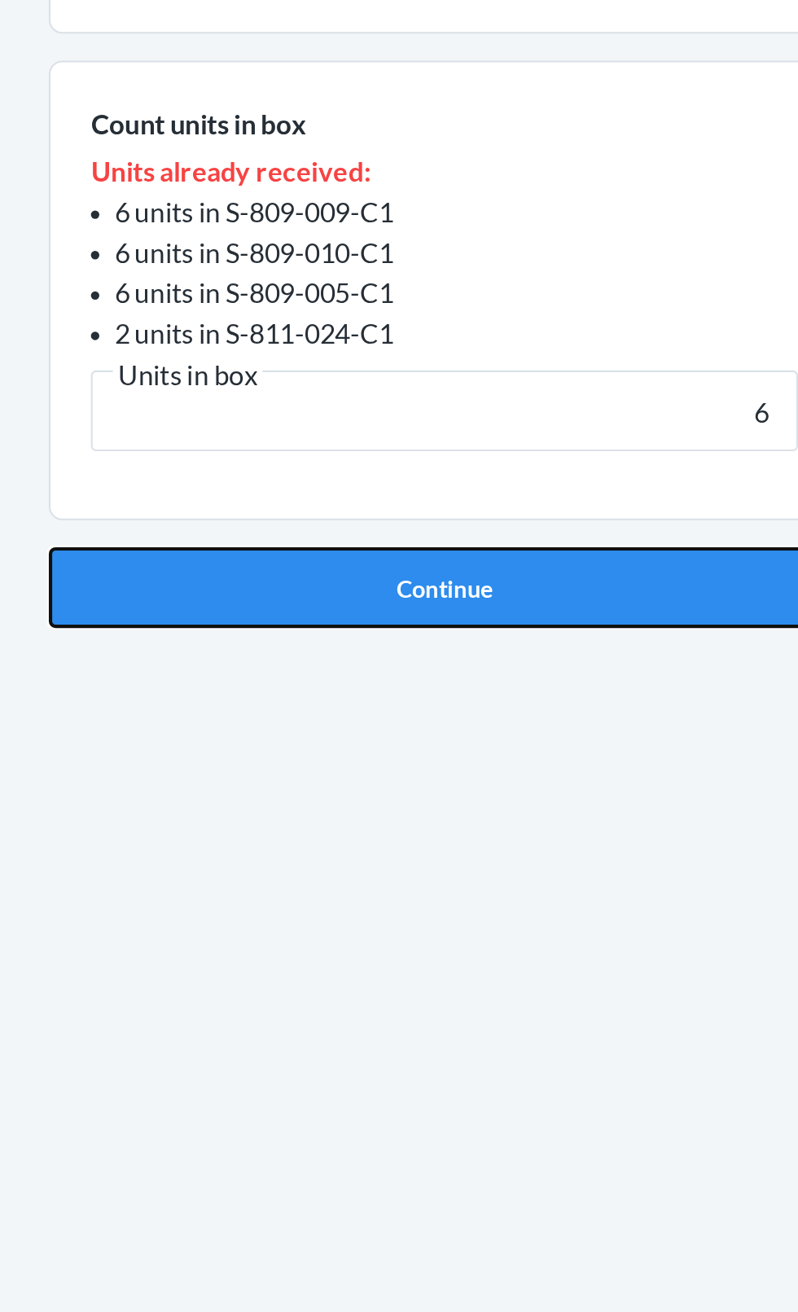
click at [432, 499] on button "Continue" at bounding box center [399, 499] width 383 height 39
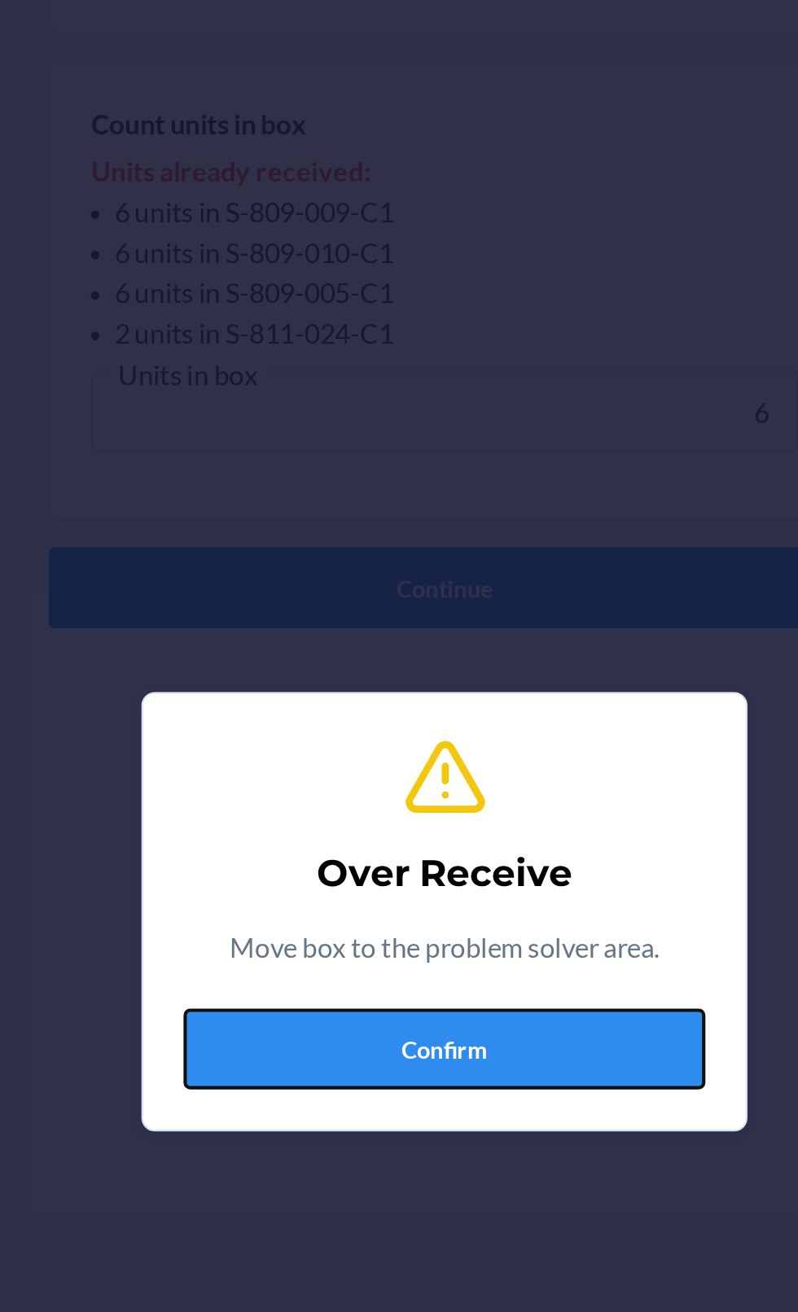
click at [394, 737] on button "Confirm" at bounding box center [399, 722] width 252 height 39
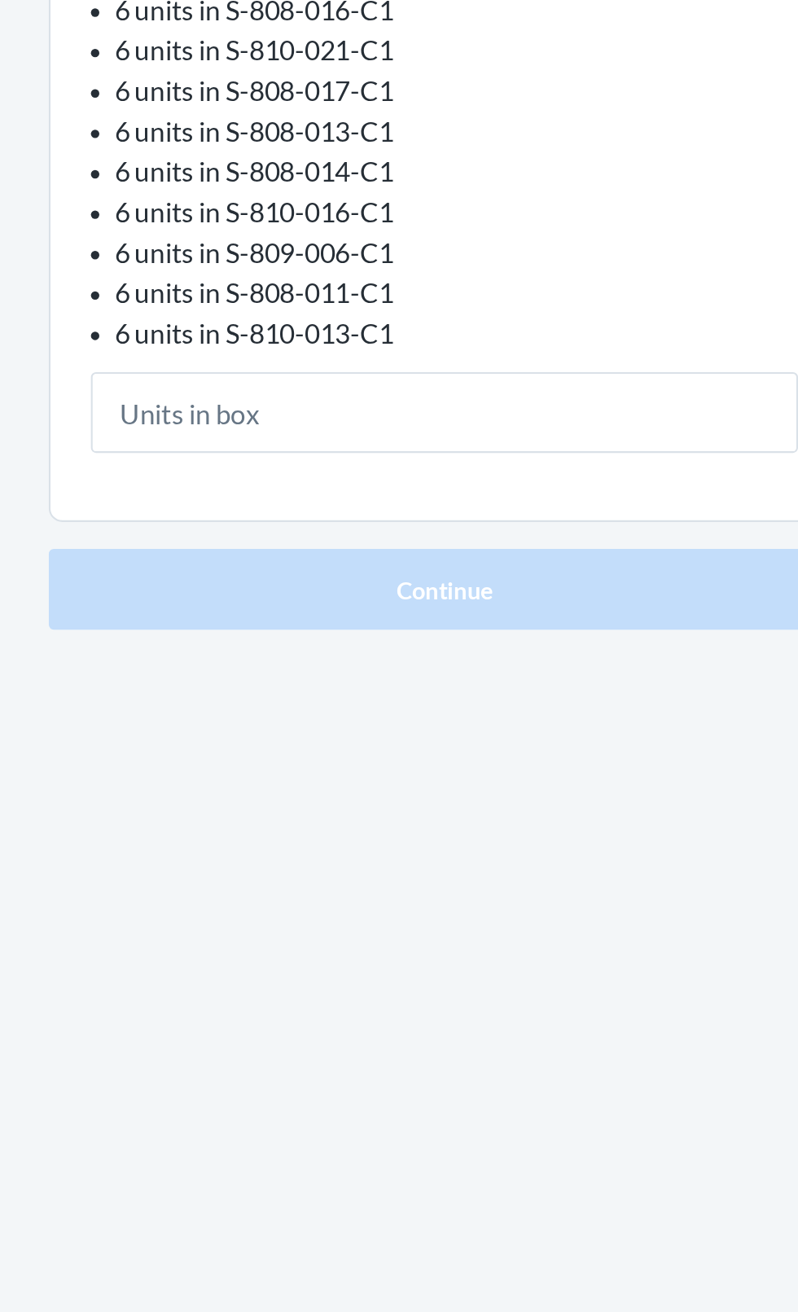
type input "6"
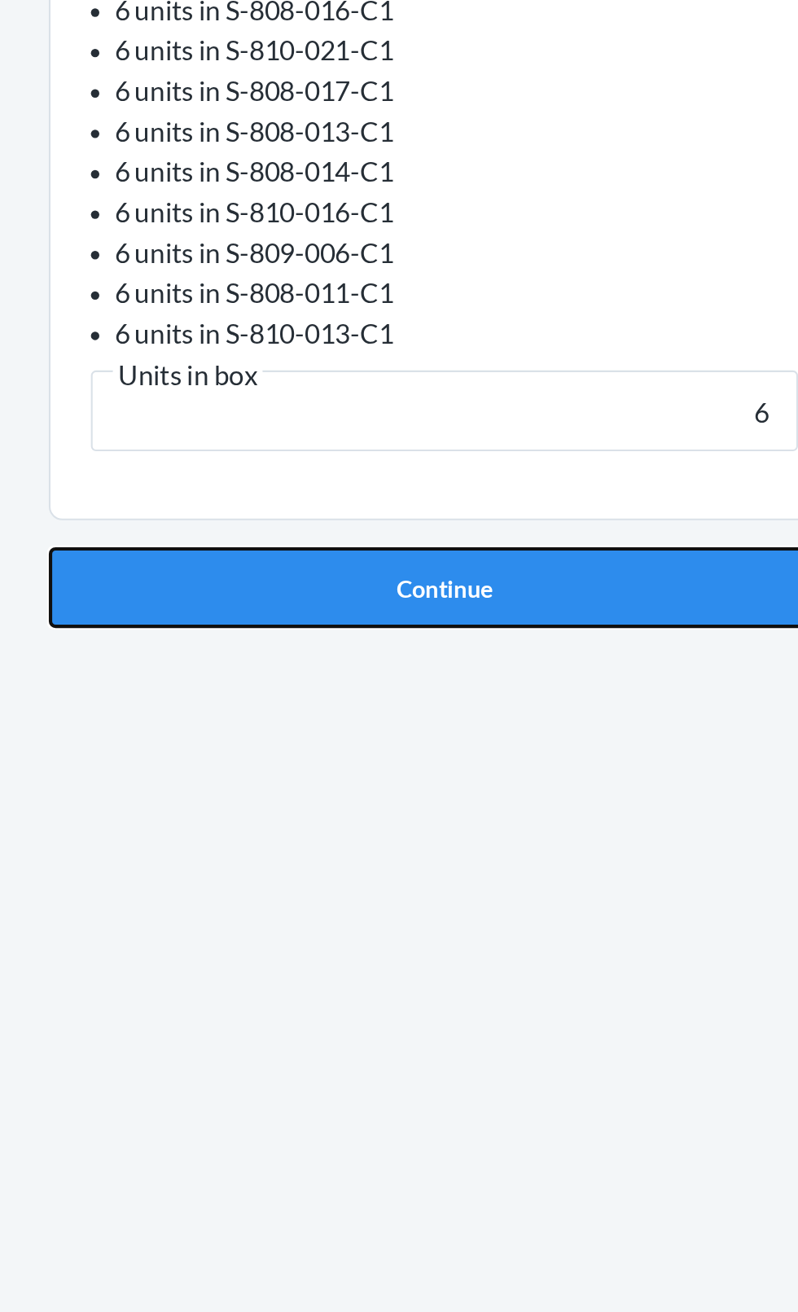
click at [438, 666] on button "Continue" at bounding box center [399, 655] width 383 height 39
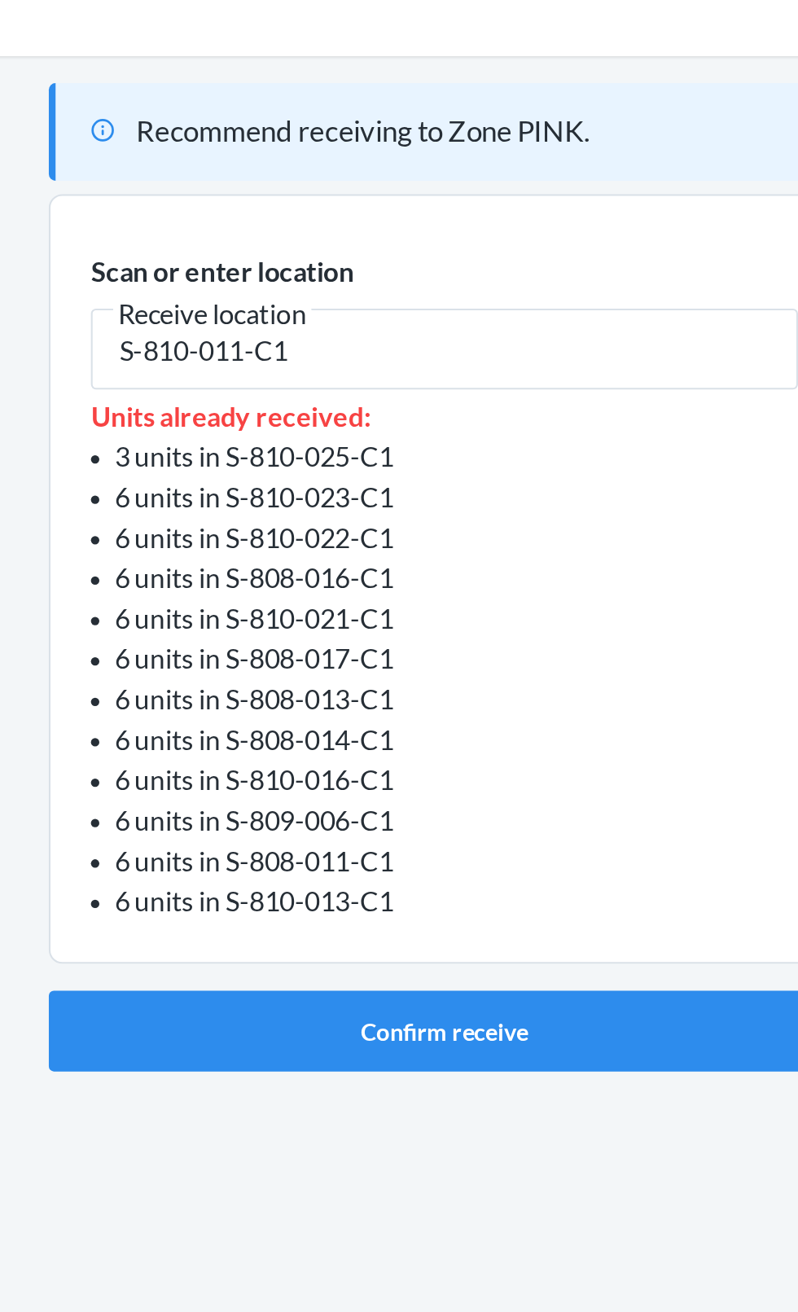
type input "S-810-011-C1"
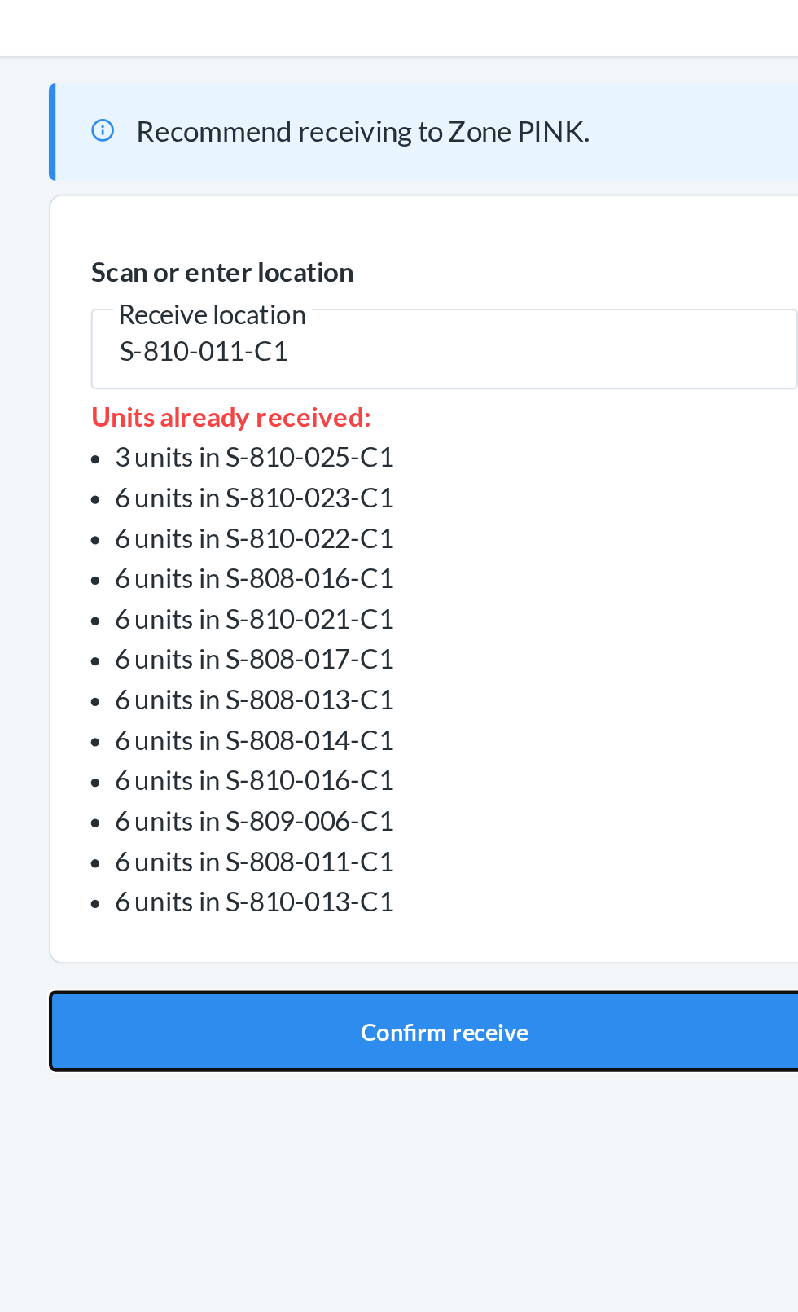
click at [415, 565] on button "Confirm receive" at bounding box center [399, 556] width 383 height 39
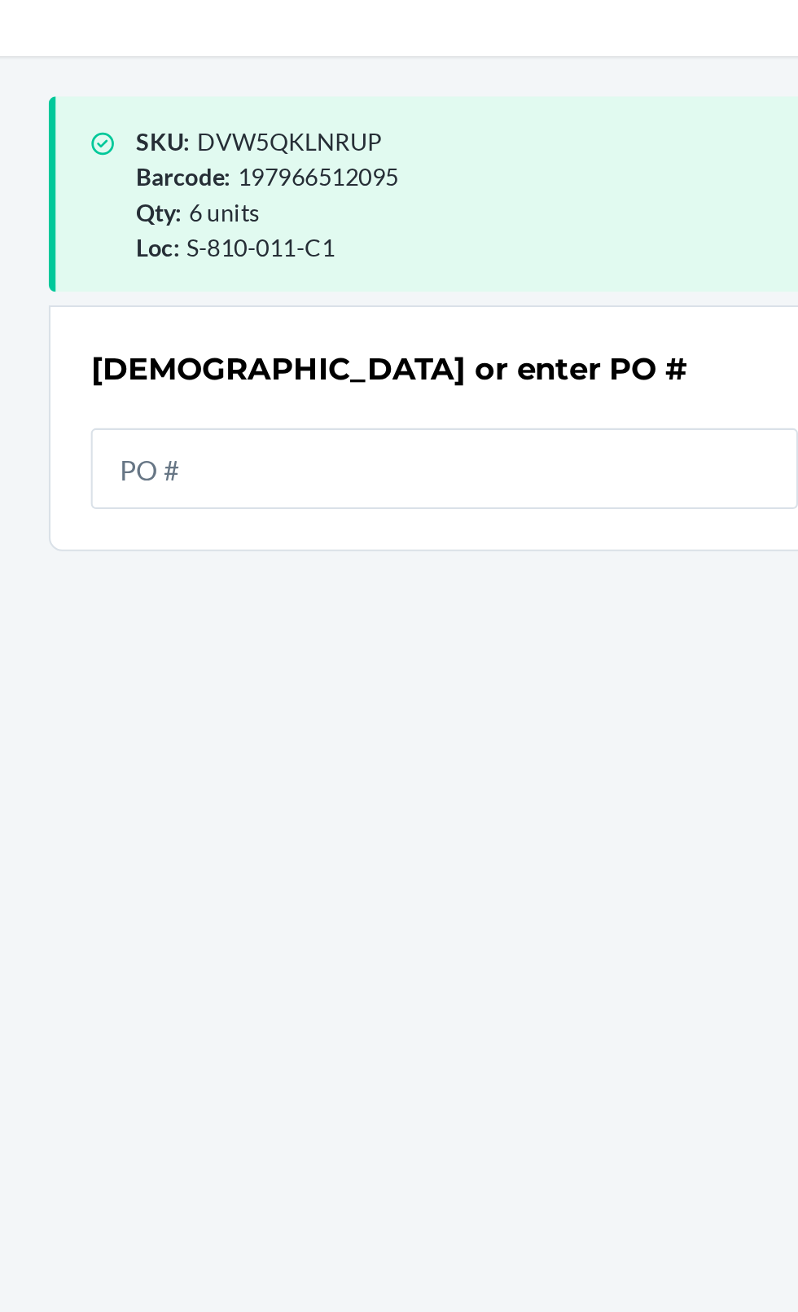
scroll to position [7, 0]
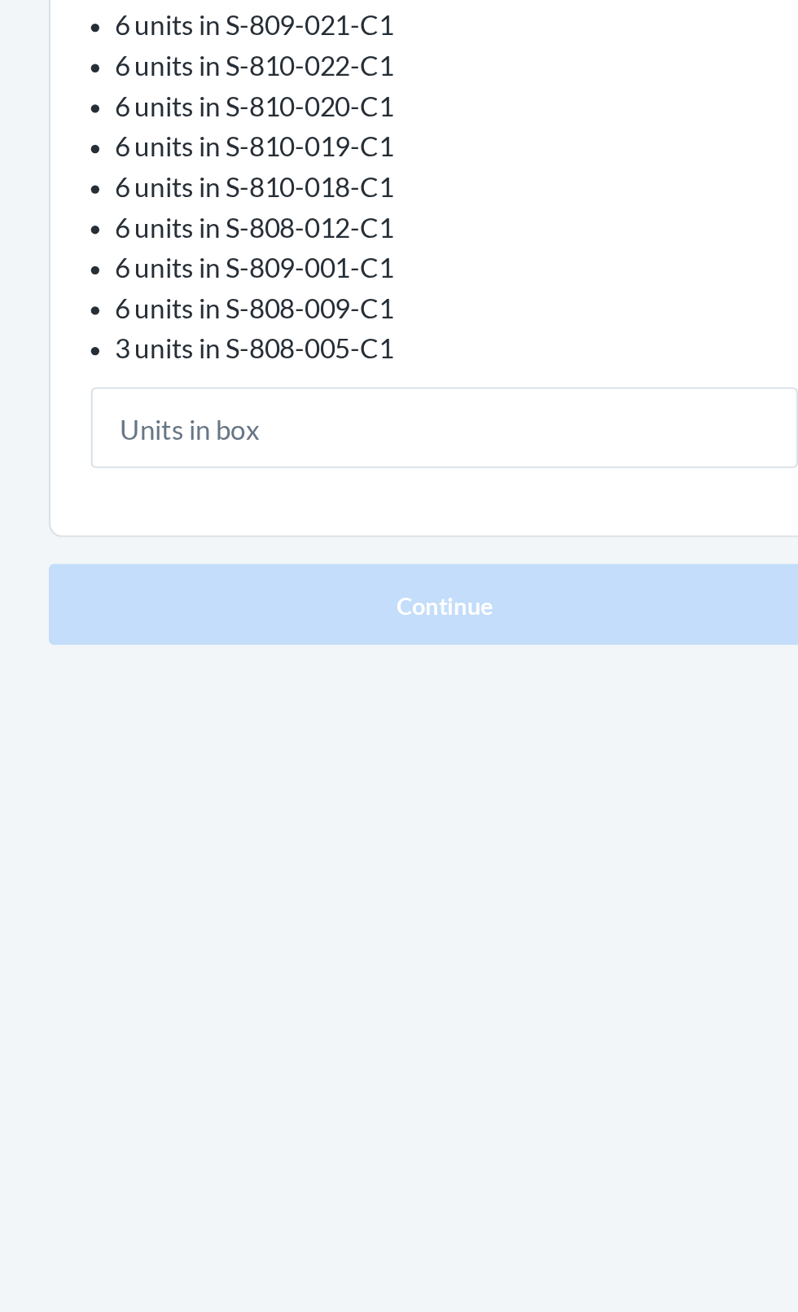
type input "6"
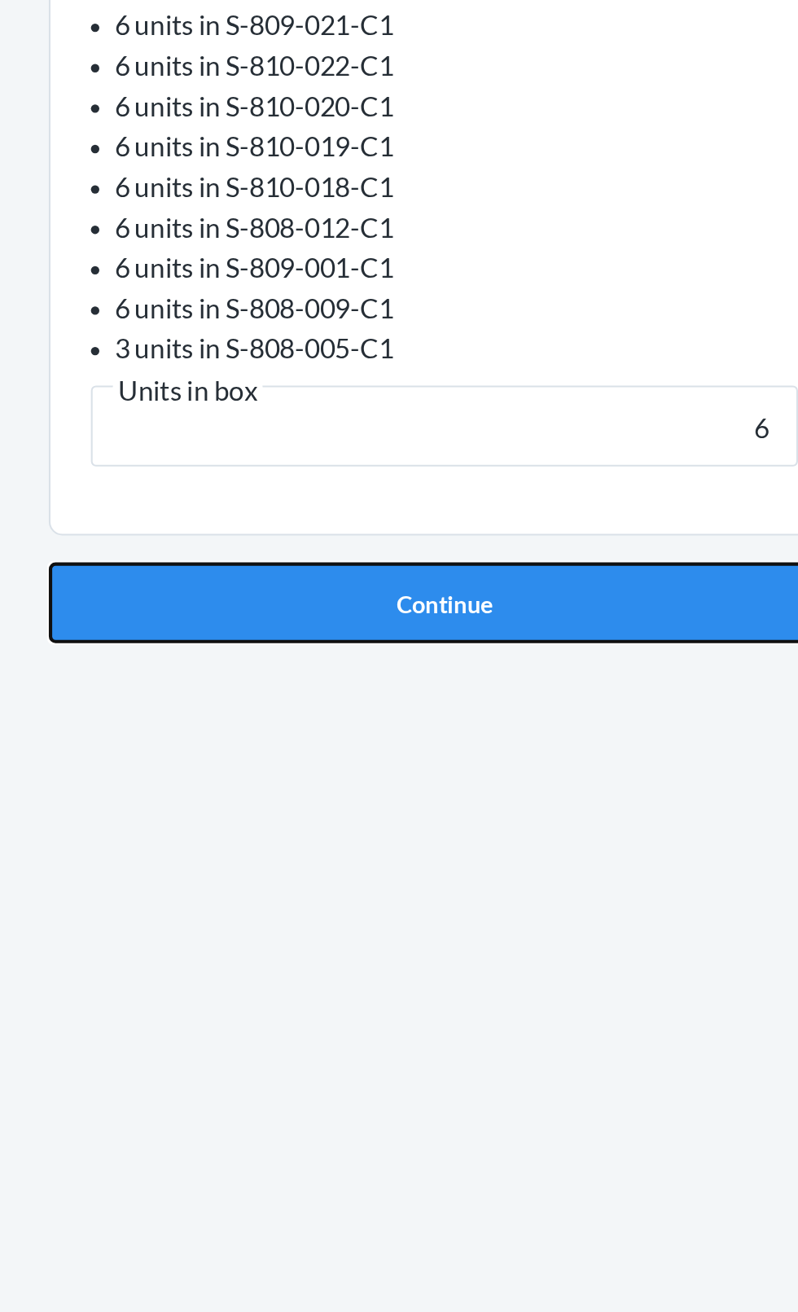
click at [427, 652] on button "Continue" at bounding box center [399, 655] width 383 height 39
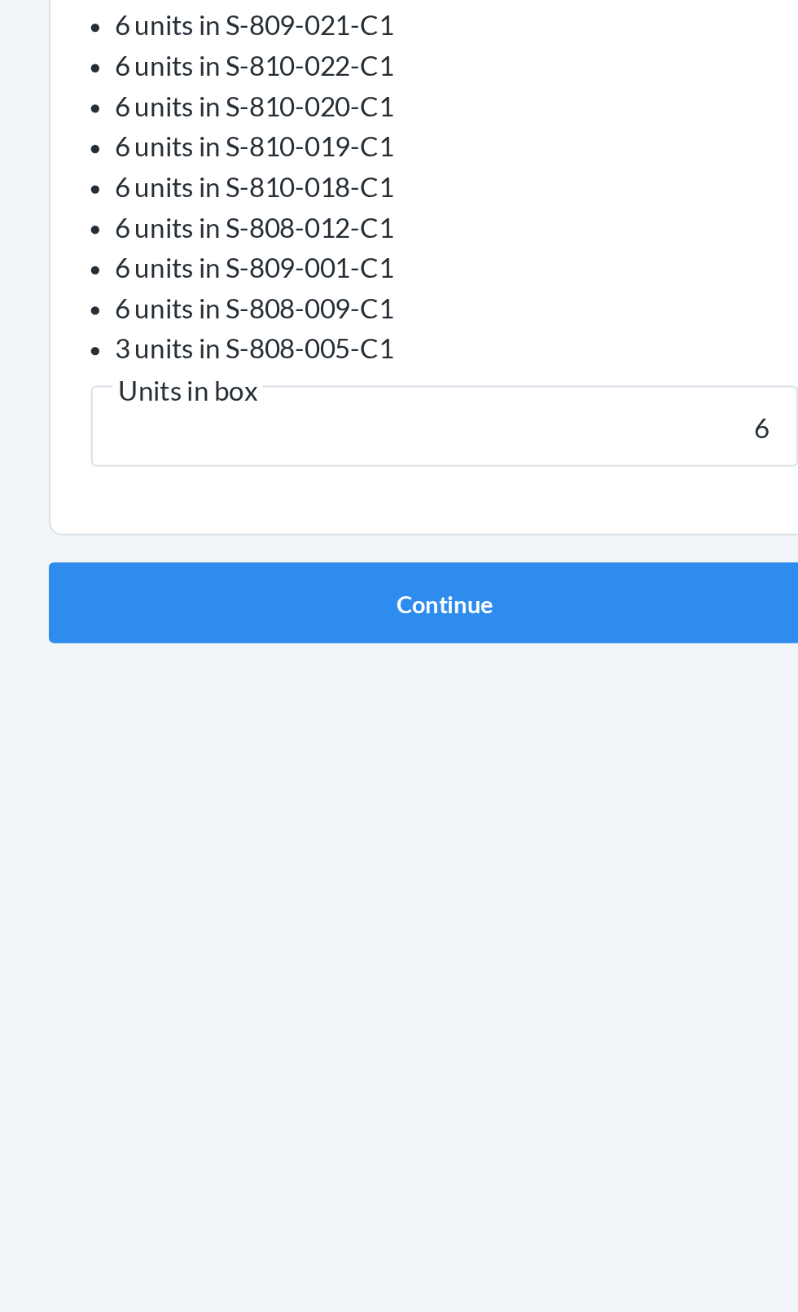
scroll to position [7, 0]
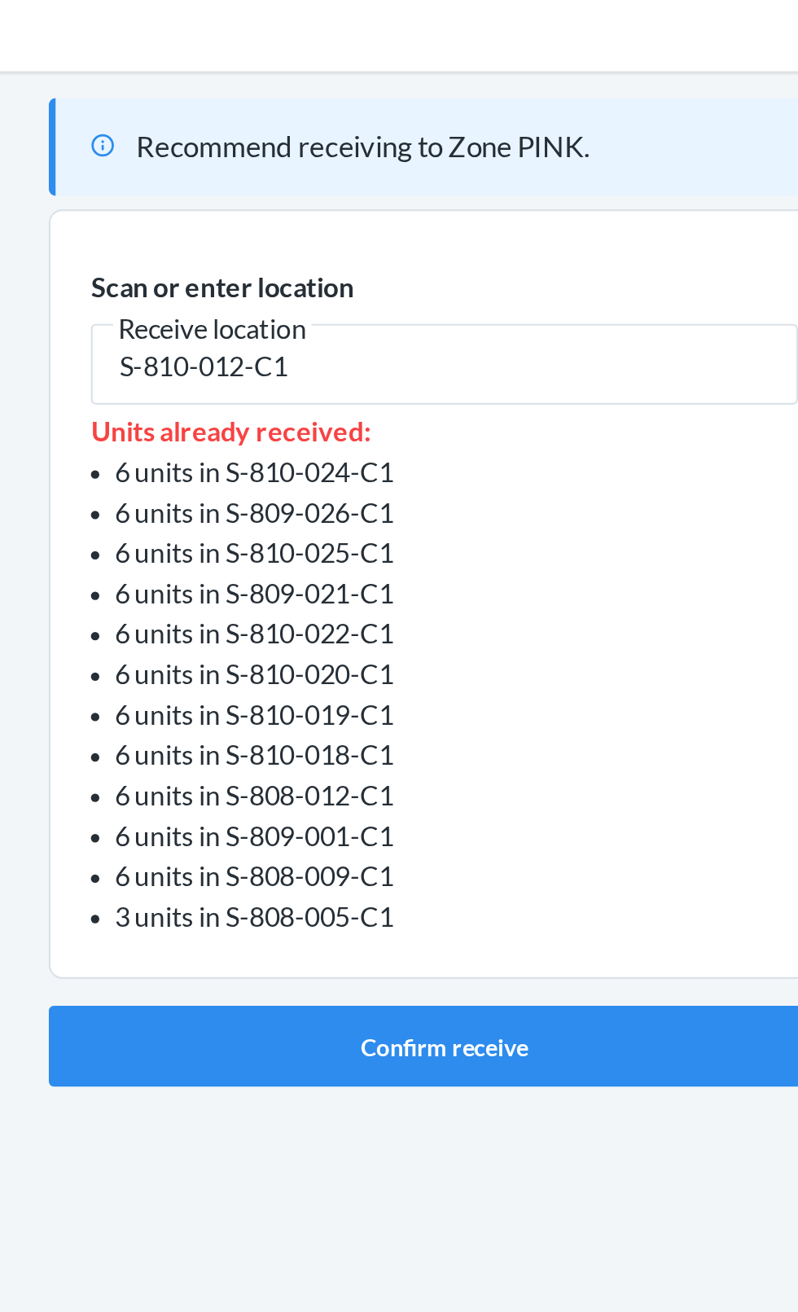
type input "S-810-012-C1"
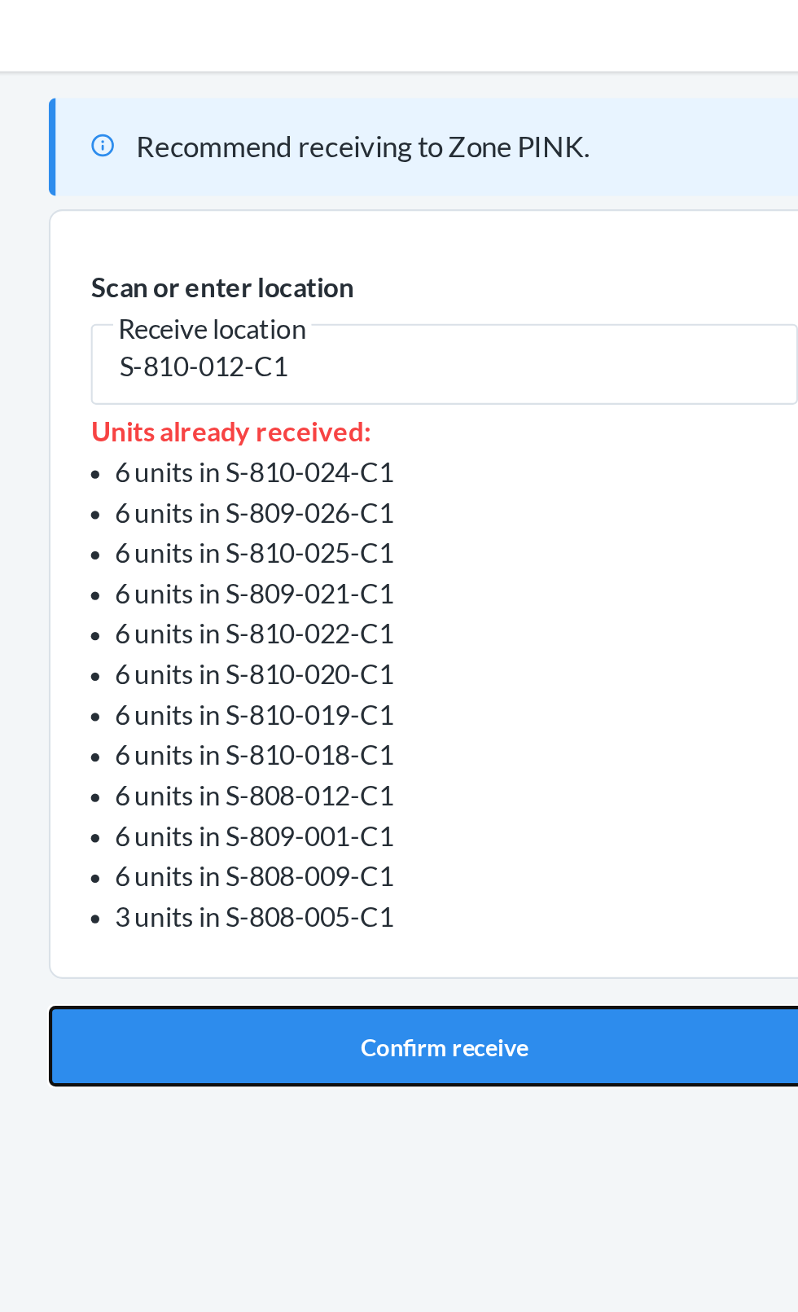
click at [393, 553] on button "Confirm receive" at bounding box center [399, 556] width 383 height 39
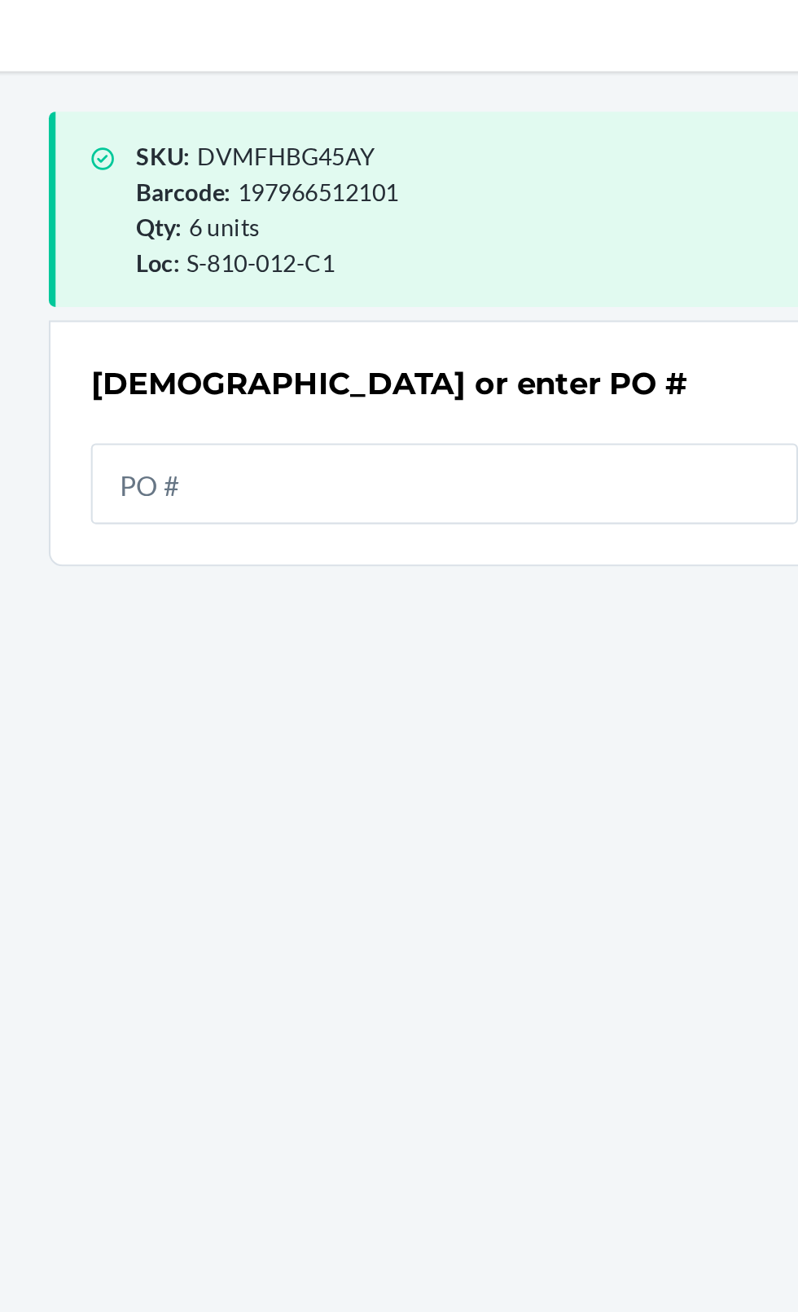
scroll to position [14, 0]
click at [555, 226] on div "[DEMOGRAPHIC_DATA] or enter PO #" at bounding box center [399, 236] width 342 height 21
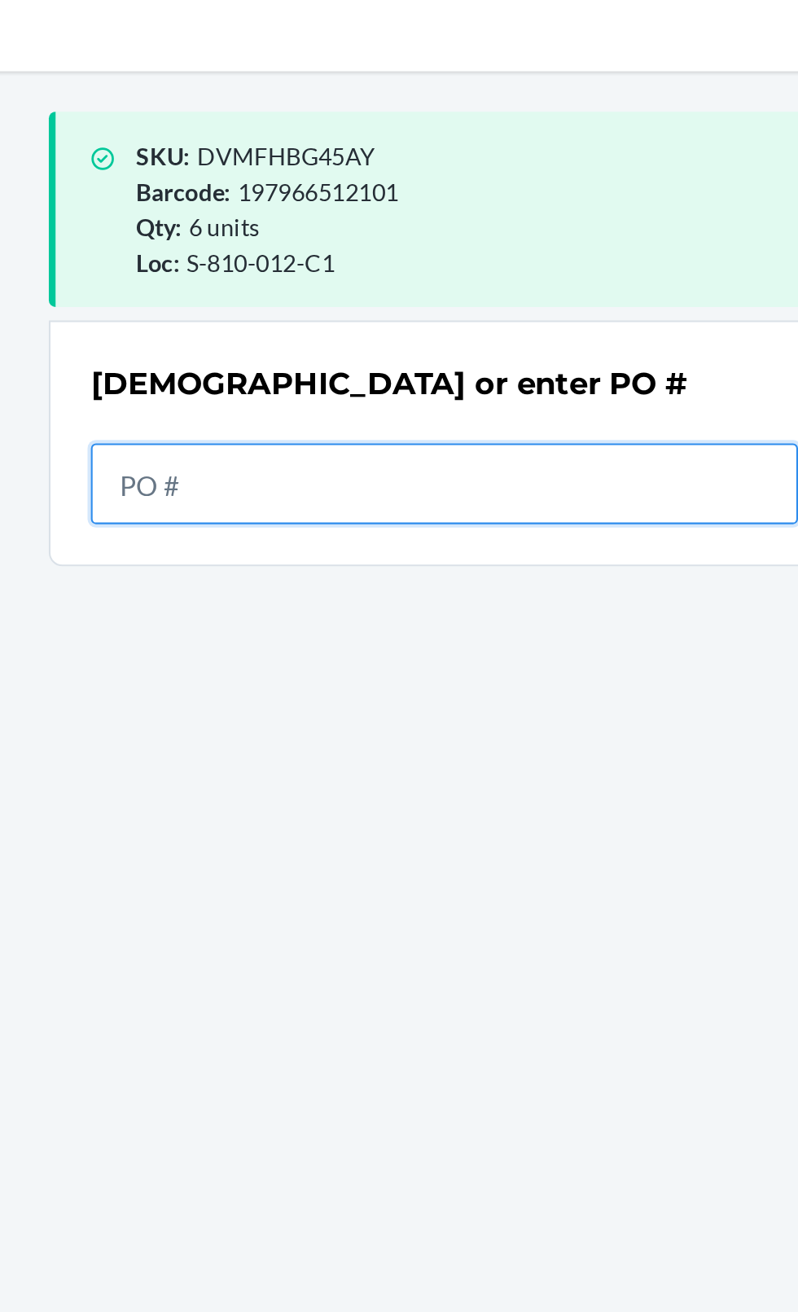
click at [366, 265] on input "text" at bounding box center [399, 284] width 342 height 39
type input "9941181"
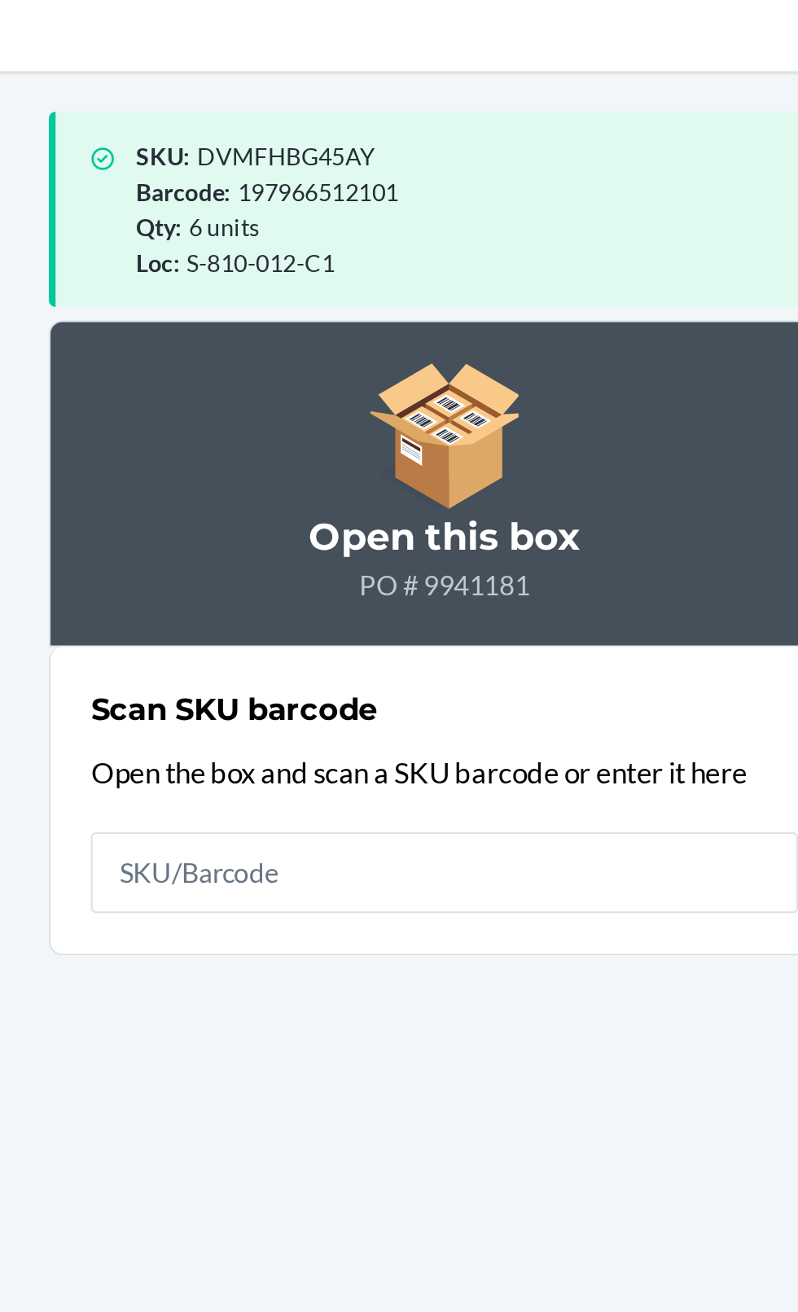
click at [375, 453] on input "text" at bounding box center [399, 472] width 342 height 39
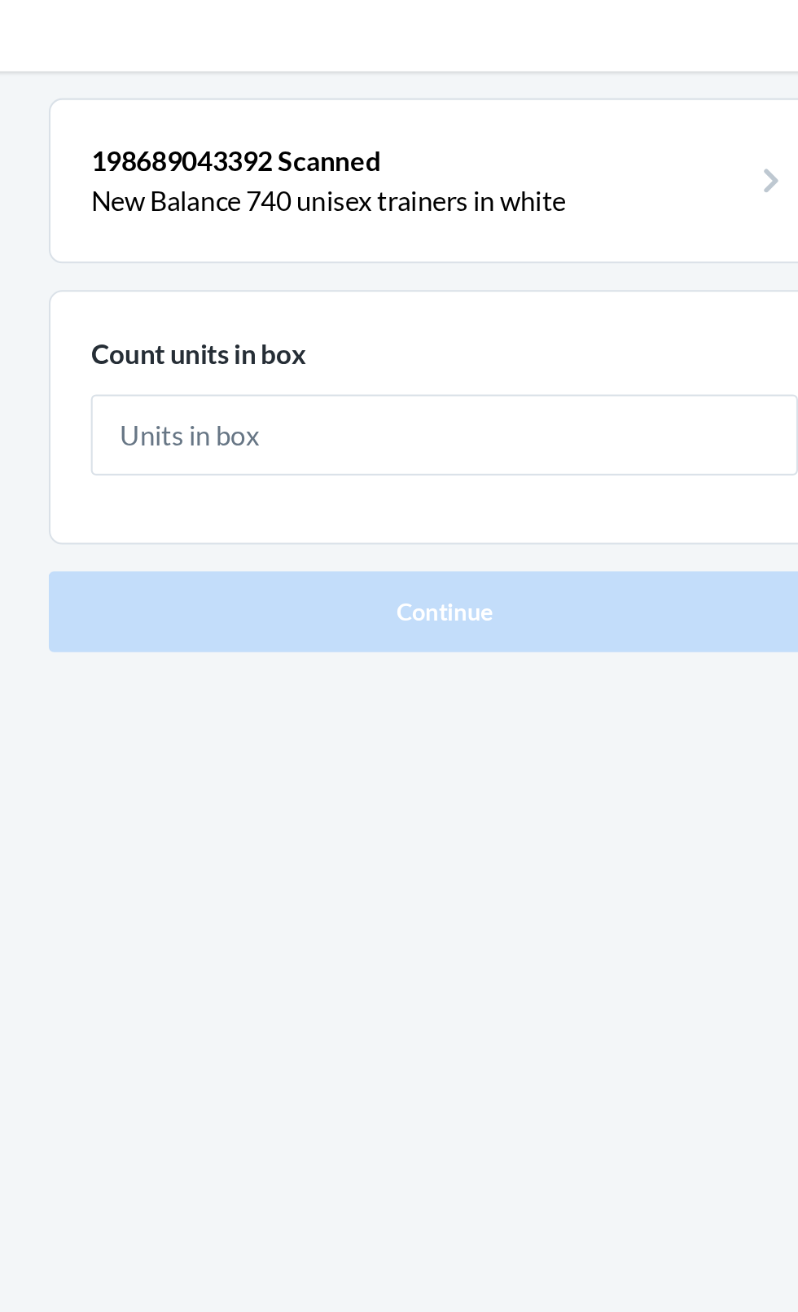
type input "6"
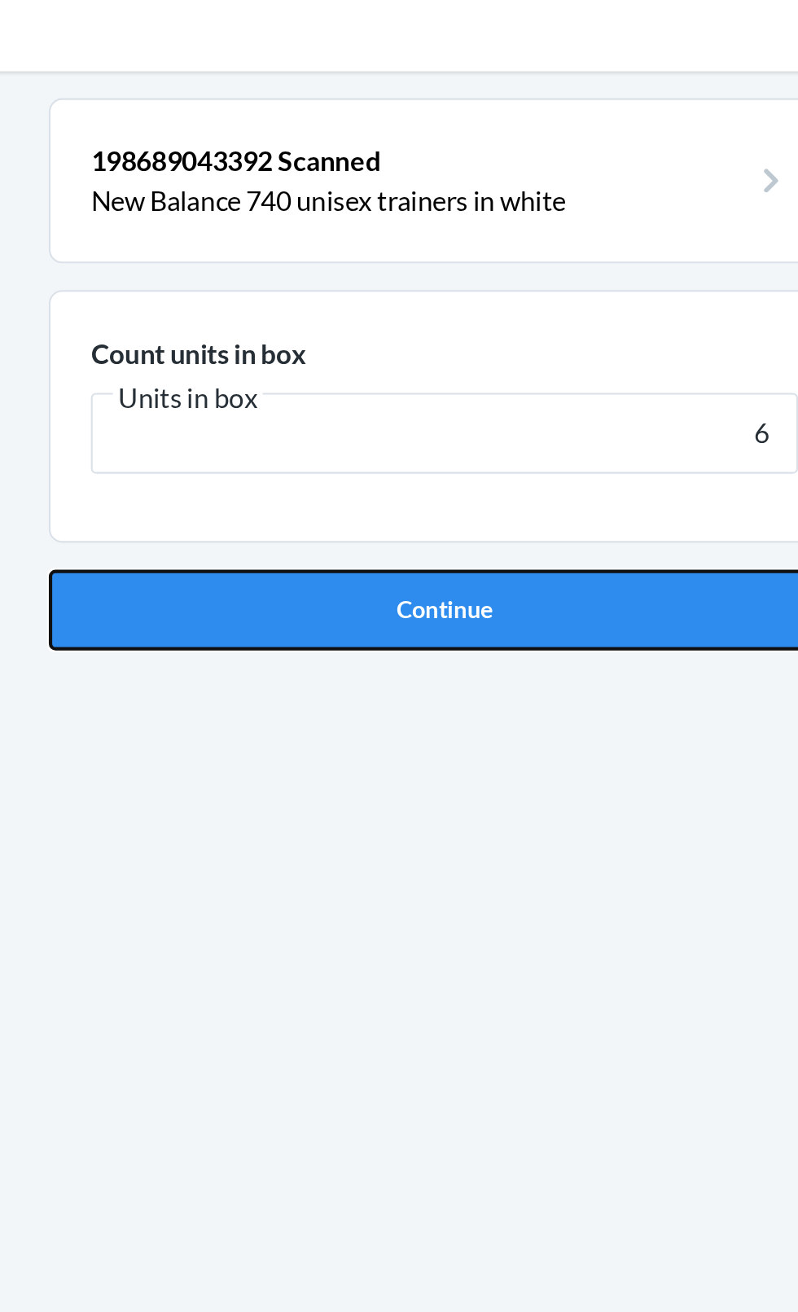
click at [425, 331] on button "Continue" at bounding box center [399, 345] width 383 height 39
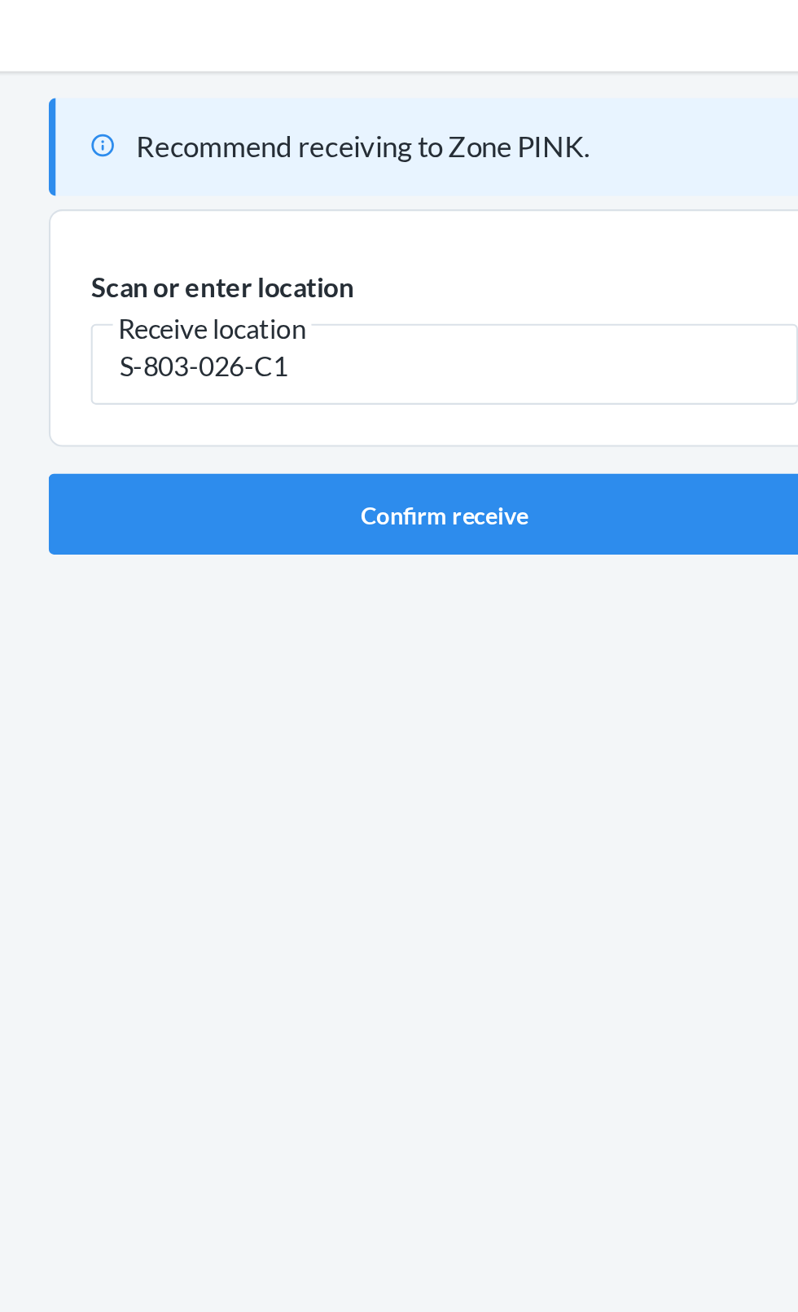
type input "S-803-026-C1"
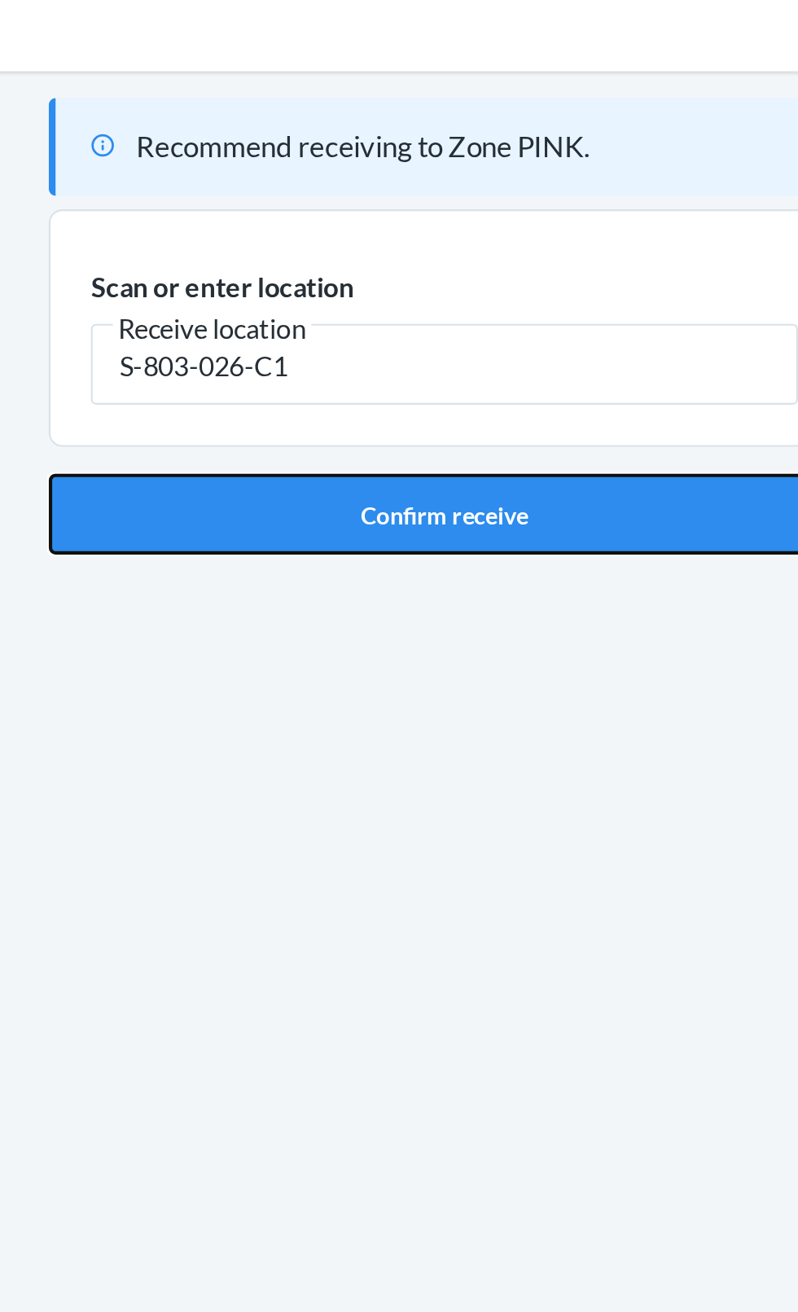
click at [427, 296] on button "Confirm receive" at bounding box center [399, 298] width 383 height 39
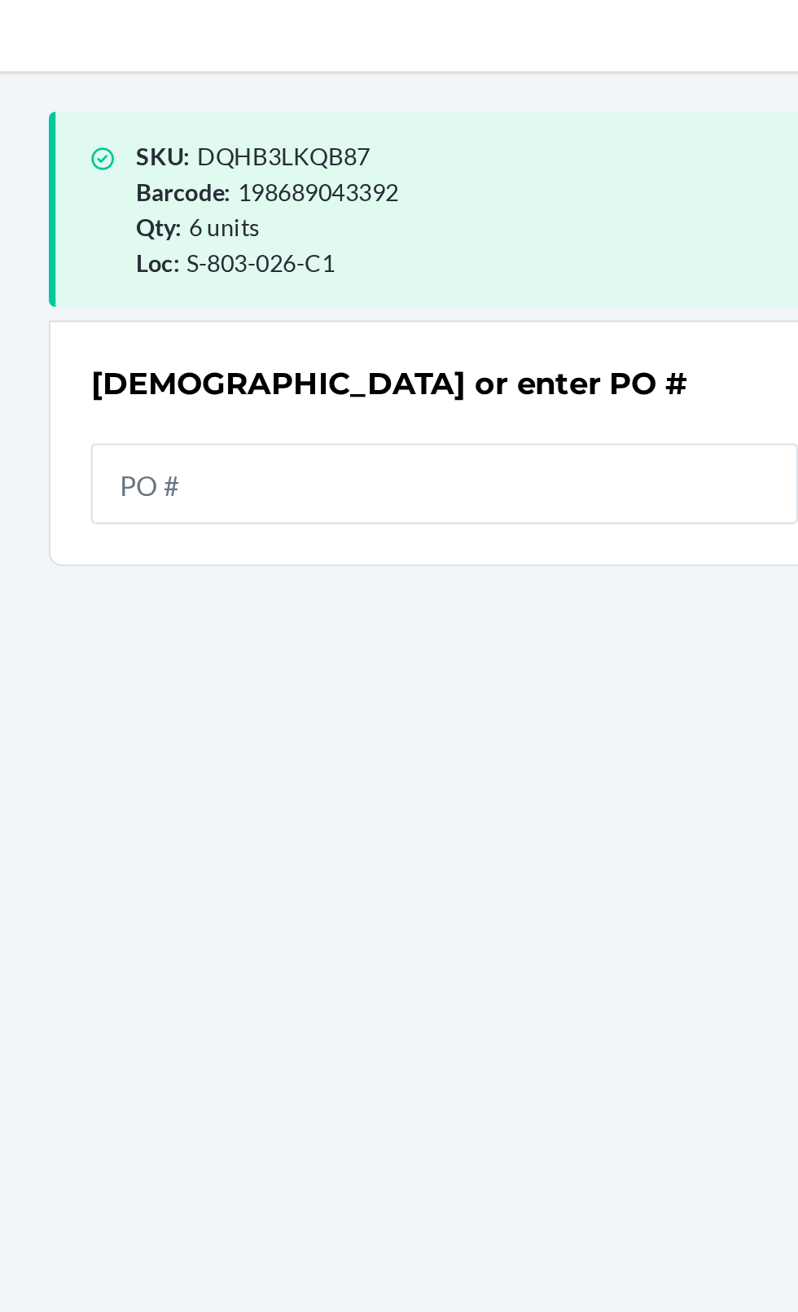
scroll to position [21, 0]
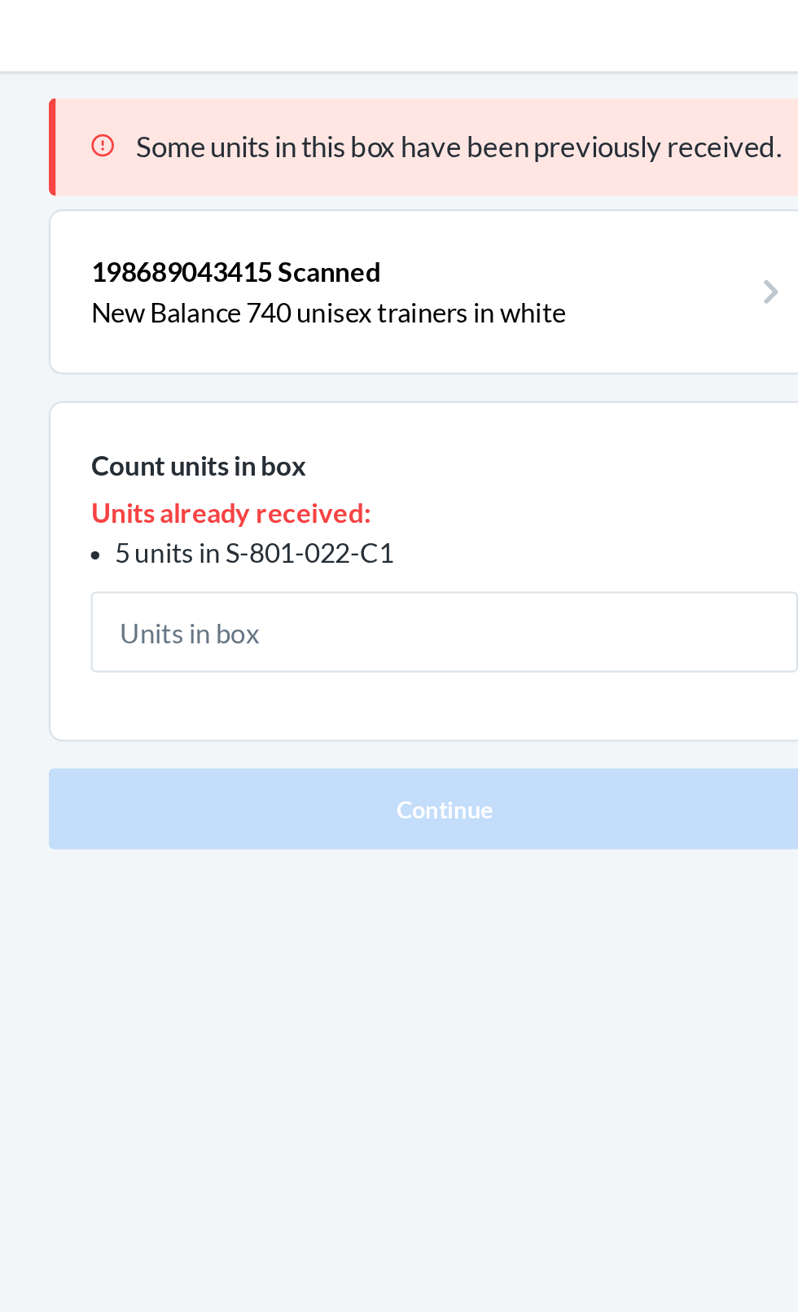
click at [376, 338] on input "text" at bounding box center [399, 355] width 342 height 39
type input "6"
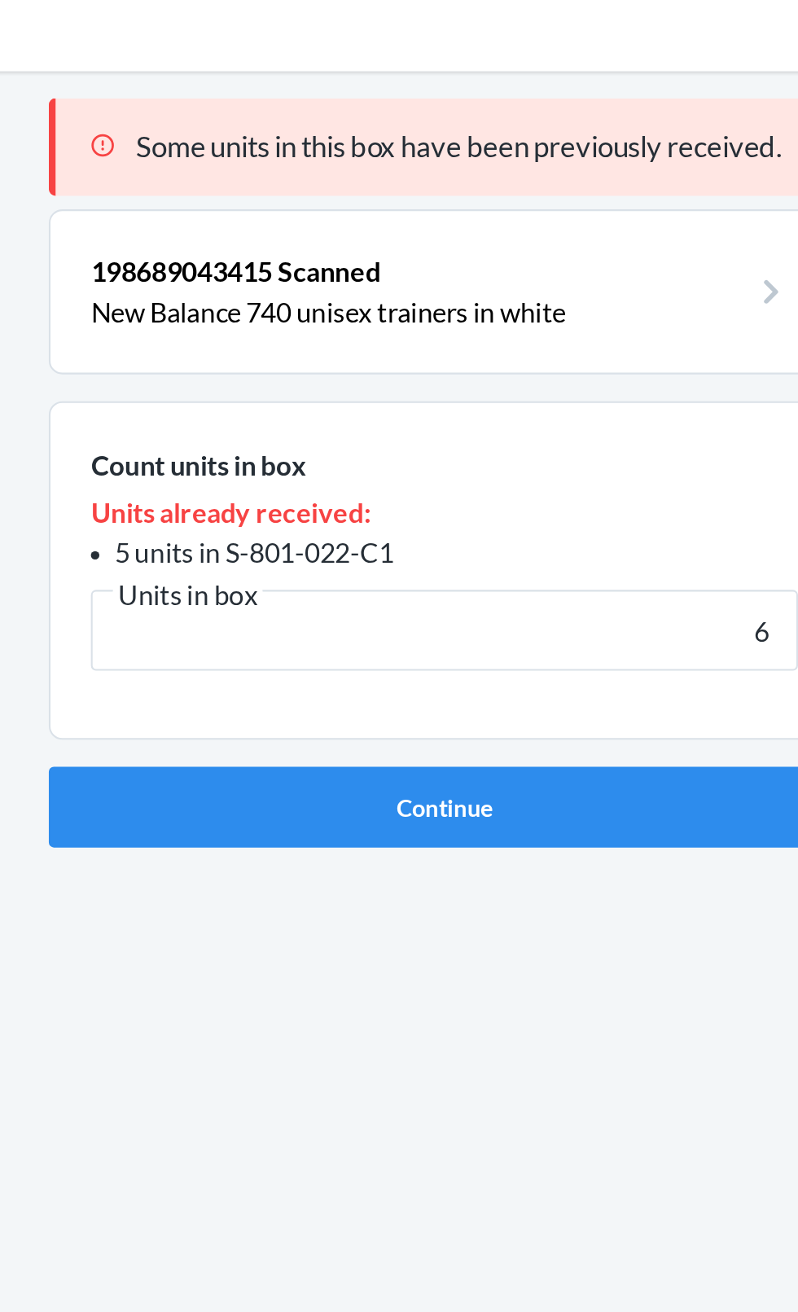
scroll to position [22, 0]
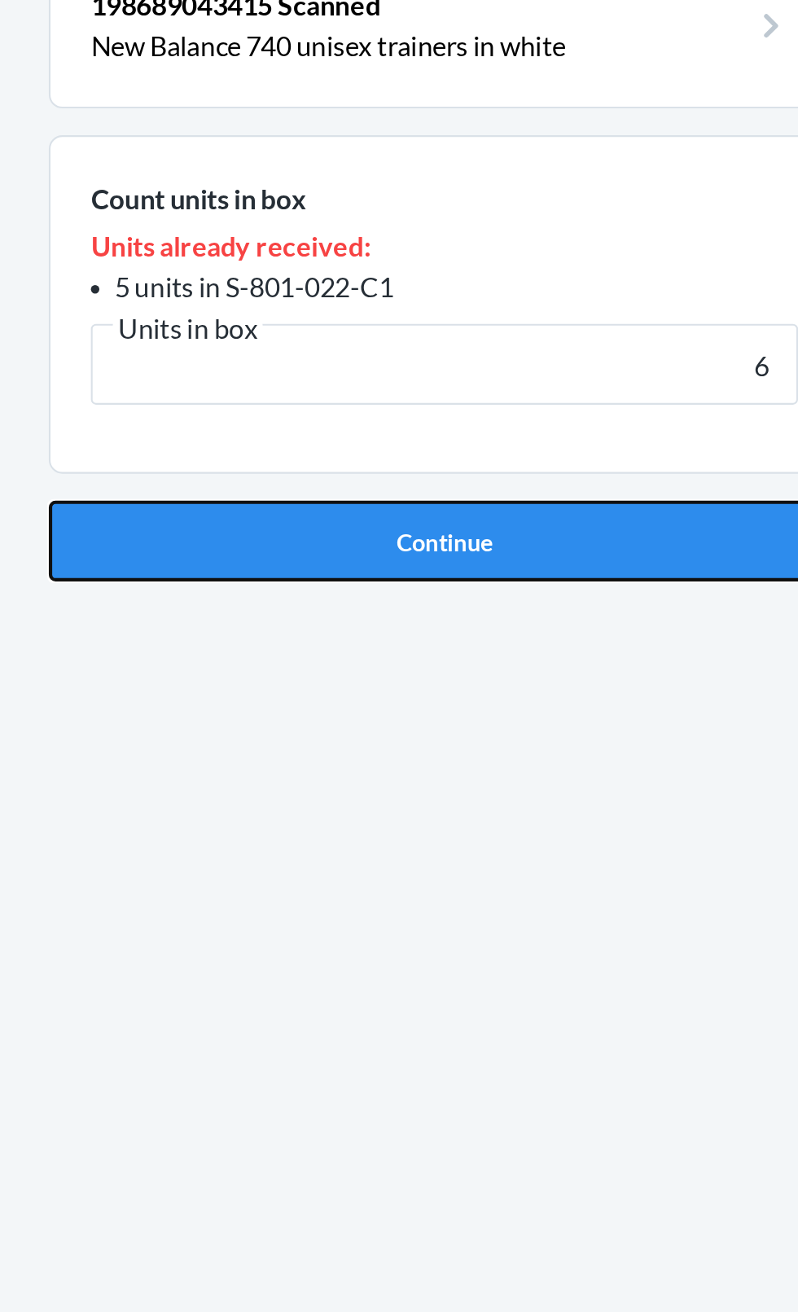
click at [432, 436] on button "Continue" at bounding box center [399, 440] width 383 height 39
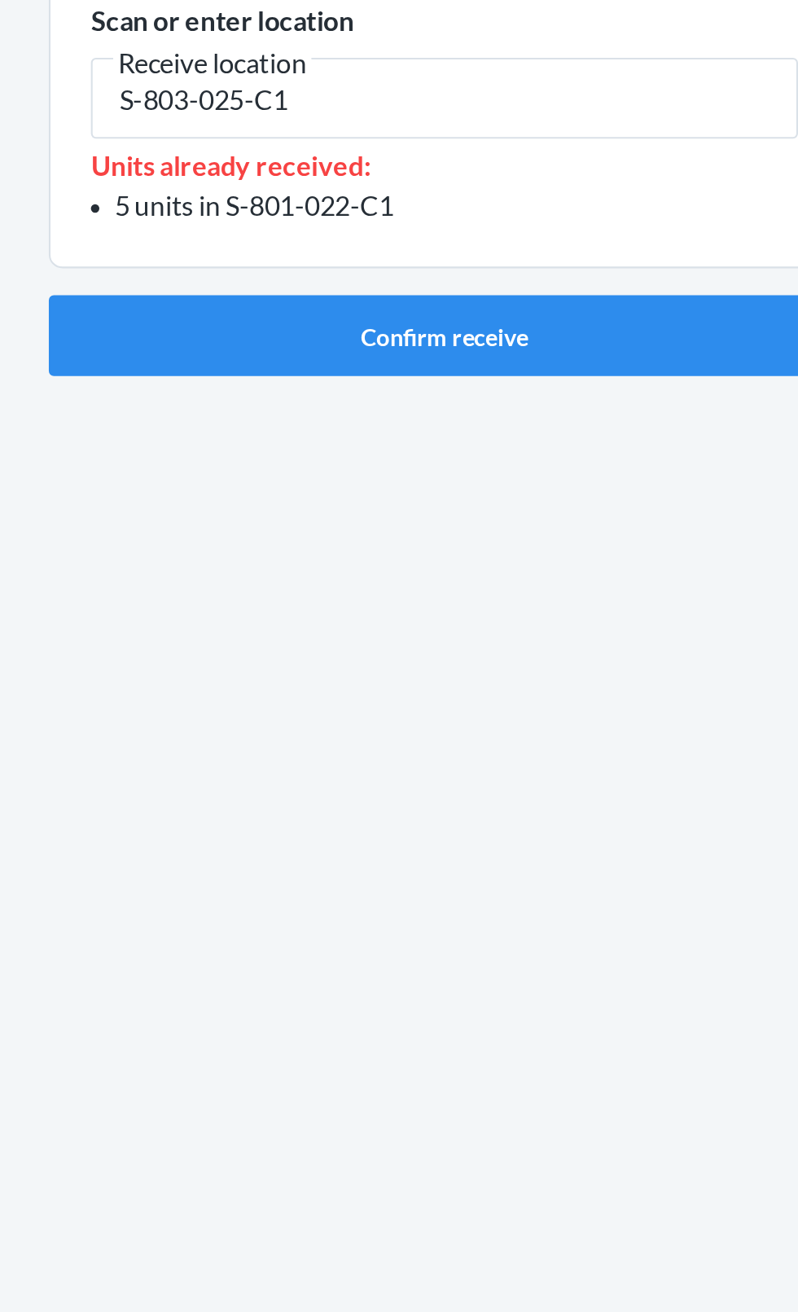
type input "S-803-025-C1"
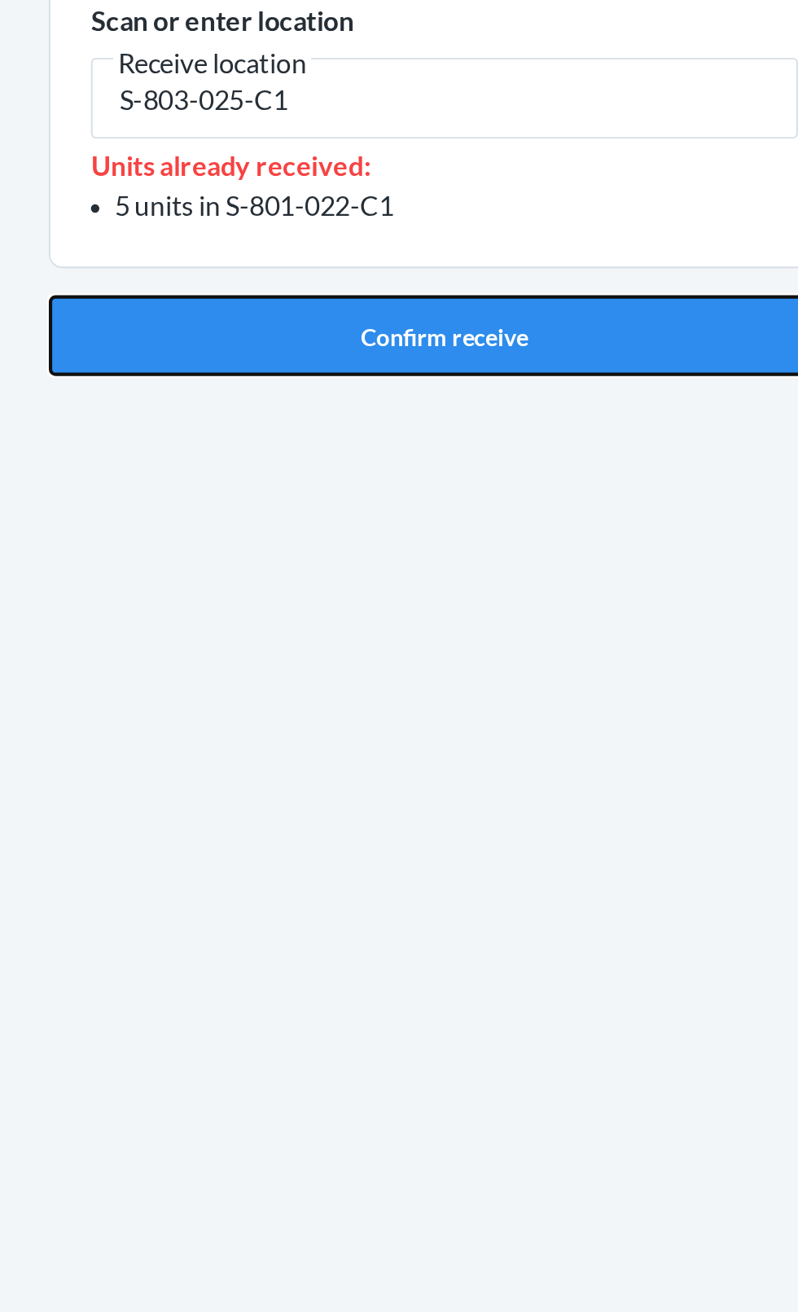
click at [402, 322] on button "Confirm receive" at bounding box center [399, 341] width 383 height 39
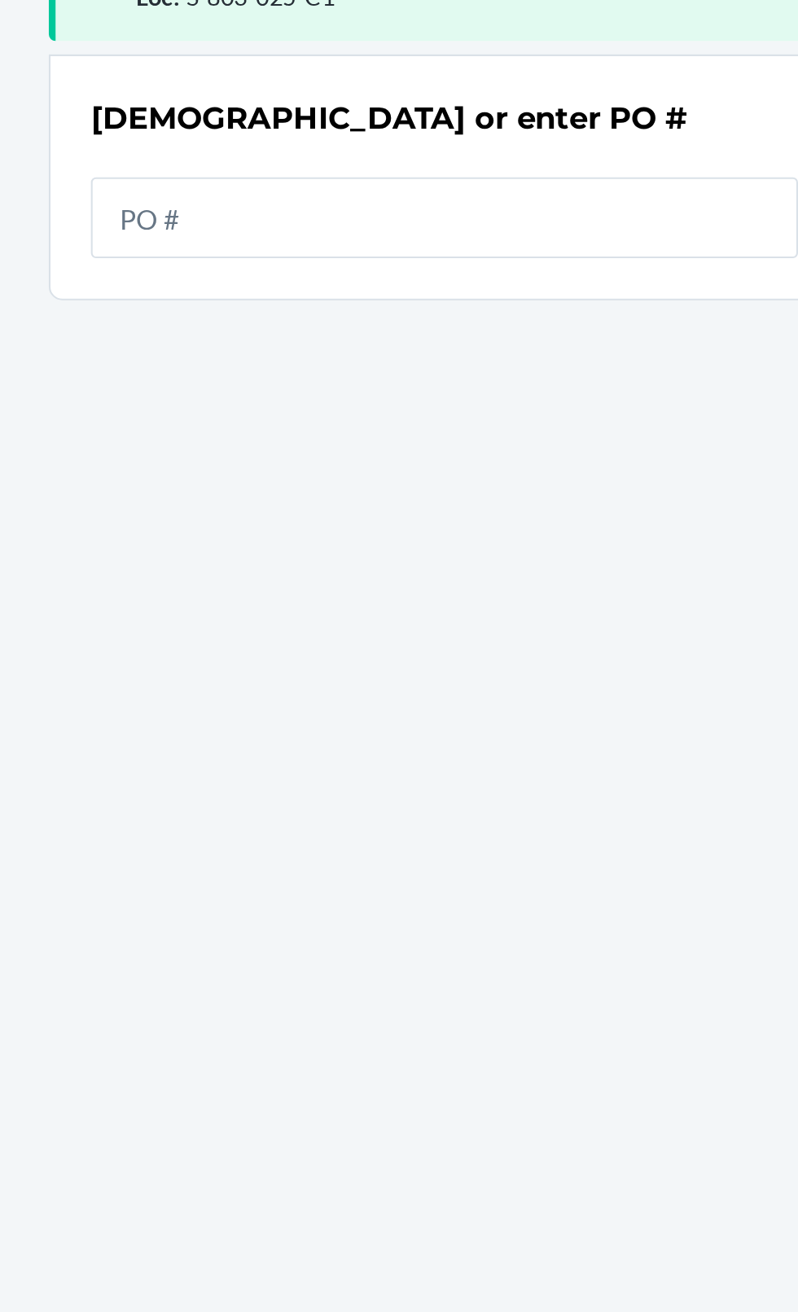
click at [366, 265] on input "text" at bounding box center [399, 284] width 342 height 39
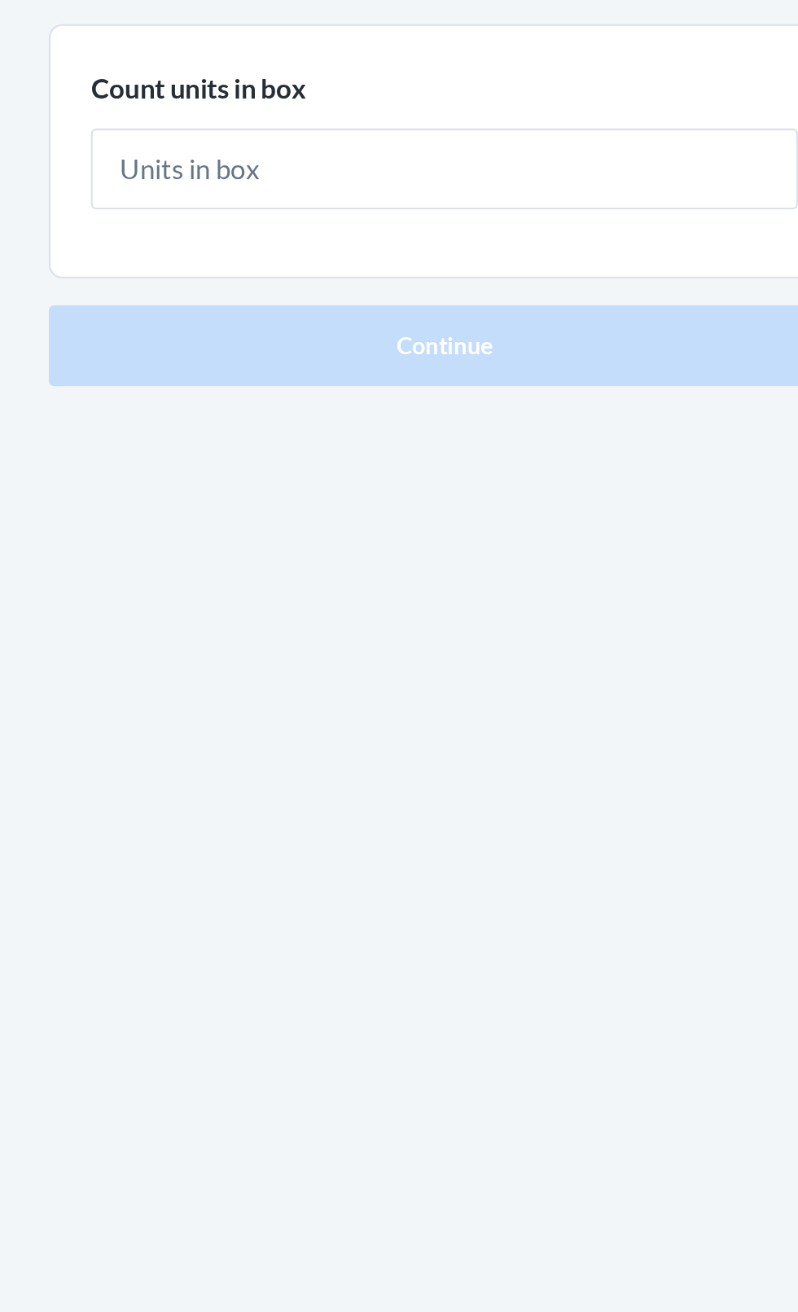
type input "4"
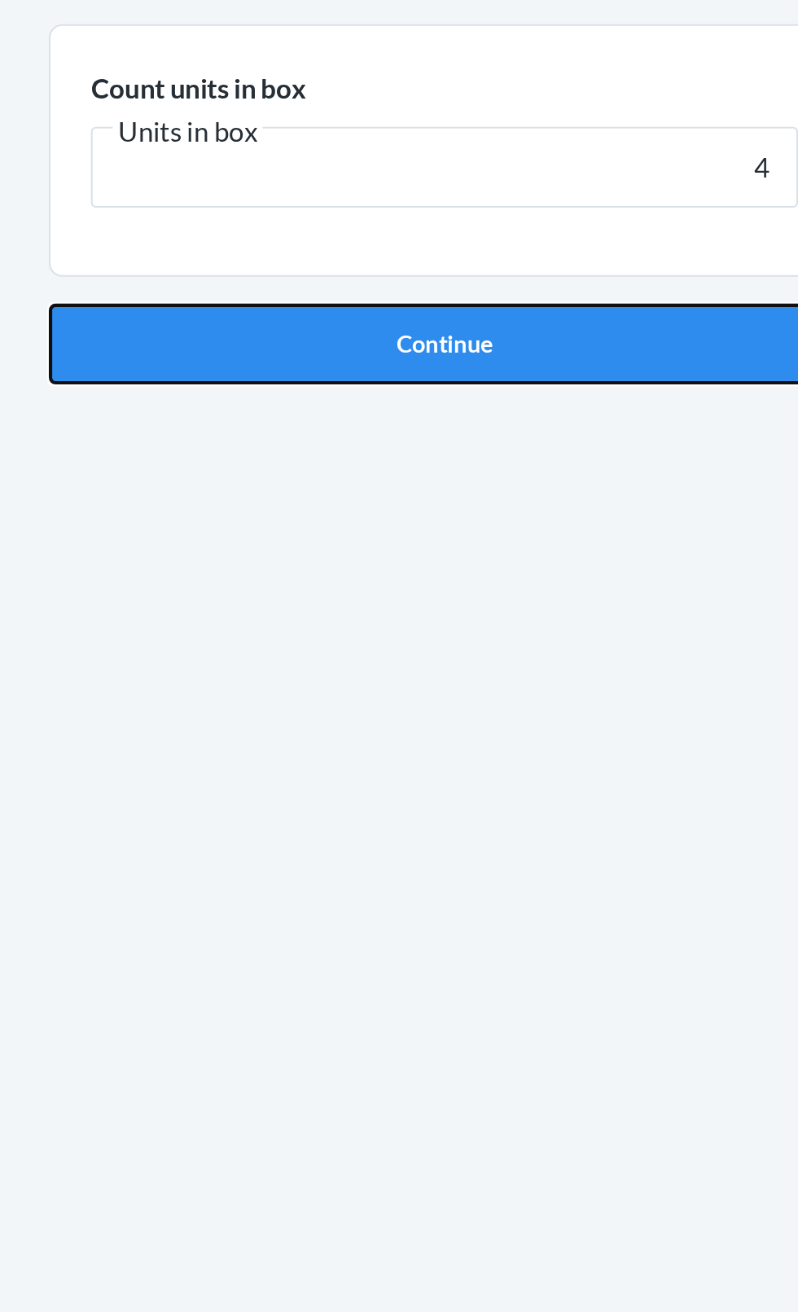
click at [428, 330] on button "Continue" at bounding box center [399, 345] width 383 height 39
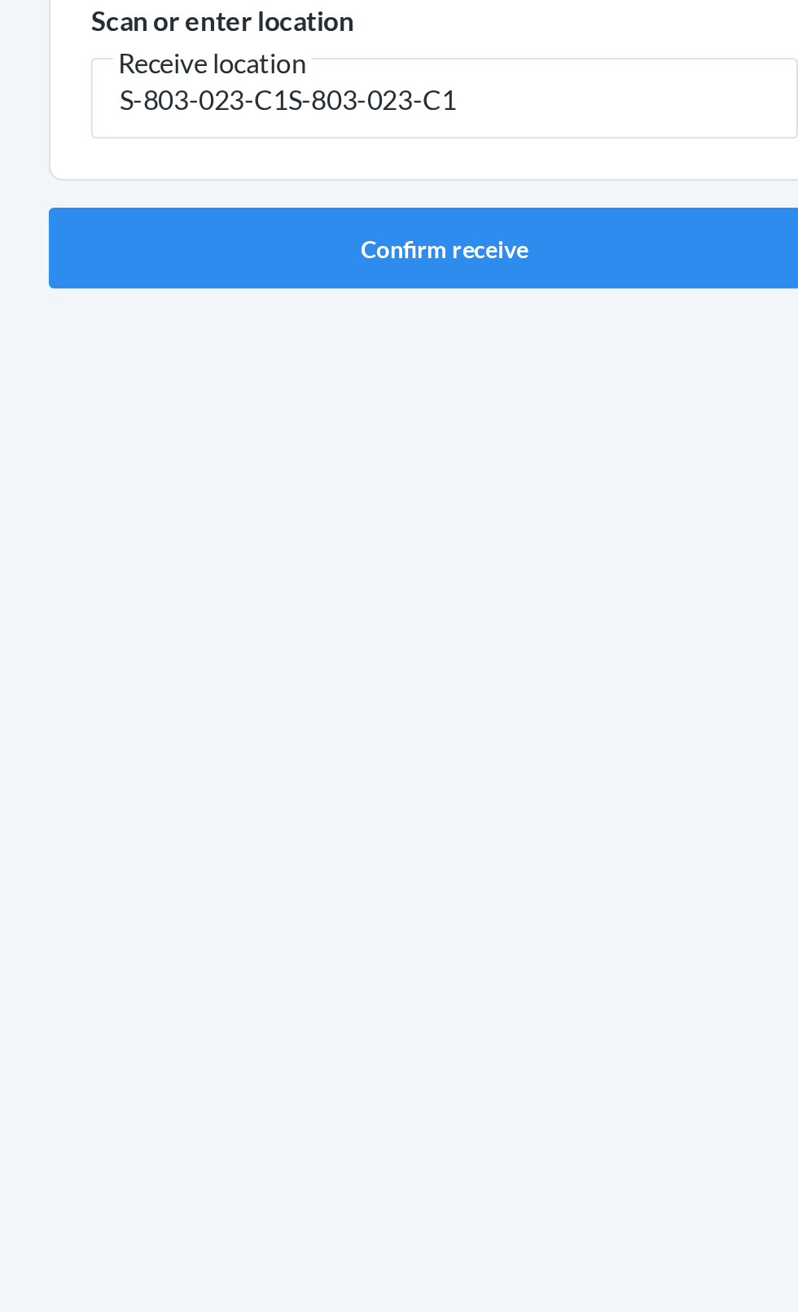
click at [465, 207] on input "S-803-023-C1S-803-023-C1" at bounding box center [399, 226] width 342 height 39
type input "S-803-023-C1"
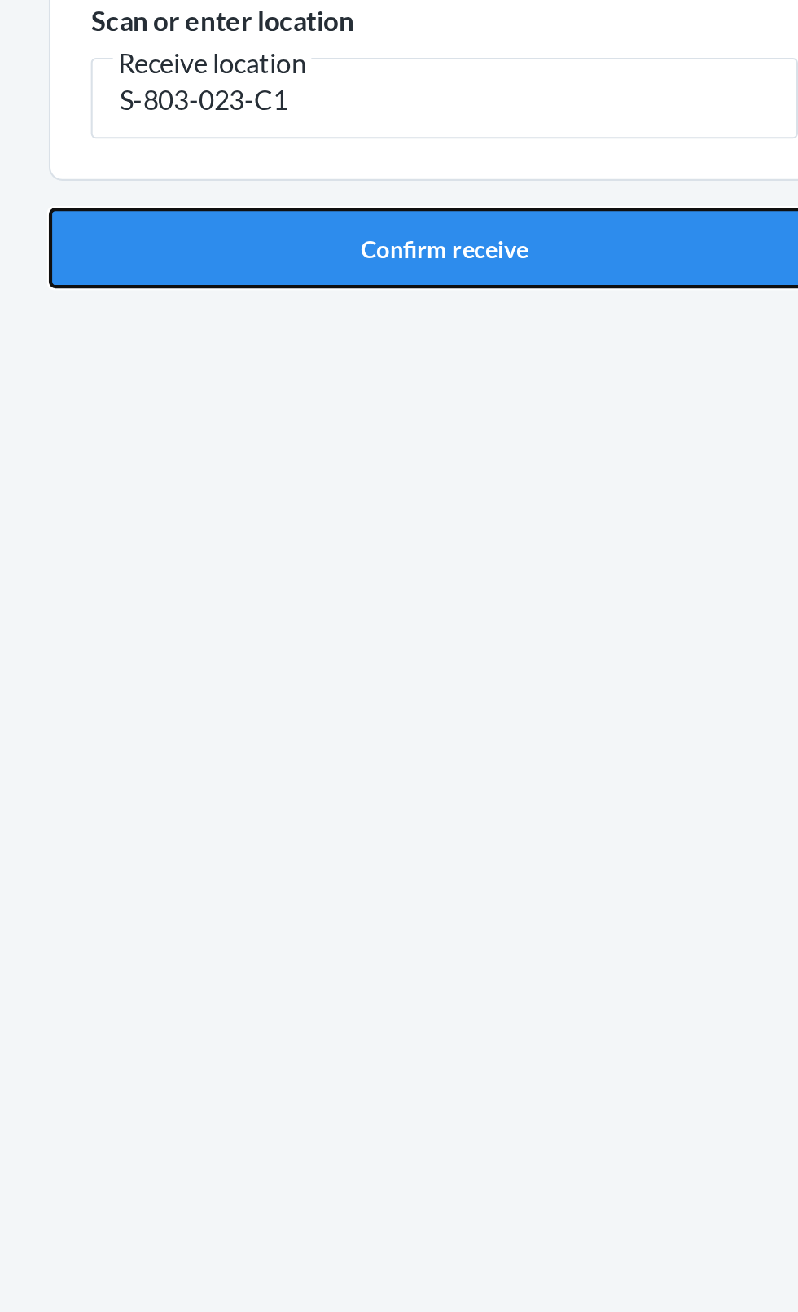
click at [378, 279] on button "Confirm receive" at bounding box center [399, 298] width 383 height 39
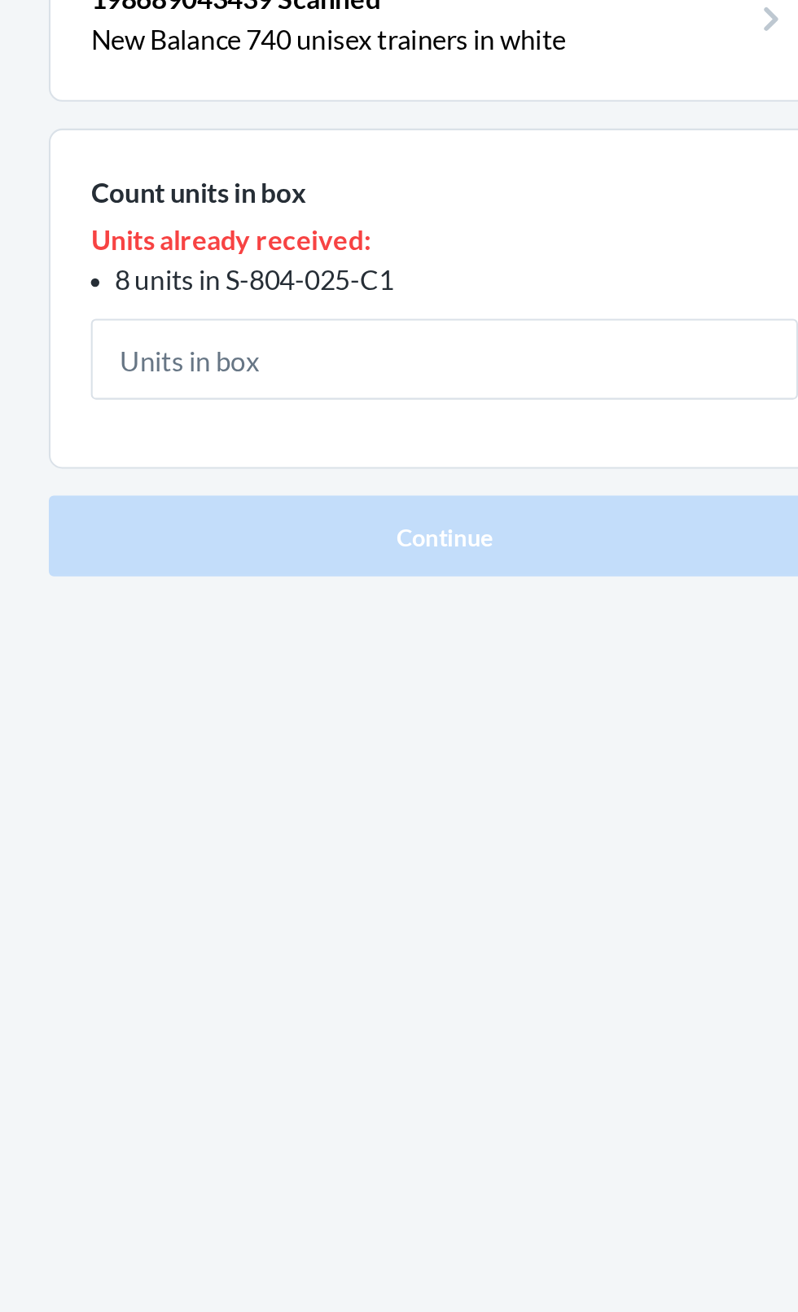
type input "6"
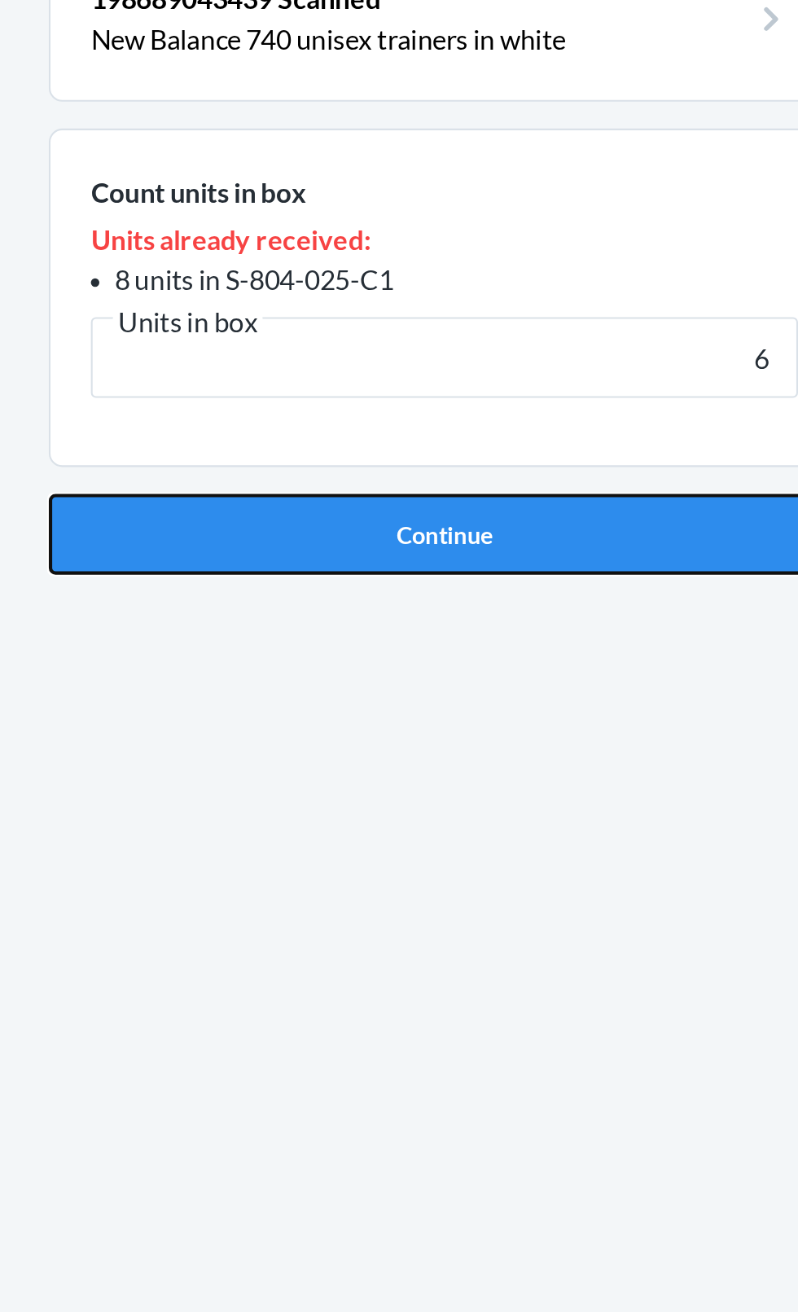
click at [425, 432] on button "Continue" at bounding box center [399, 440] width 383 height 39
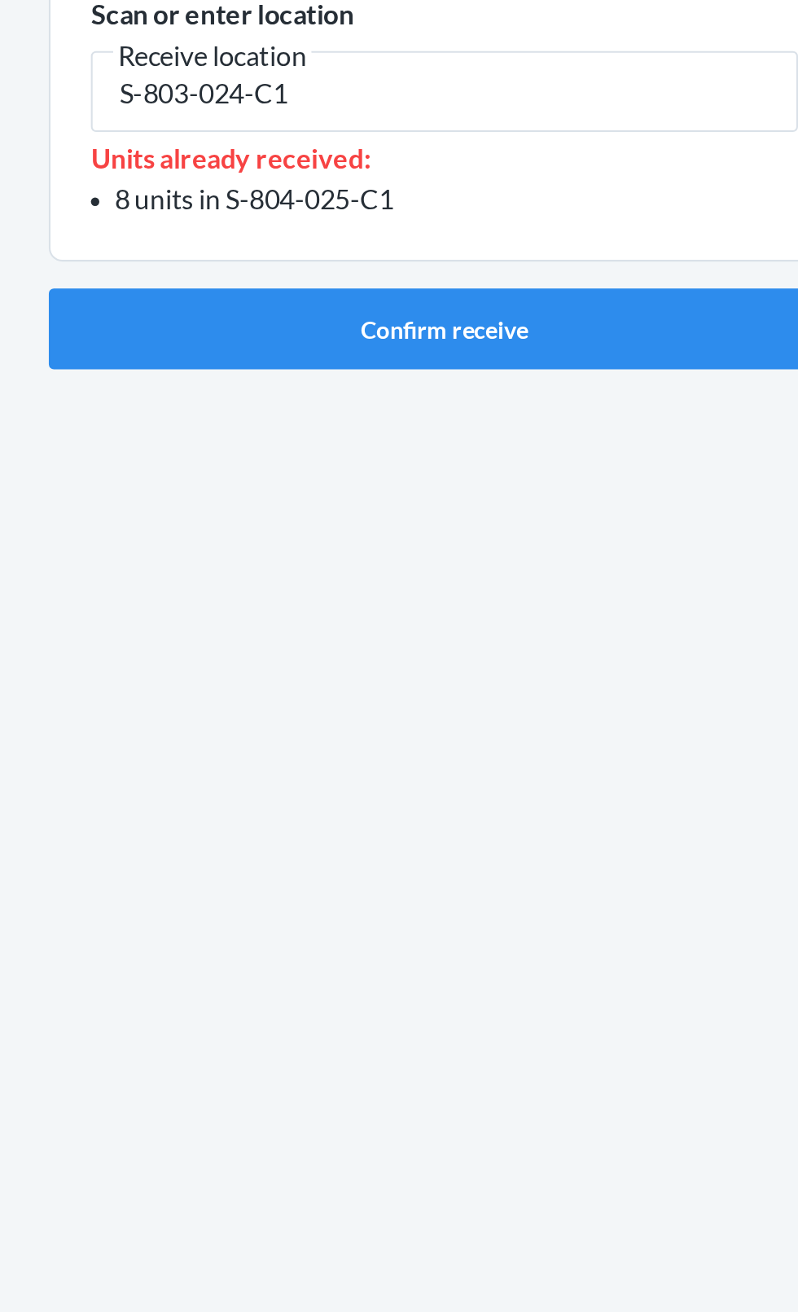
type input "S-803-024-C1"
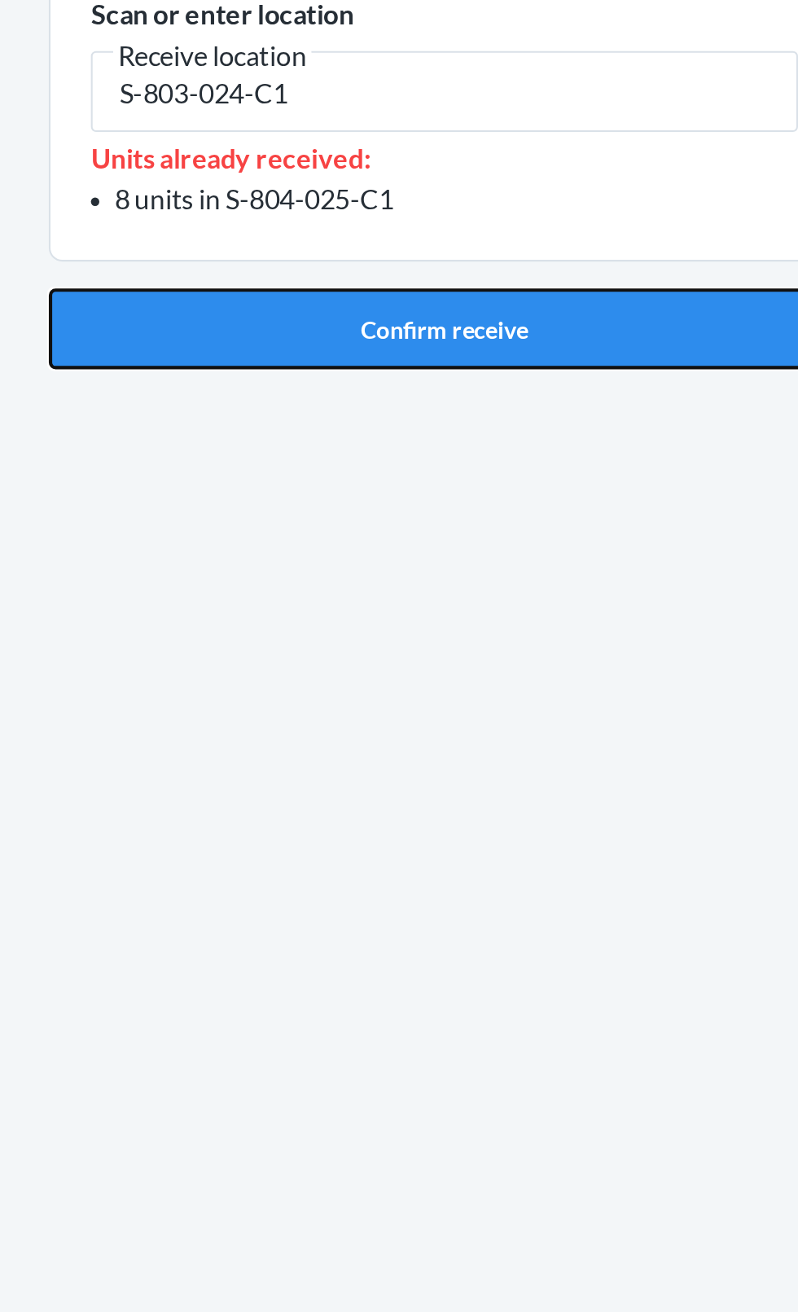
click at [401, 322] on button "Confirm receive" at bounding box center [399, 341] width 383 height 39
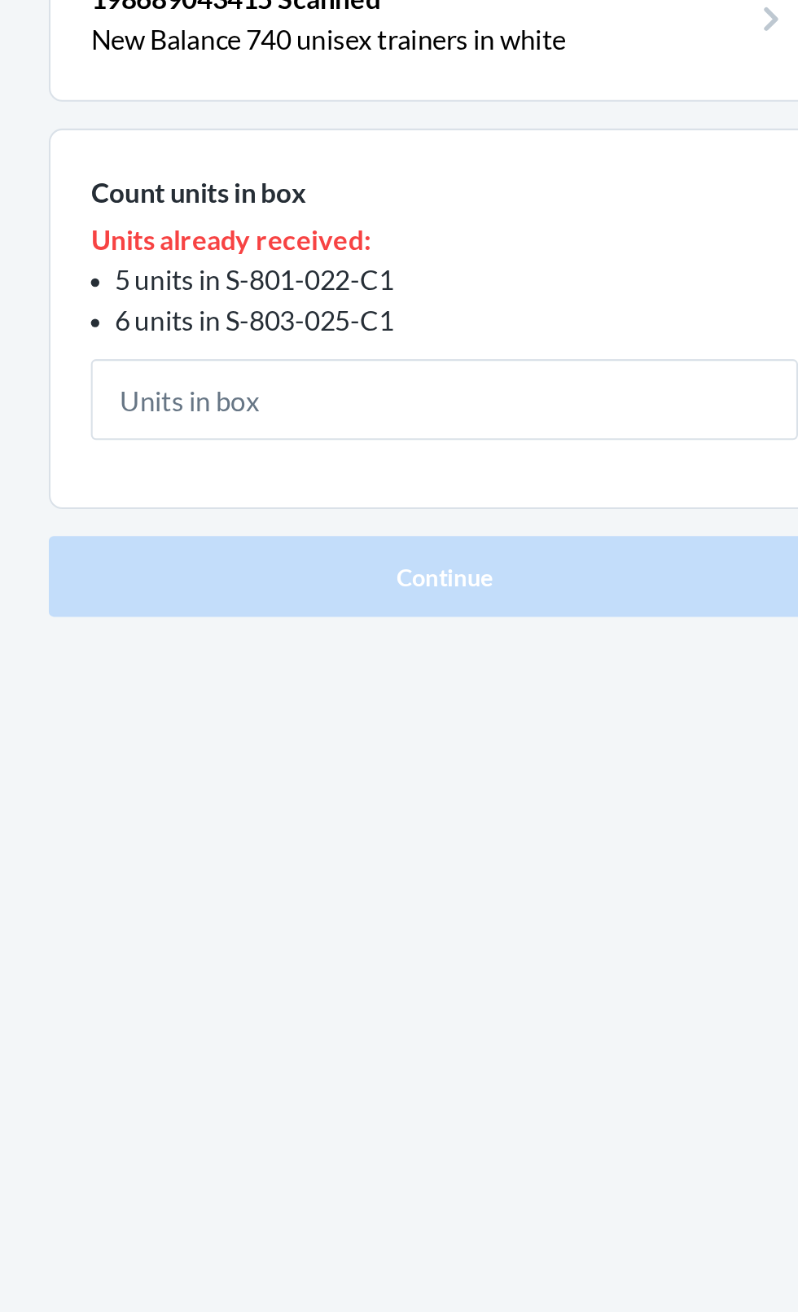
type input "6"
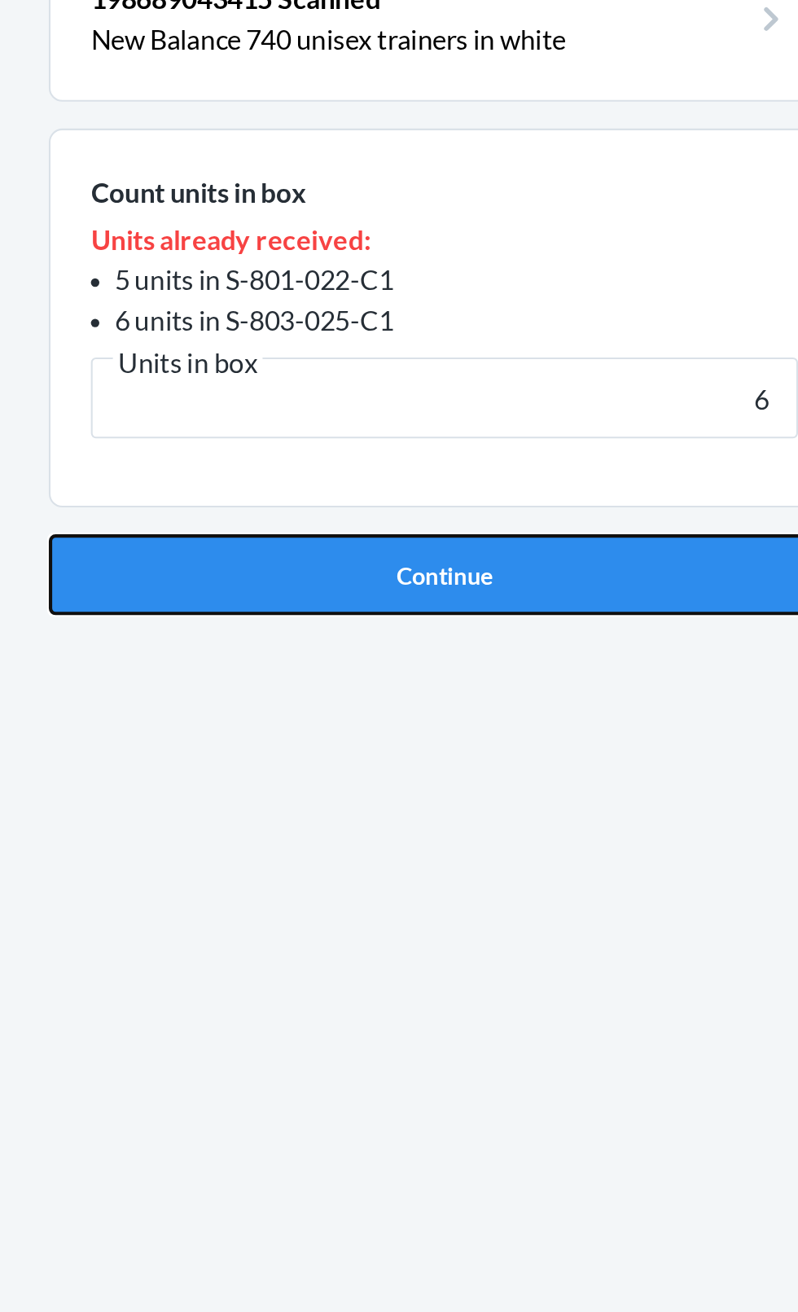
click at [432, 449] on button "Continue" at bounding box center [399, 460] width 383 height 39
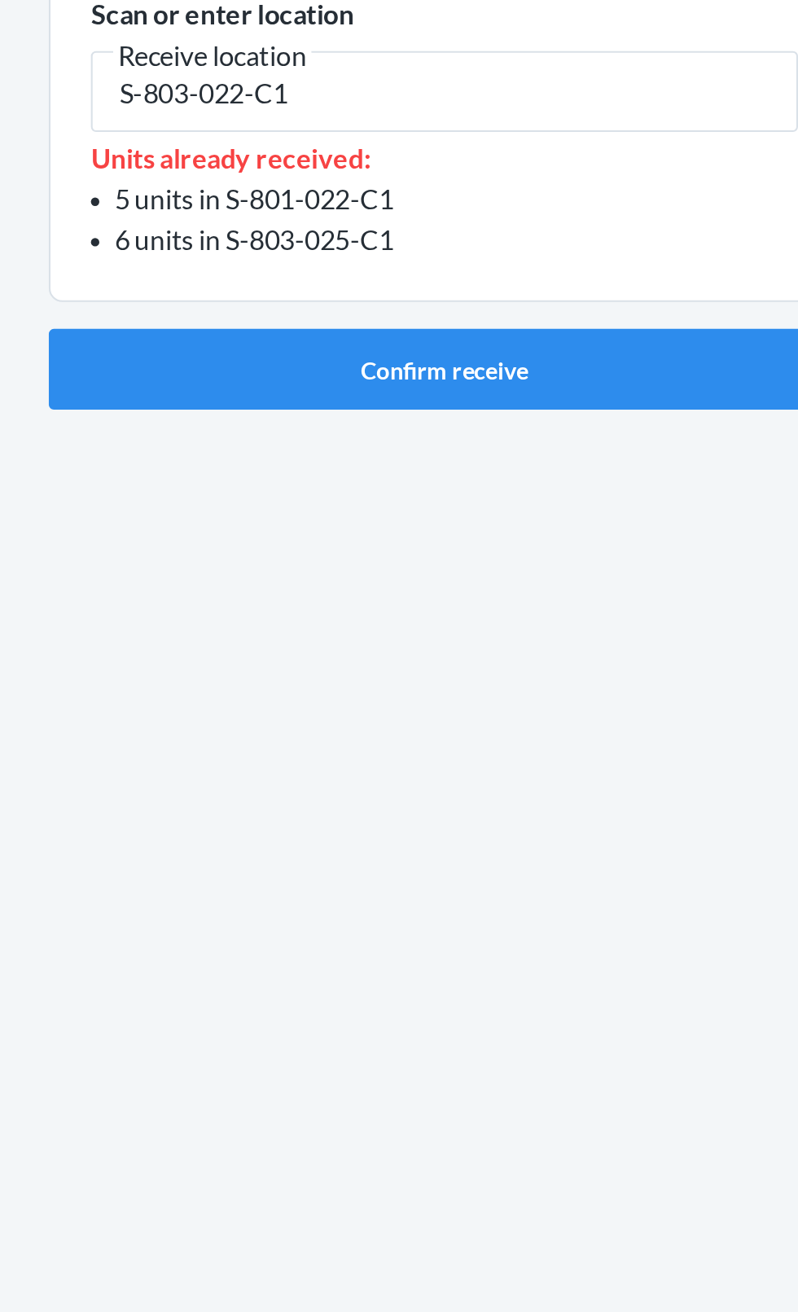
type input "S-803-022-C1"
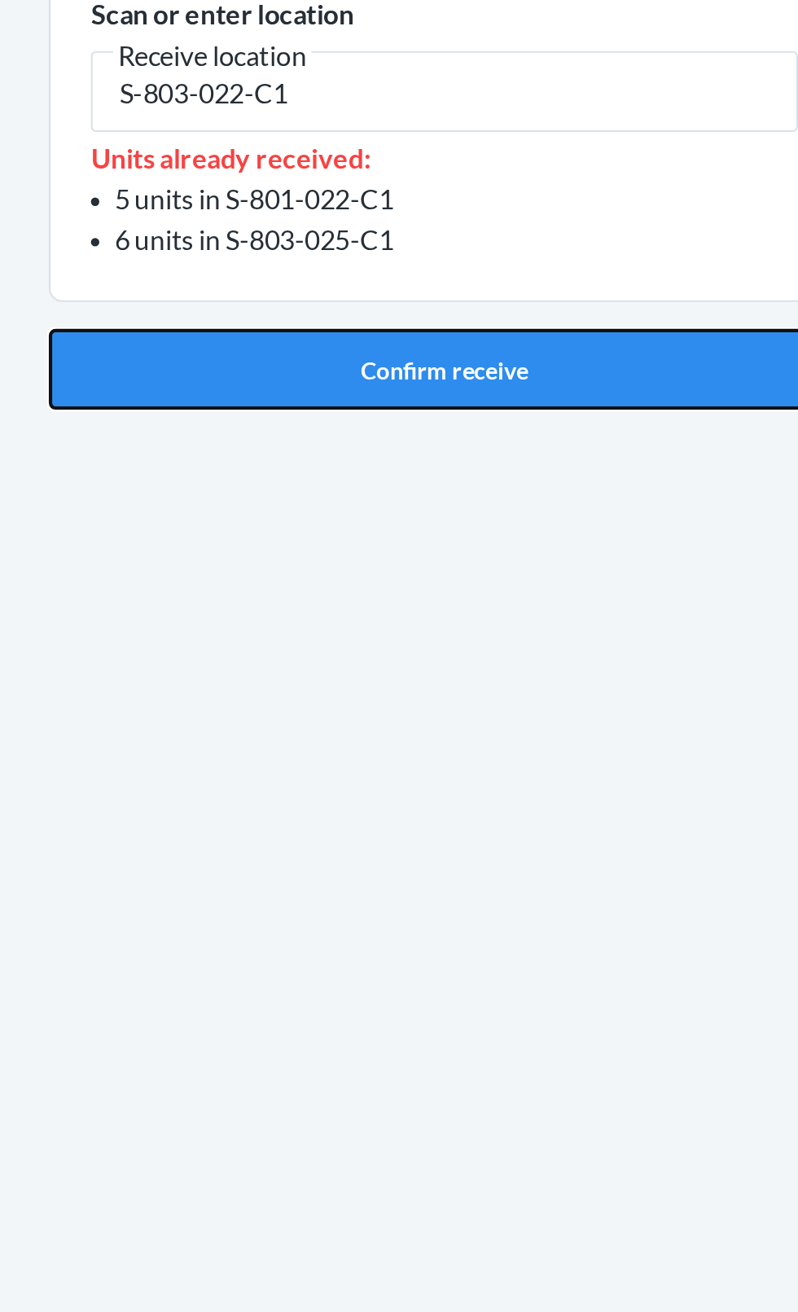
click at [404, 341] on button "Confirm receive" at bounding box center [399, 360] width 383 height 39
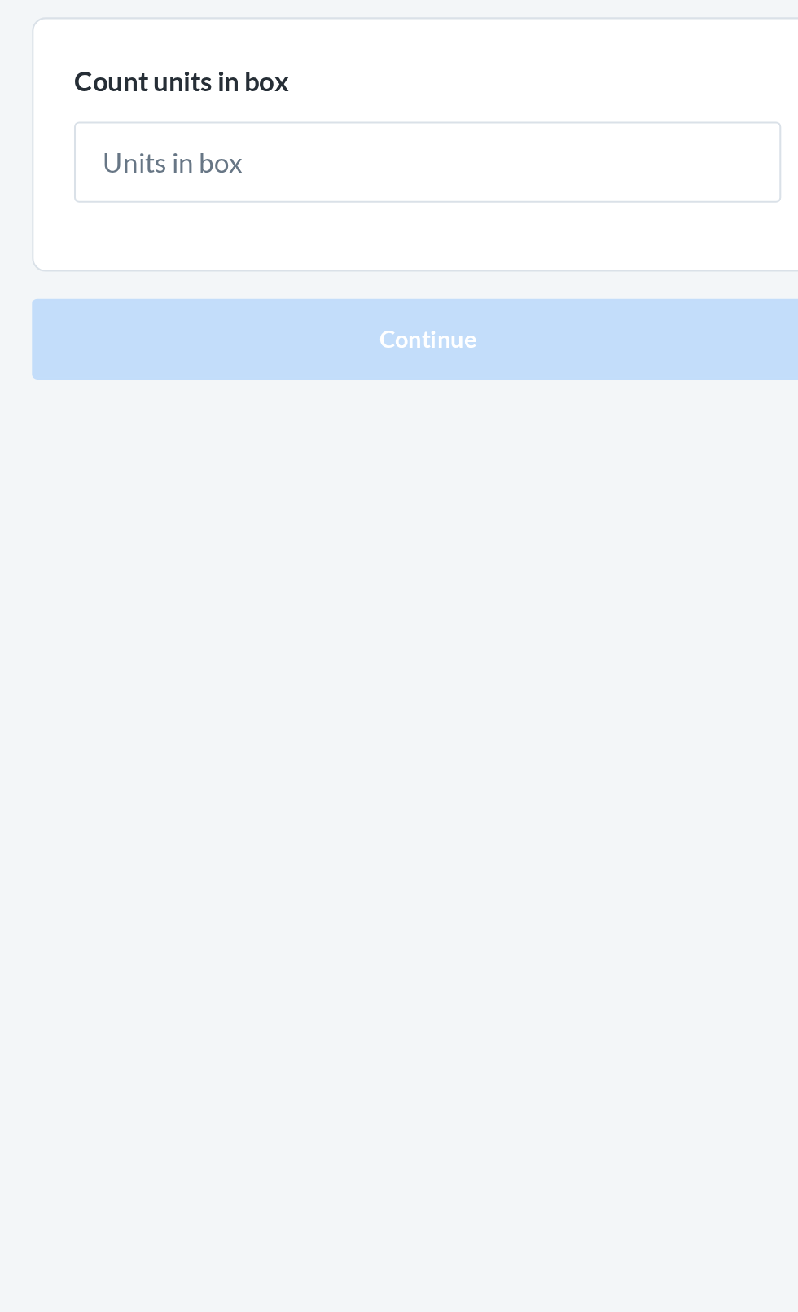
type input "6"
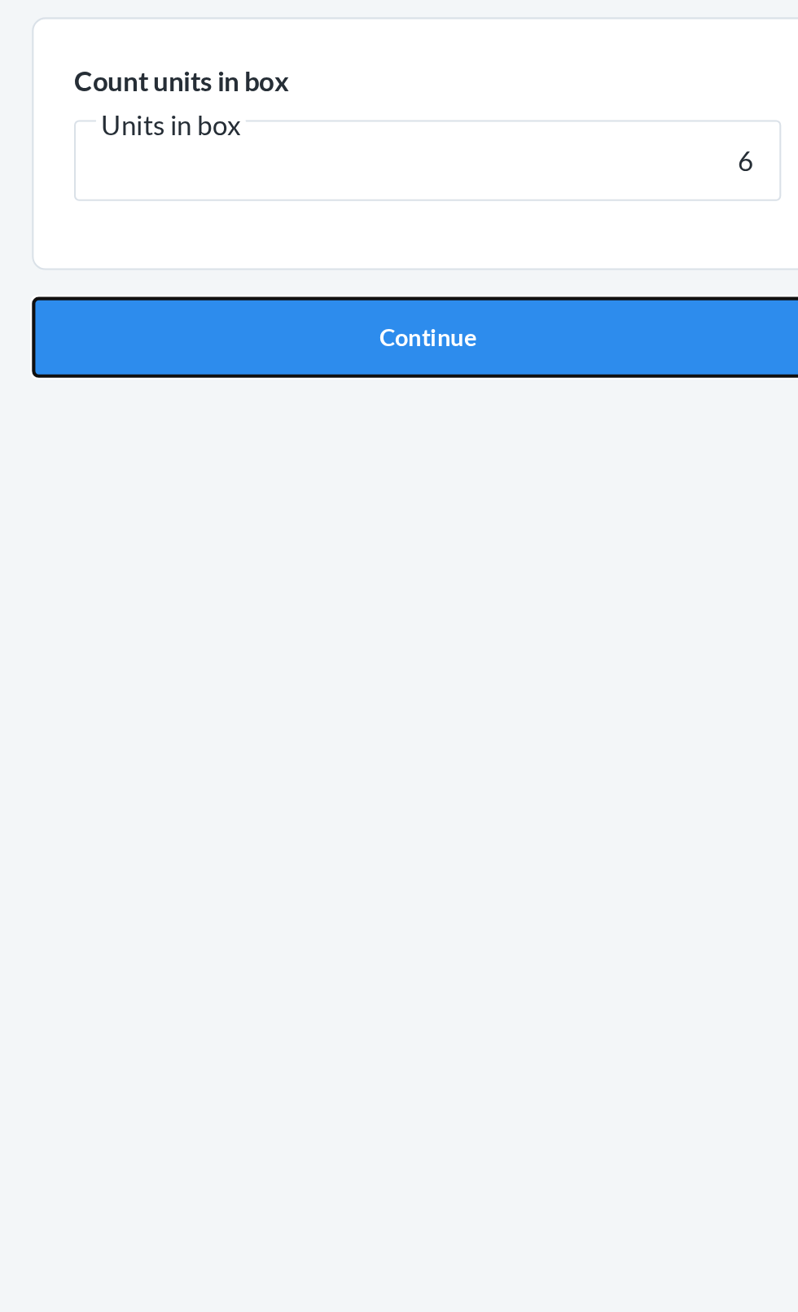
click at [451, 326] on button "Continue" at bounding box center [399, 345] width 383 height 39
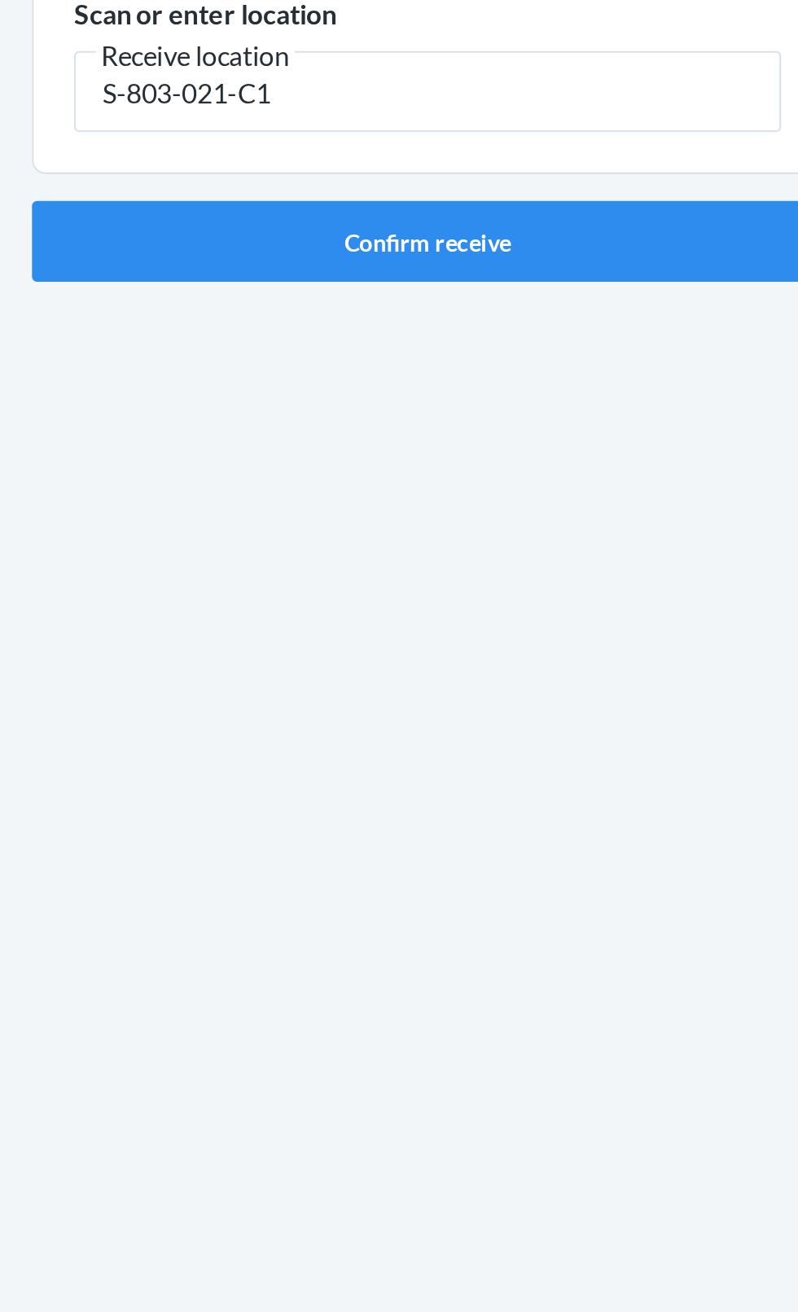
type input "S-803-021-C1"
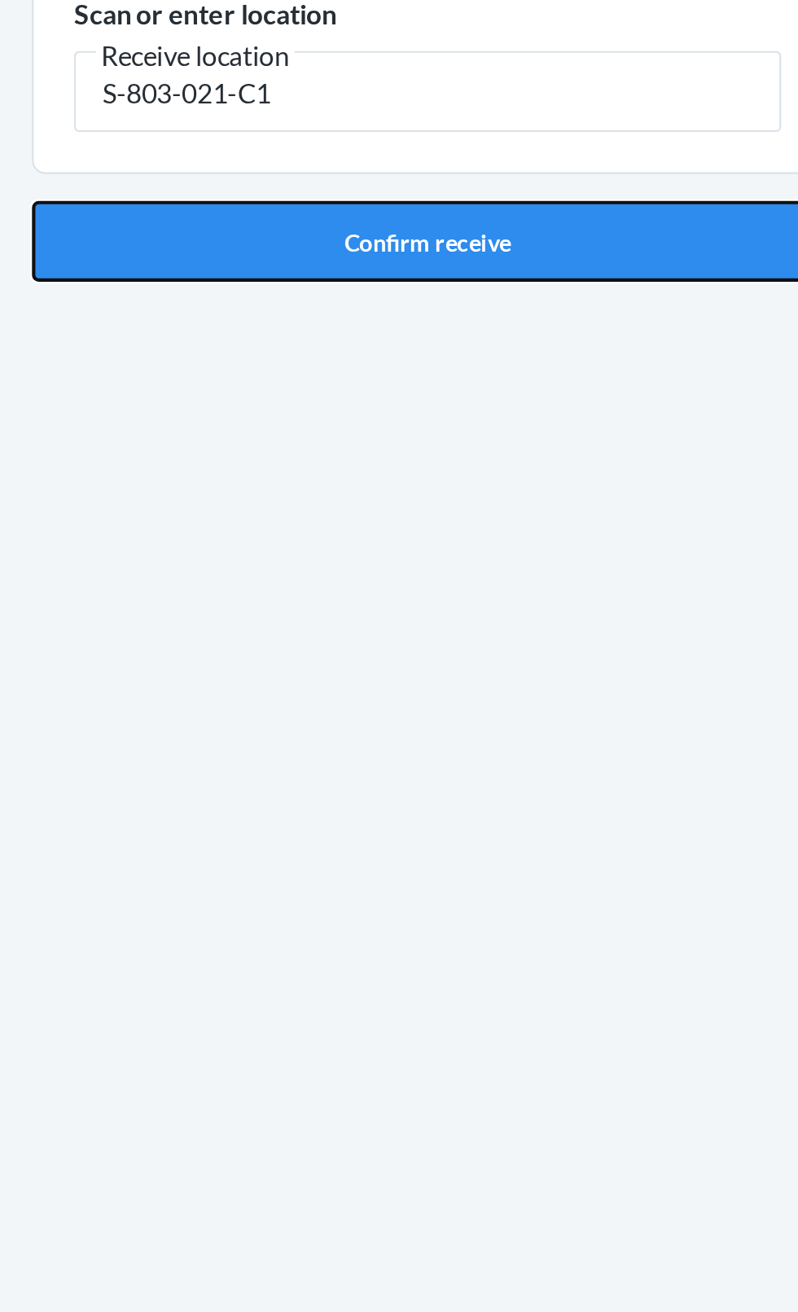
click at [399, 279] on button "Confirm receive" at bounding box center [399, 298] width 383 height 39
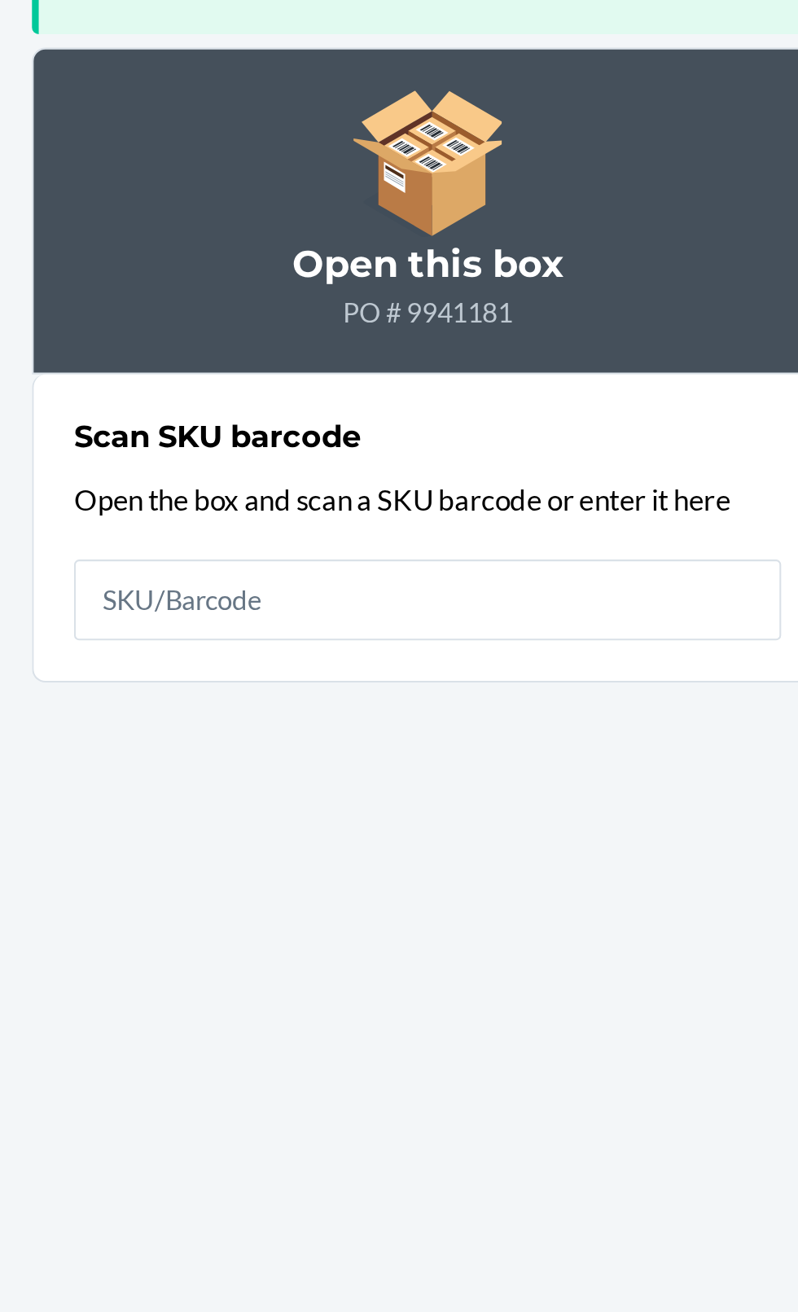
click at [573, 496] on div "SKU : D7UB6Y77C5T Barcode : 198689043385 Qty : 6 units Loc : S-803-021-C1 Open …" at bounding box center [399, 674] width 383 height 1153
click at [573, 495] on div "SKU : D7UB6Y77C5T Barcode : 198689043385 Qty : 6 units Loc : S-803-021-C1 Open …" at bounding box center [399, 674] width 383 height 1153
click at [571, 595] on div "SKU : D7UB6Y77C5T Barcode : 198689043385 Qty : 6 units Loc : S-803-021-C1 Open …" at bounding box center [399, 674] width 383 height 1153
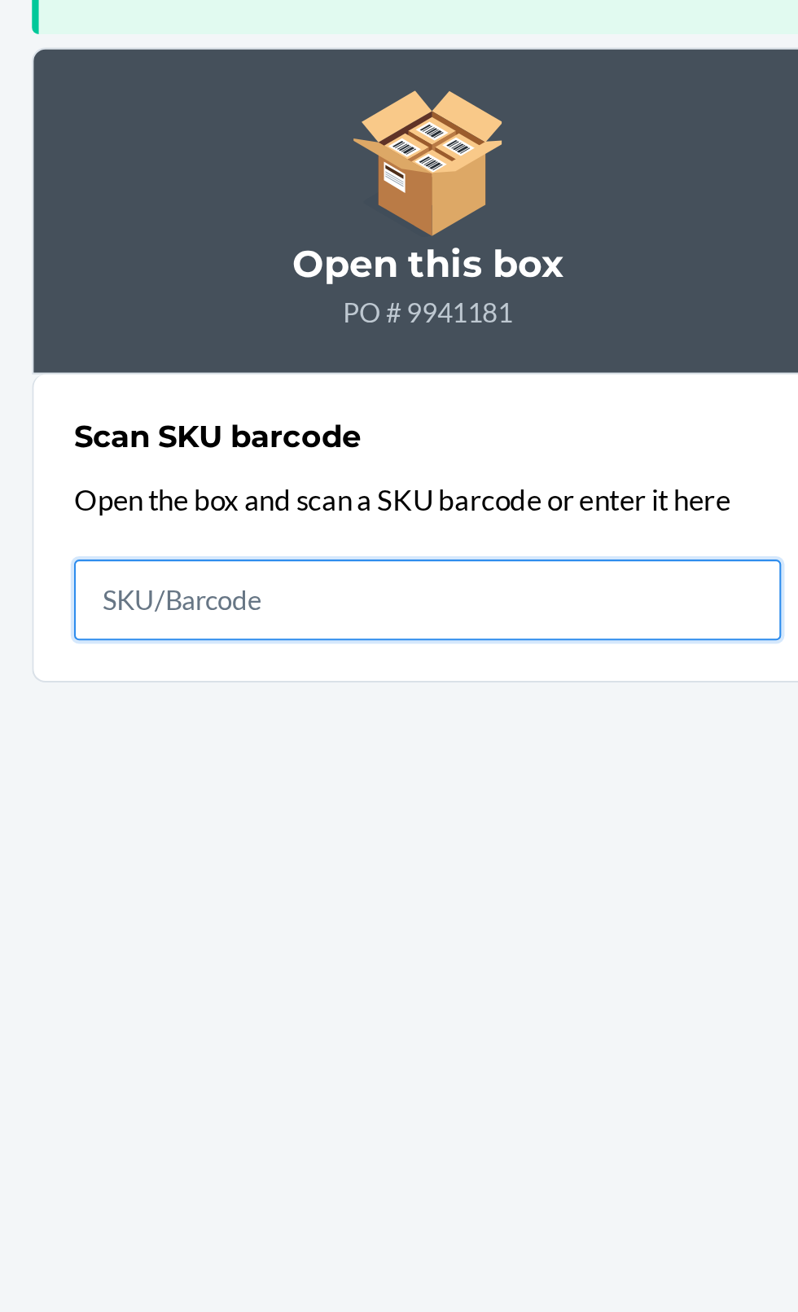
click at [398, 453] on input "text" at bounding box center [399, 472] width 342 height 39
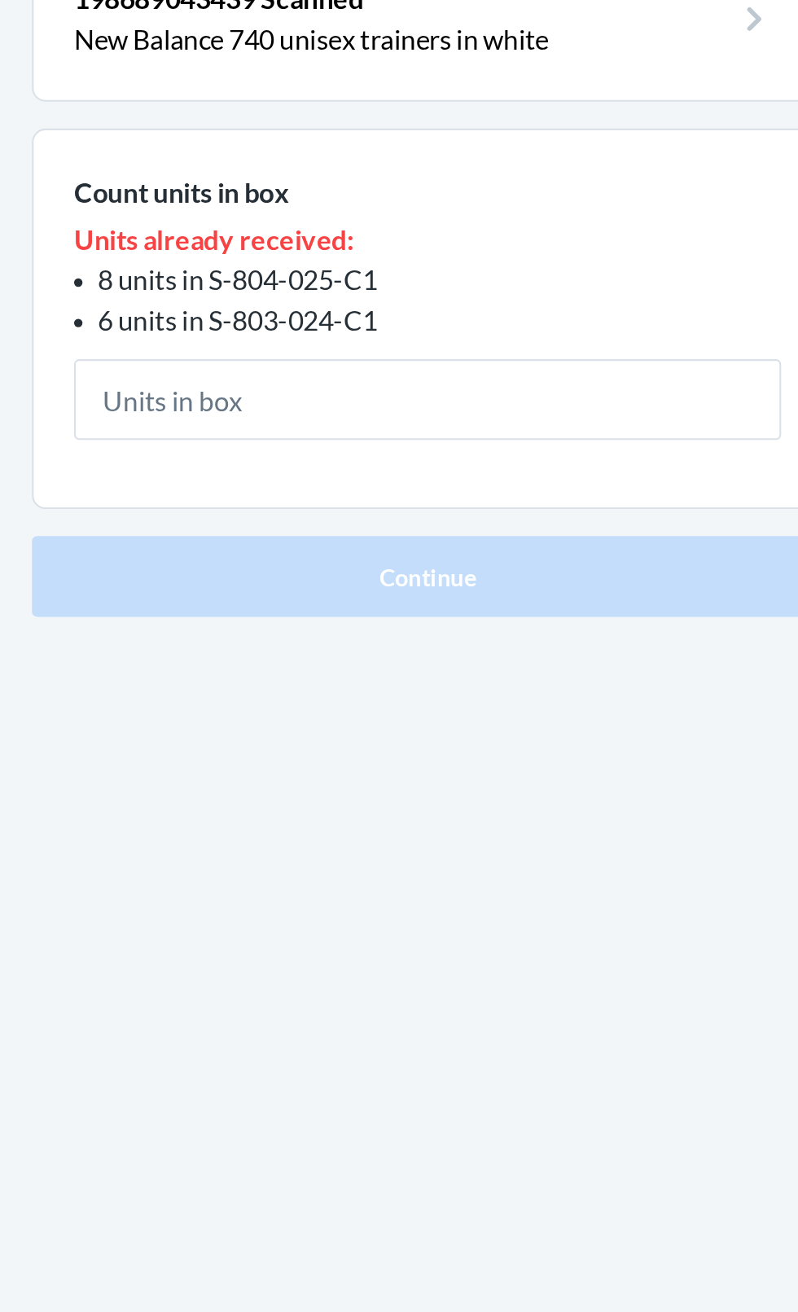
type input "6"
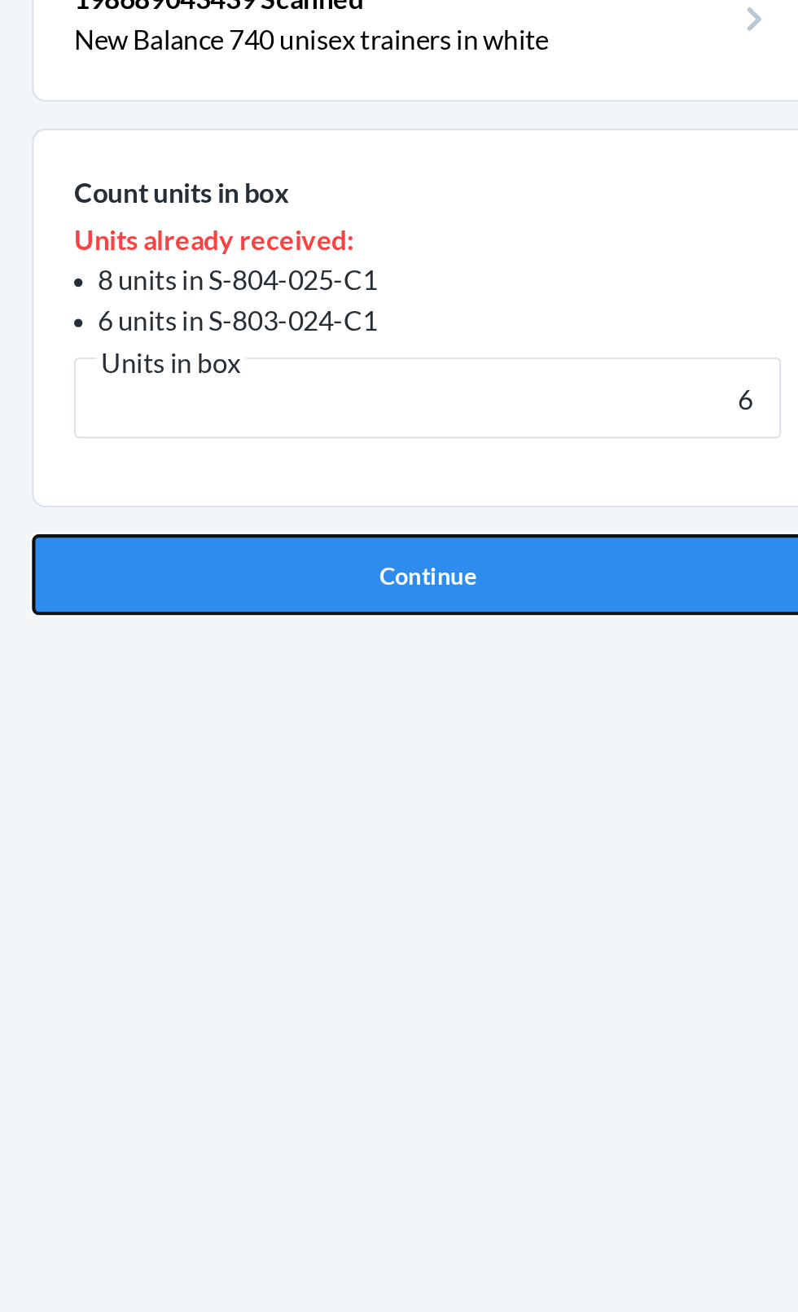
click at [428, 441] on button "Continue" at bounding box center [399, 460] width 383 height 39
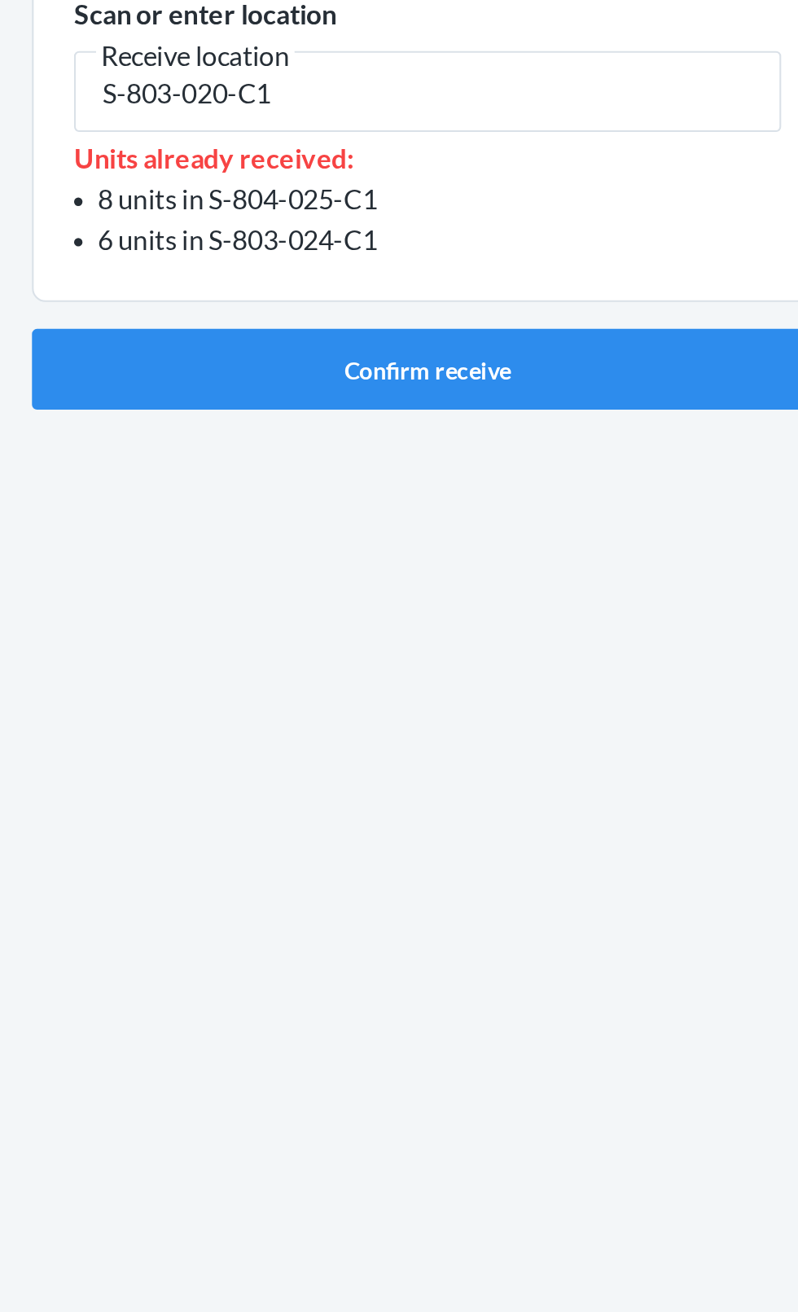
type input "S-803-020-C1"
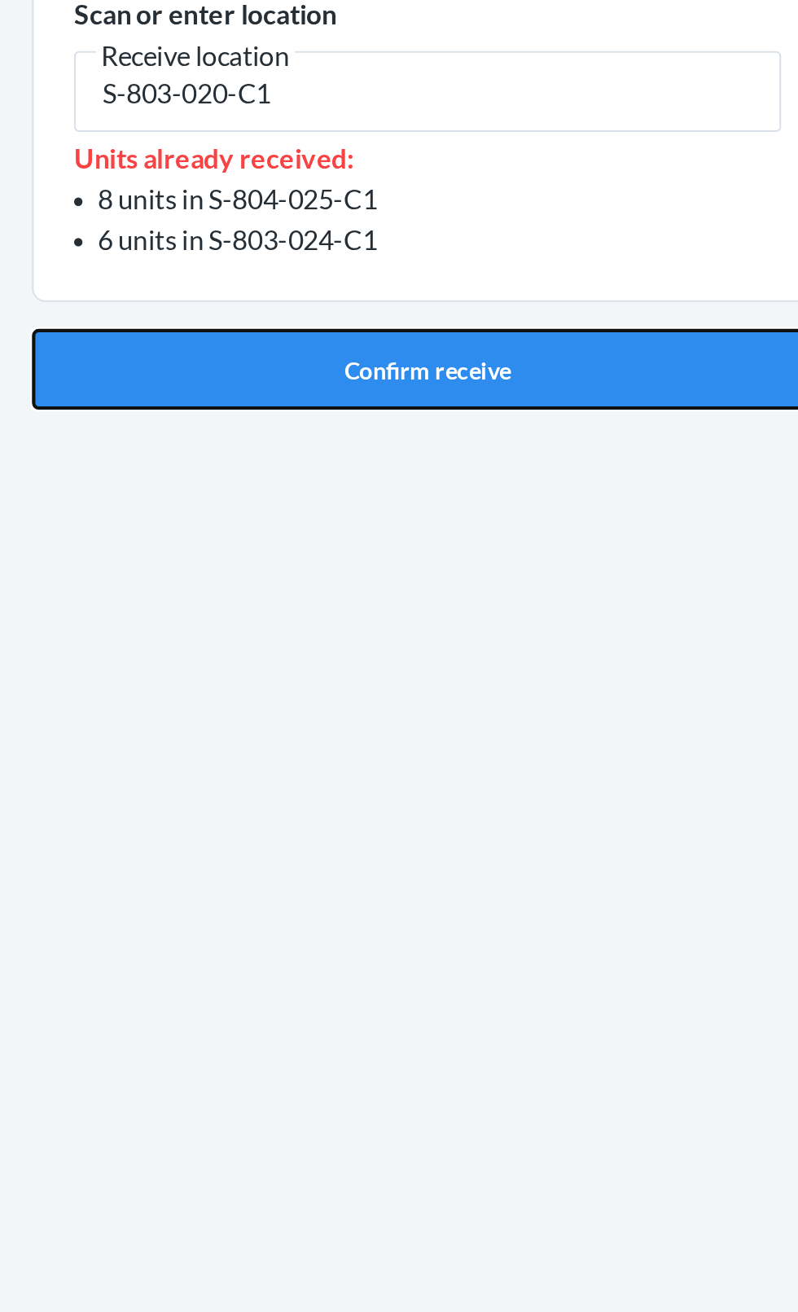
click at [388, 341] on button "Confirm receive" at bounding box center [399, 360] width 383 height 39
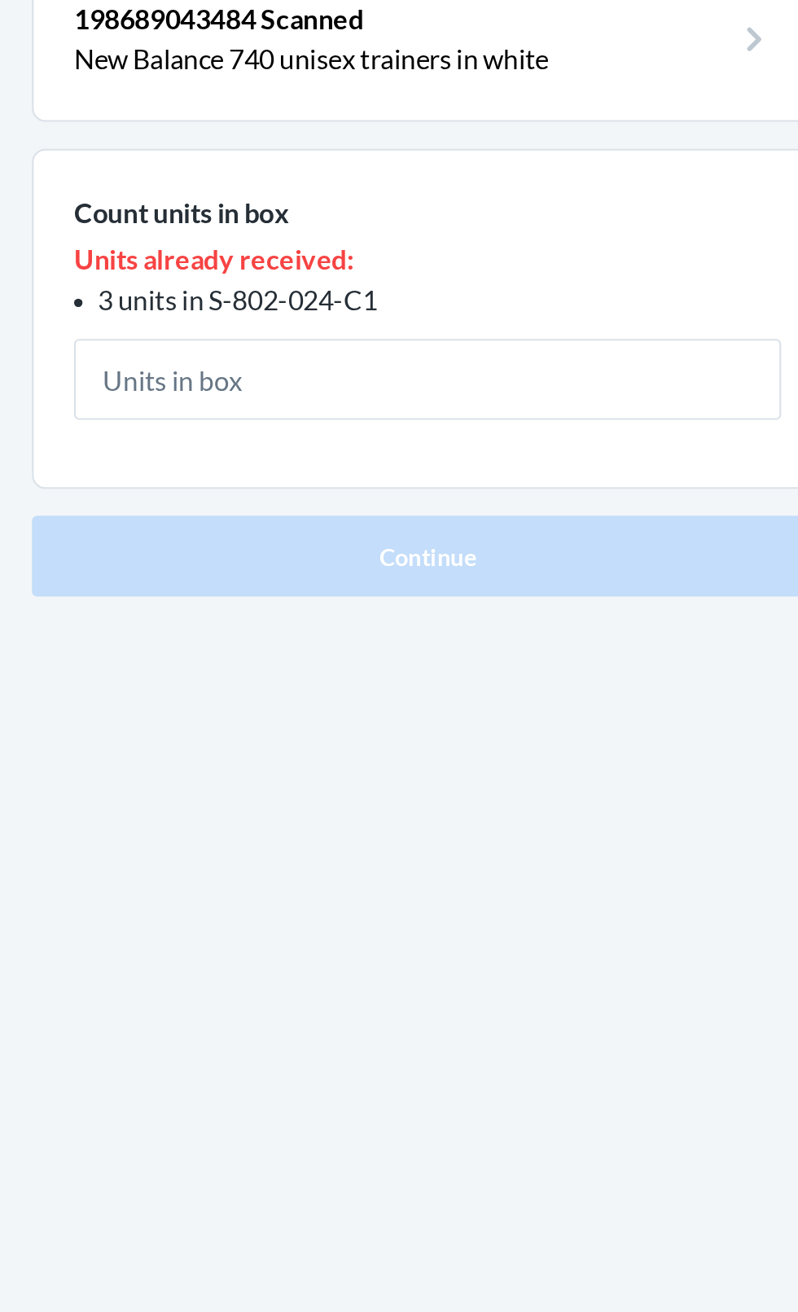
type input "6"
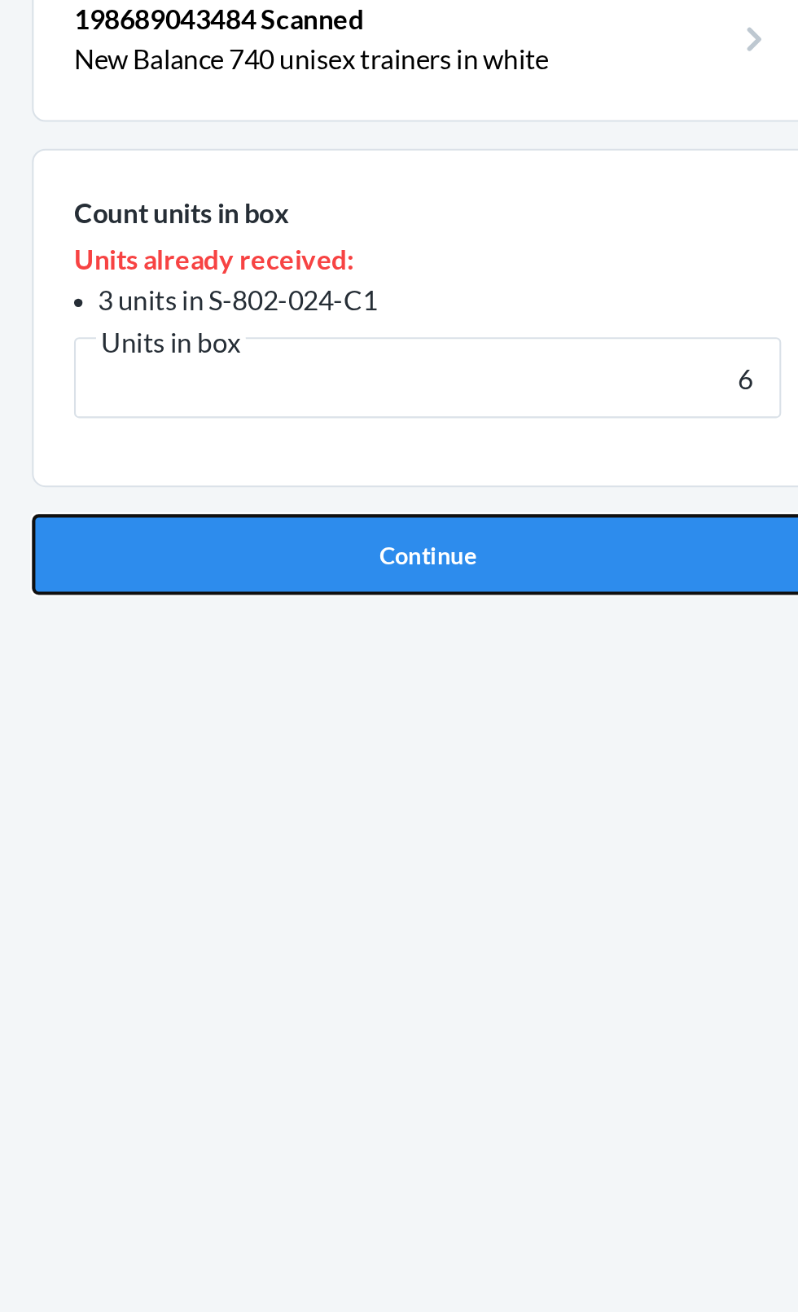
click at [449, 428] on button "Continue" at bounding box center [399, 440] width 383 height 39
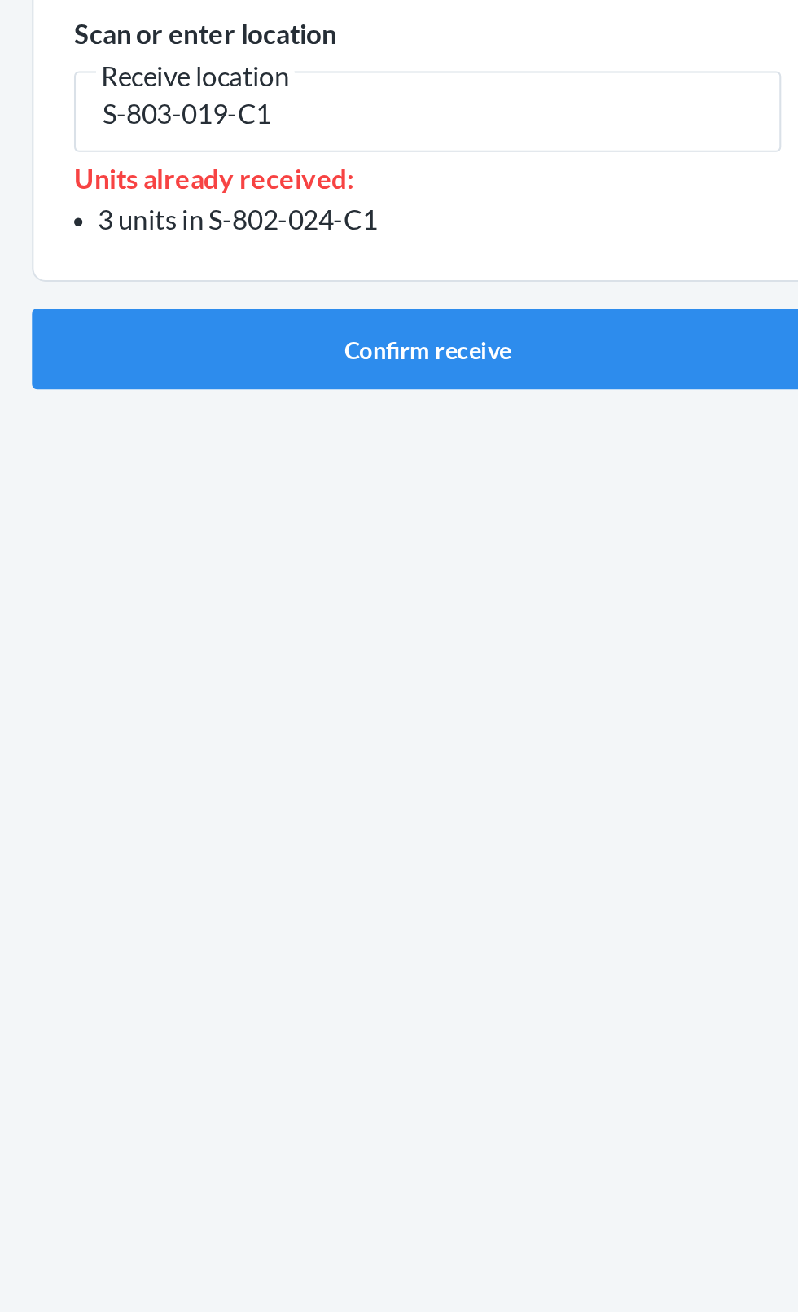
type input "S-803-019-C1"
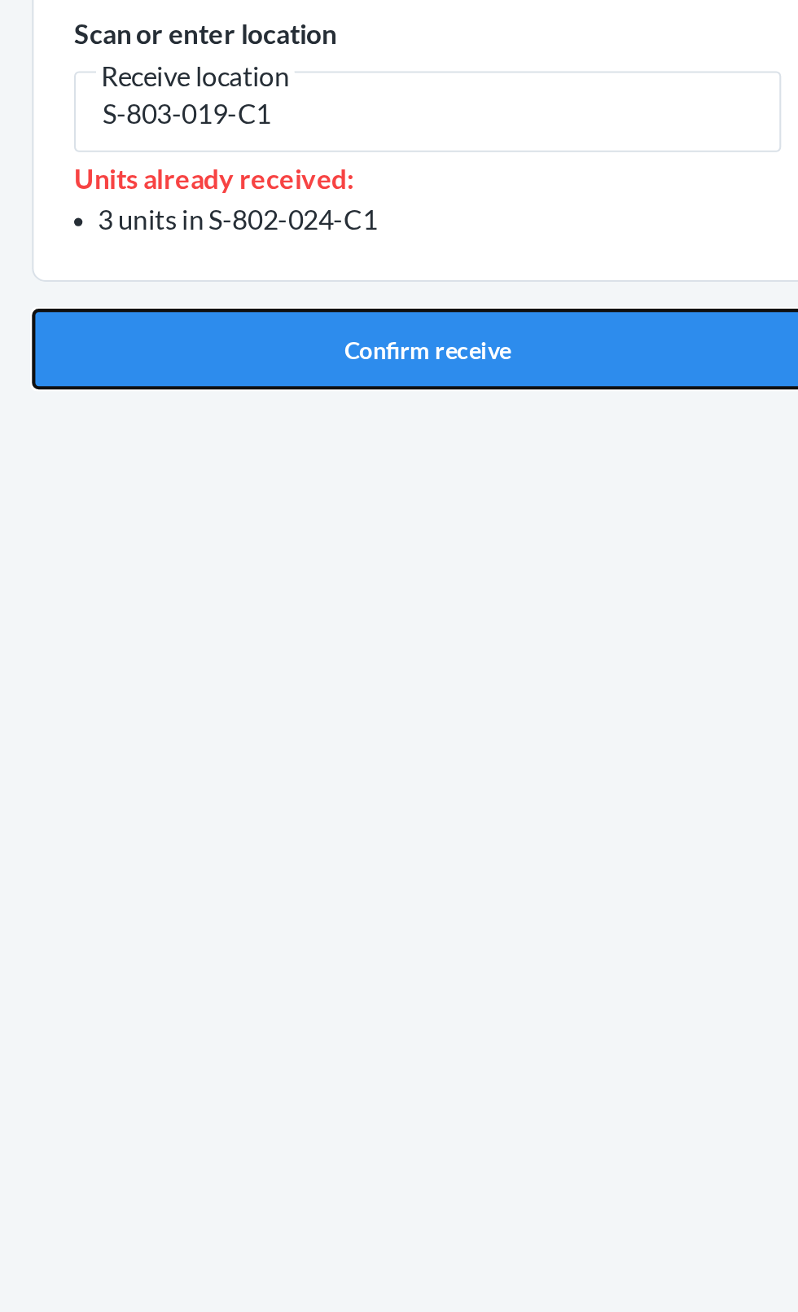
click at [400, 322] on button "Confirm receive" at bounding box center [399, 341] width 383 height 39
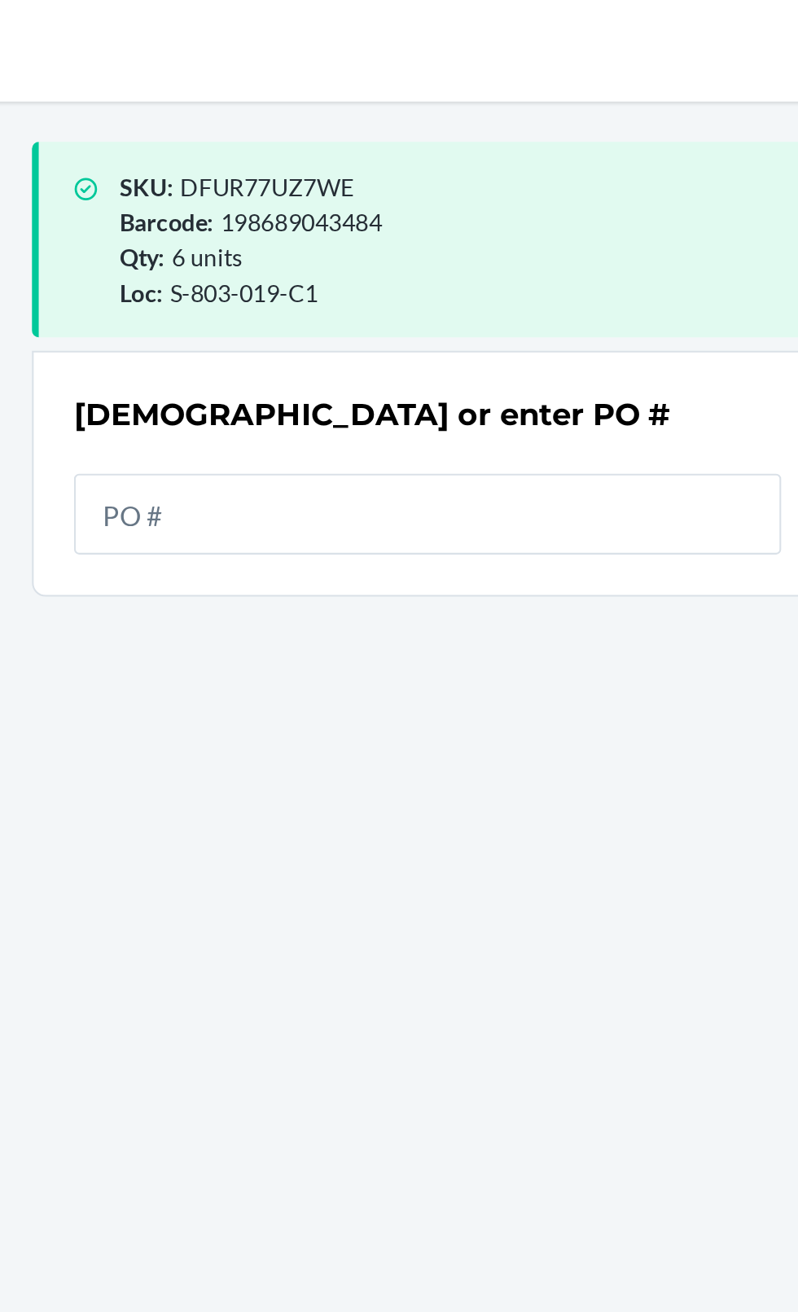
scroll to position [124, 0]
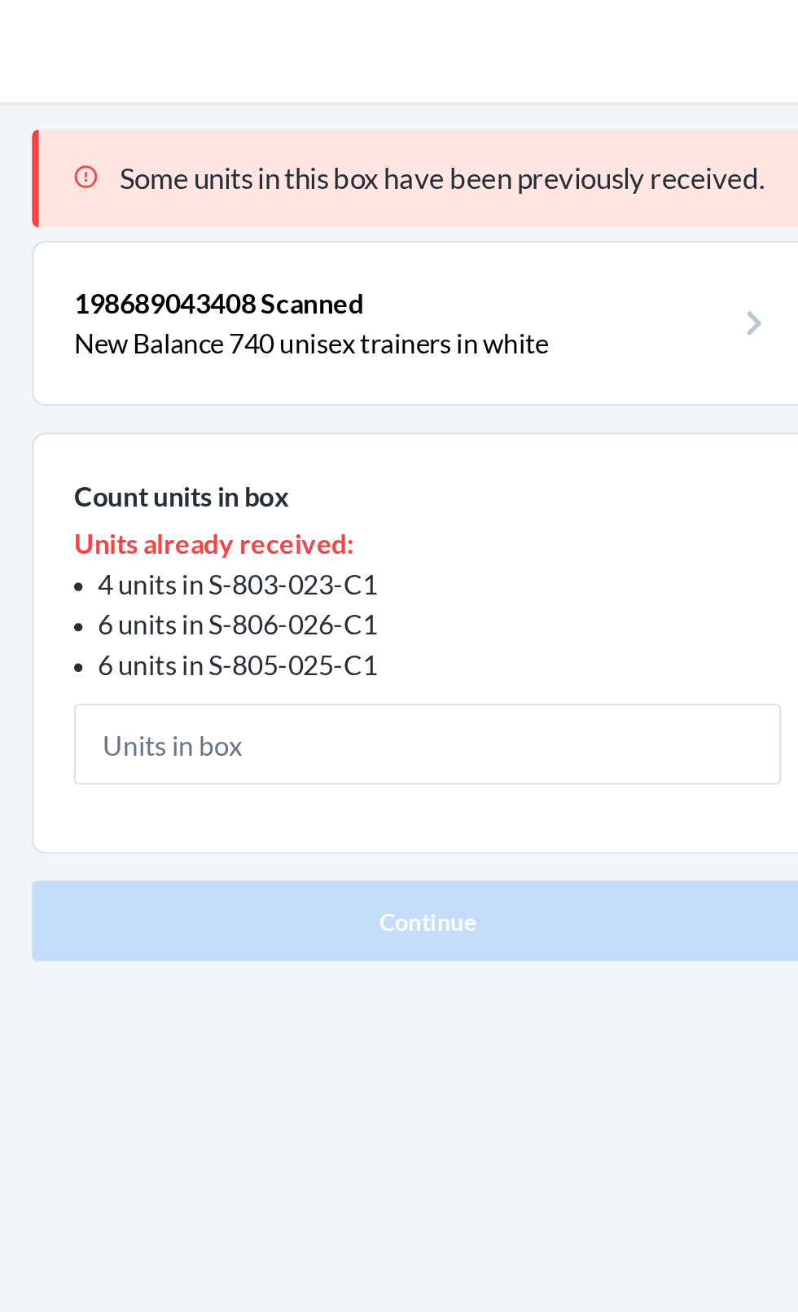
type input "6"
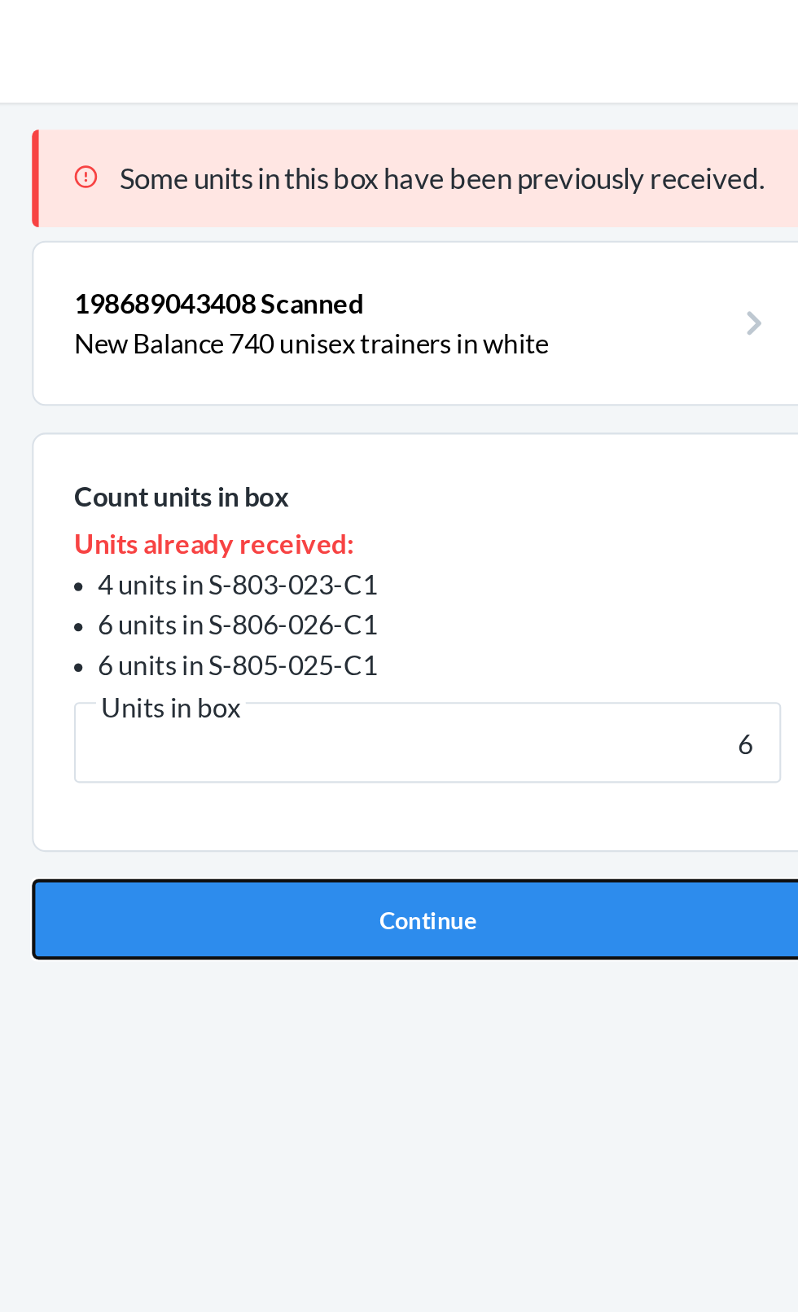
click at [422, 460] on button "Continue" at bounding box center [399, 479] width 383 height 39
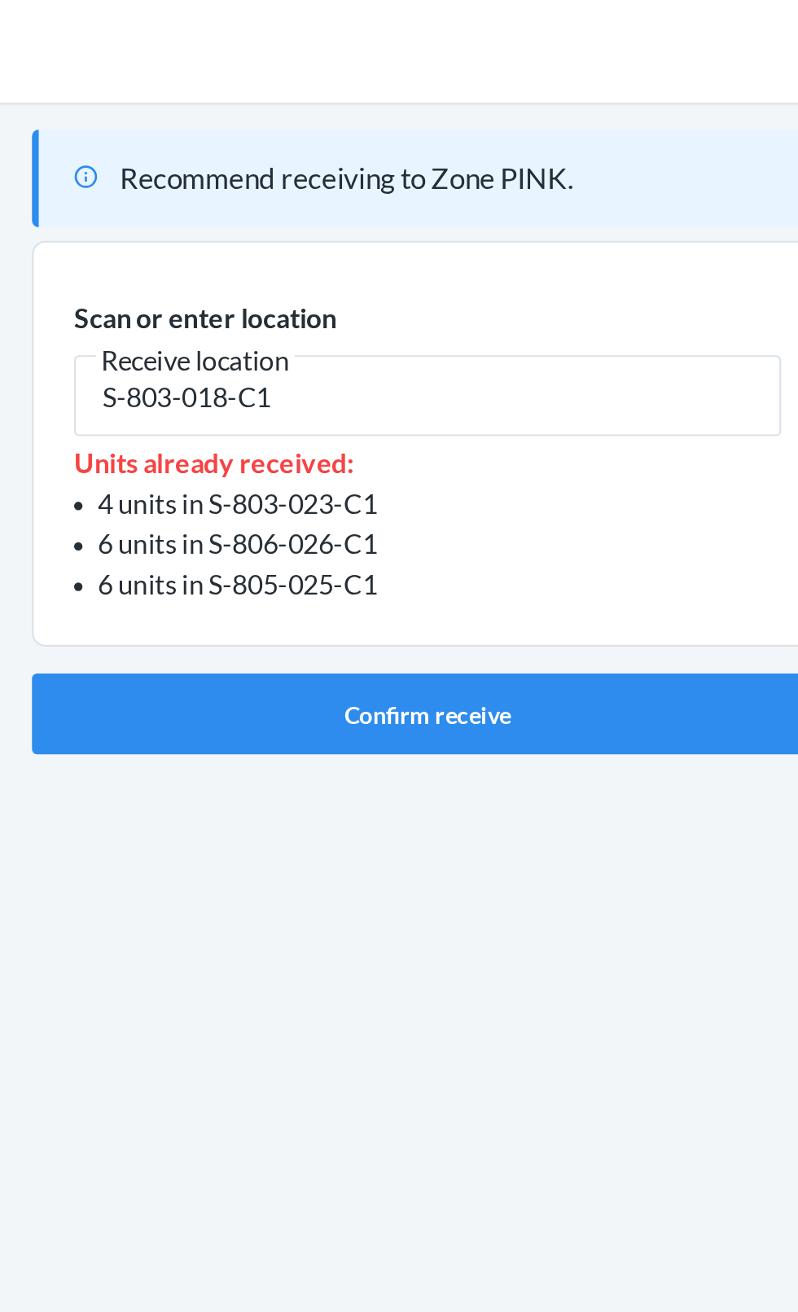
click at [420, 207] on input "S-803-018-C1" at bounding box center [399, 226] width 342 height 39
type input "S"
type input "S-803-023-C1"
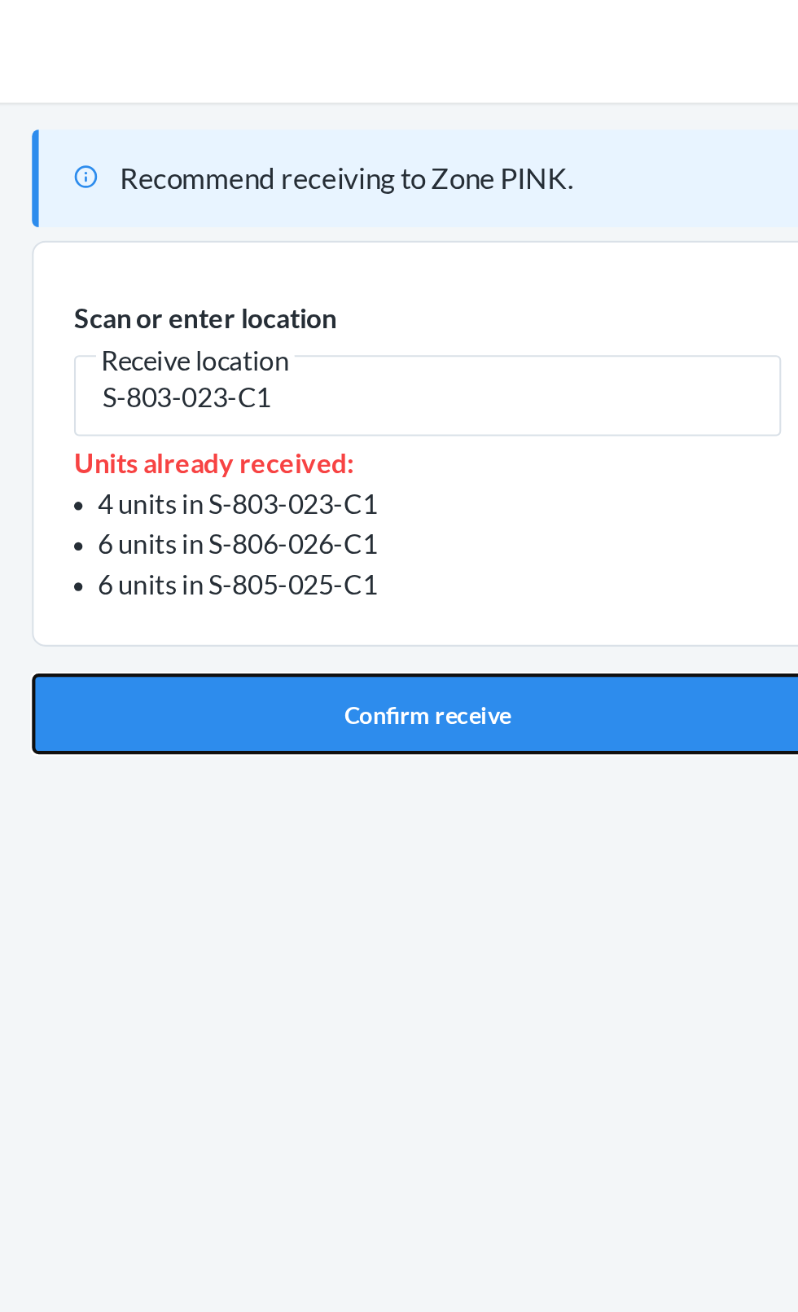
click at [440, 361] on button "Confirm receive" at bounding box center [399, 380] width 383 height 39
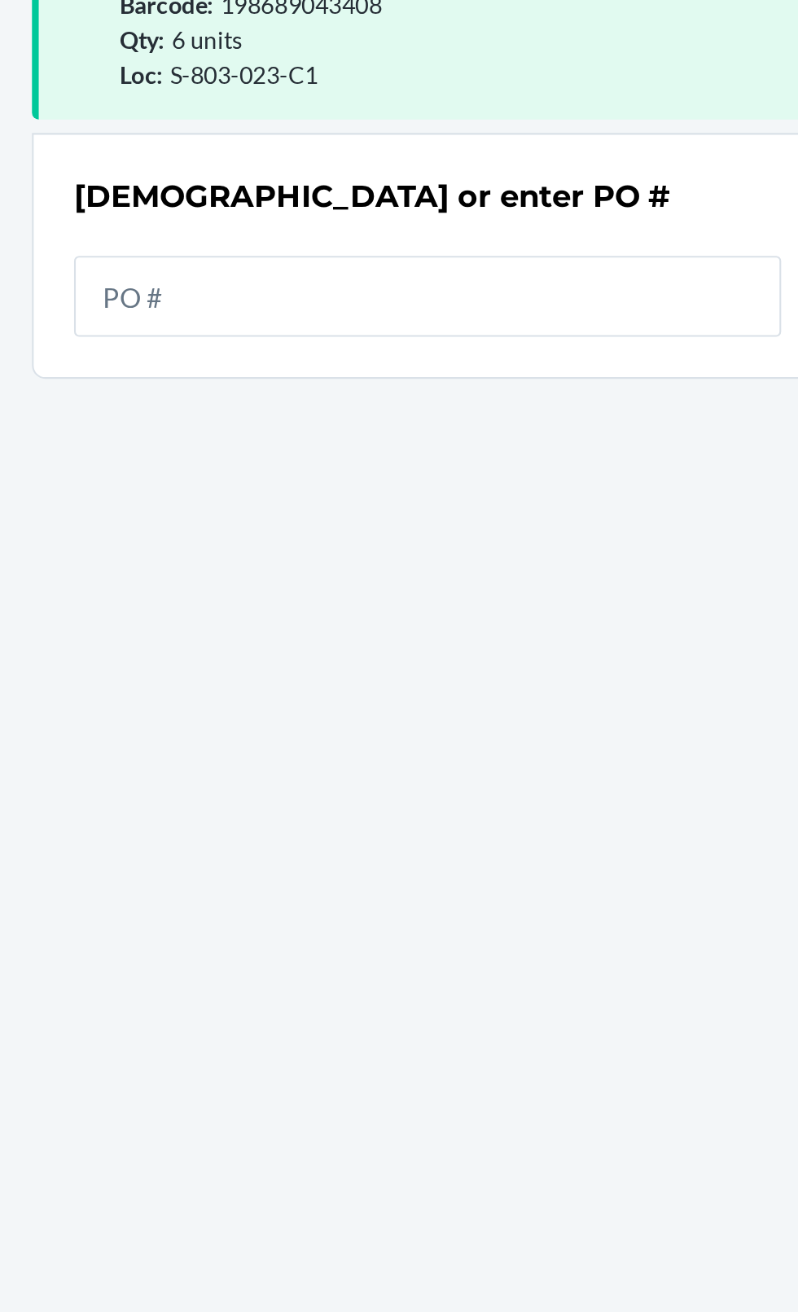
click at [570, 349] on div "SKU : DGHFR37P7XH Barcode : 198689043408 Qty : 6 units Loc : S-803-023-C1 Scan …" at bounding box center [399, 674] width 383 height 1153
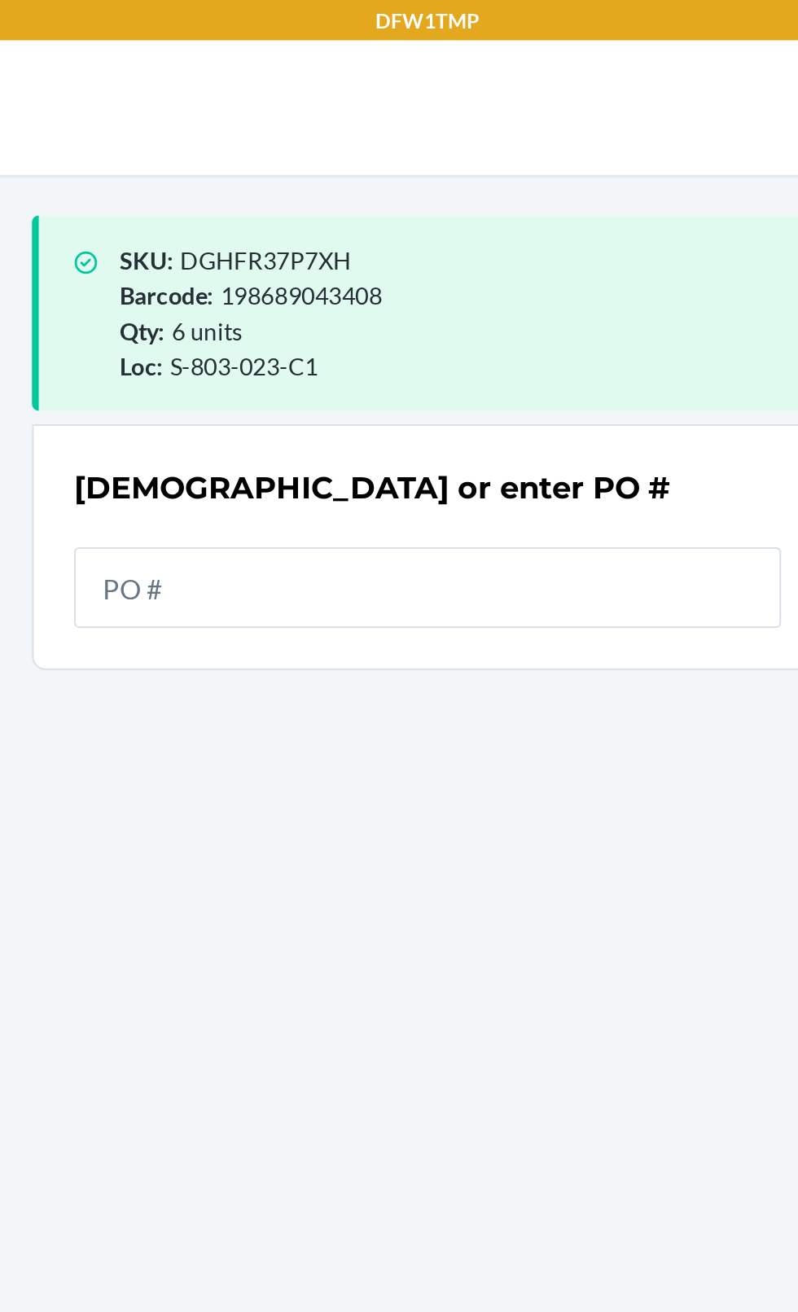
scroll to position [103, 0]
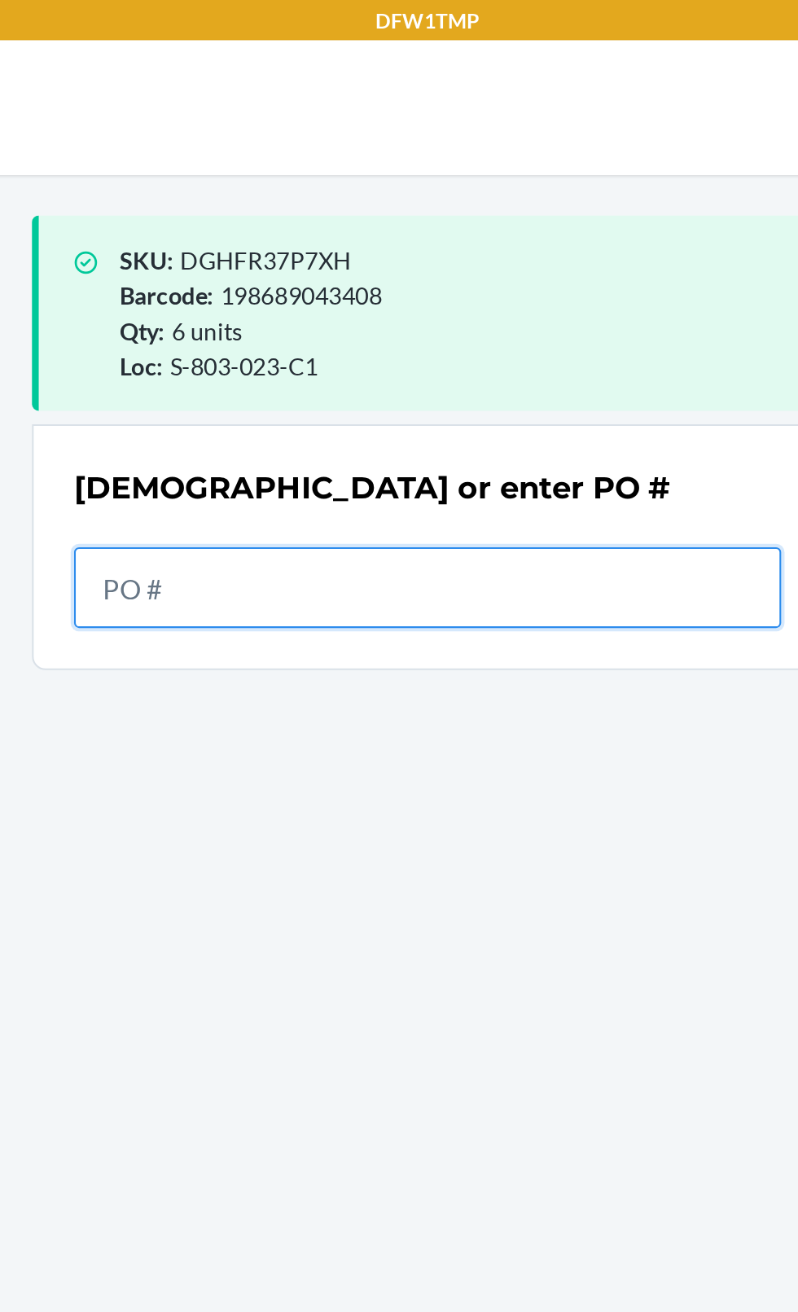
click at [291, 265] on input "text" at bounding box center [399, 284] width 342 height 39
type input "9"
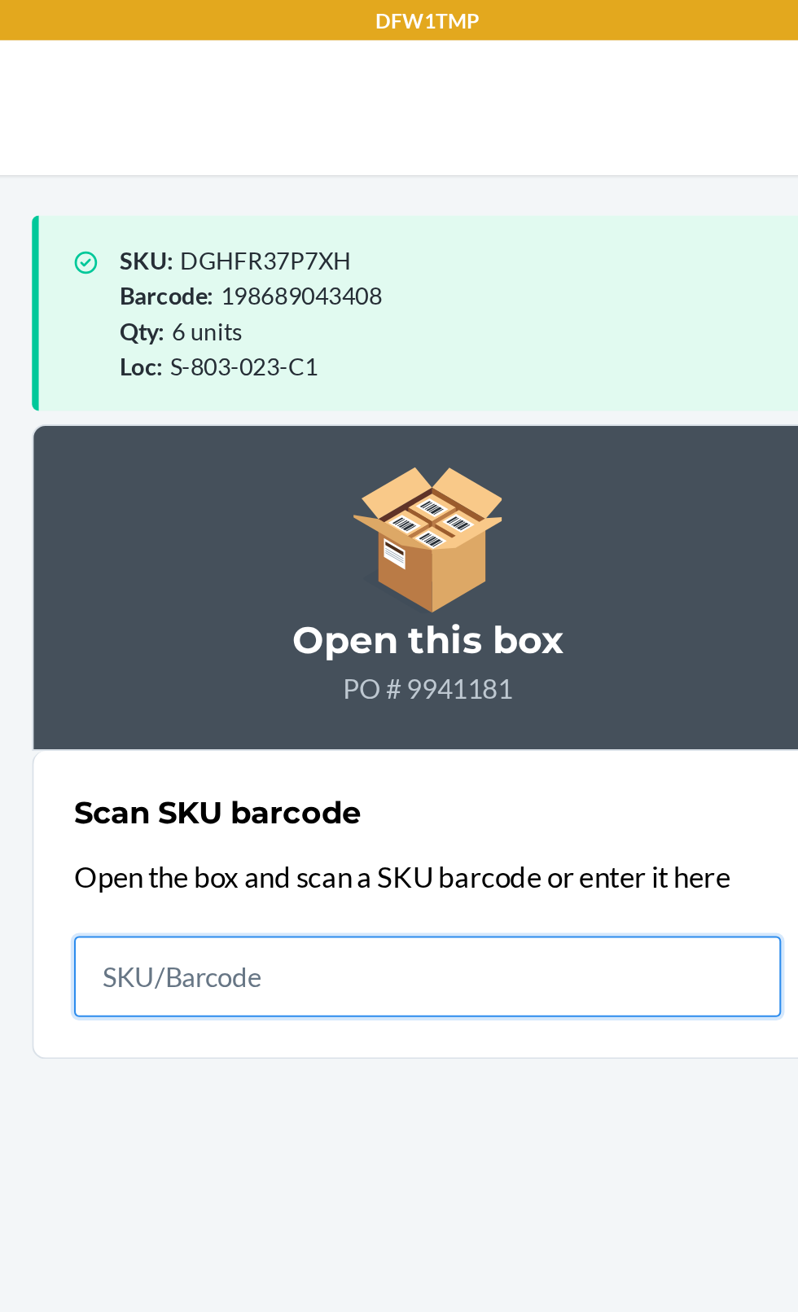
click at [390, 453] on input "text" at bounding box center [399, 472] width 342 height 39
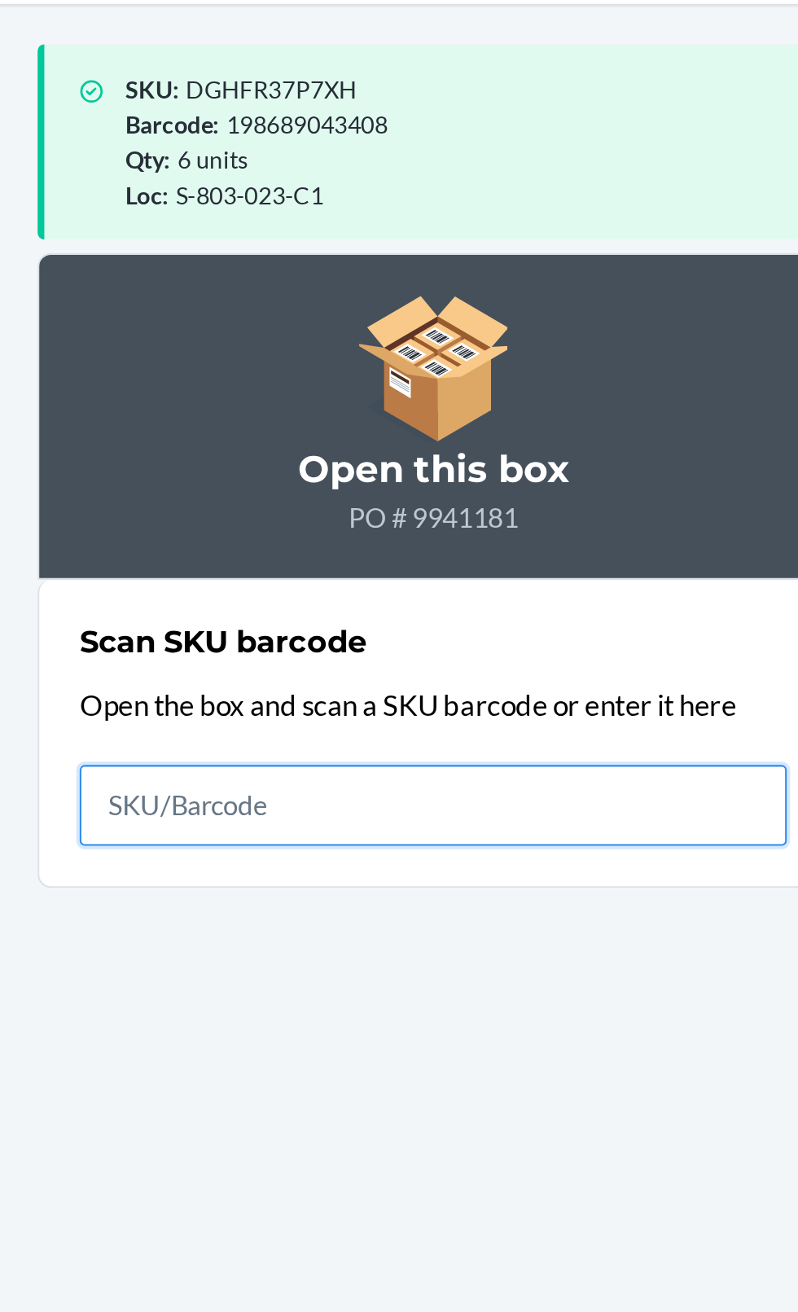
scroll to position [25, 0]
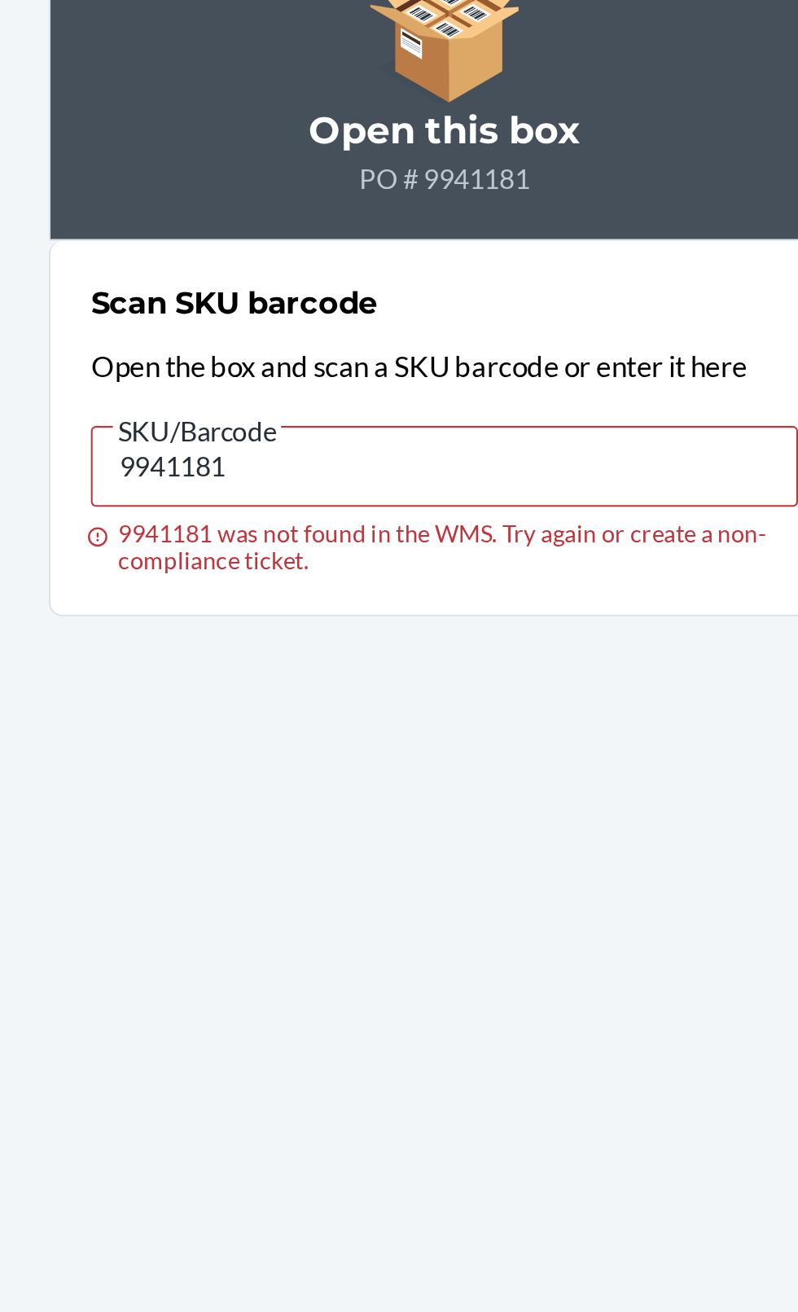
click at [336, 453] on input "9941181" at bounding box center [399, 472] width 342 height 39
type input "9941179"
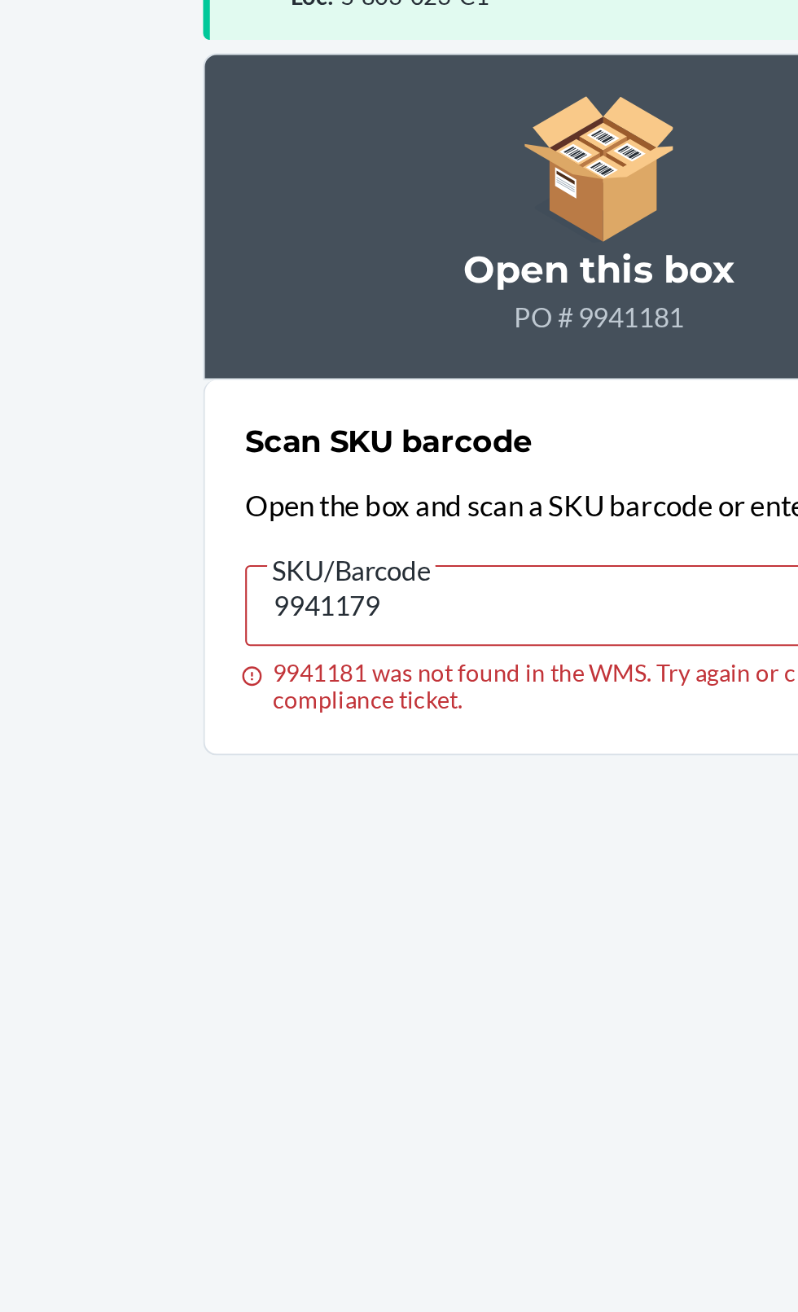
scroll to position [0, 0]
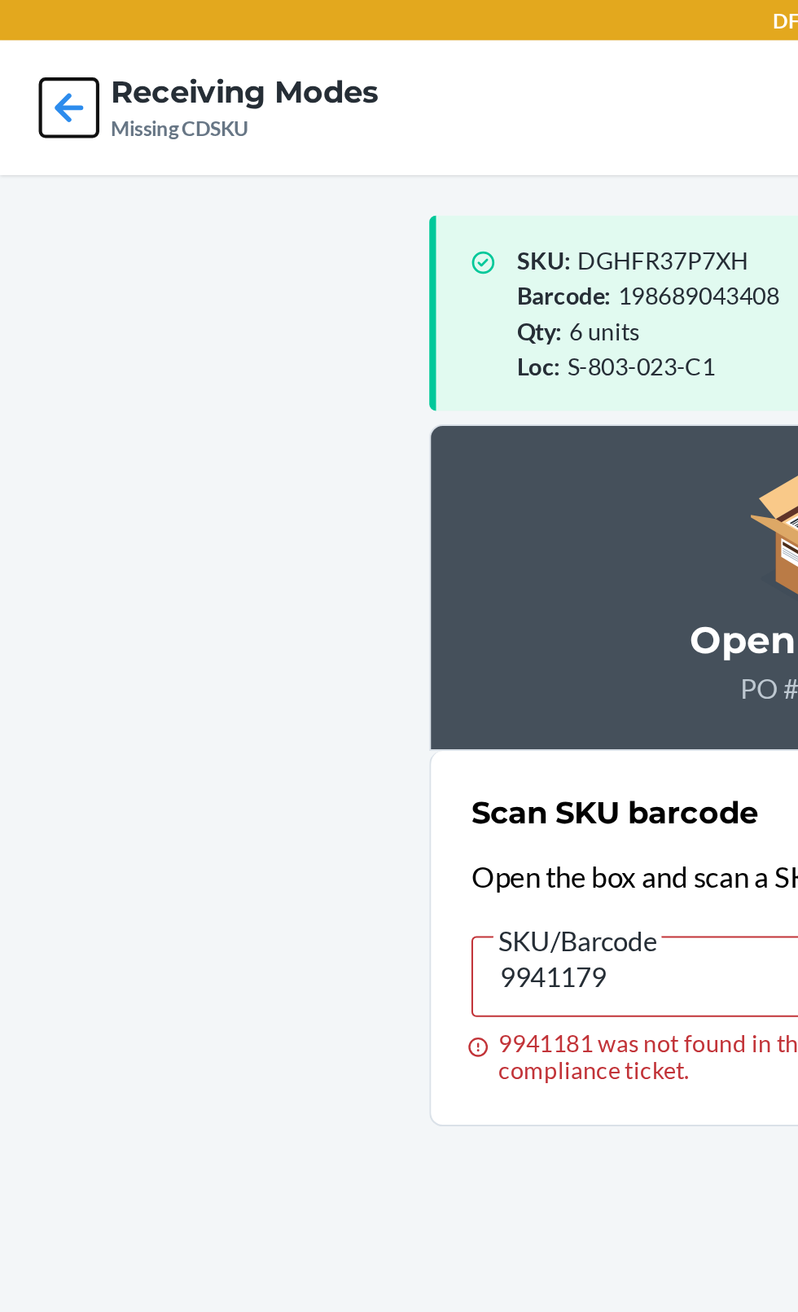
click at [36, 45] on icon at bounding box center [34, 52] width 28 height 28
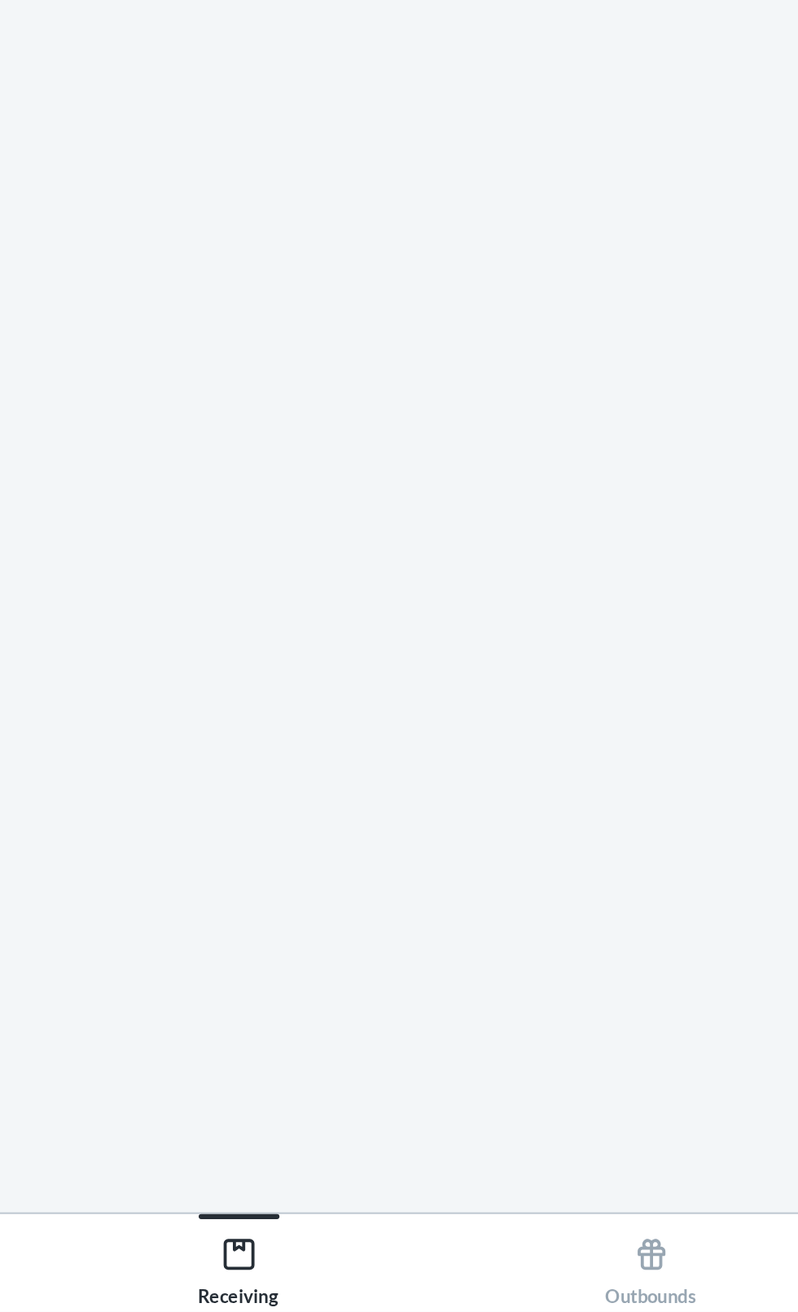
scroll to position [124, 0]
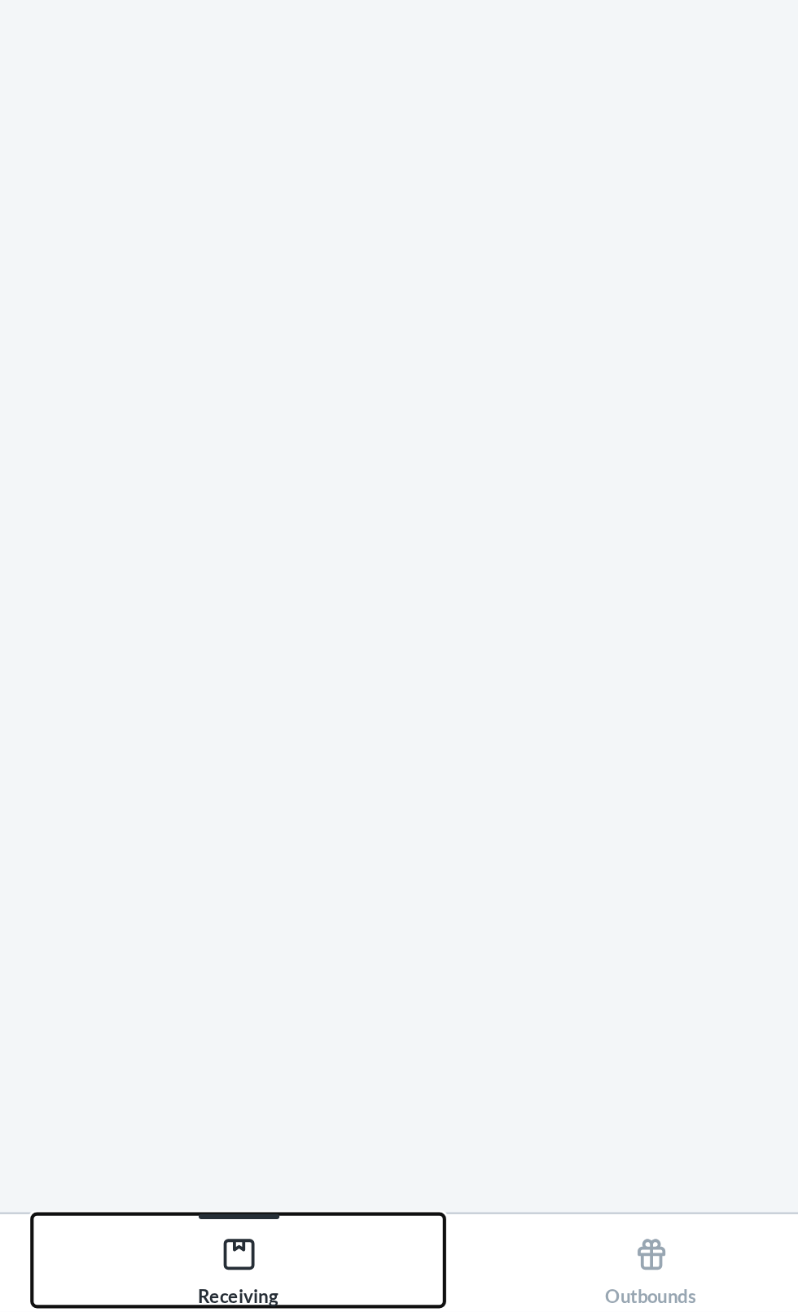
click at [316, 1286] on div "Receiving" at bounding box center [299, 1289] width 39 height 41
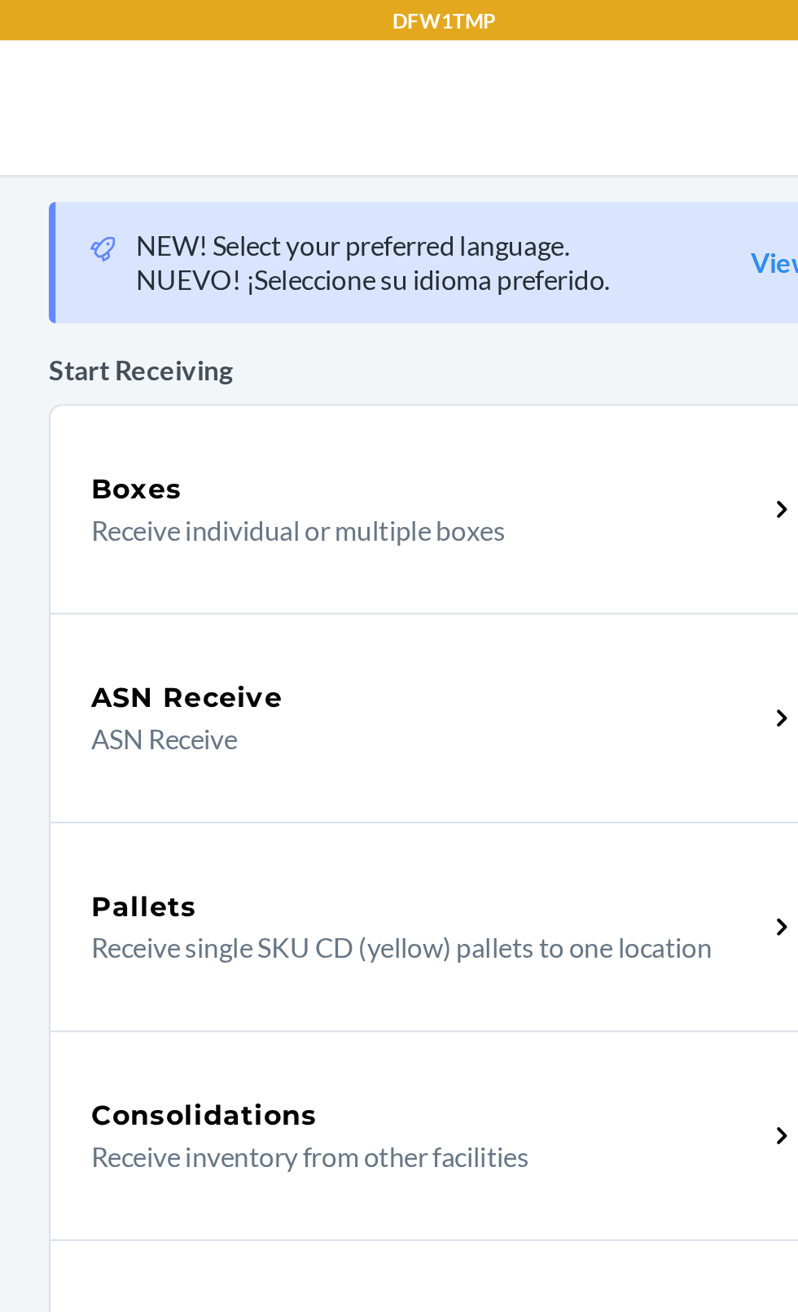
click at [355, 350] on p "ASN Receive" at bounding box center [384, 358] width 312 height 20
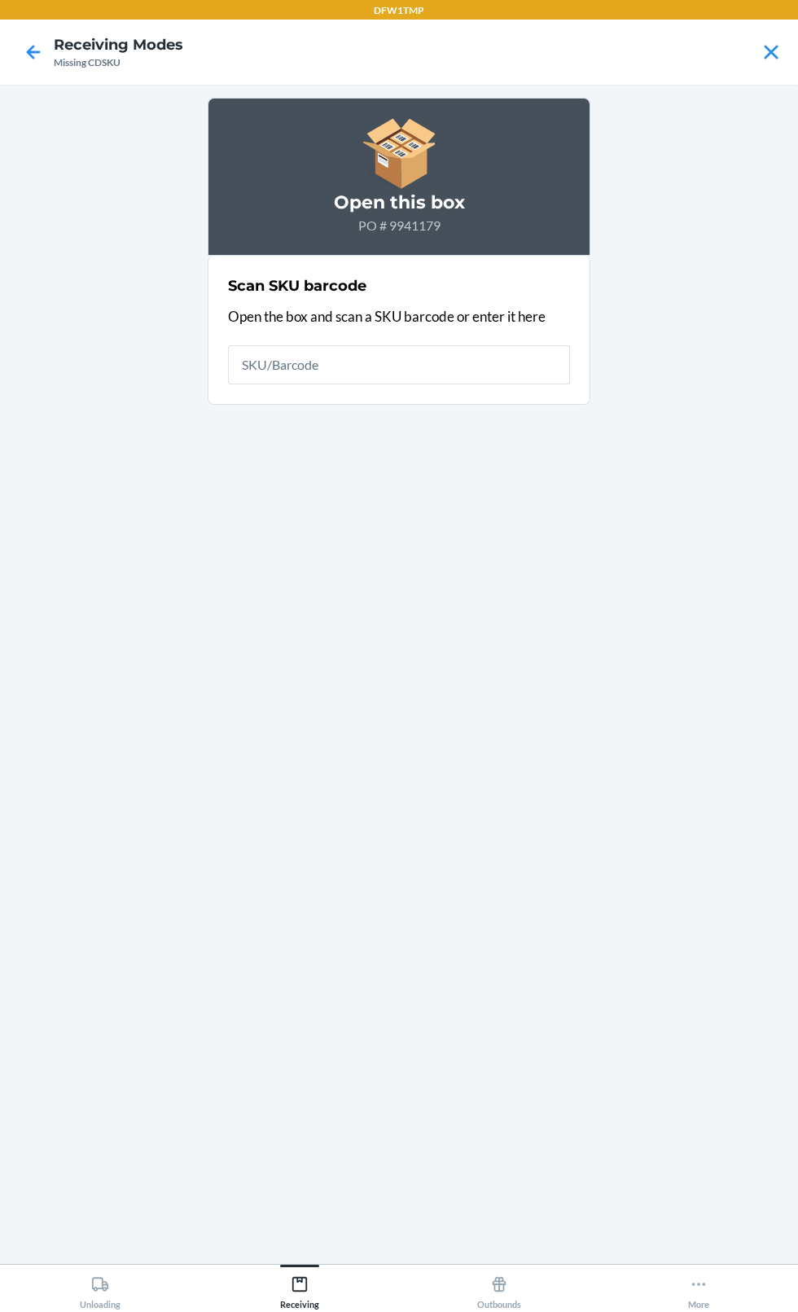
click at [14, 891] on main "Open this box PO # 9941179 Scan SKU barcode Open the box and scan a SKU barcode…" at bounding box center [399, 674] width 798 height 1179
click at [419, 366] on input "text" at bounding box center [399, 364] width 342 height 39
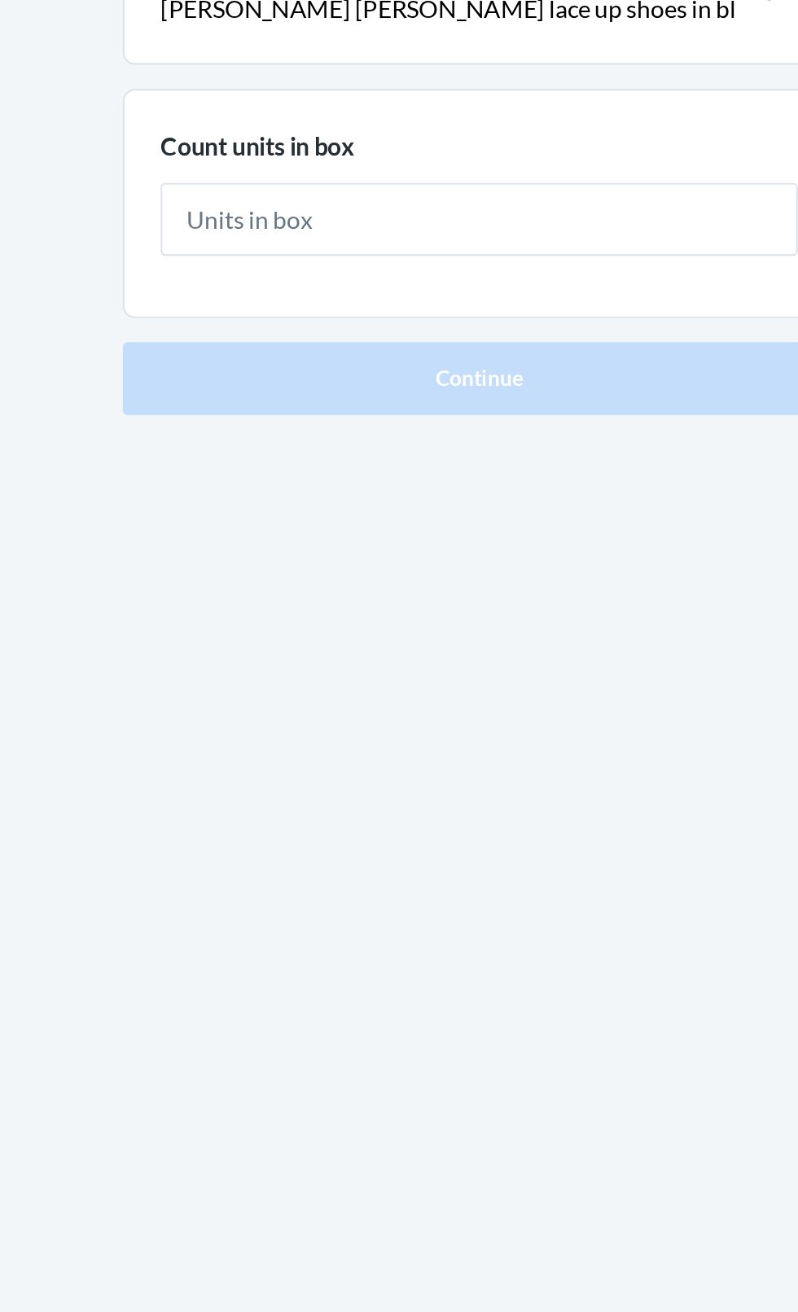
type input "8"
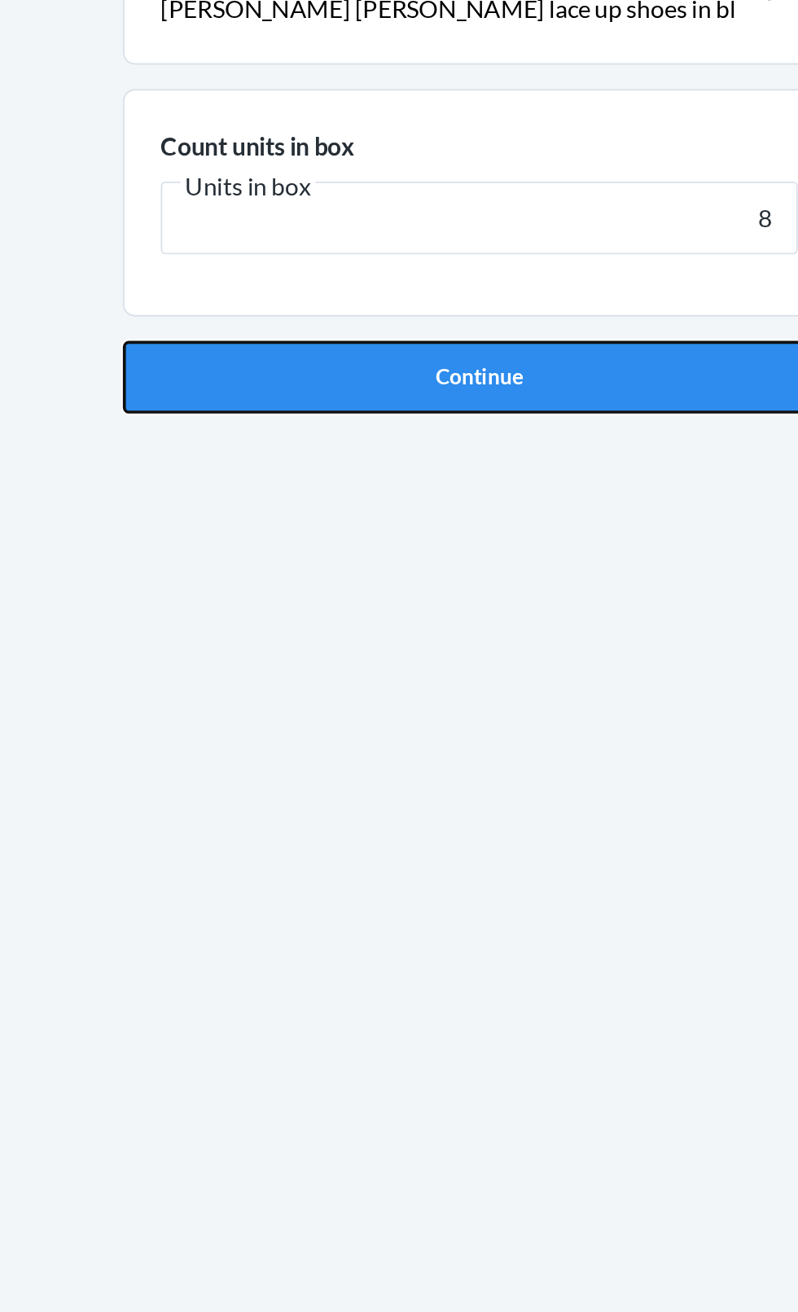
click at [452, 348] on button "Continue" at bounding box center [399, 345] width 383 height 39
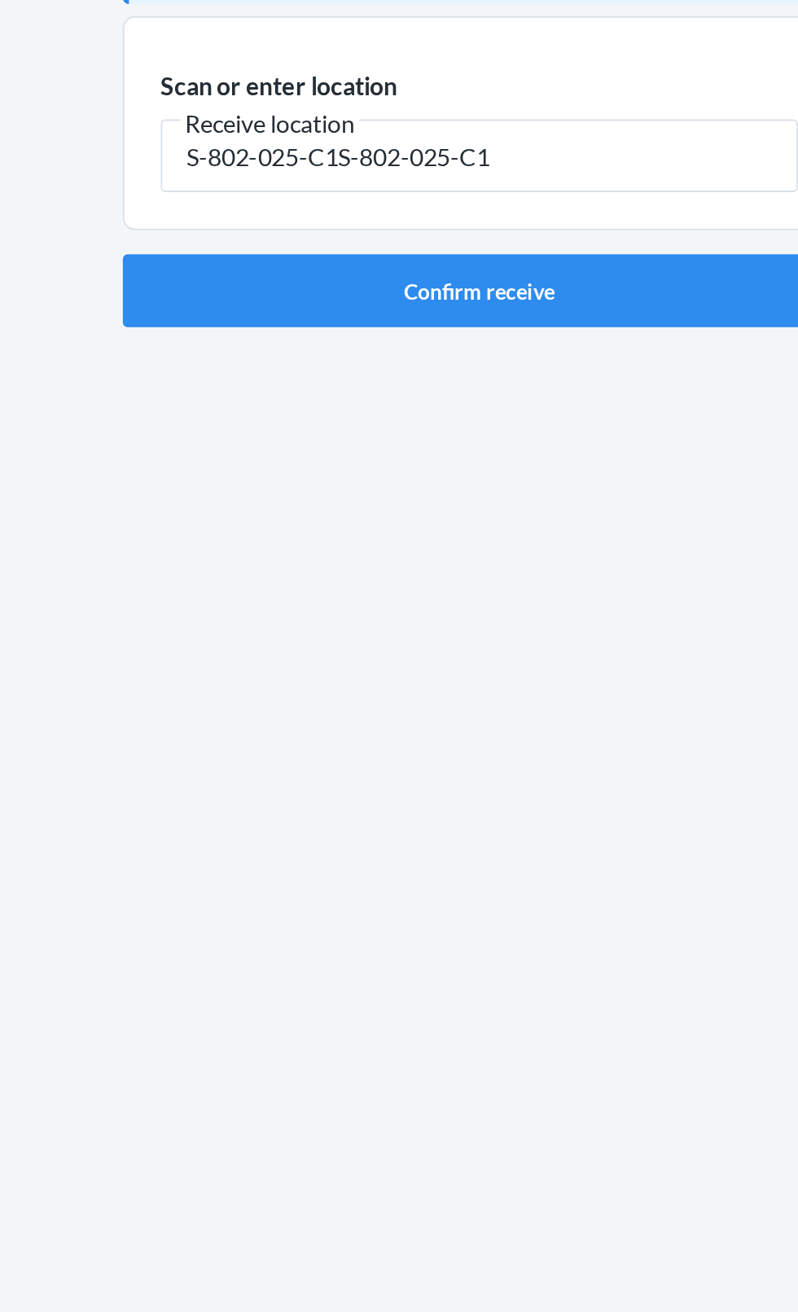
click at [474, 230] on input "S-802-025-C1S-802-025-C1" at bounding box center [399, 226] width 342 height 39
type input "S-802-025-C1"
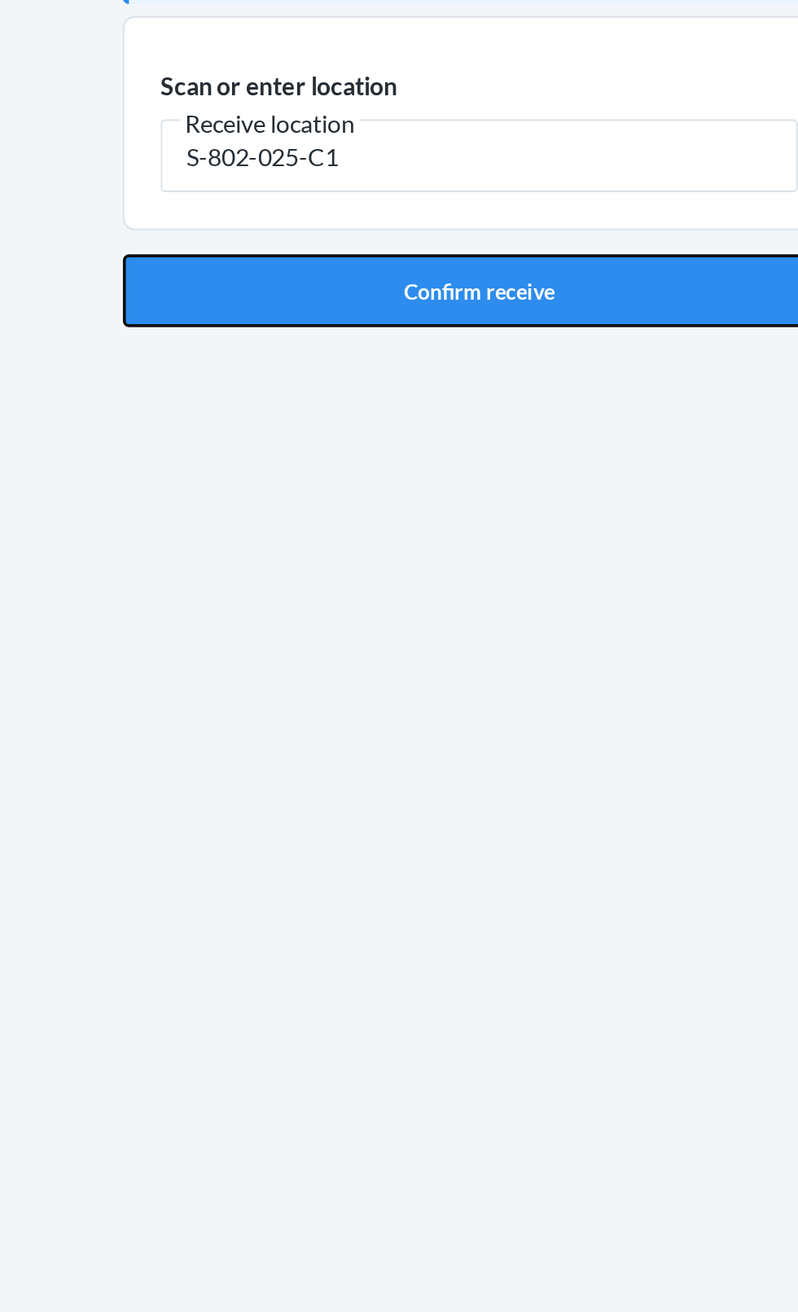
click at [463, 306] on button "Confirm receive" at bounding box center [399, 298] width 383 height 39
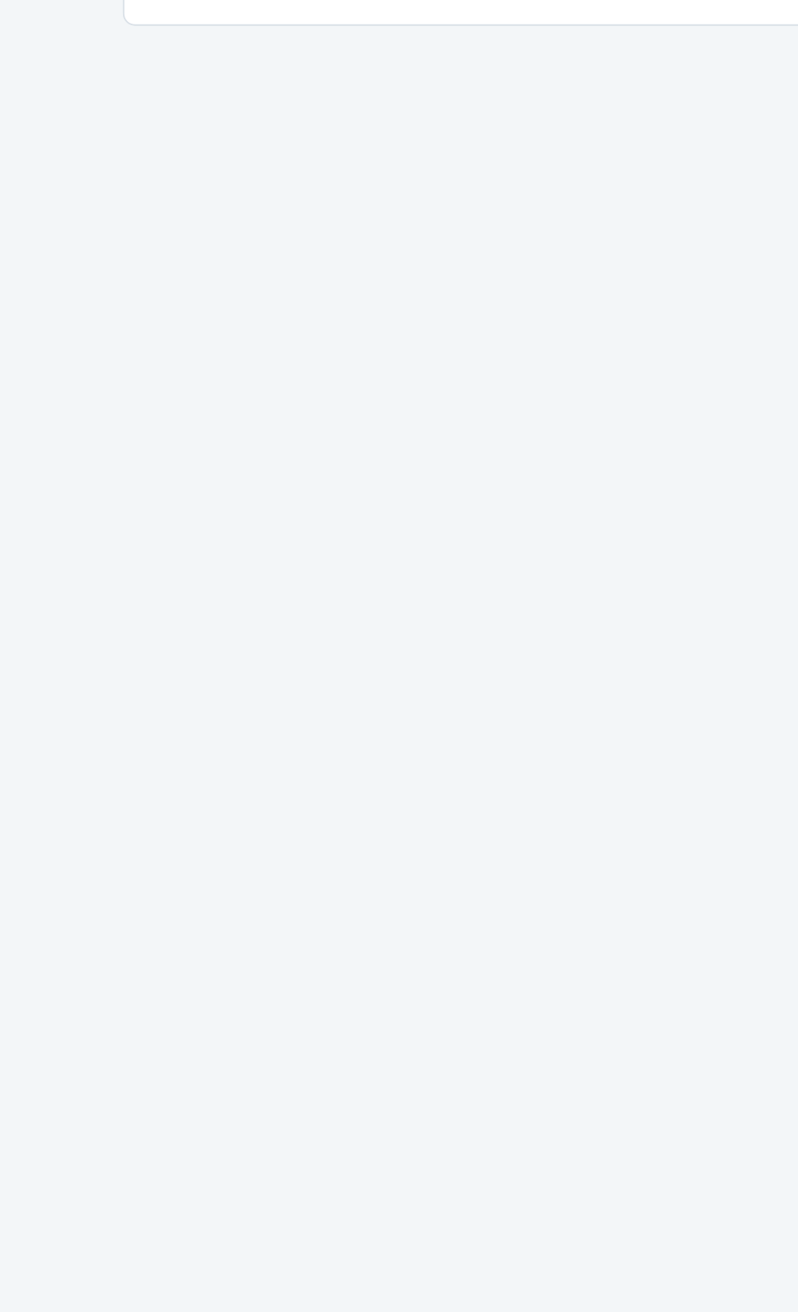
scroll to position [108, 0]
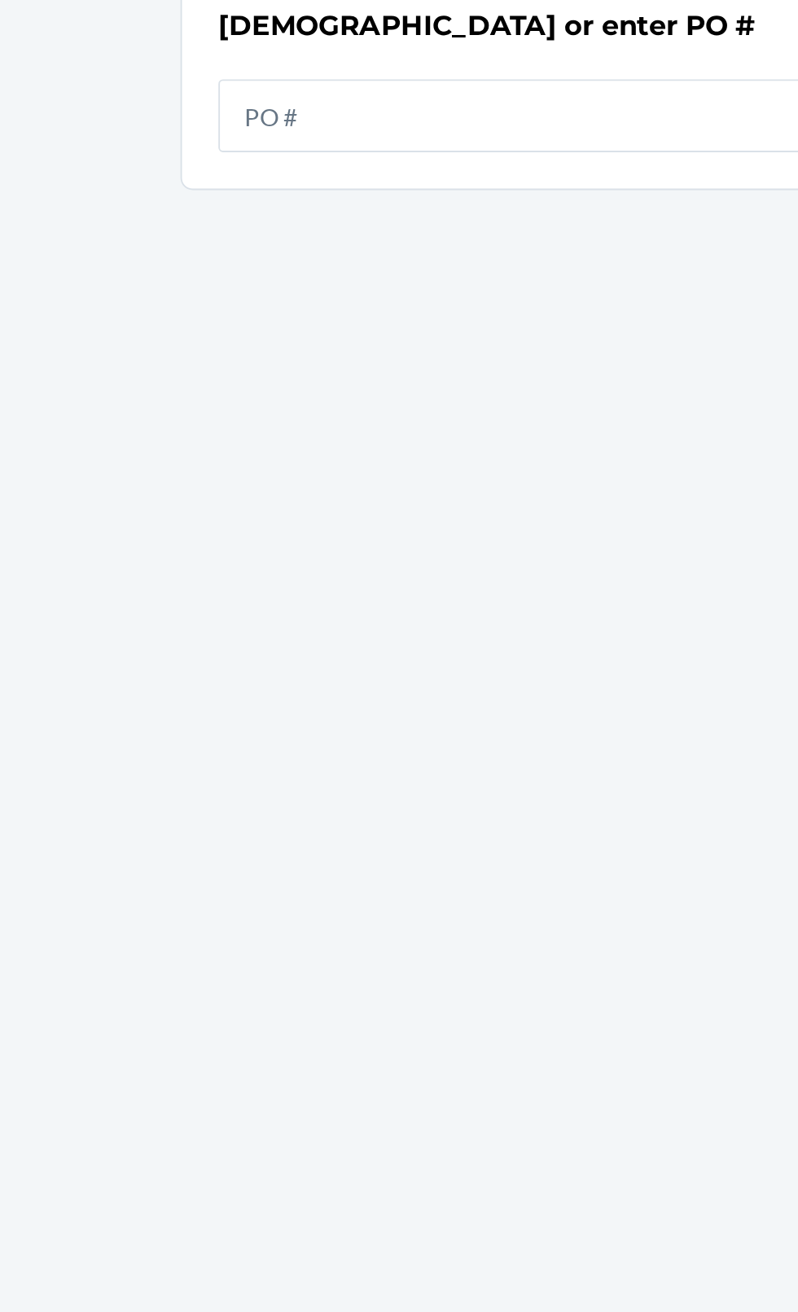
click at [521, 240] on div "SKU : D9JZFUNV4Y8 Barcode : 190665713909 Qty : 8 units Loc : S-802-025-C1 Scan …" at bounding box center [399, 674] width 383 height 1153
